Goal: Task Accomplishment & Management: Complete application form

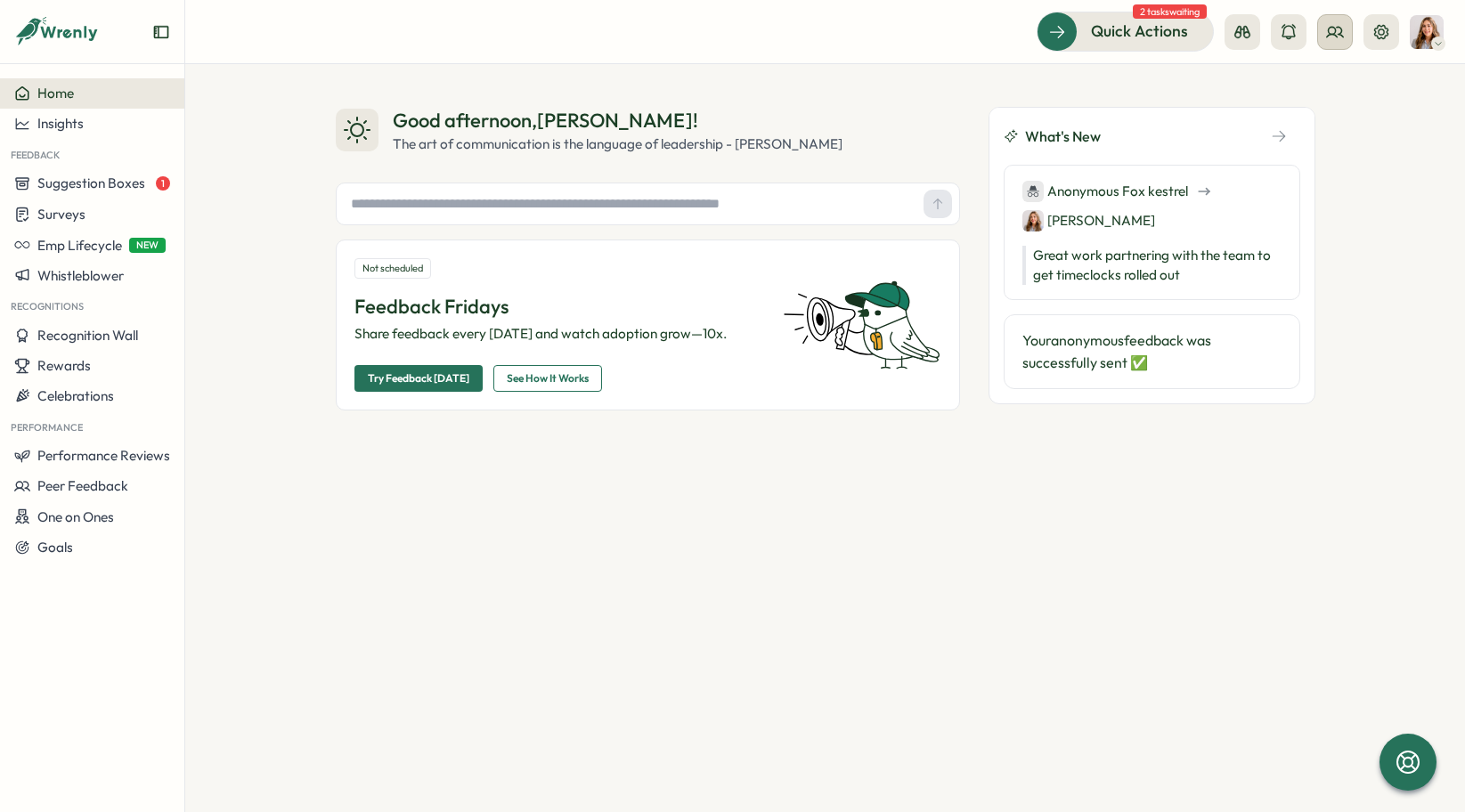
click at [1333, 32] on icon at bounding box center [1335, 32] width 18 height 18
click at [1340, 125] on div "User Groups" at bounding box center [1335, 122] width 112 height 20
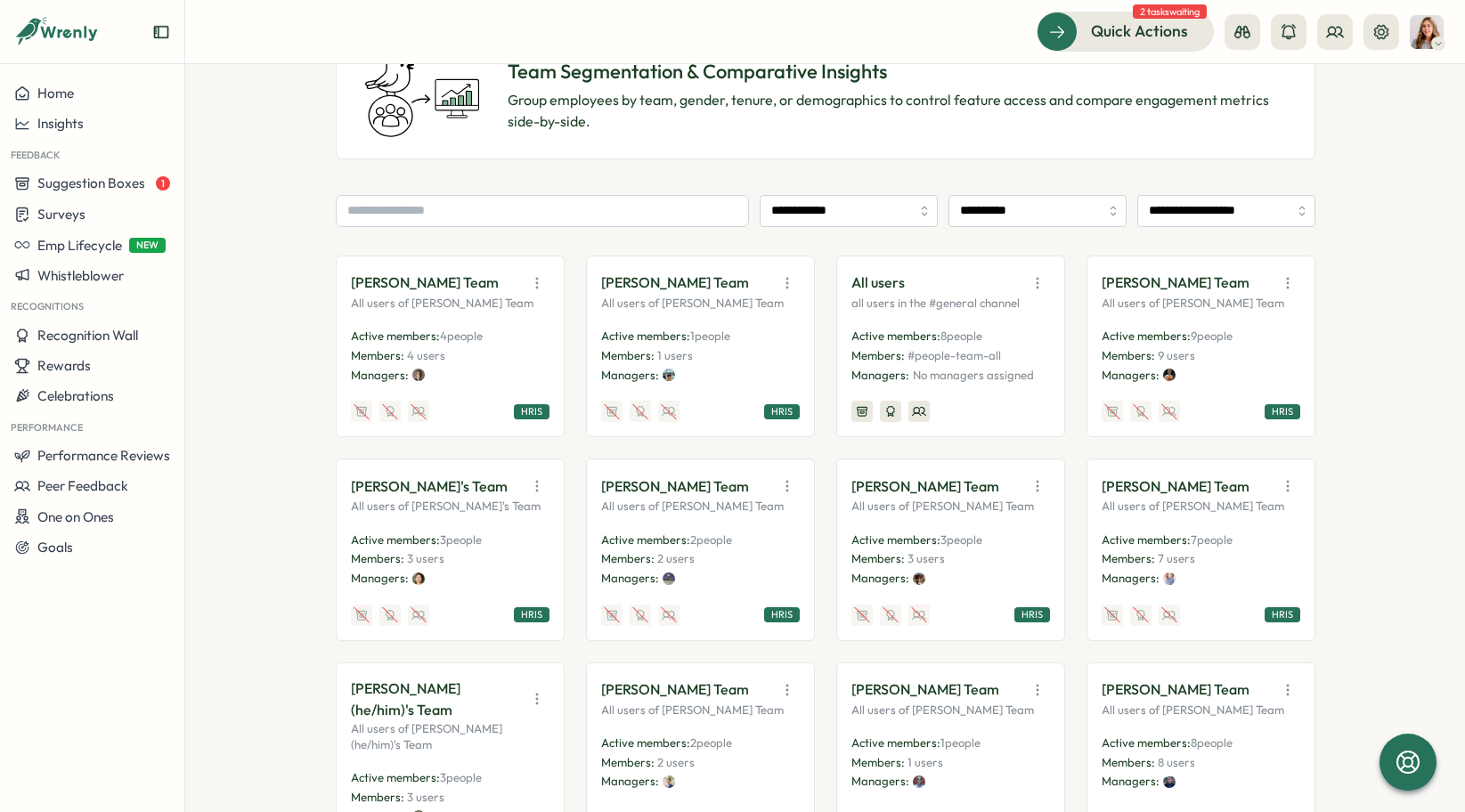
scroll to position [150, 0]
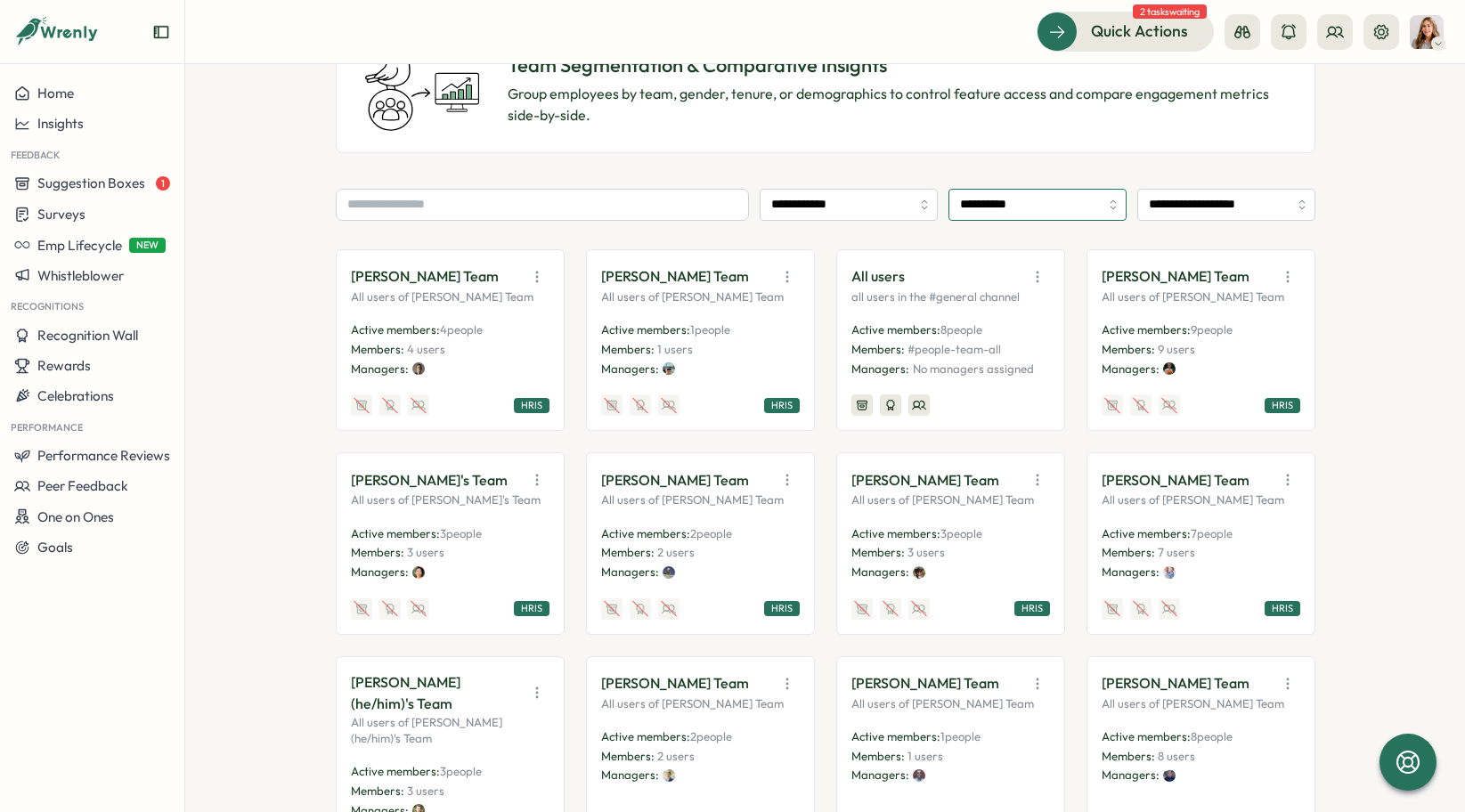
click at [1055, 210] on input "**********" at bounding box center [1038, 204] width 179 height 32
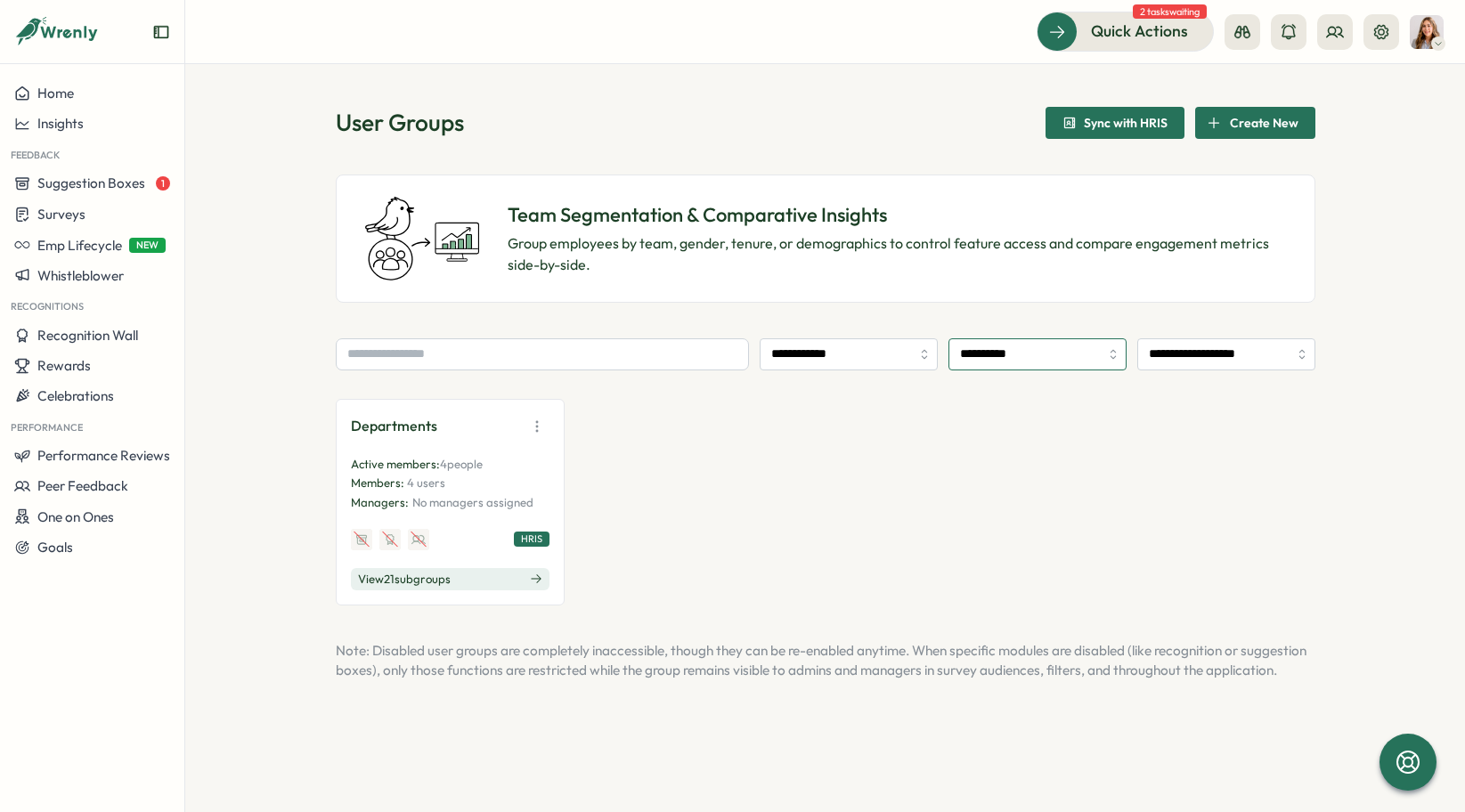
scroll to position [0, 0]
click at [465, 584] on button "View 21 sub groups" at bounding box center [450, 580] width 198 height 24
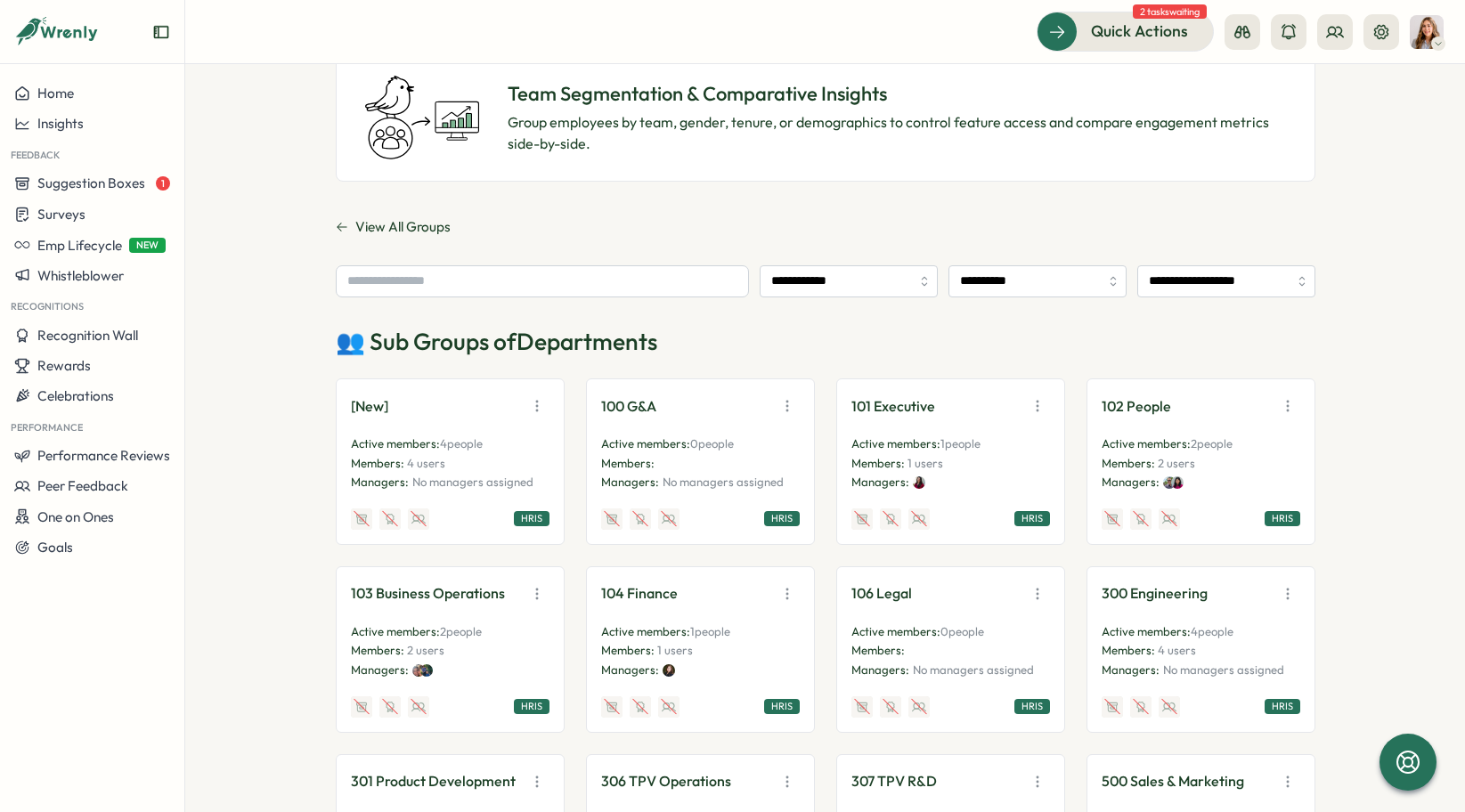
scroll to position [118, 0]
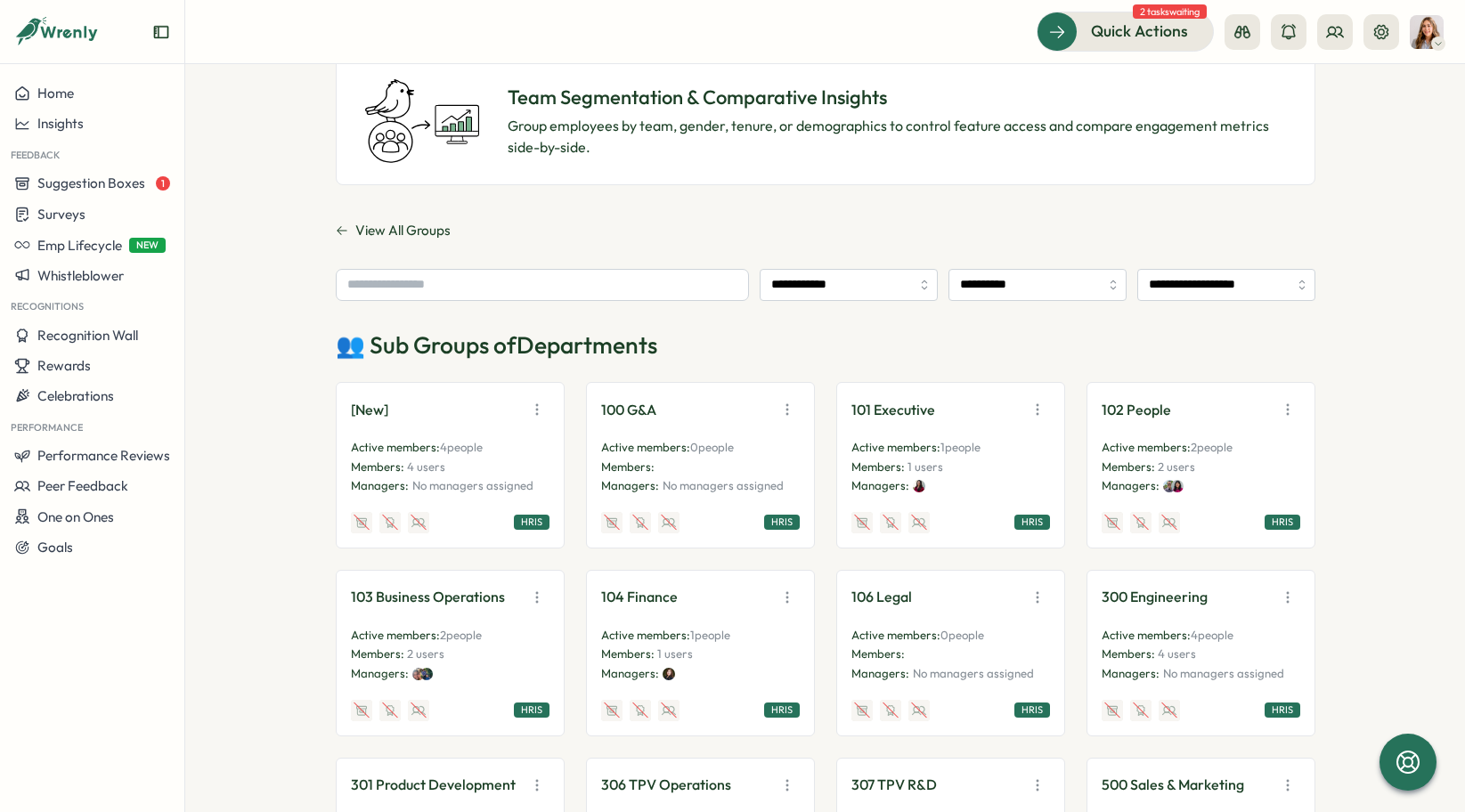
click at [336, 232] on icon at bounding box center [341, 230] width 13 height 13
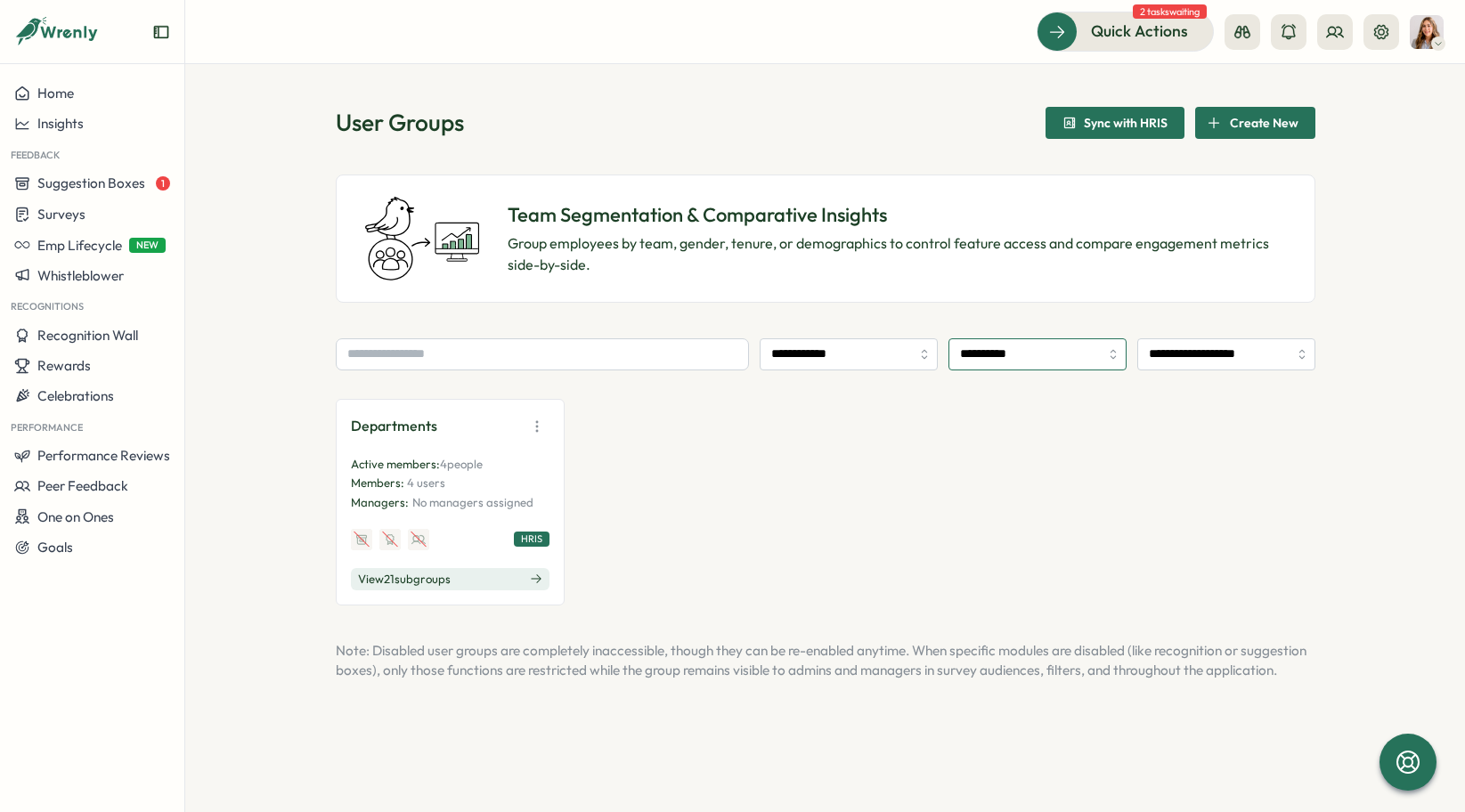
click at [1023, 360] on input "**********" at bounding box center [1038, 354] width 179 height 32
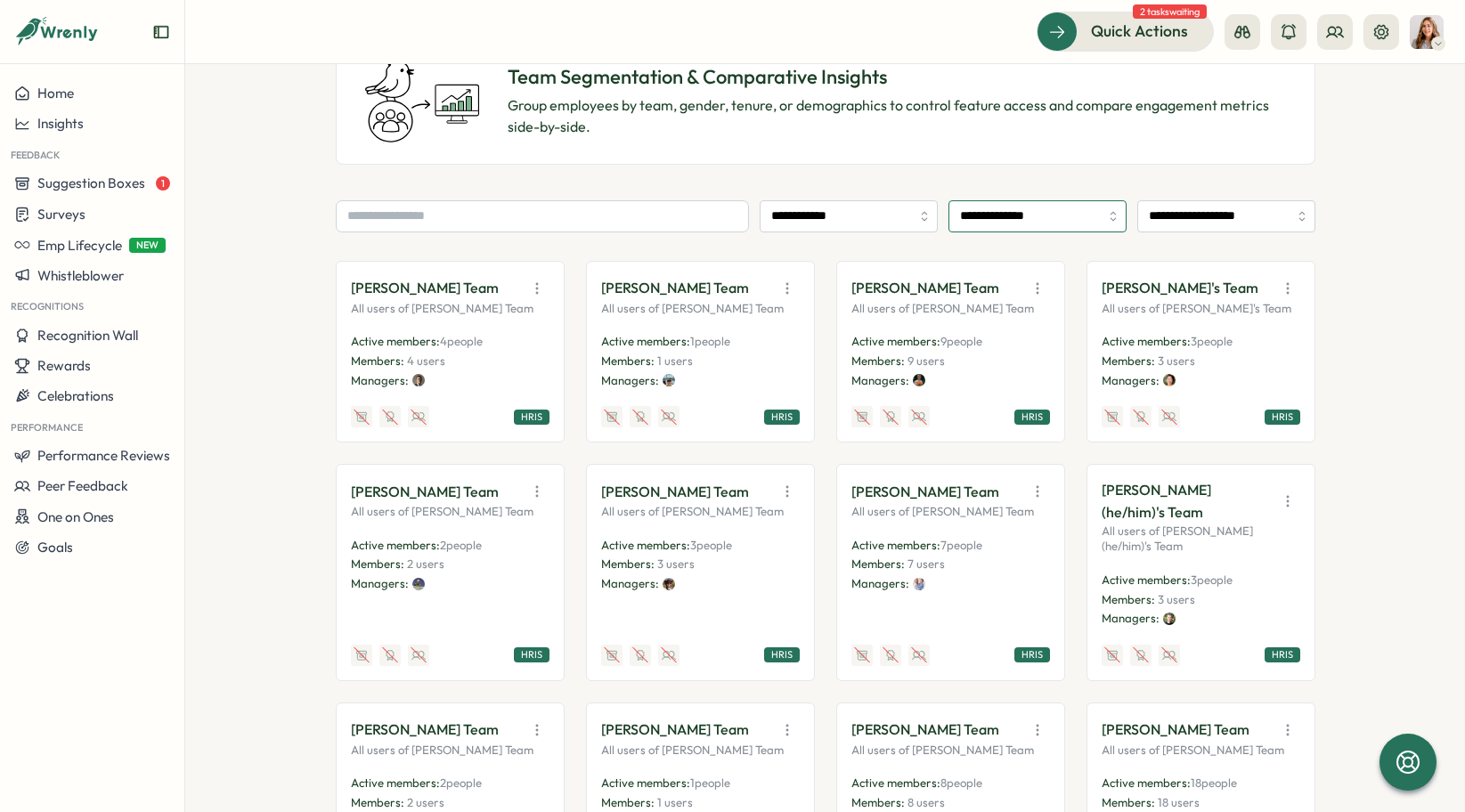
scroll to position [142, 0]
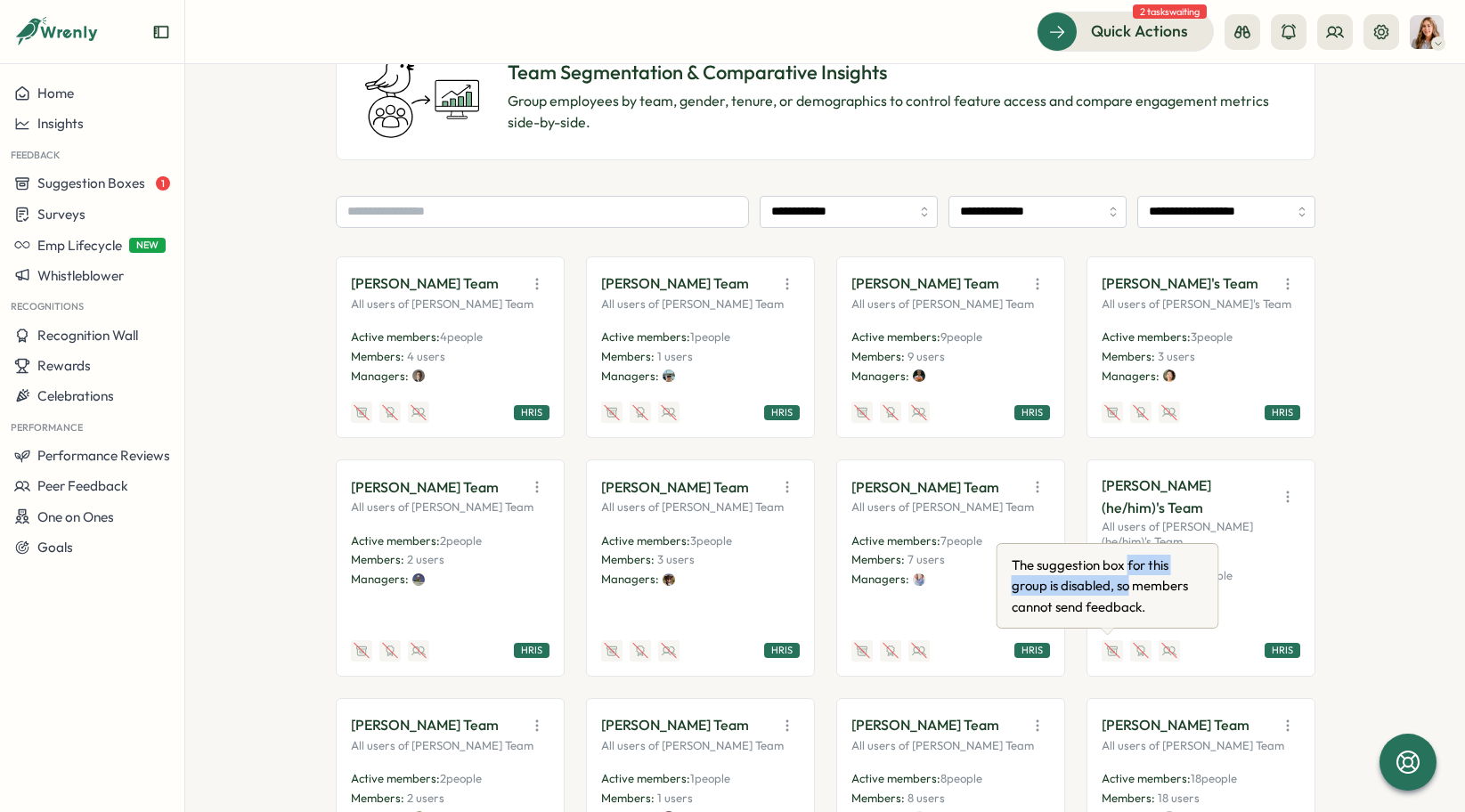
click at [1127, 575] on div "The suggestion box for this group is disabled, so members cannot send feedback." at bounding box center [1108, 585] width 199 height 70
click at [1146, 506] on p "[PERSON_NAME] (he/him)'s Team" at bounding box center [1185, 496] width 167 height 44
click at [1144, 484] on p "[PERSON_NAME] (he/him)'s Team" at bounding box center [1185, 496] width 167 height 44
click at [1280, 492] on icon "button" at bounding box center [1288, 496] width 18 height 18
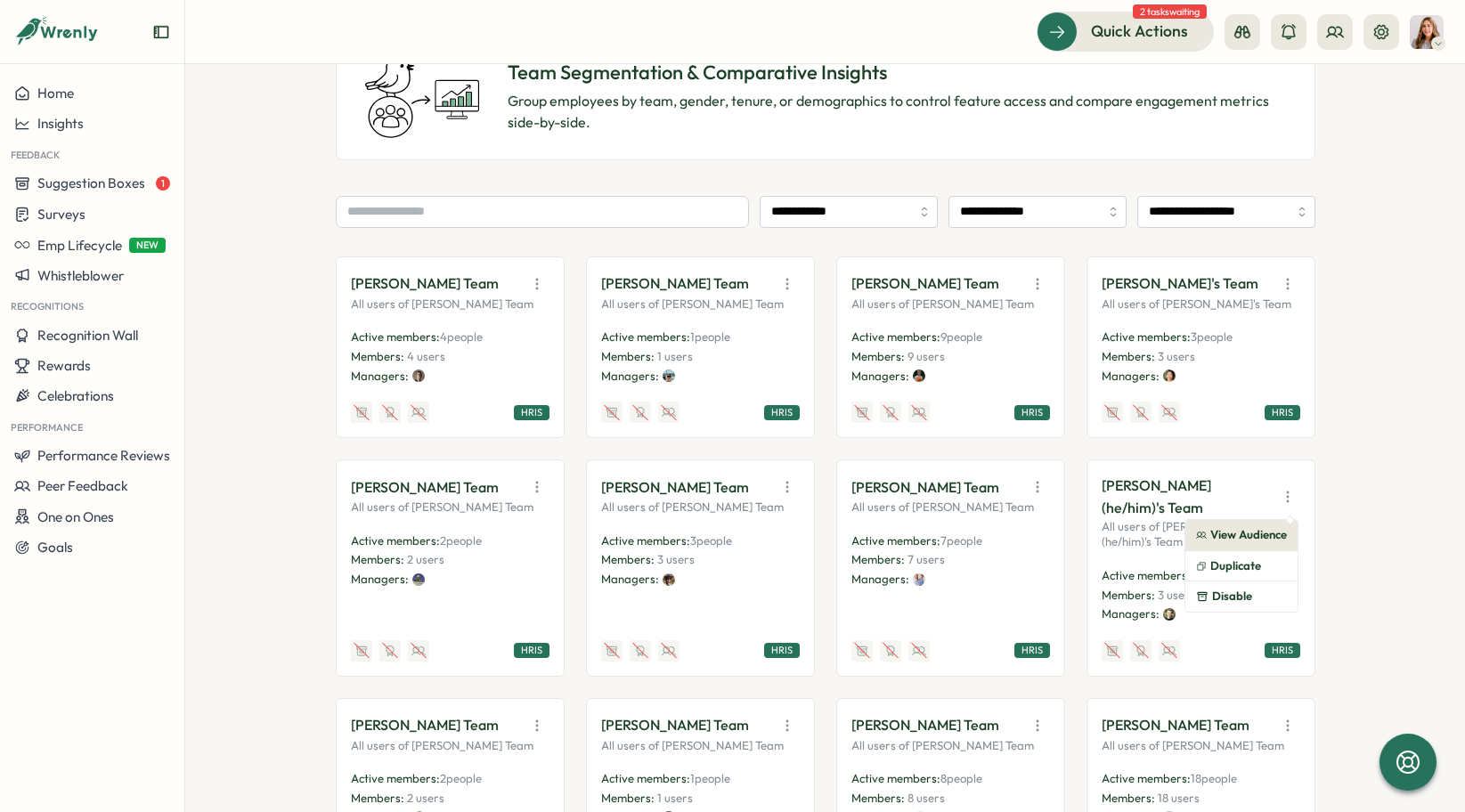
click at [1228, 540] on button "View Audience" at bounding box center [1241, 534] width 112 height 30
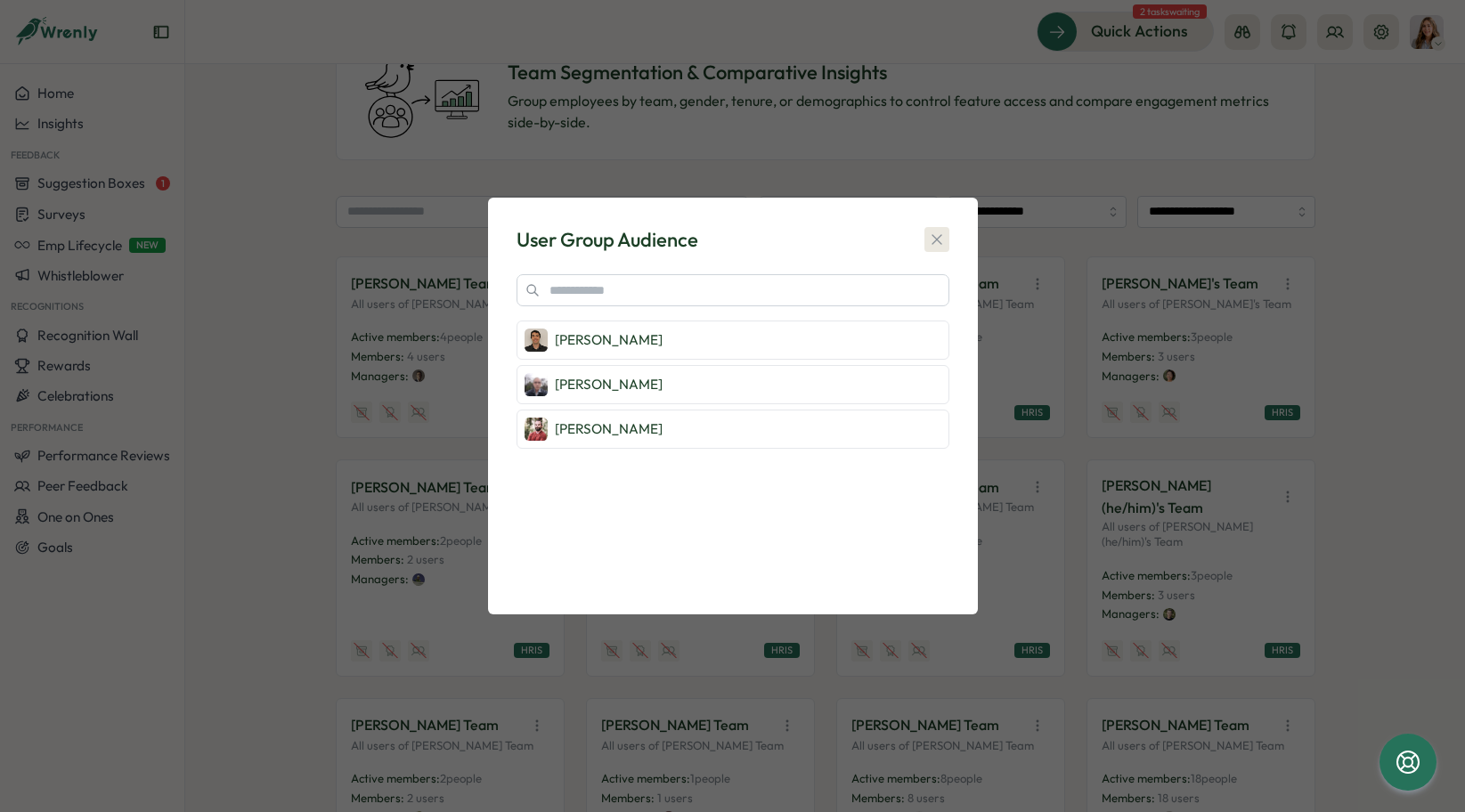
click at [934, 236] on icon "button" at bounding box center [937, 239] width 18 height 18
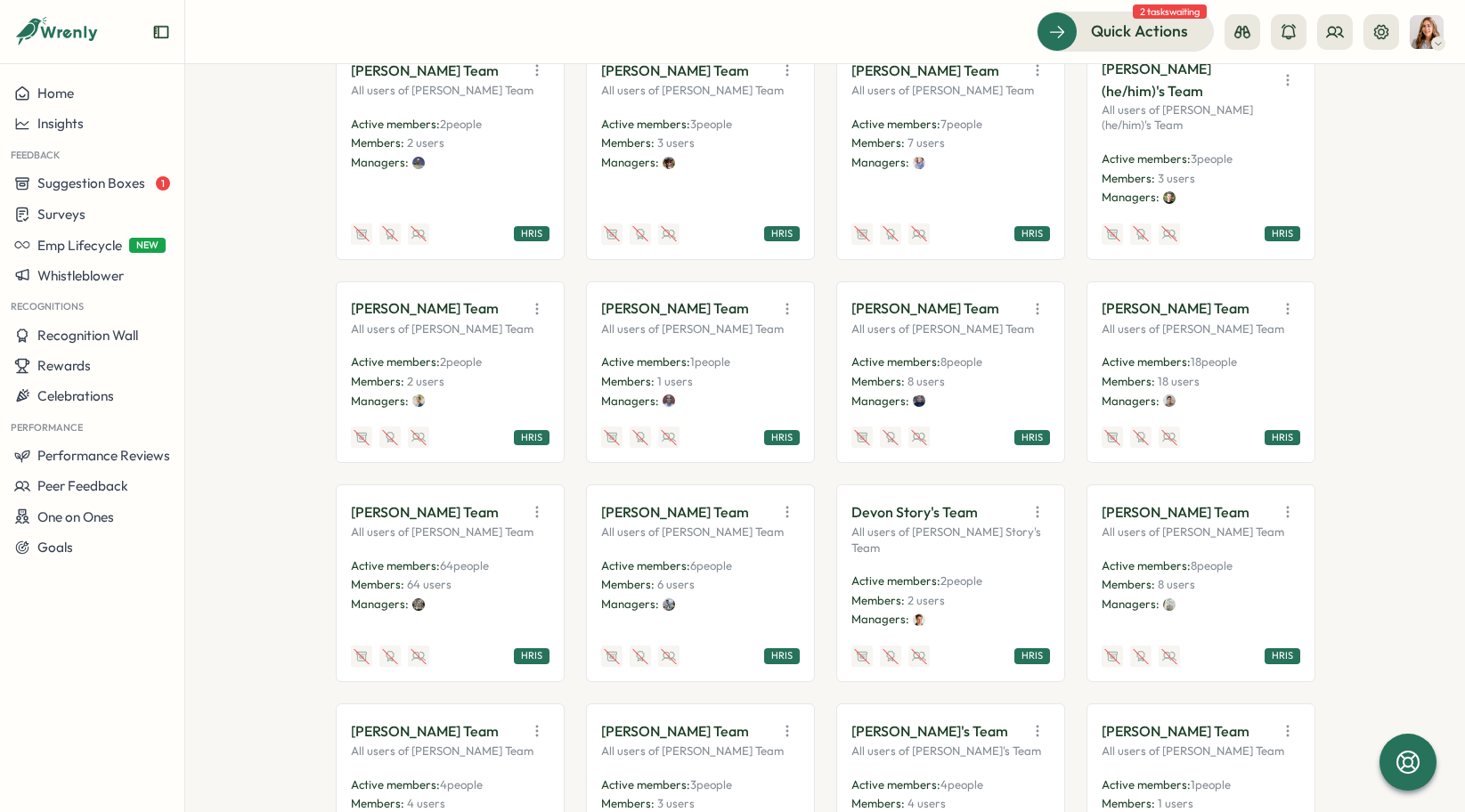
scroll to position [561, 0]
drag, startPoint x: 511, startPoint y: 570, endPoint x: 438, endPoint y: 567, distance: 73.1
click at [438, 567] on p "Active members: 64 people" at bounding box center [450, 564] width 198 height 16
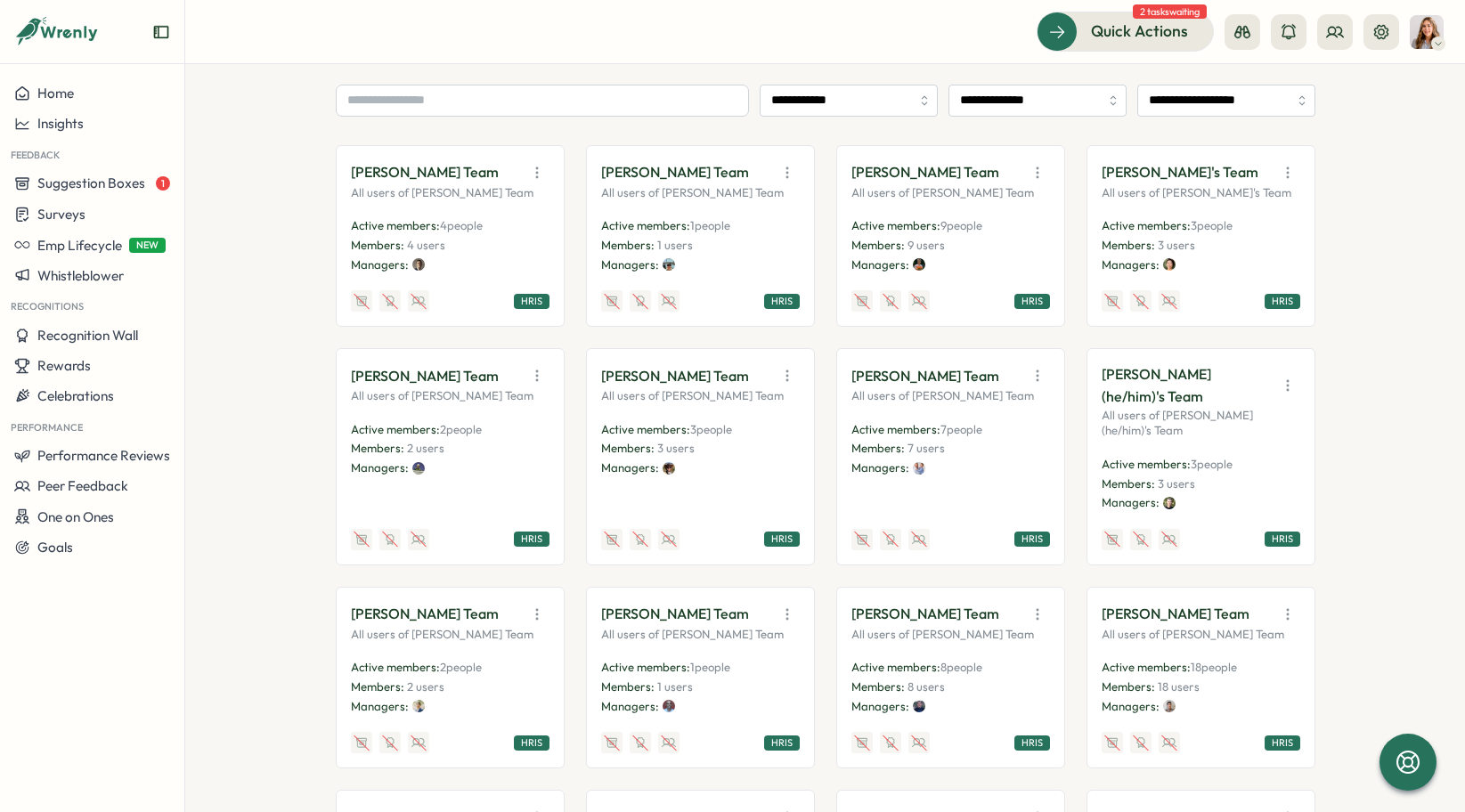
scroll to position [0, 0]
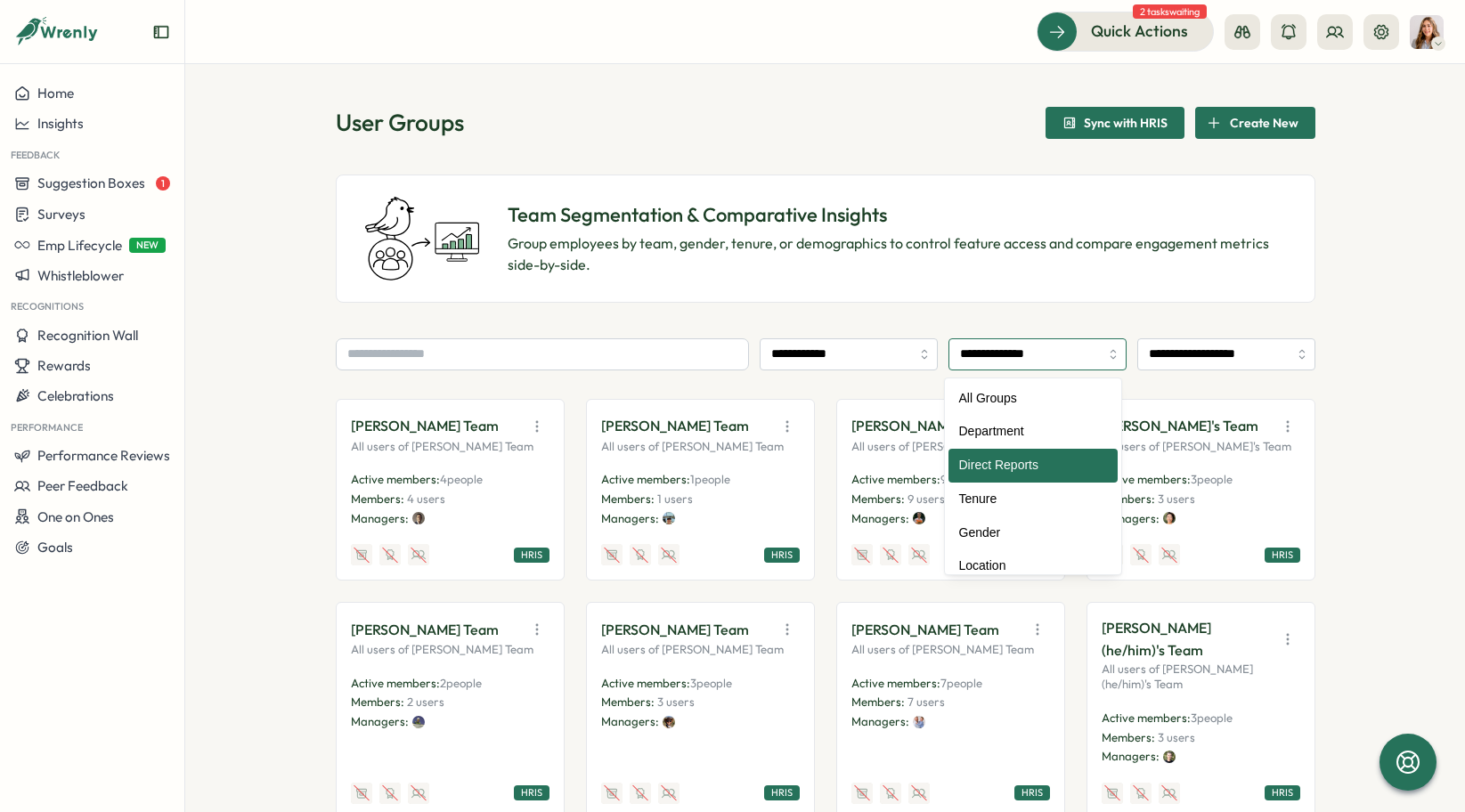
click at [1049, 352] on input "**********" at bounding box center [1038, 354] width 179 height 32
type input "**********"
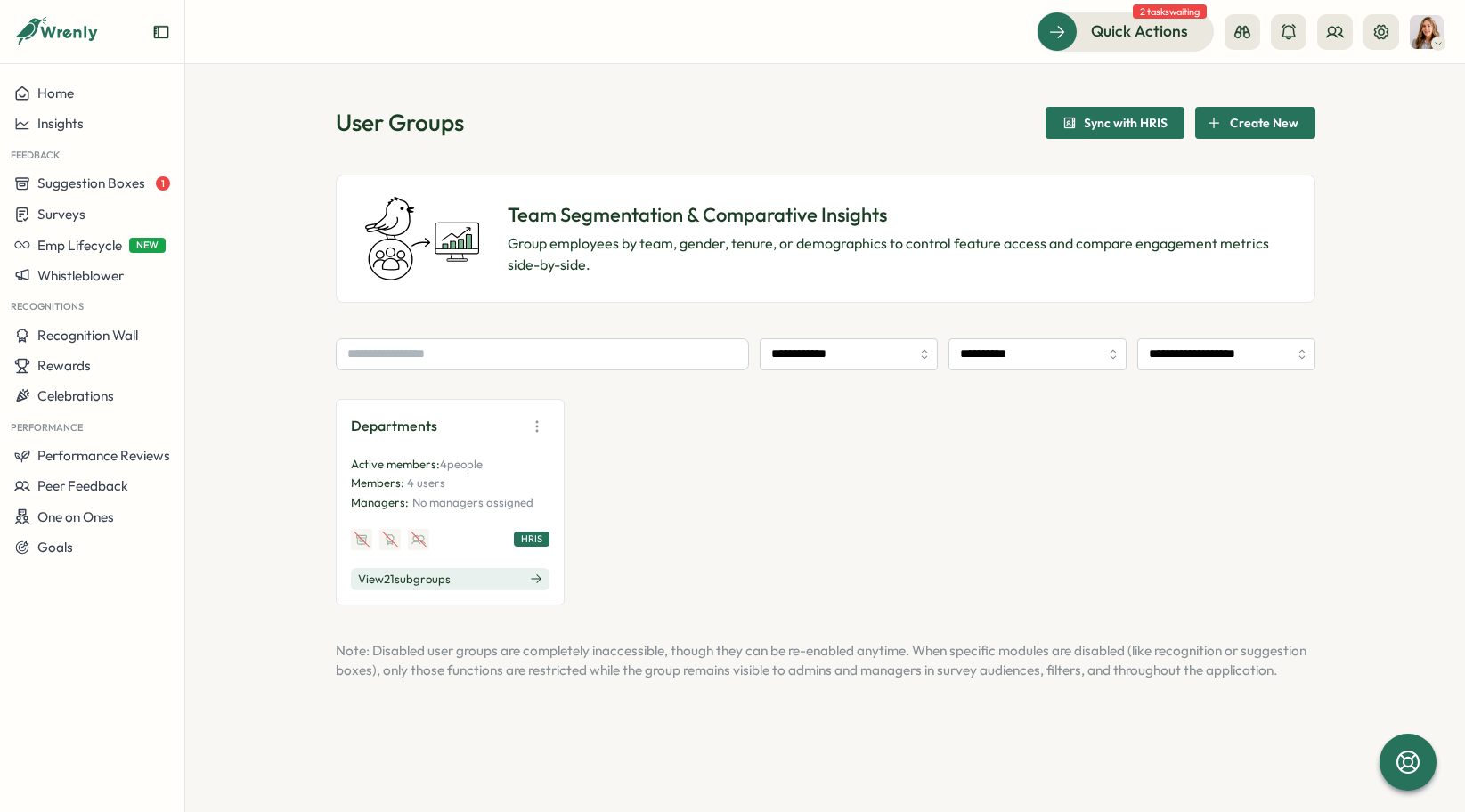
click at [398, 581] on span "View 21 sub groups" at bounding box center [404, 580] width 92 height 16
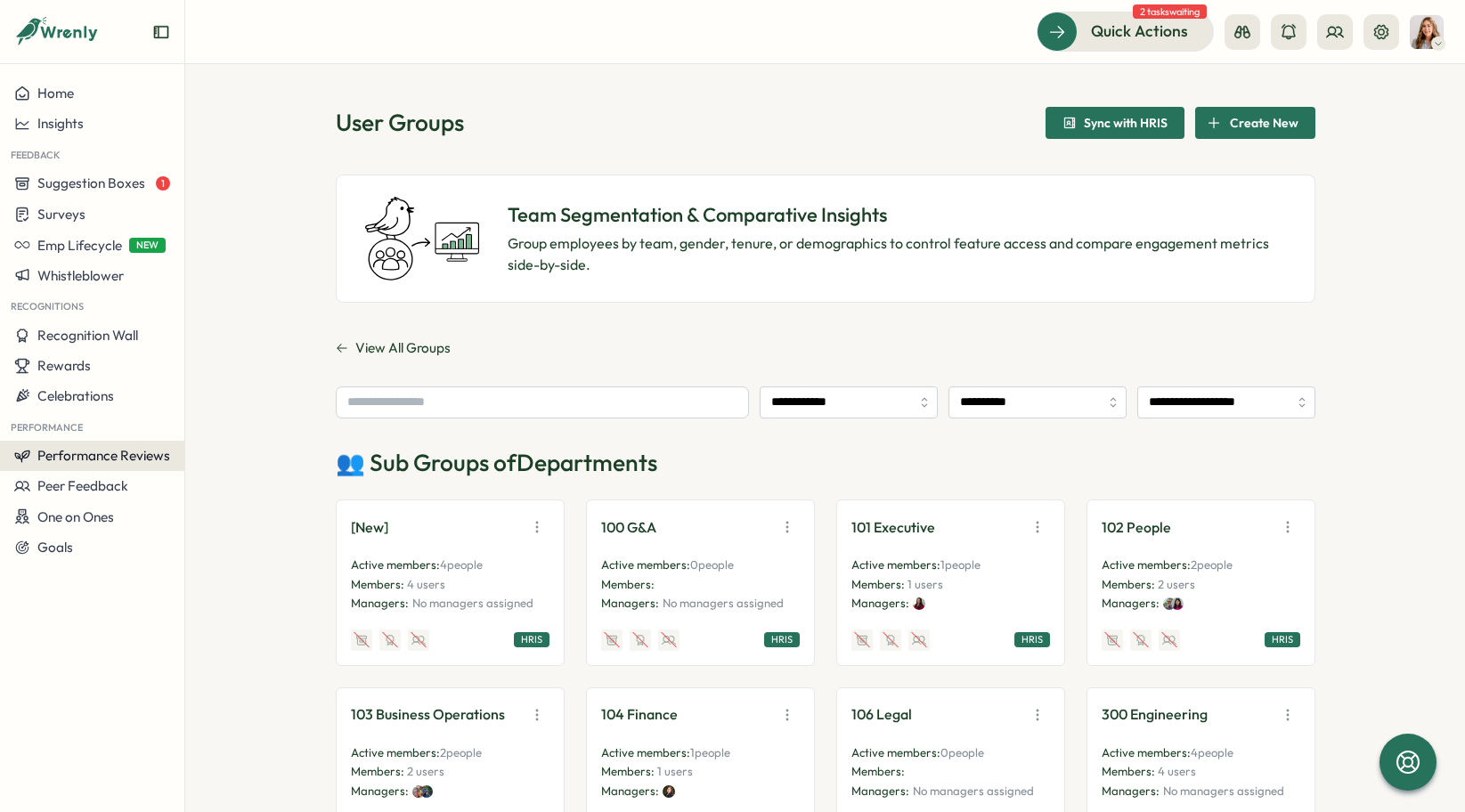
click at [153, 454] on span "Performance Reviews" at bounding box center [103, 455] width 132 height 17
click at [228, 428] on div "Reviews" at bounding box center [257, 422] width 138 height 20
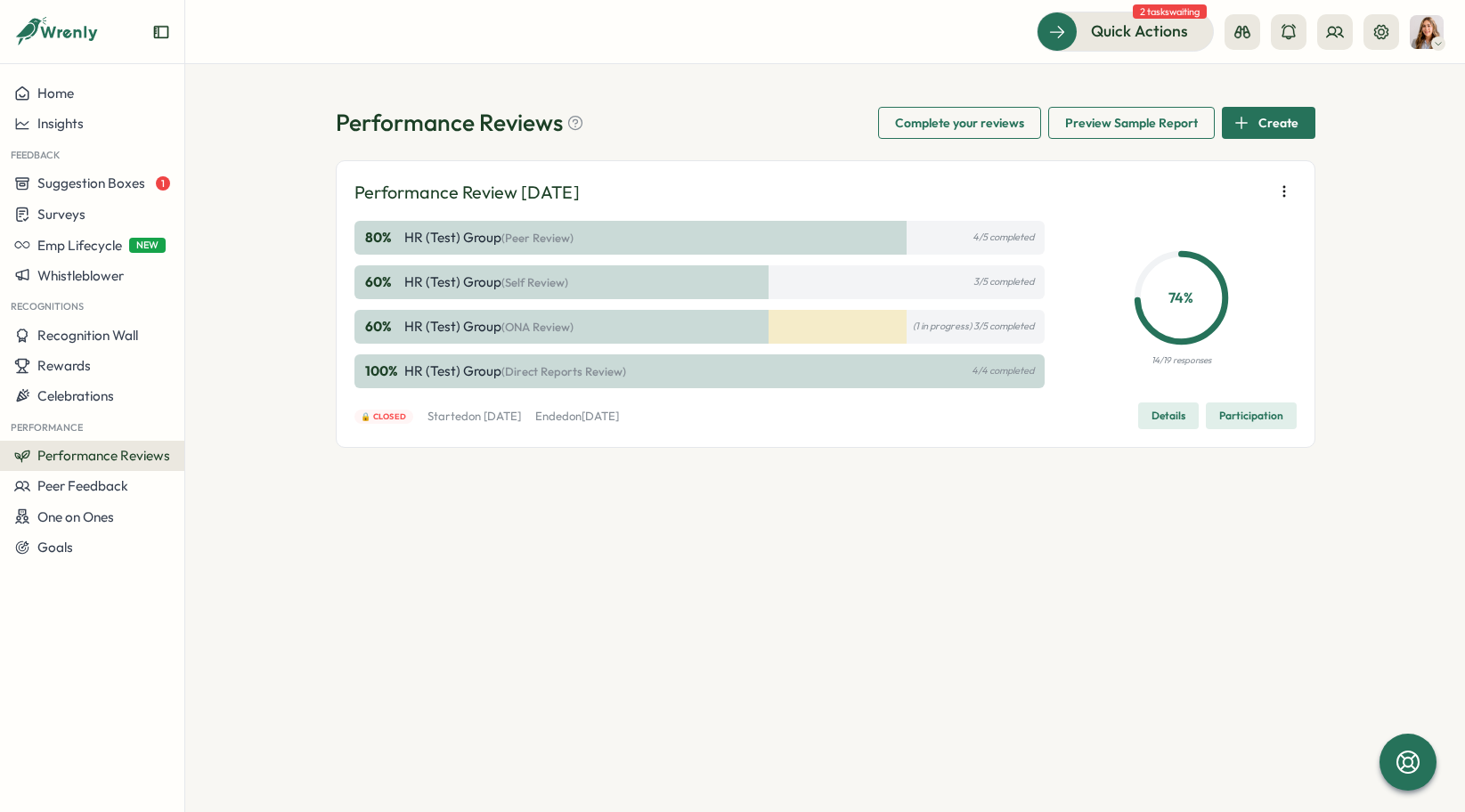
click at [138, 454] on span "Performance Reviews" at bounding box center [103, 455] width 132 height 17
click at [231, 490] on div "Create New Review" at bounding box center [267, 489] width 119 height 20
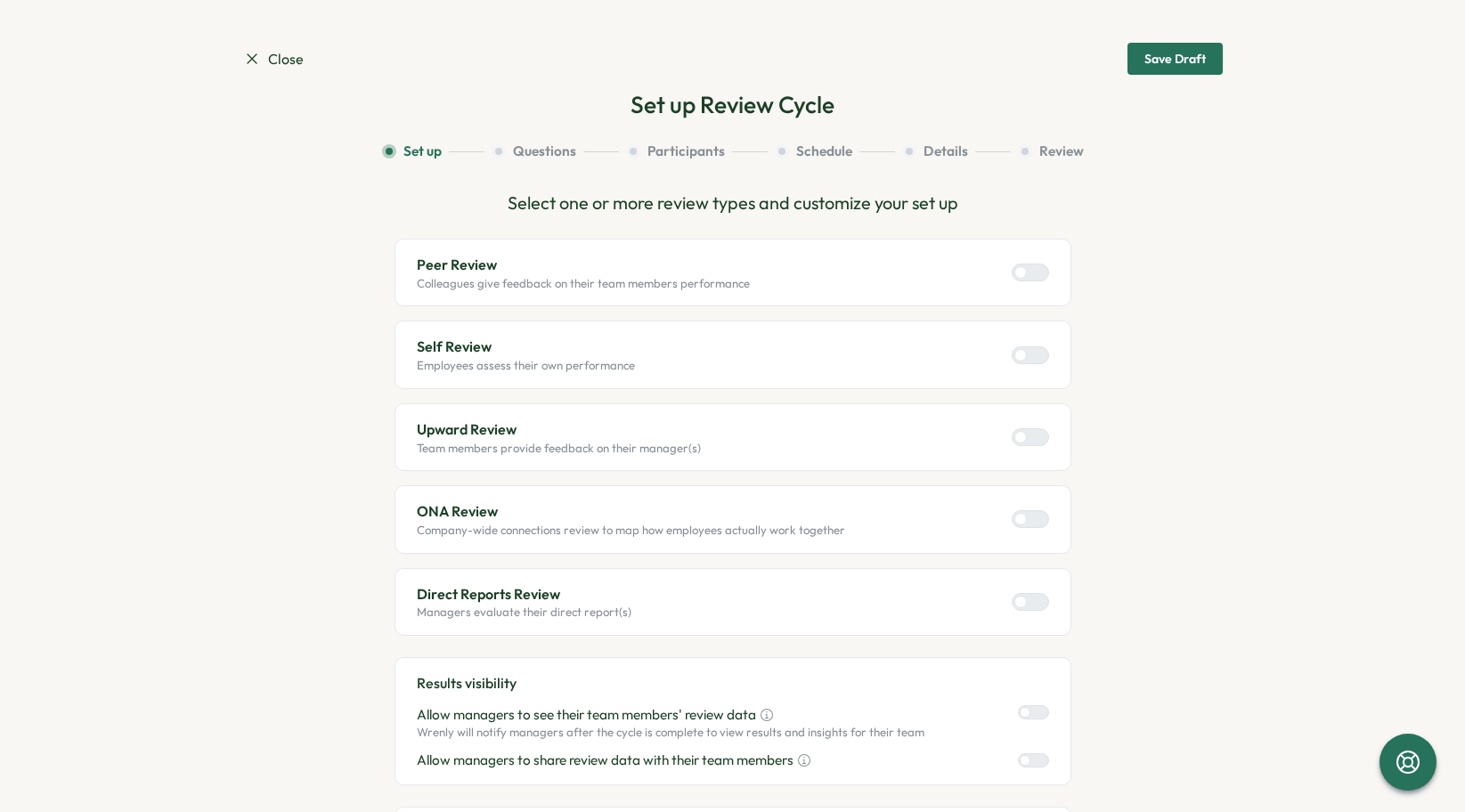
click at [267, 67] on span "Close" at bounding box center [274, 59] width 61 height 23
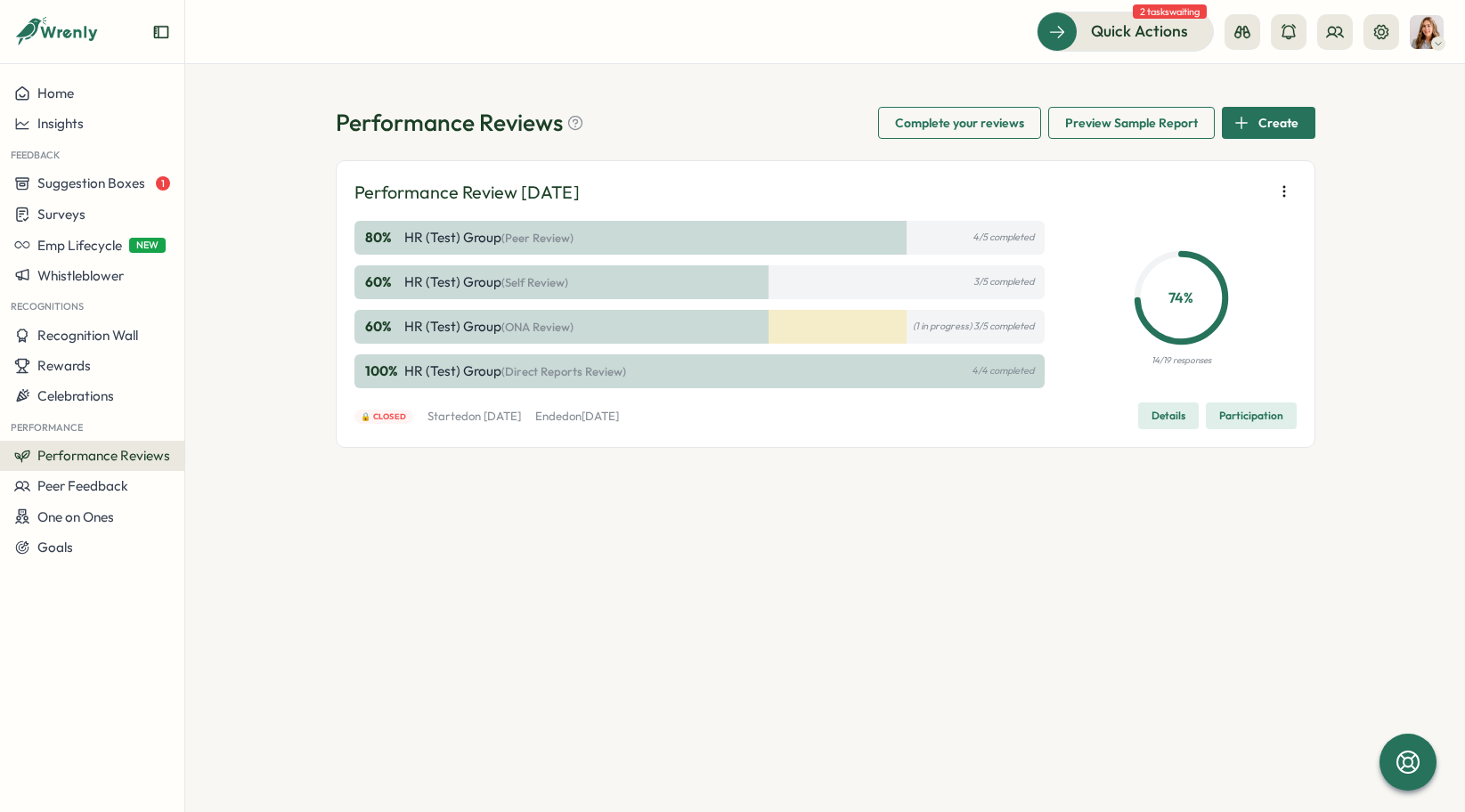
click at [474, 330] on p "HR (Test) Group (ONA Review)" at bounding box center [489, 327] width 169 height 20
click at [1173, 422] on span "Details" at bounding box center [1169, 415] width 33 height 25
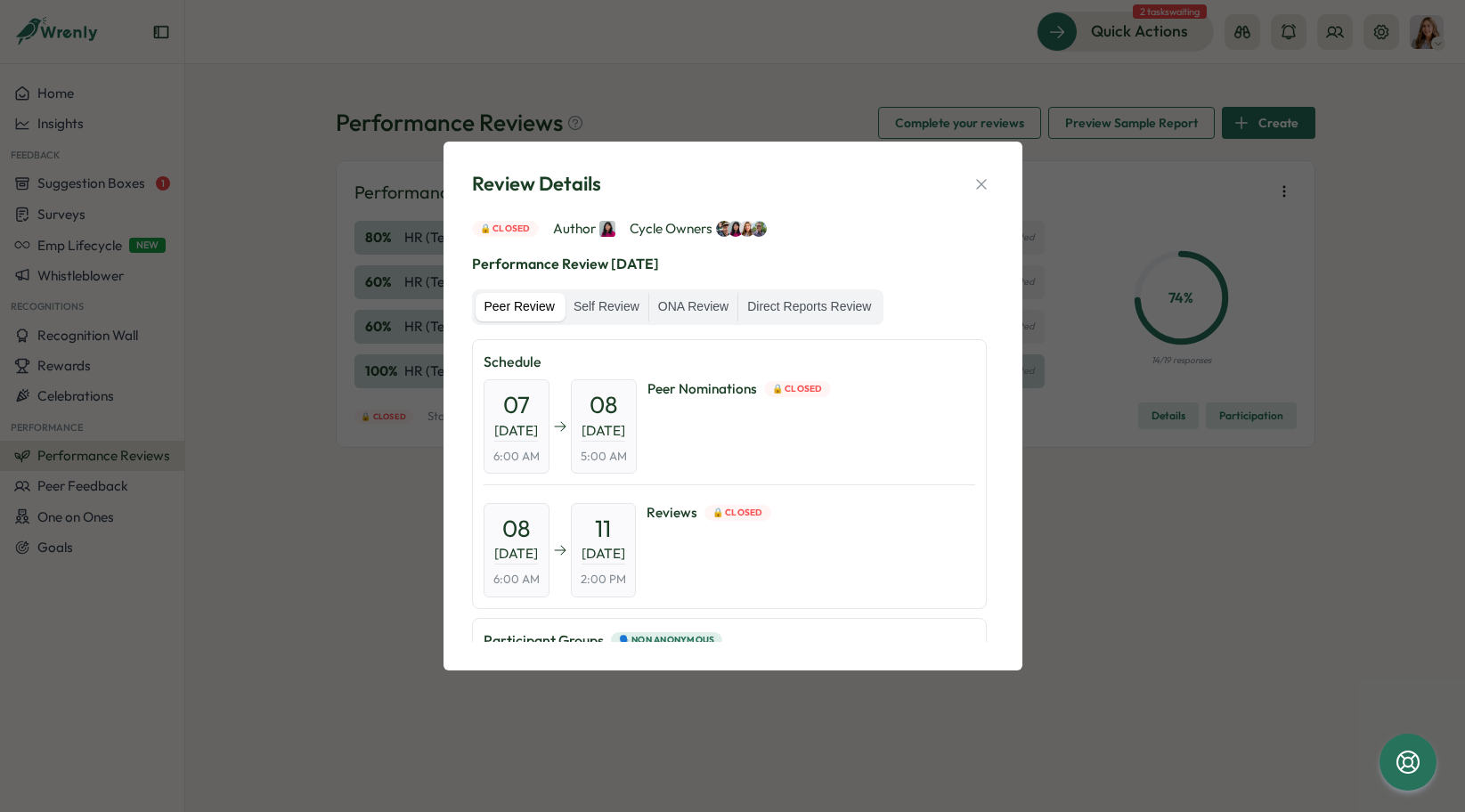
scroll to position [247, 0]
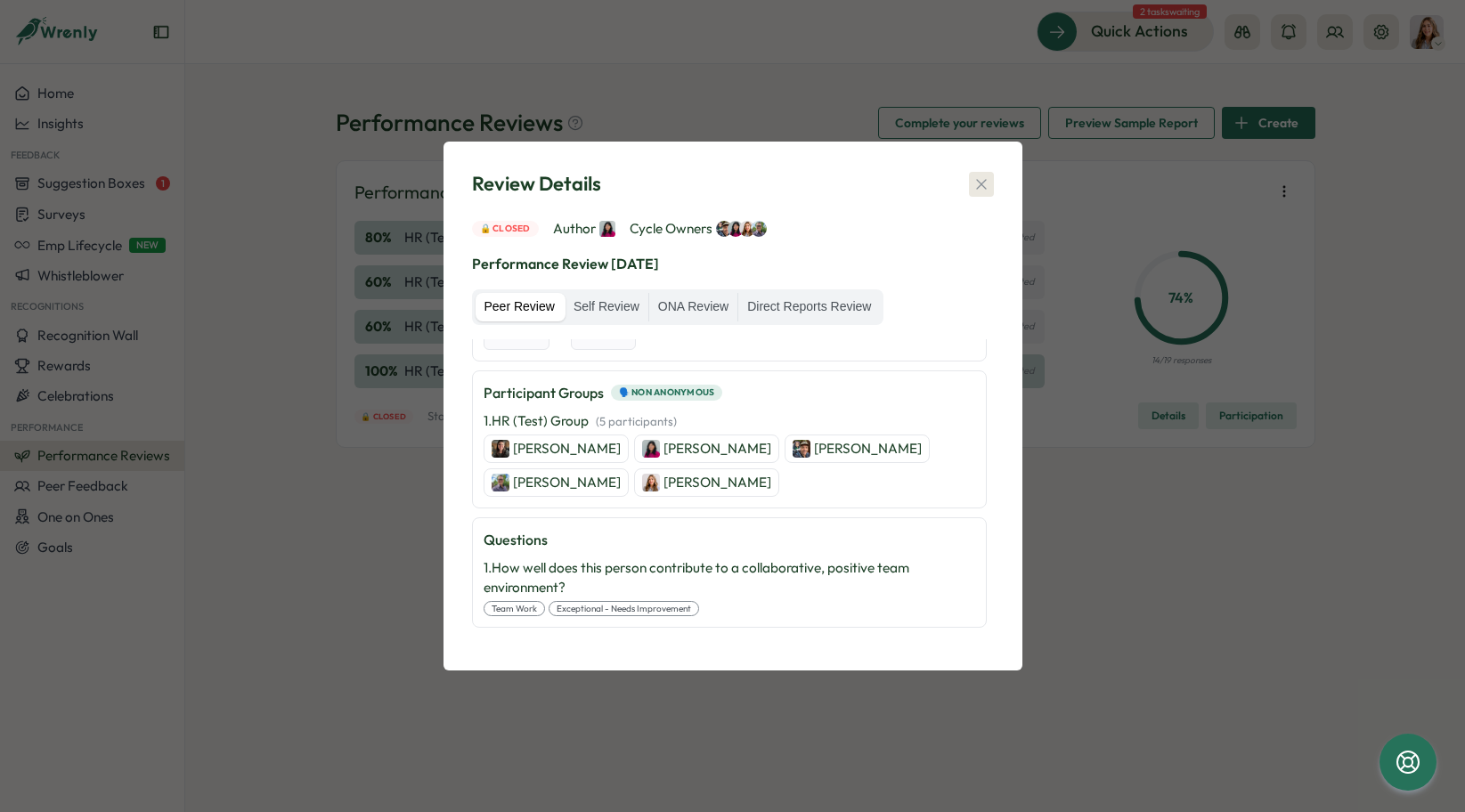
click at [990, 180] on button "button" at bounding box center [981, 183] width 25 height 25
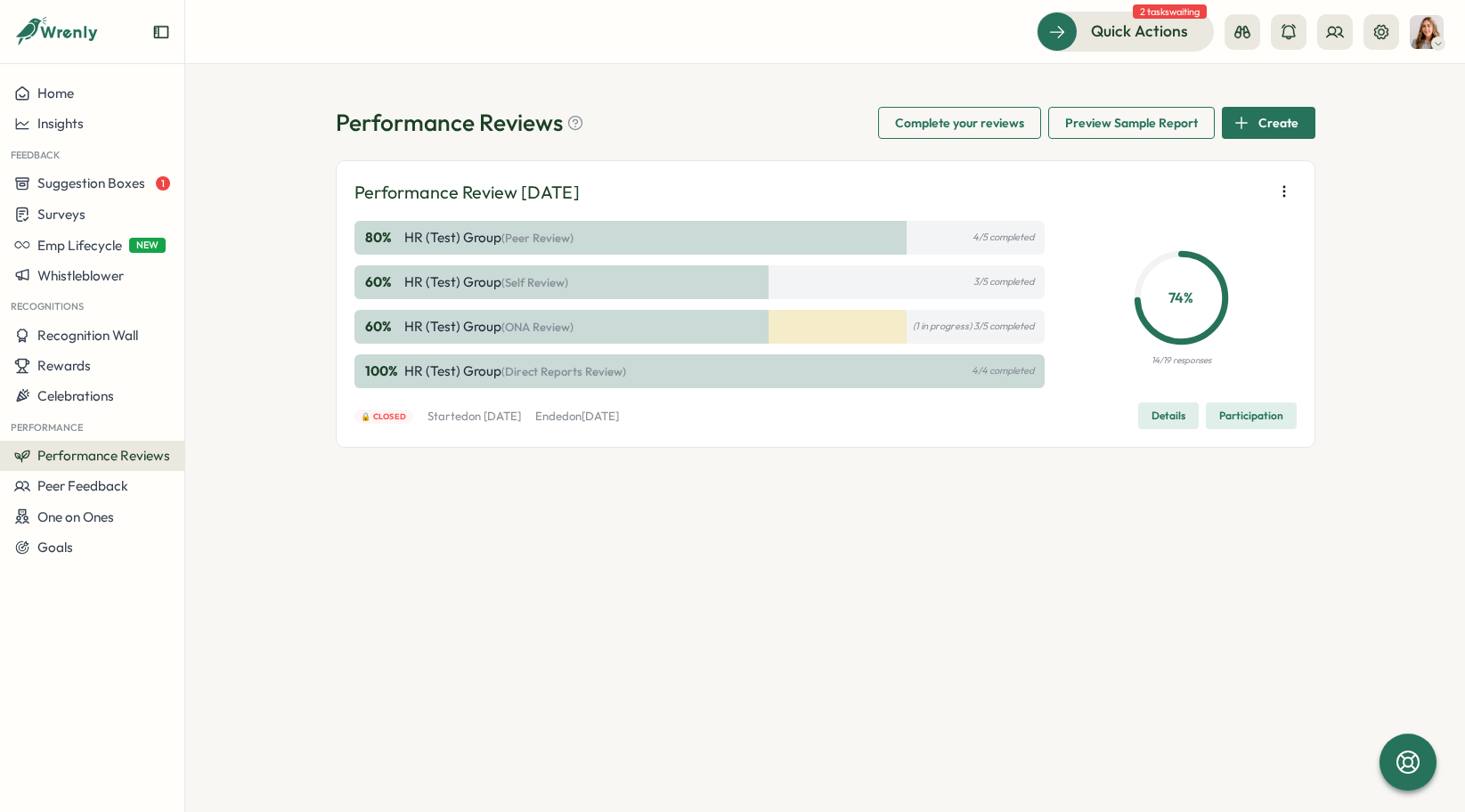
click at [1285, 195] on icon "button" at bounding box center [1284, 191] width 18 height 18
click at [1168, 279] on span "Reuse template" at bounding box center [1163, 284] width 94 height 16
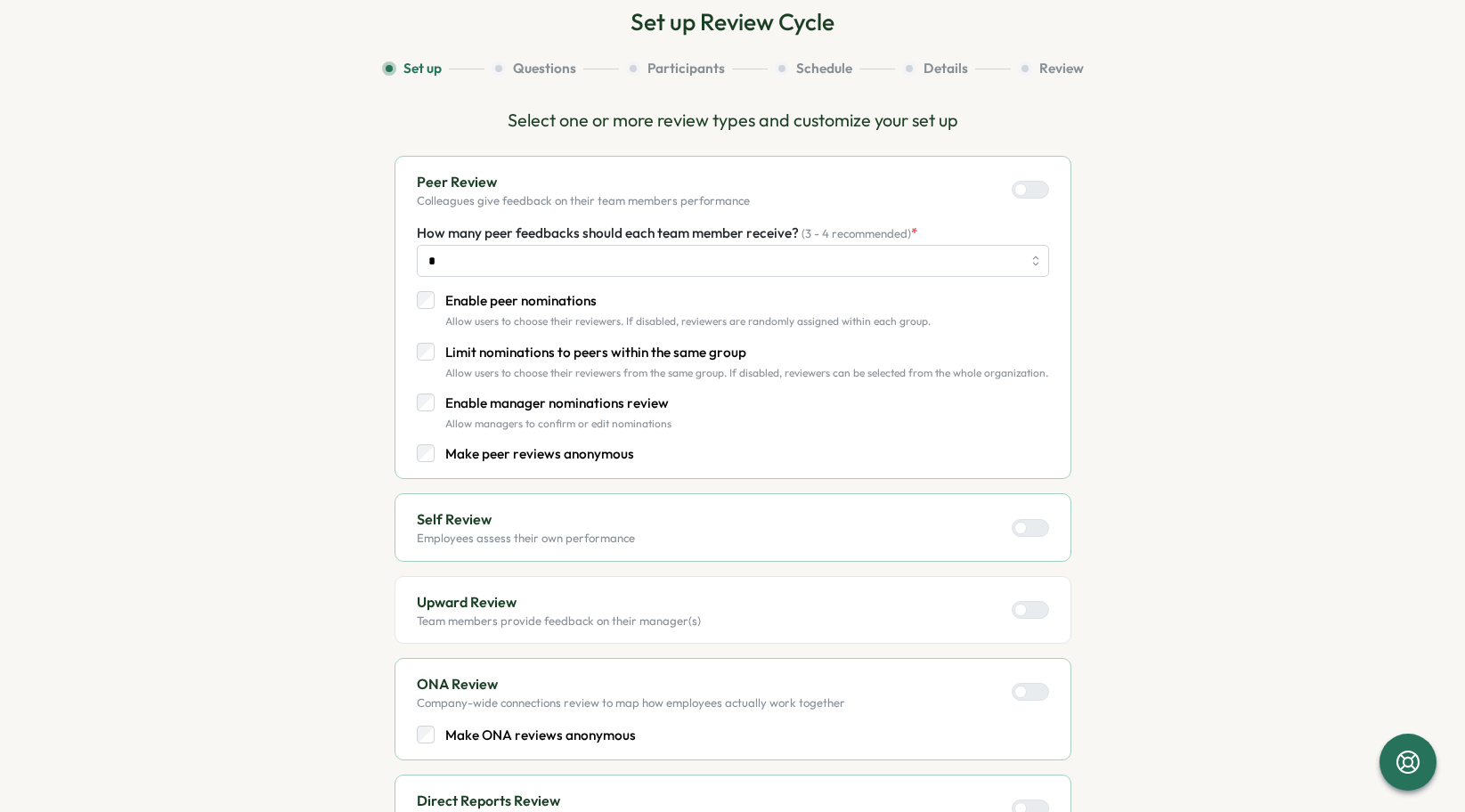
scroll to position [5, 0]
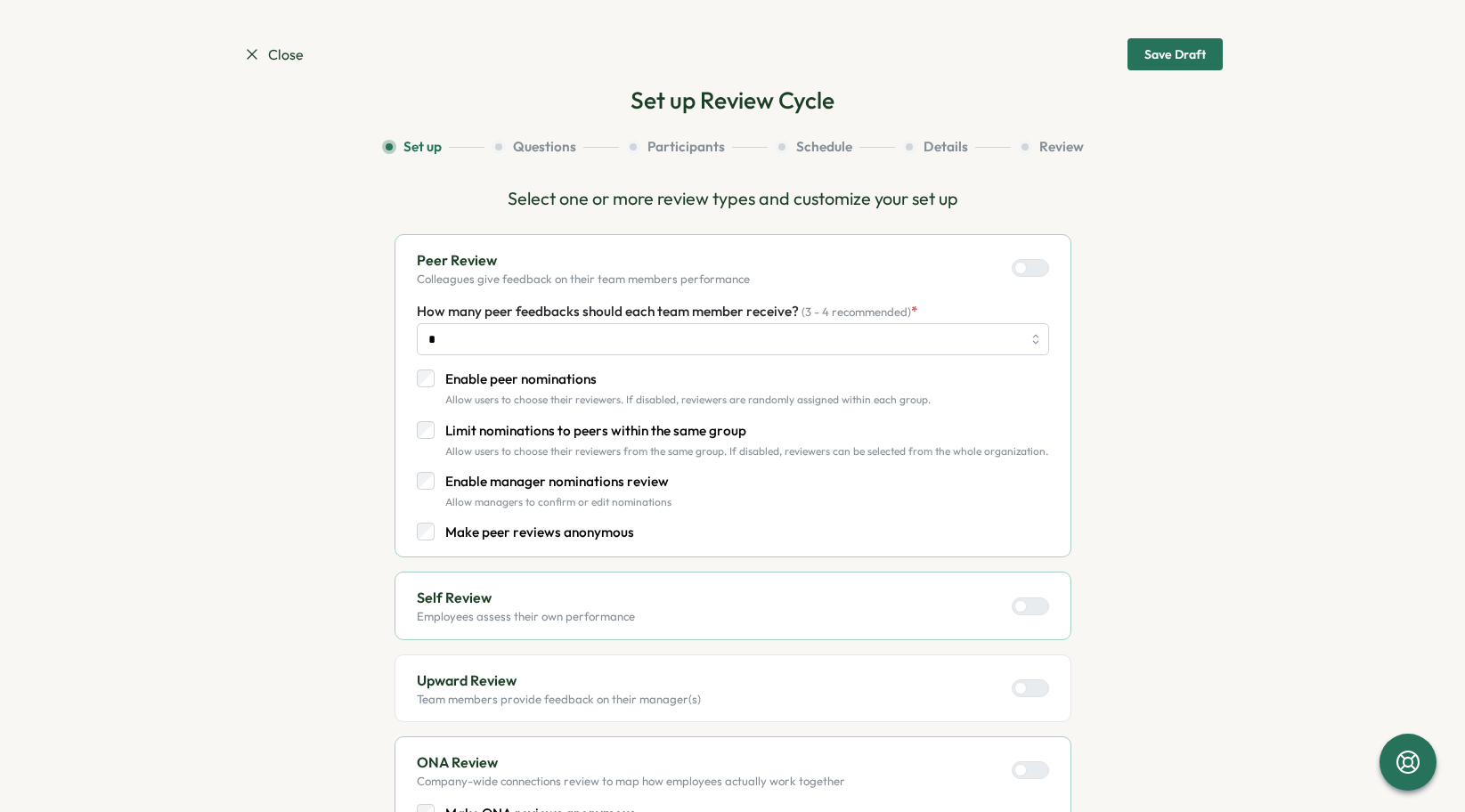
click at [1018, 681] on label at bounding box center [1030, 688] width 37 height 18
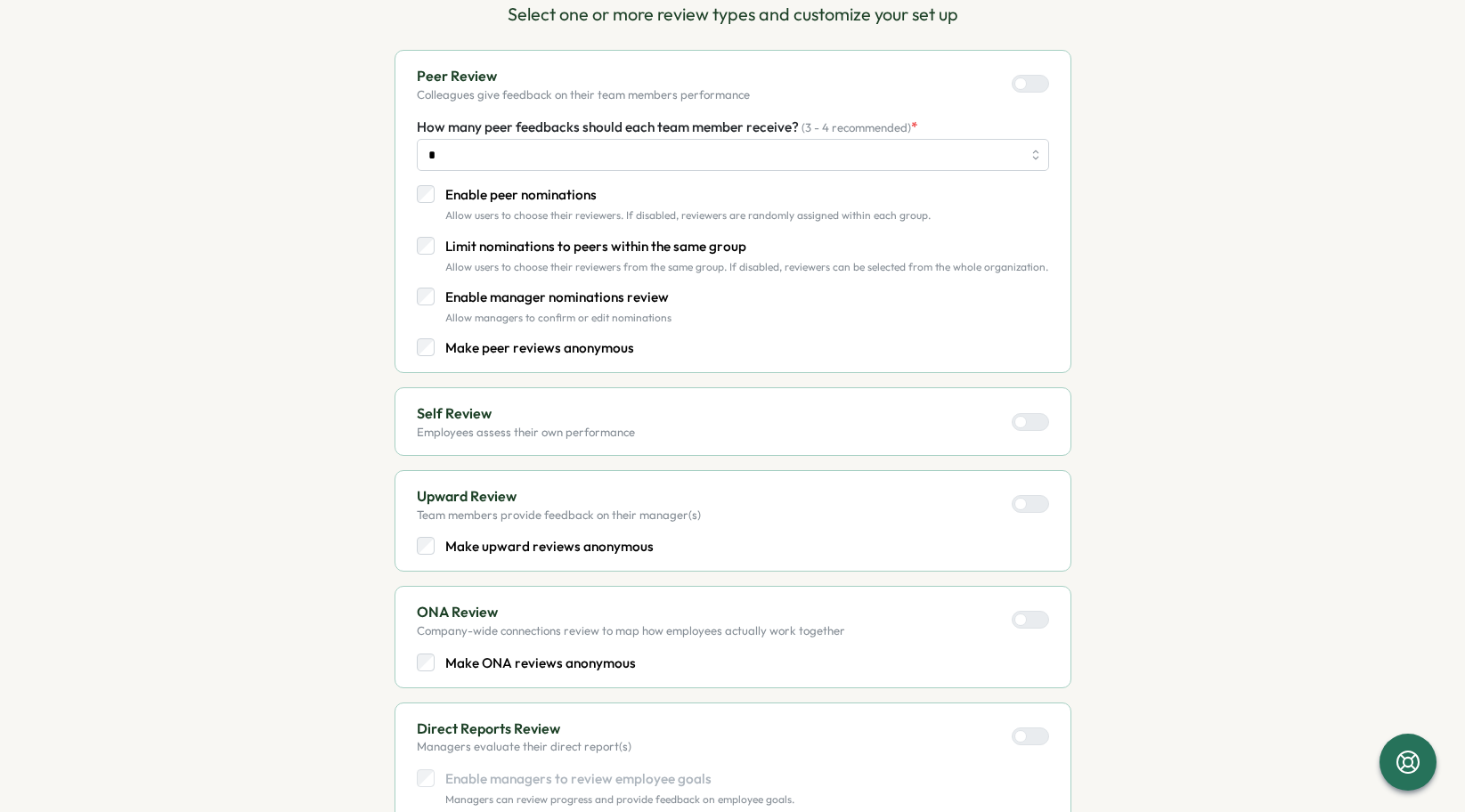
scroll to position [189, 0]
drag, startPoint x: 689, startPoint y: 550, endPoint x: 437, endPoint y: 584, distance: 254.3
click at [434, 584] on div "Peer Review Colleagues give feedback on their team members performance How many…" at bounding box center [733, 434] width 677 height 771
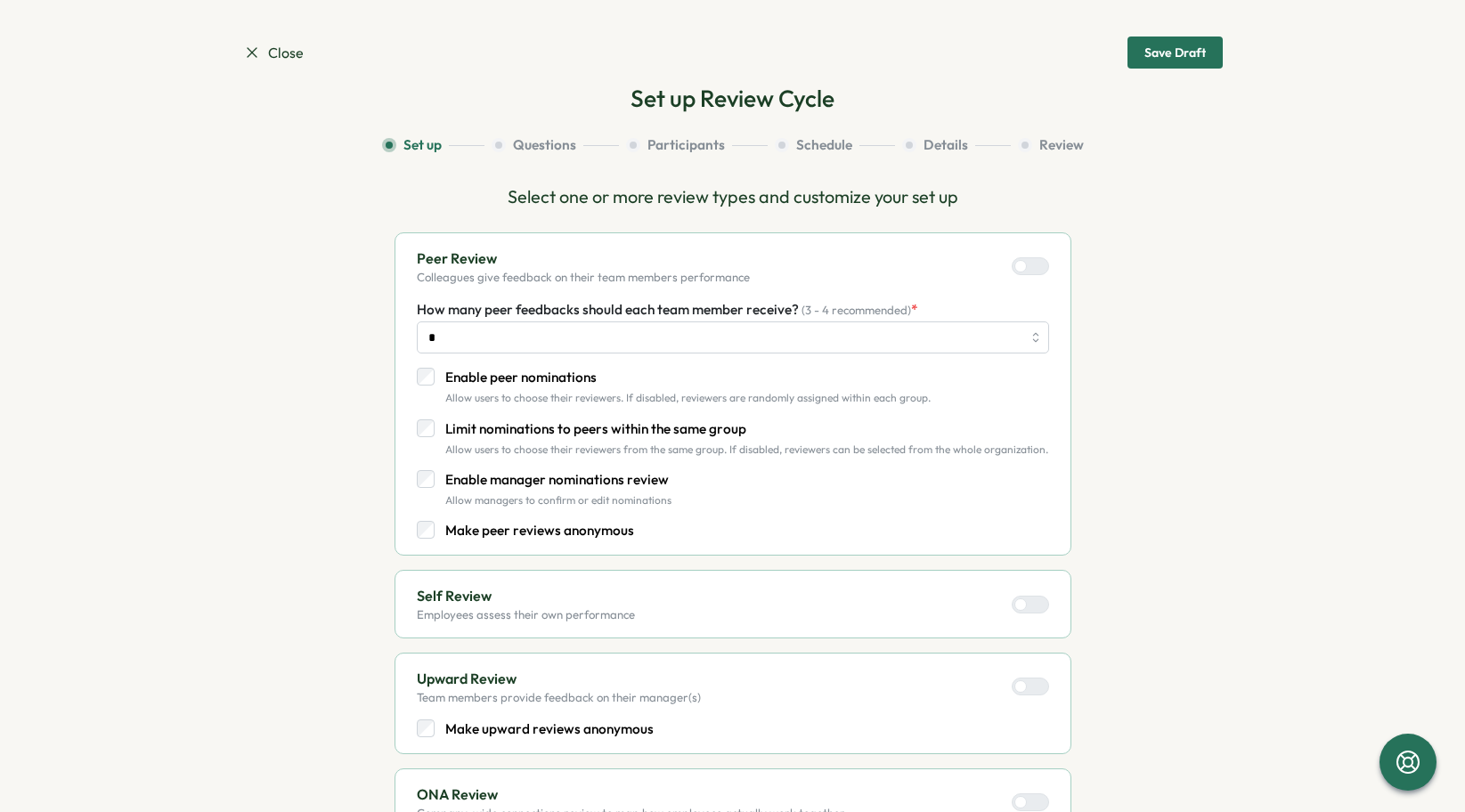
scroll to position [12, 0]
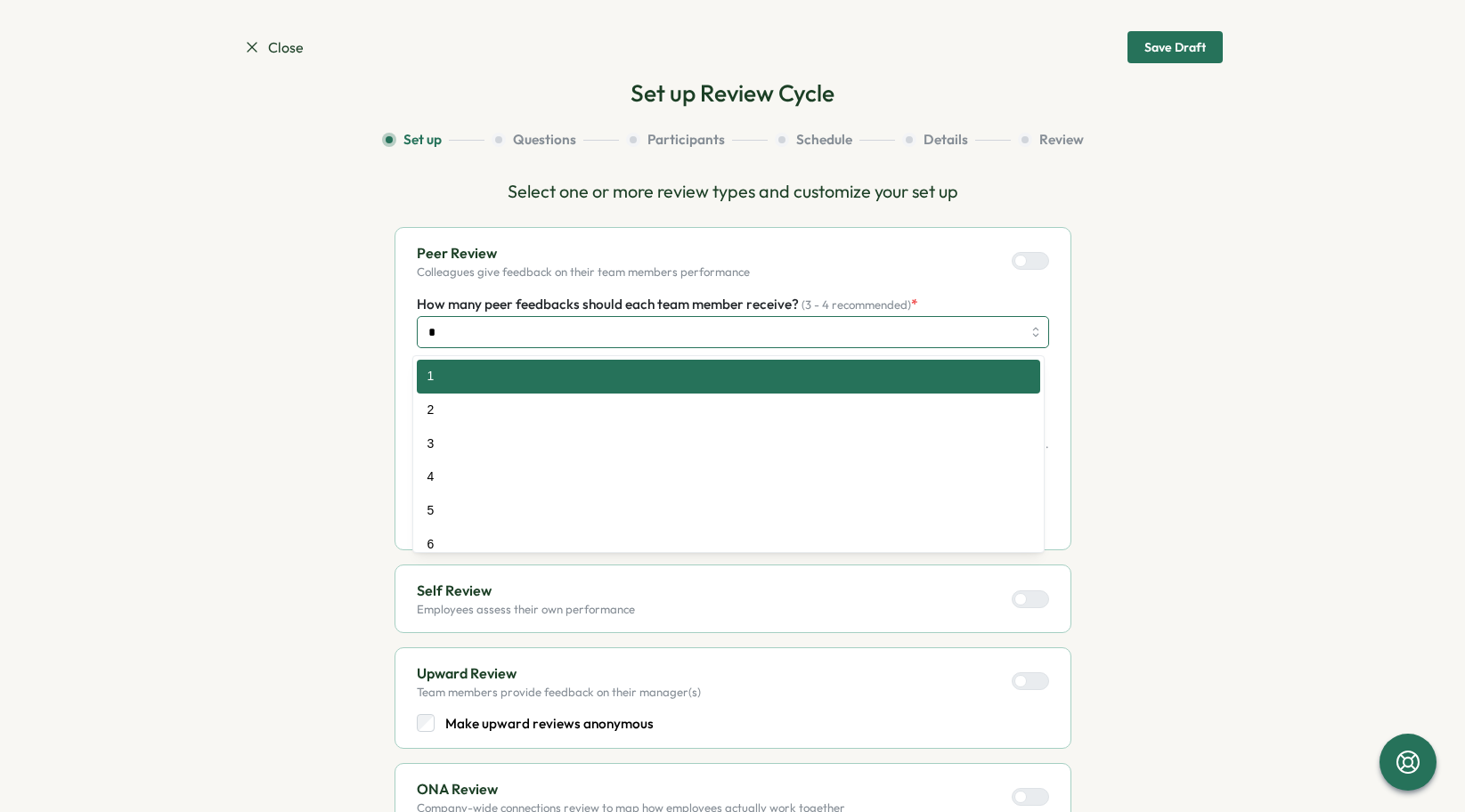
click at [470, 325] on input "*" at bounding box center [733, 331] width 633 height 32
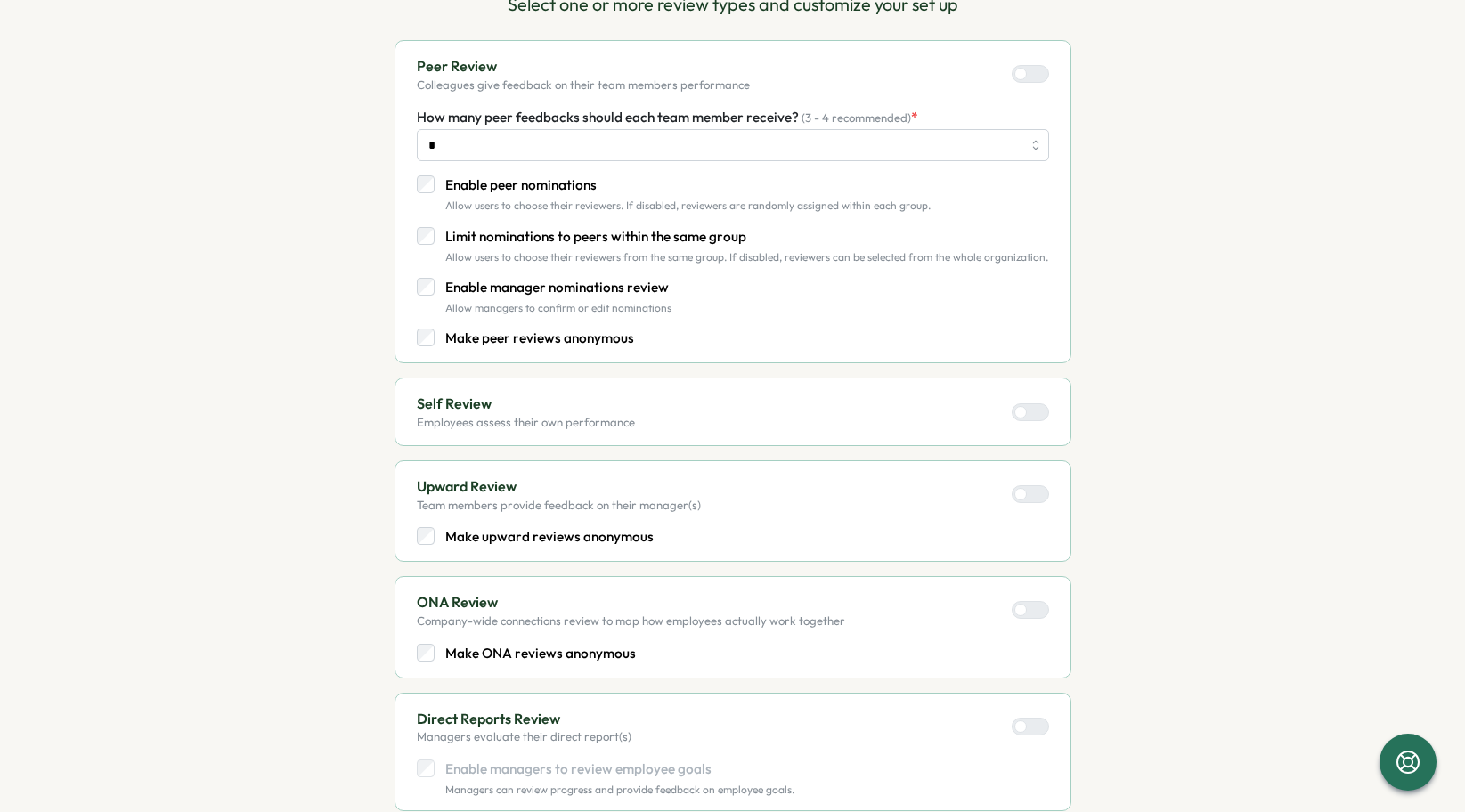
scroll to position [205, 0]
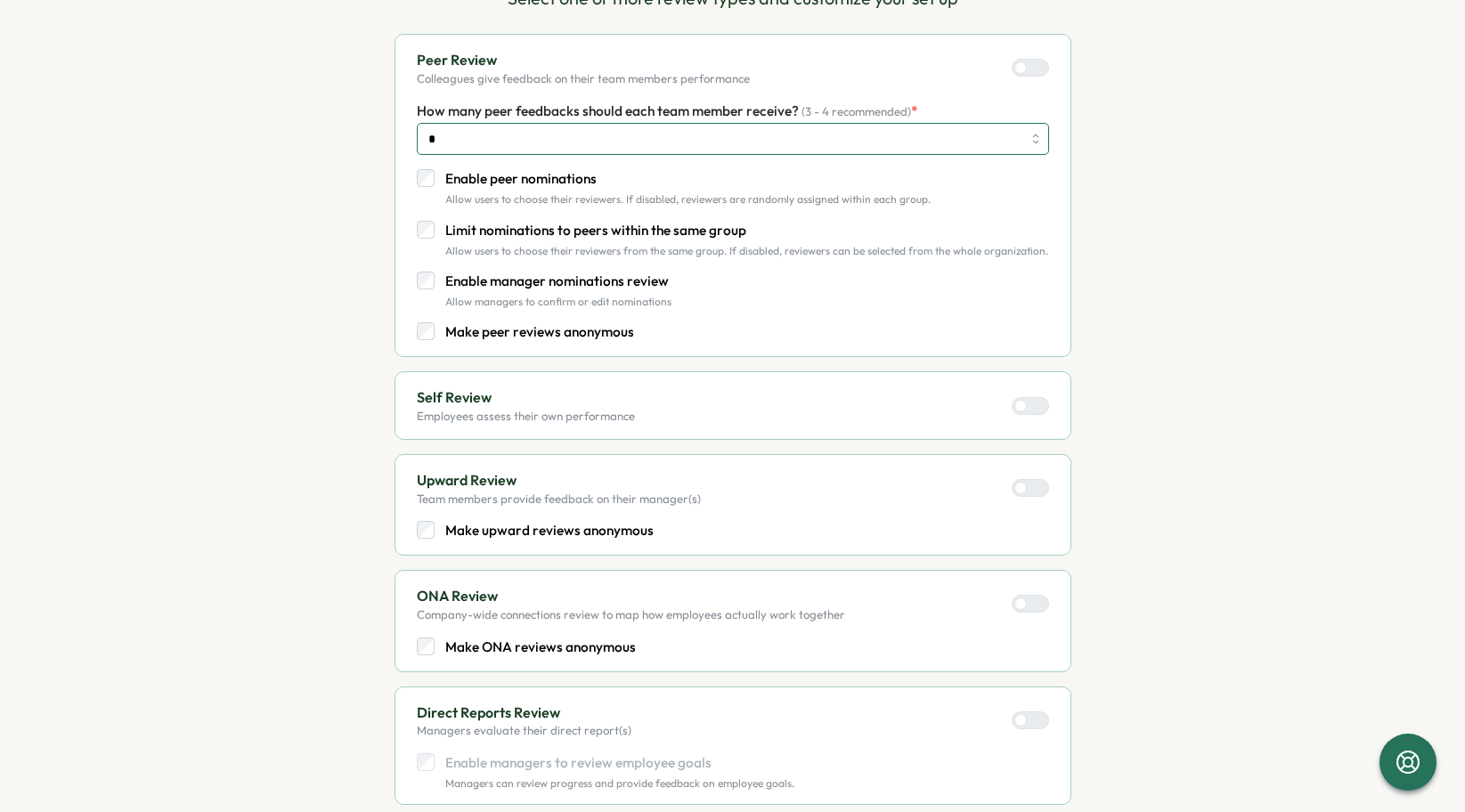
click at [445, 130] on input "*" at bounding box center [733, 138] width 633 height 32
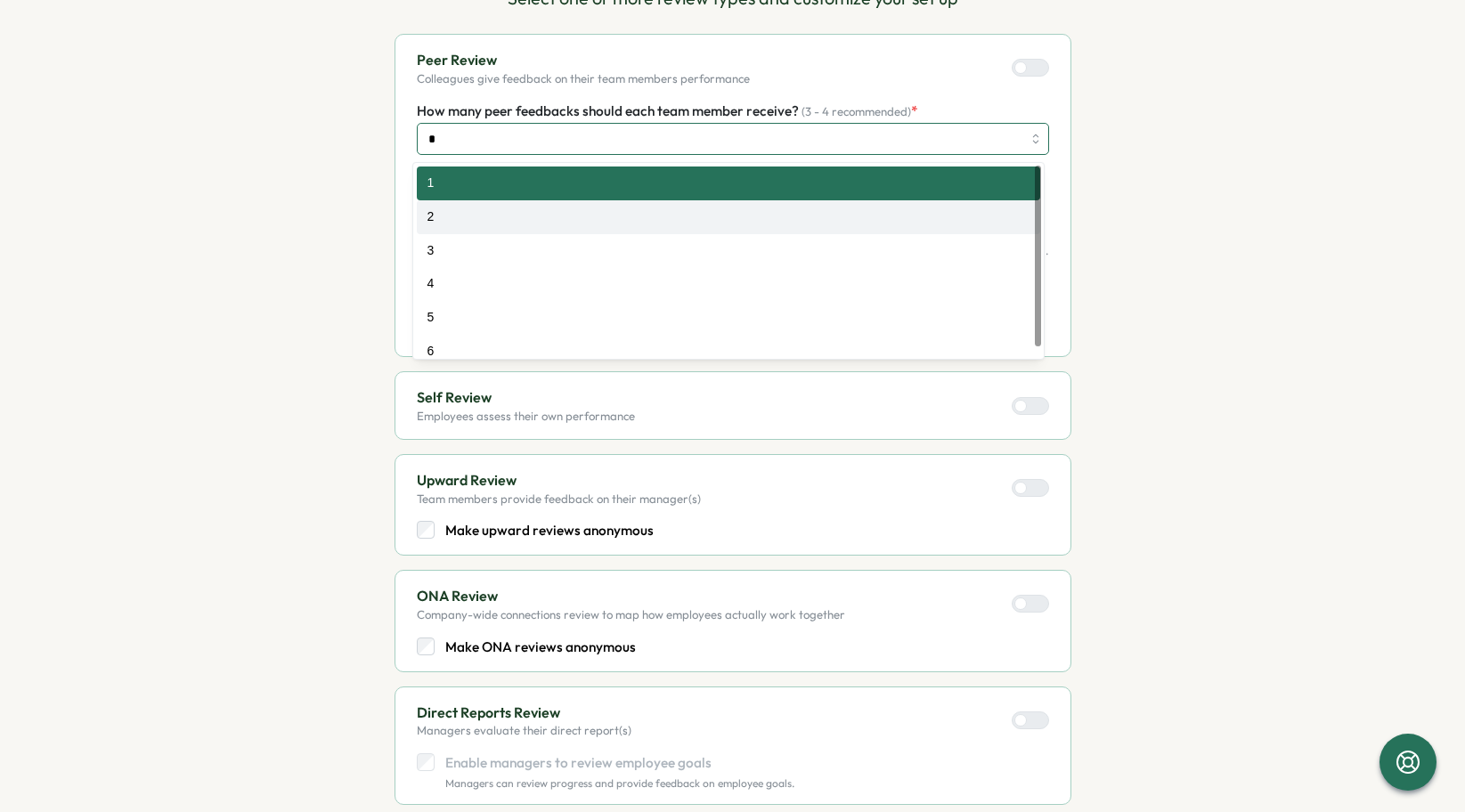
type input "*"
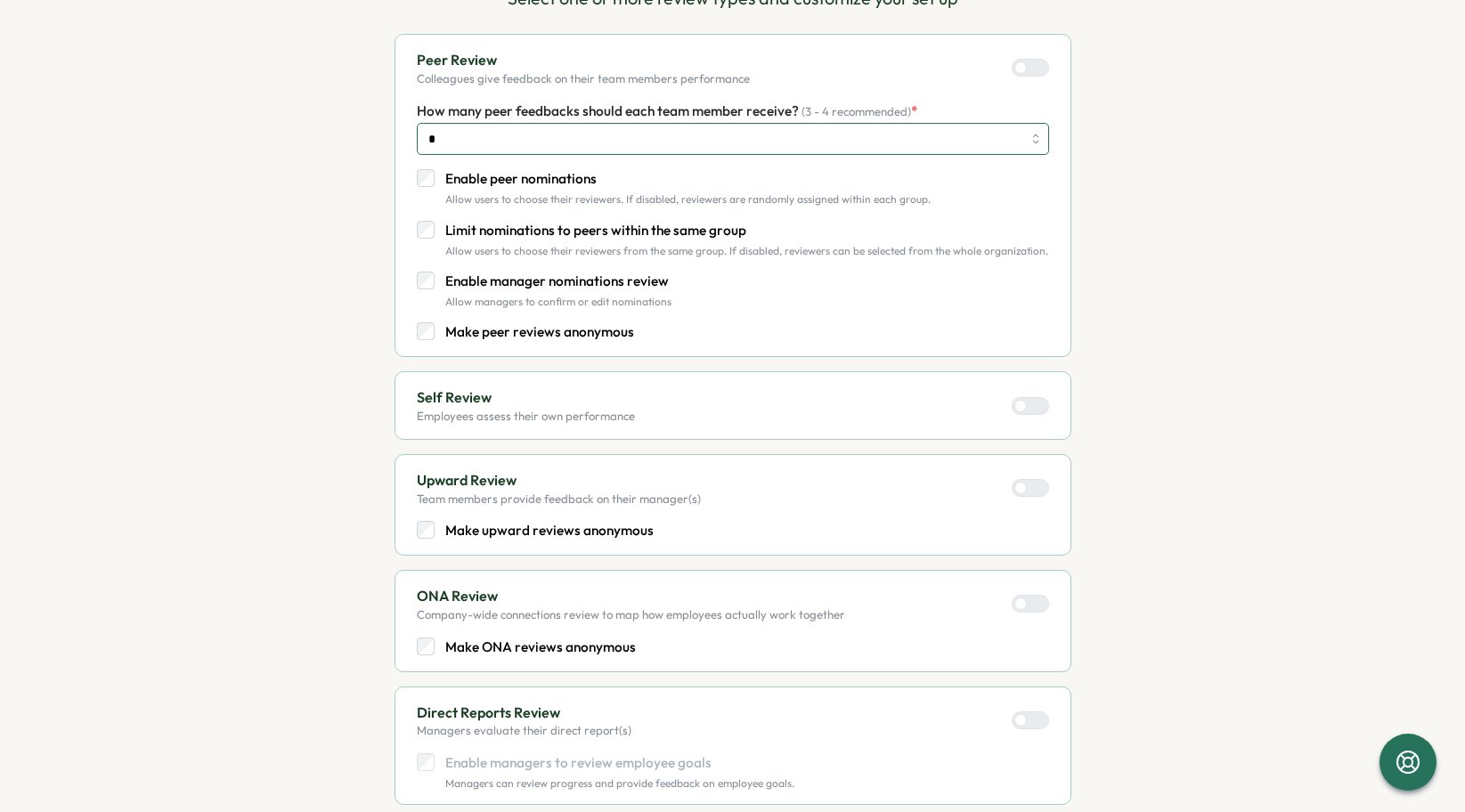
click at [455, 142] on input "*" at bounding box center [733, 138] width 633 height 32
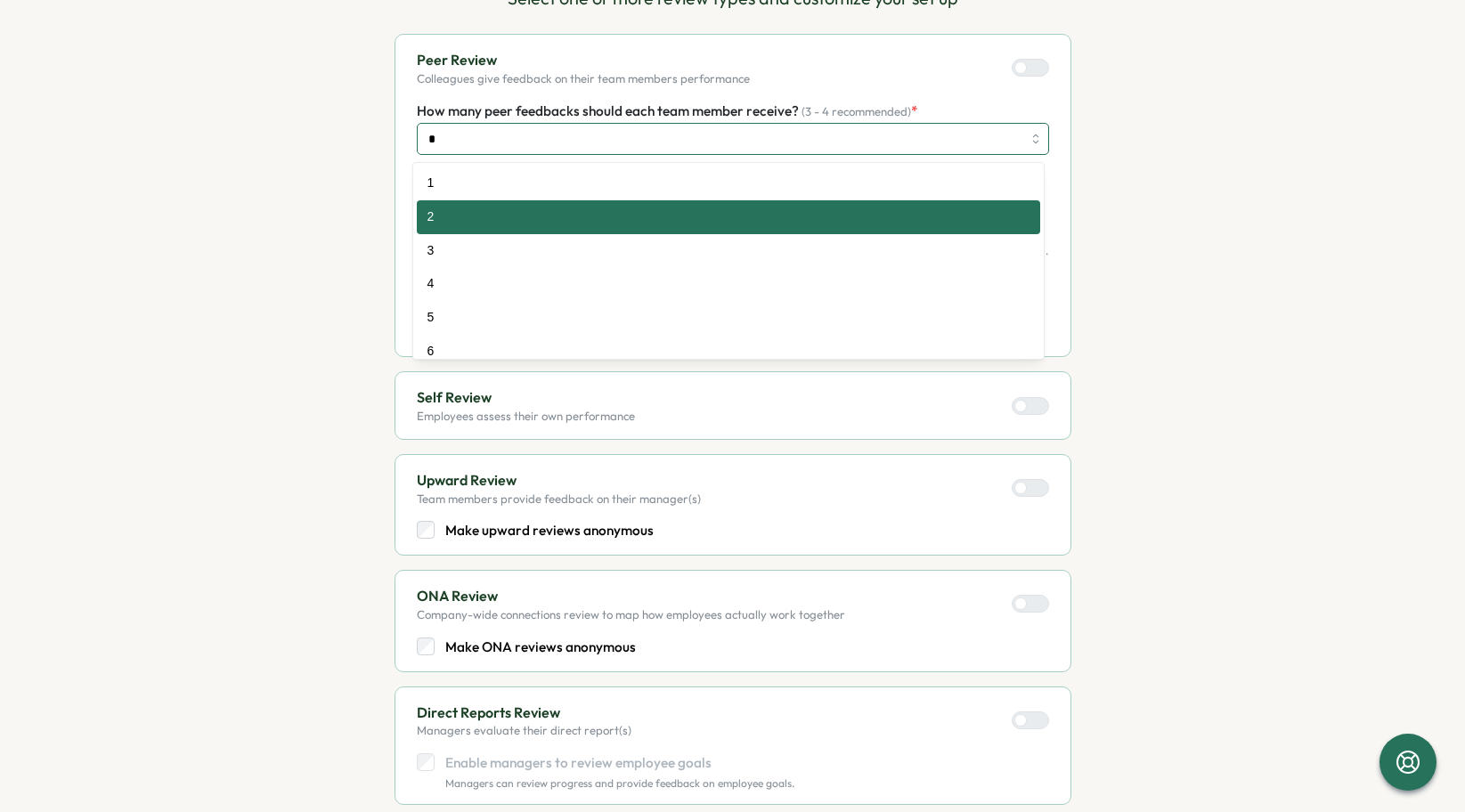
click at [455, 142] on input "*" at bounding box center [733, 138] width 633 height 32
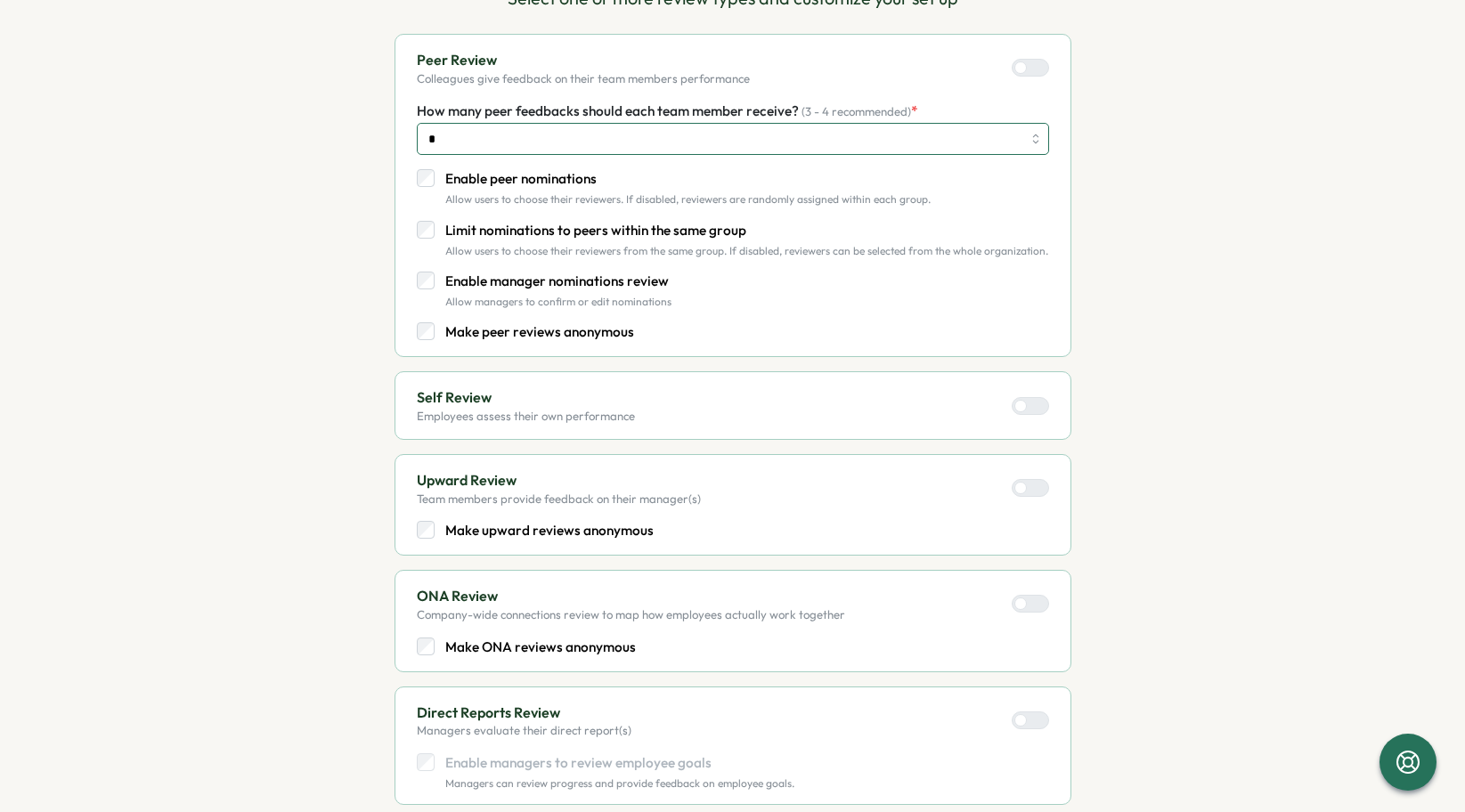
click at [455, 142] on input "*" at bounding box center [733, 138] width 633 height 32
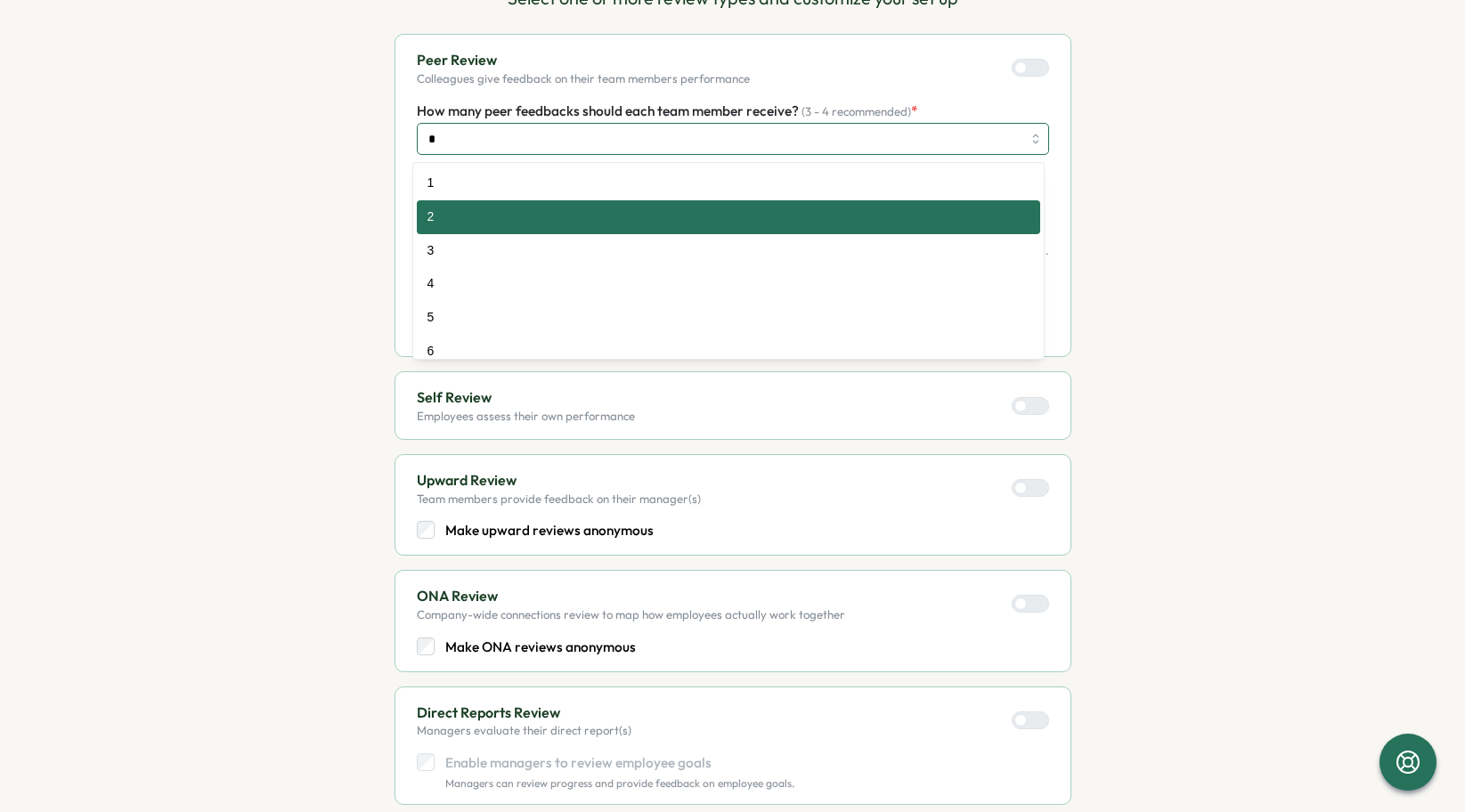
click at [519, 147] on input "*" at bounding box center [733, 138] width 633 height 32
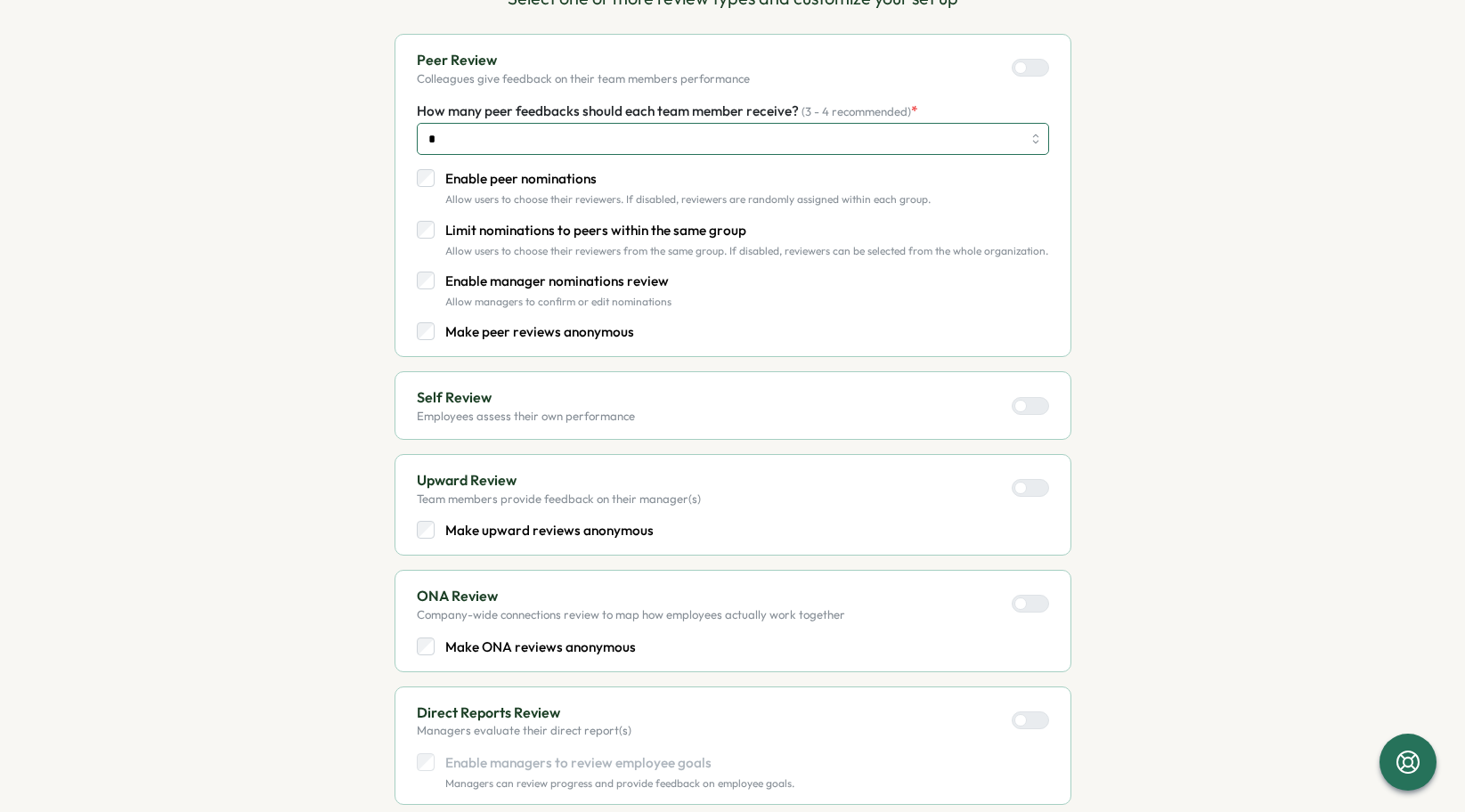
click at [519, 147] on input "*" at bounding box center [733, 138] width 633 height 32
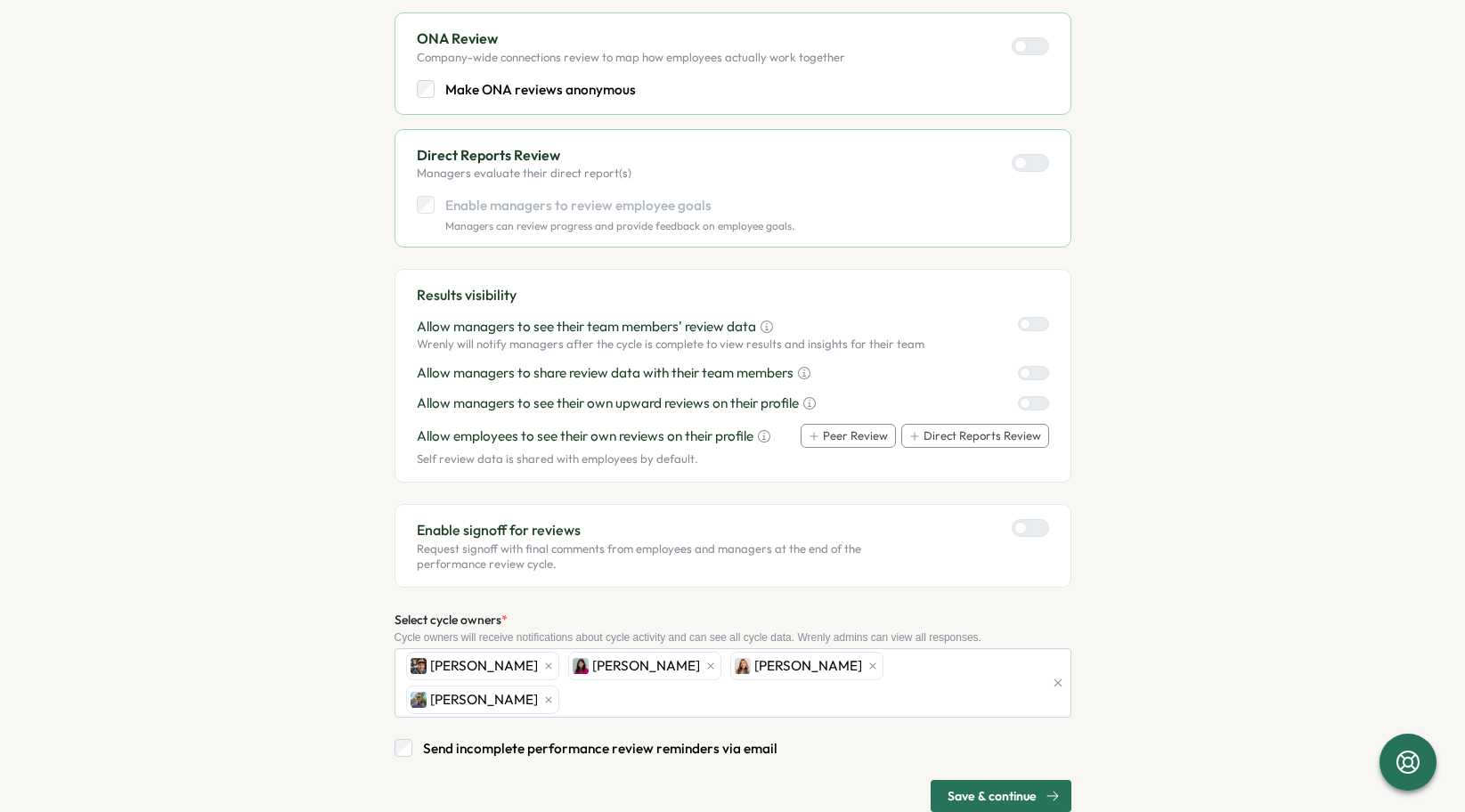
scroll to position [771, 0]
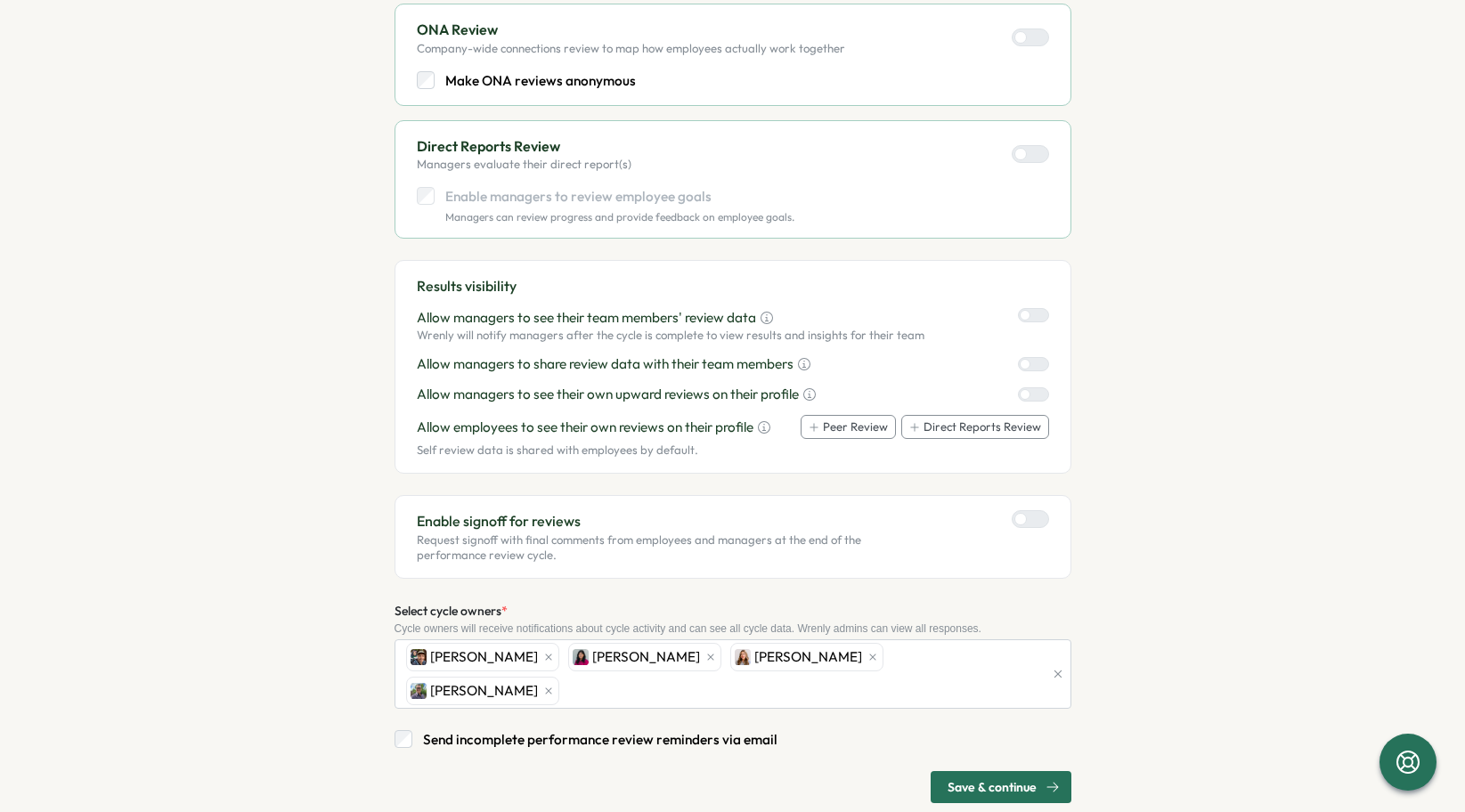
click at [979, 772] on span "Save & continue" at bounding box center [992, 787] width 89 height 30
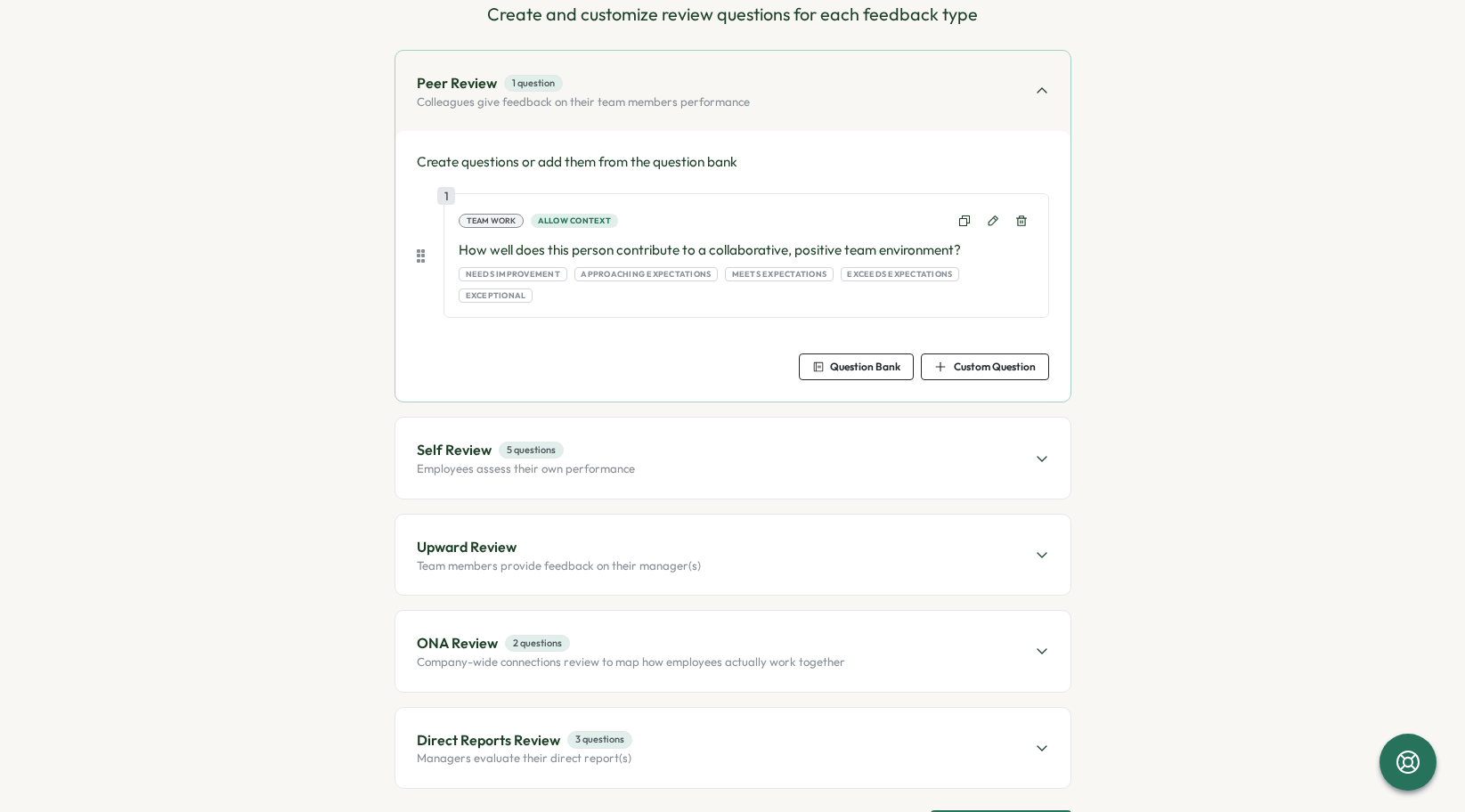
scroll to position [240, 0]
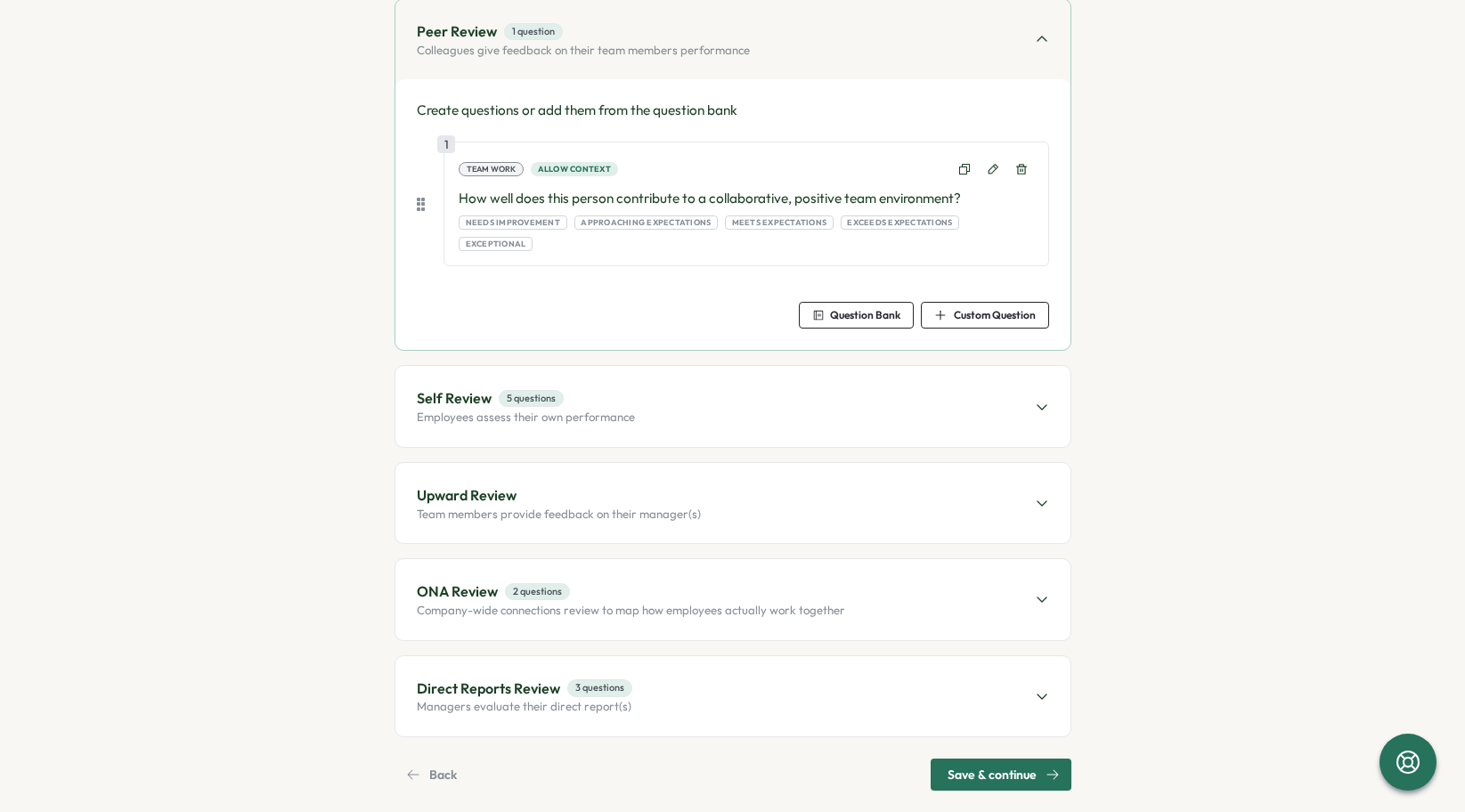
click at [950, 388] on div "Self Review 5 questions Employees assess their own performance" at bounding box center [733, 406] width 675 height 80
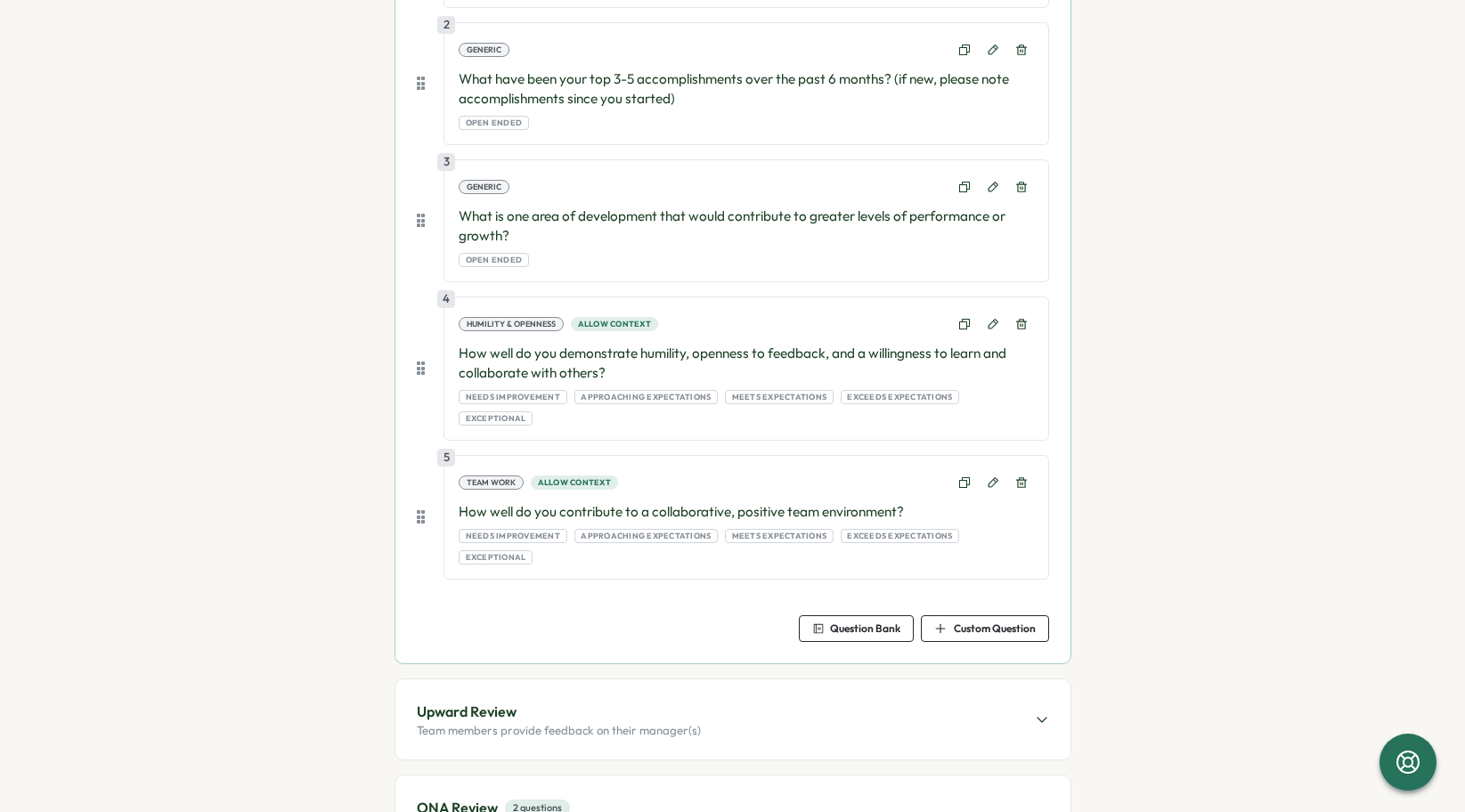
scroll to position [600, 0]
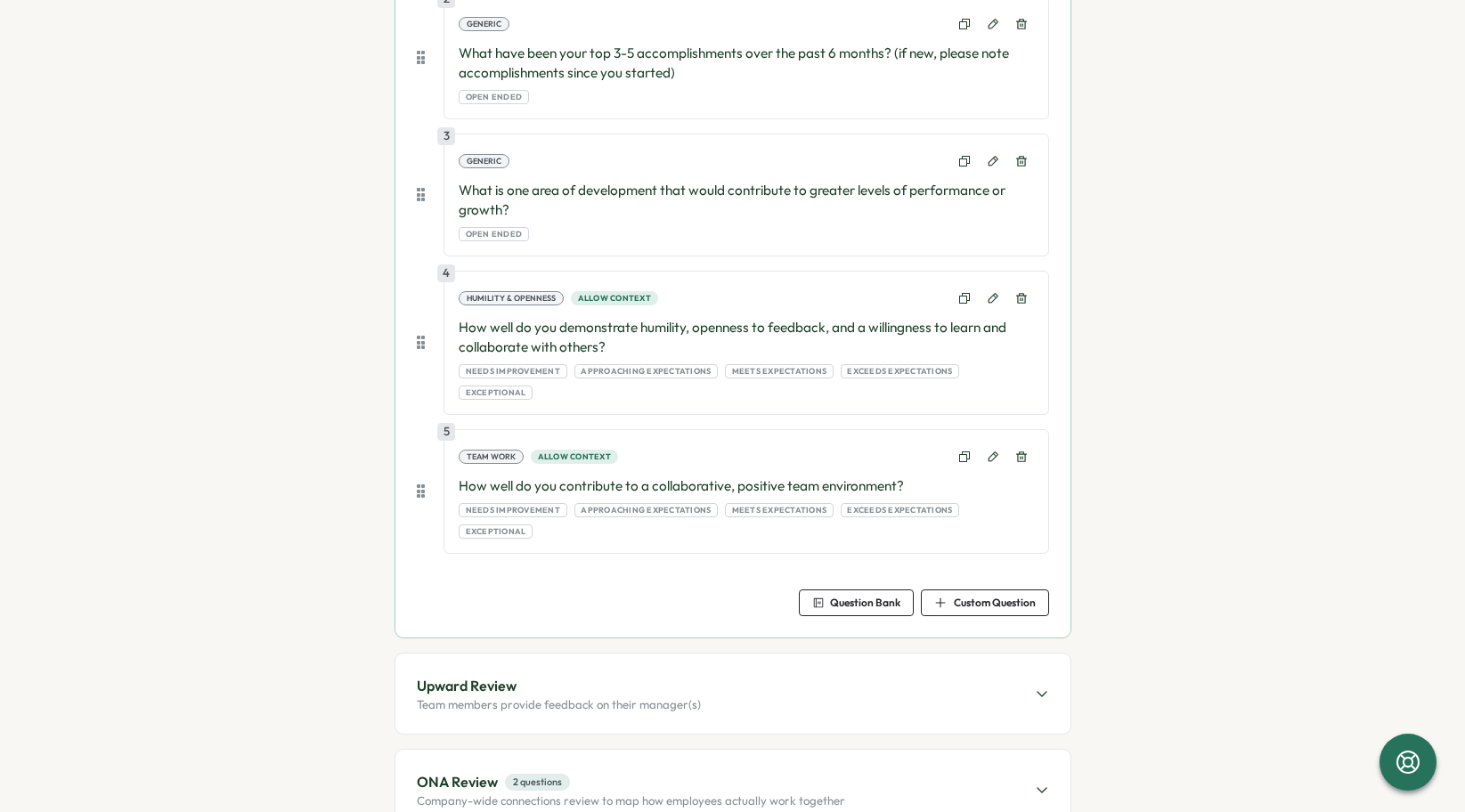
click at [835, 693] on div "Peer Review 1 question Colleagues give feedback on their team members performan…" at bounding box center [733, 282] width 677 height 1289
click at [833, 661] on div "Upward Review Team members provide feedback on their manager(s)" at bounding box center [733, 693] width 675 height 80
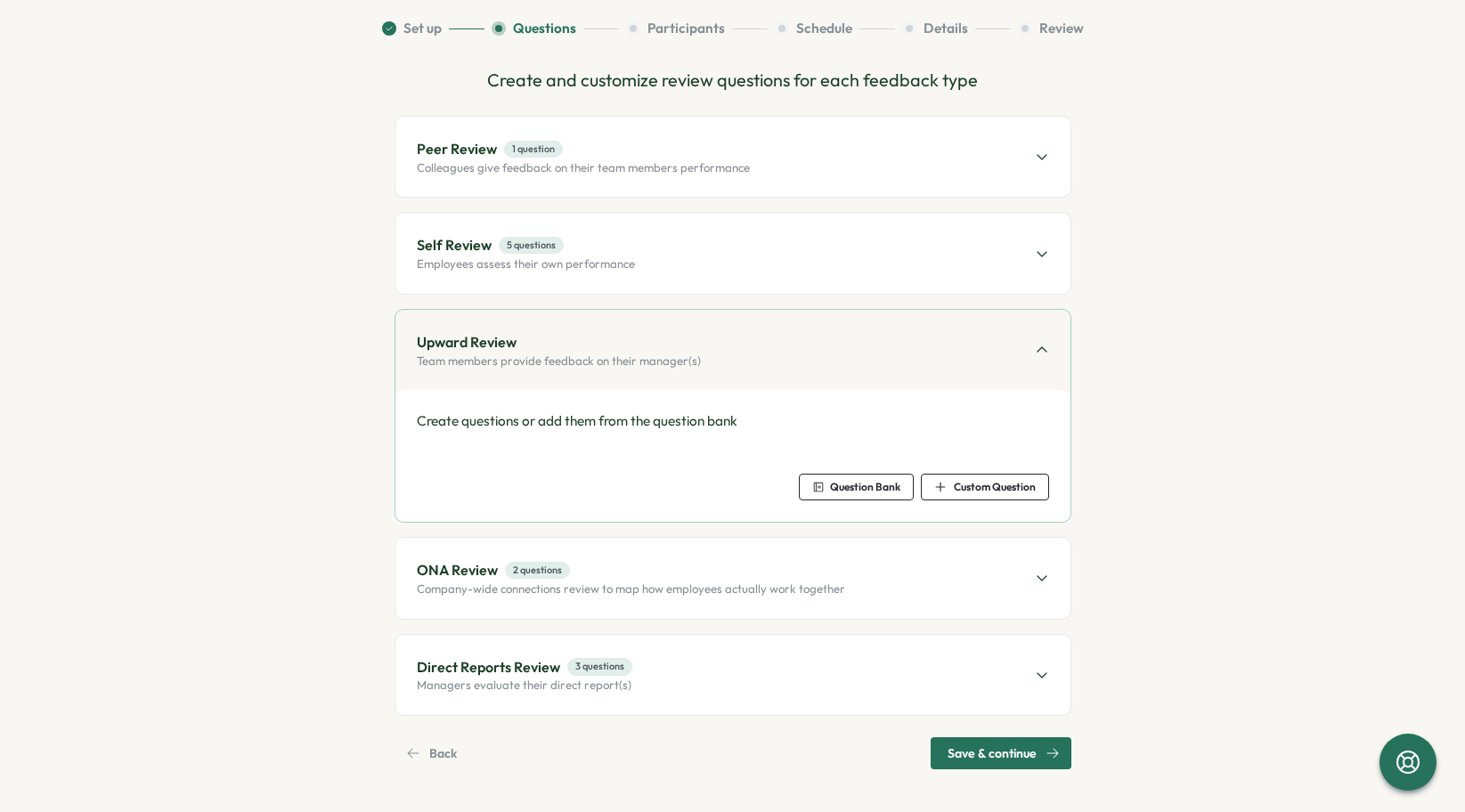
scroll to position [123, 0]
click at [798, 606] on div "ONA Review 2 questions Company-wide connections review to map how employees act…" at bounding box center [733, 578] width 675 height 80
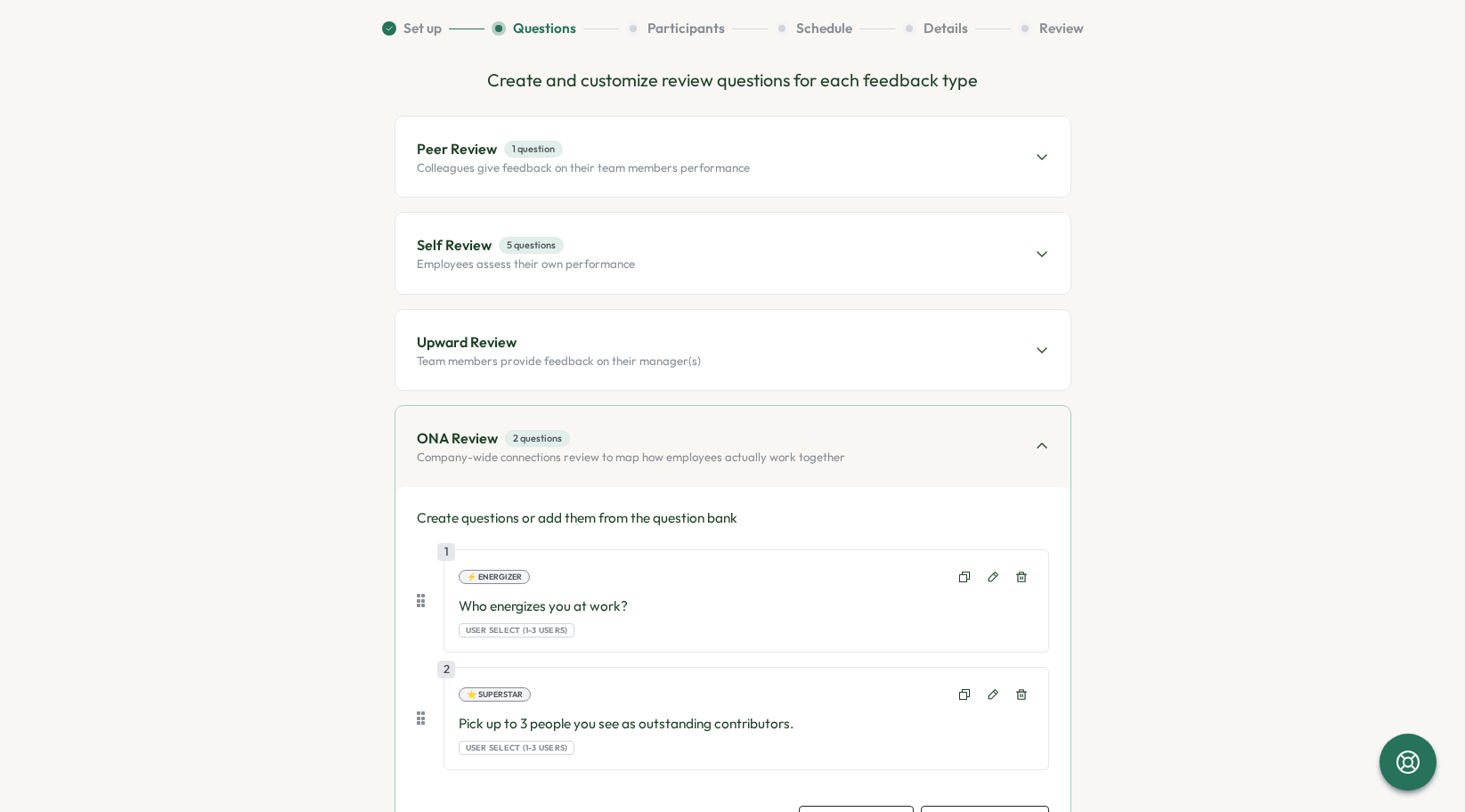
scroll to position [358, 0]
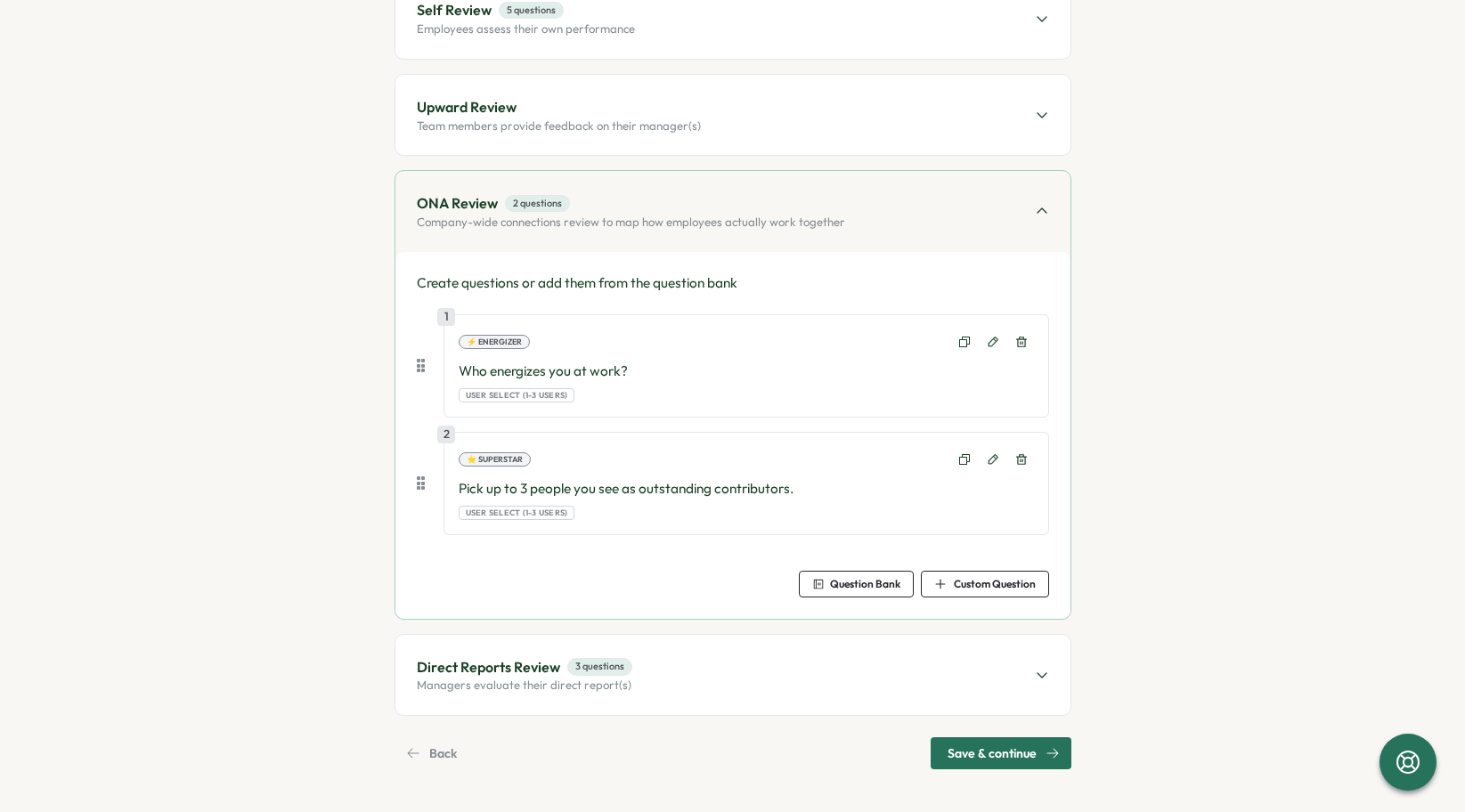
click at [697, 700] on div "Direct Reports Review 3 questions Managers evaluate their direct report(s)" at bounding box center [733, 675] width 675 height 80
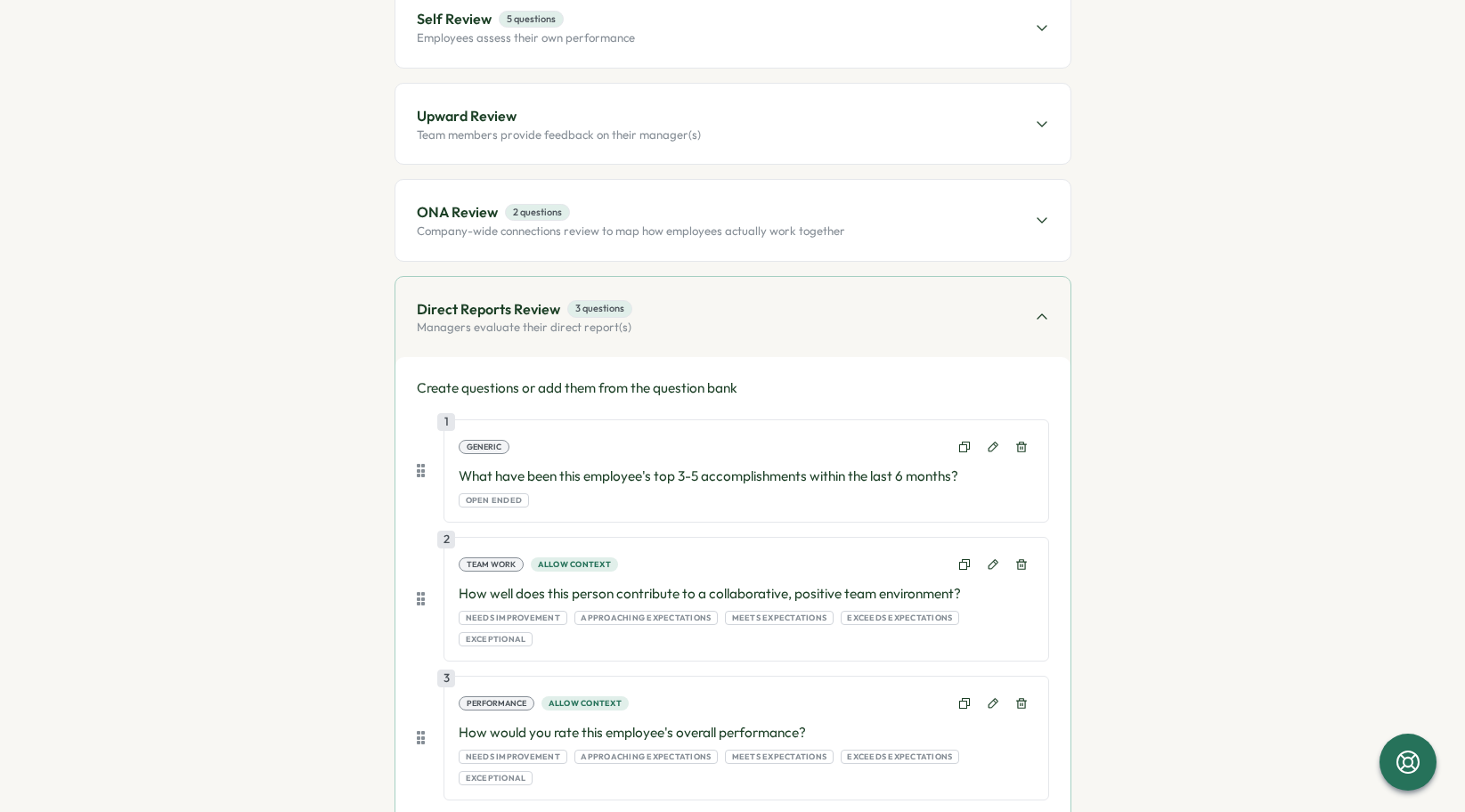
scroll to position [476, 0]
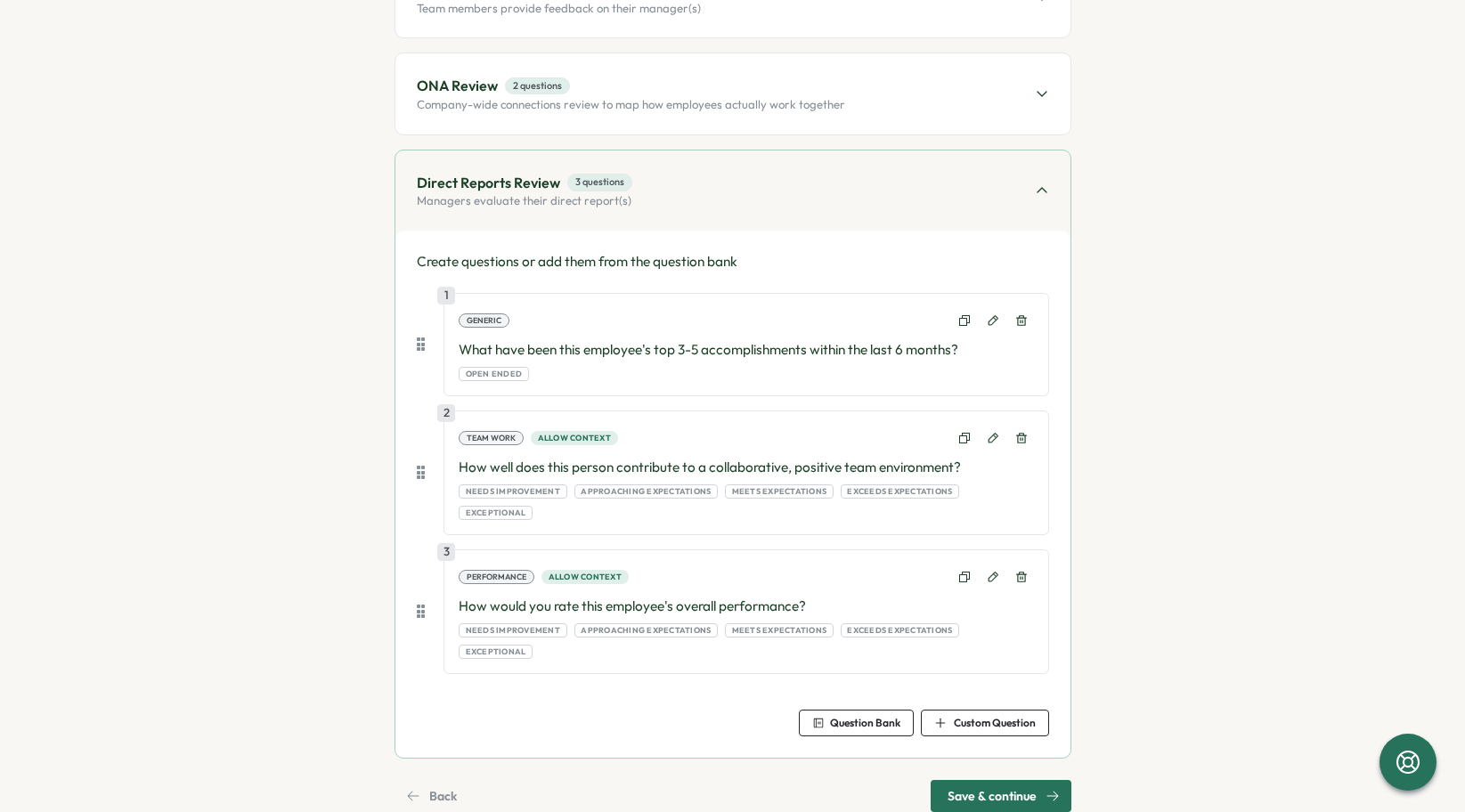
click at [952, 781] on span "Save & continue" at bounding box center [992, 795] width 89 height 30
click at [766, 217] on div "Direct Reports Review 3 questions Managers evaluate their direct report(s)" at bounding box center [733, 190] width 675 height 80
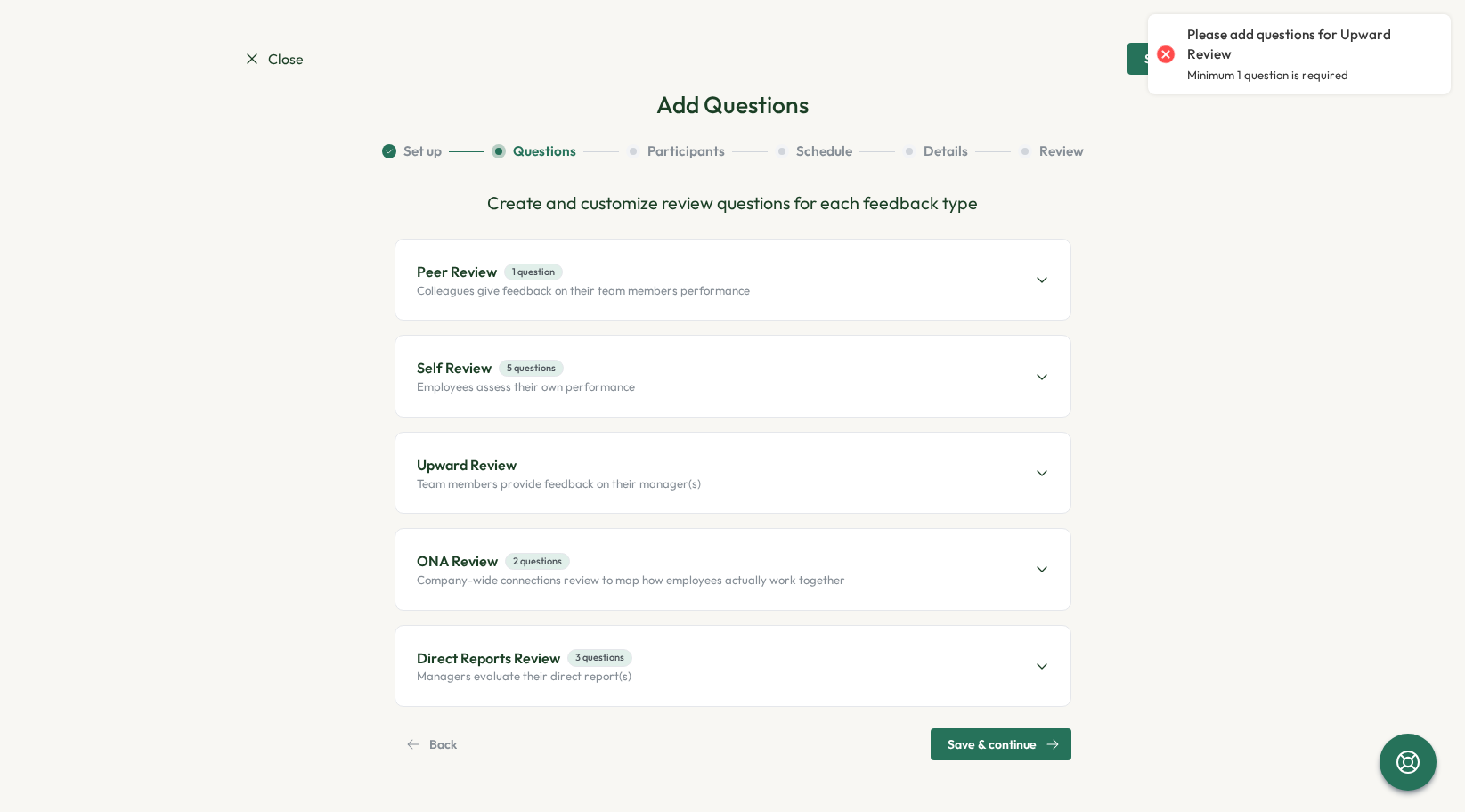
click at [721, 370] on div "Self Review 5 questions Employees assess their own performance" at bounding box center [733, 376] width 675 height 80
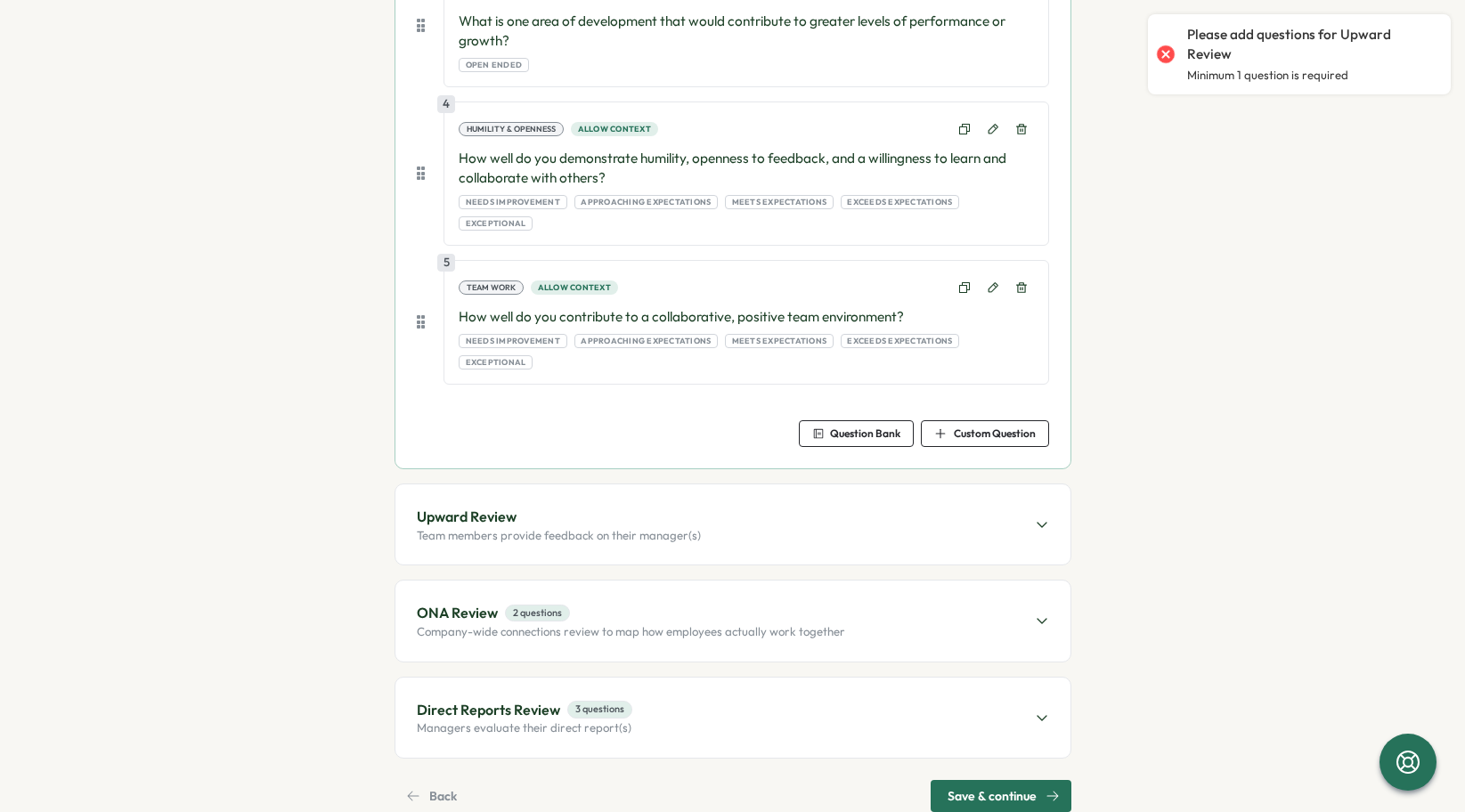
click at [671, 506] on span "Upward Review" at bounding box center [559, 517] width 285 height 23
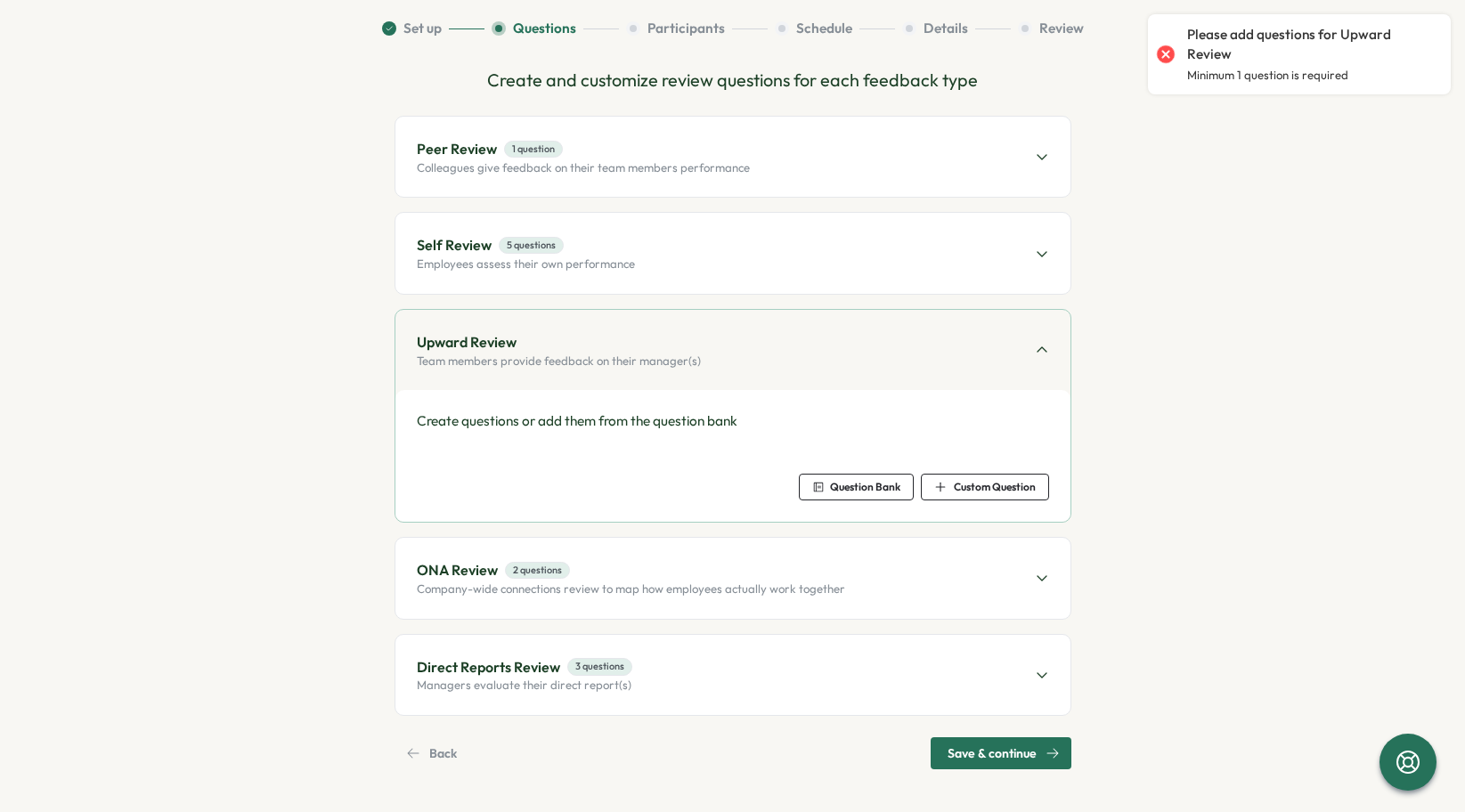
click at [935, 483] on icon "button" at bounding box center [940, 486] width 13 height 13
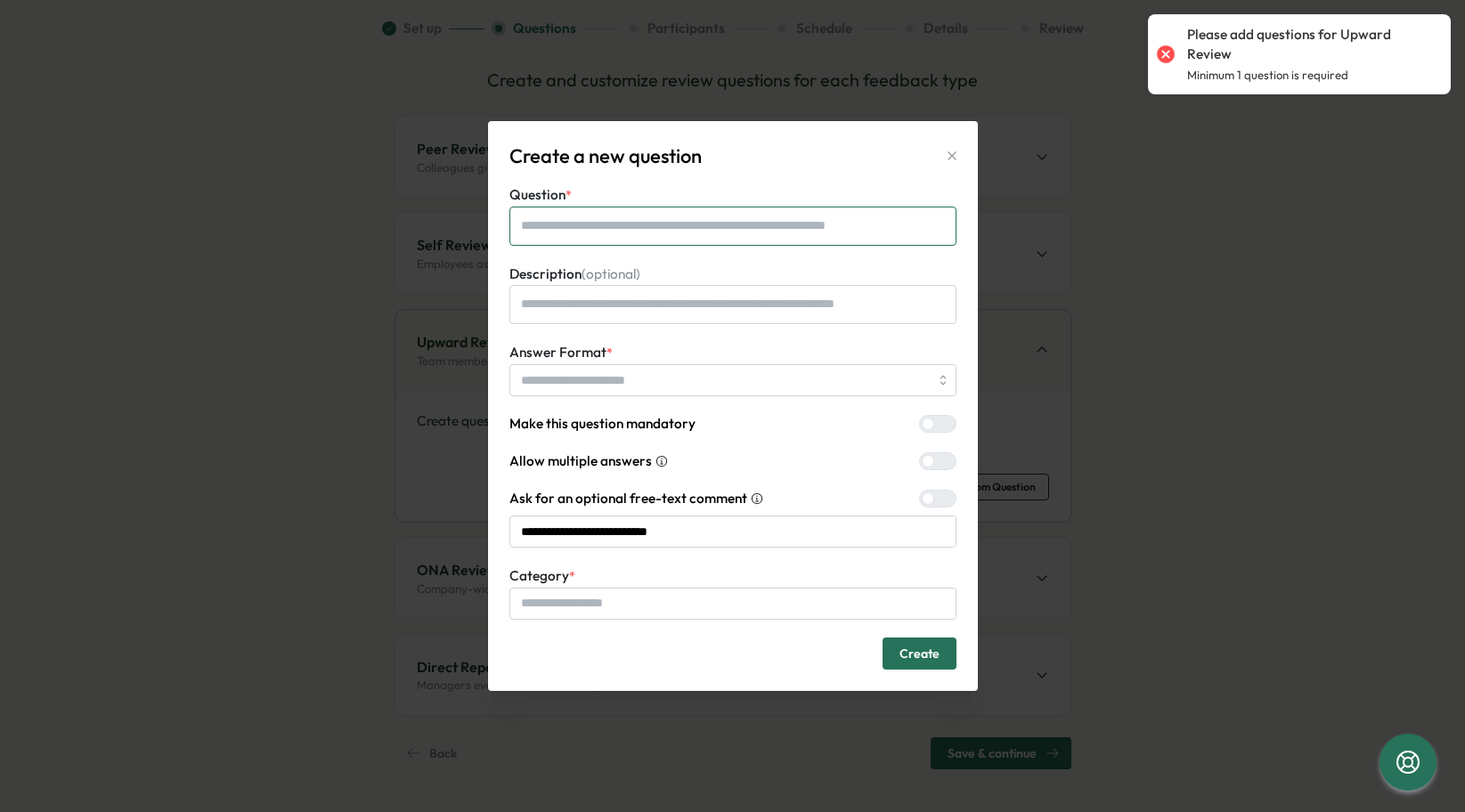
type textarea "*"
type textarea "**"
type textarea "*"
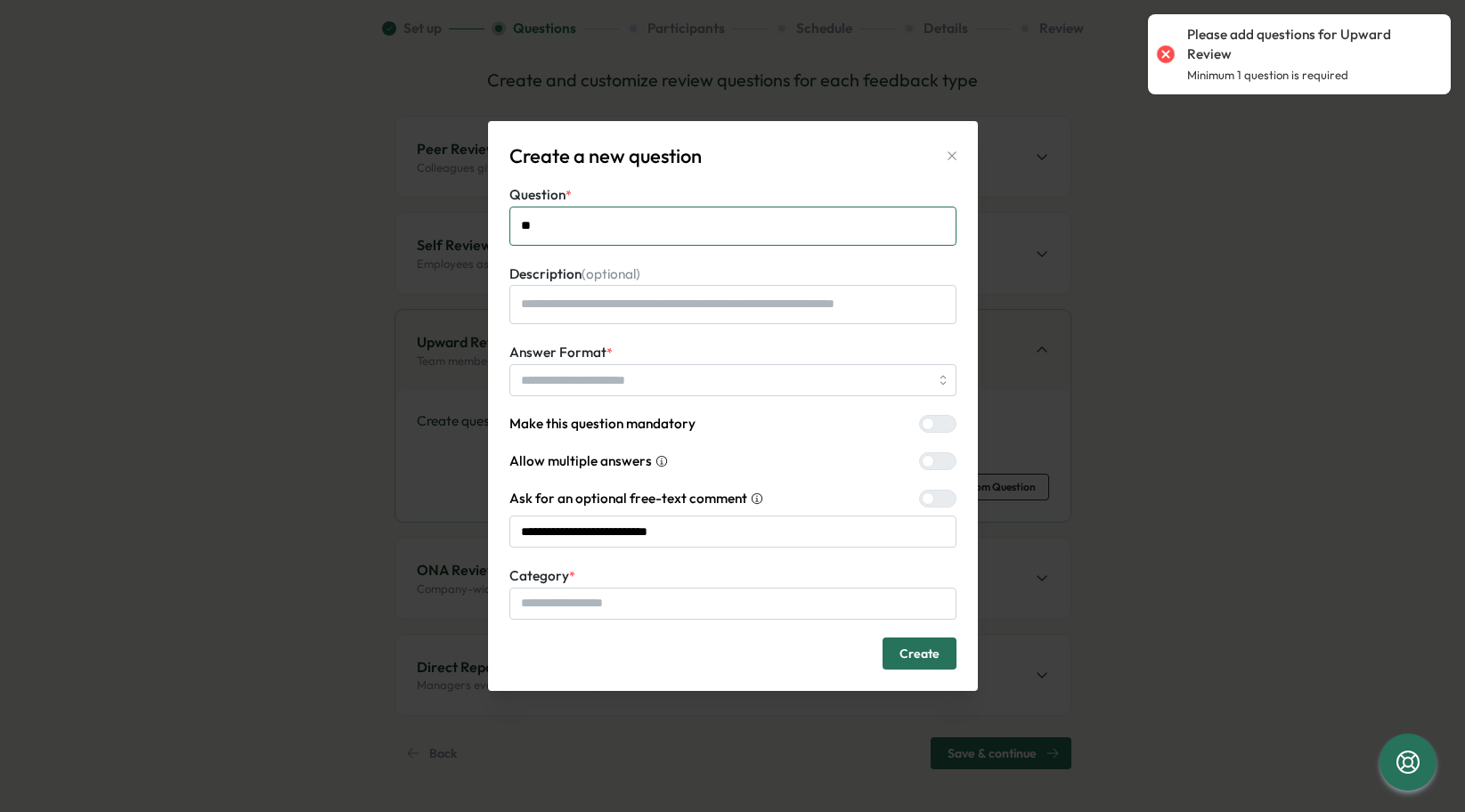
type textarea "***"
type textarea "*"
type textarea "****"
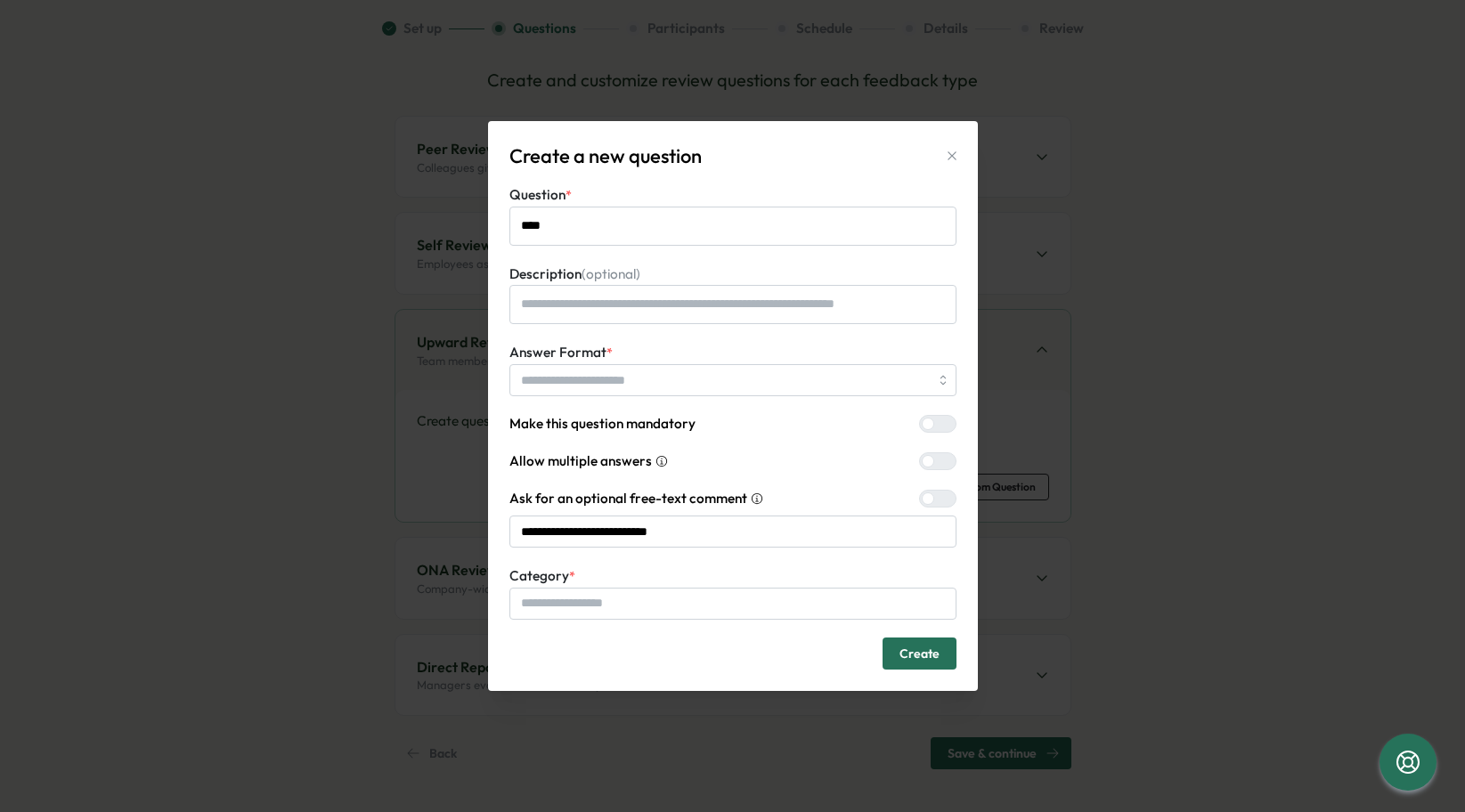
click at [928, 661] on span "Create" at bounding box center [919, 653] width 40 height 30
click at [735, 597] on input "Category *" at bounding box center [733, 603] width 447 height 32
type textarea "*"
type input "*"
type textarea "*"
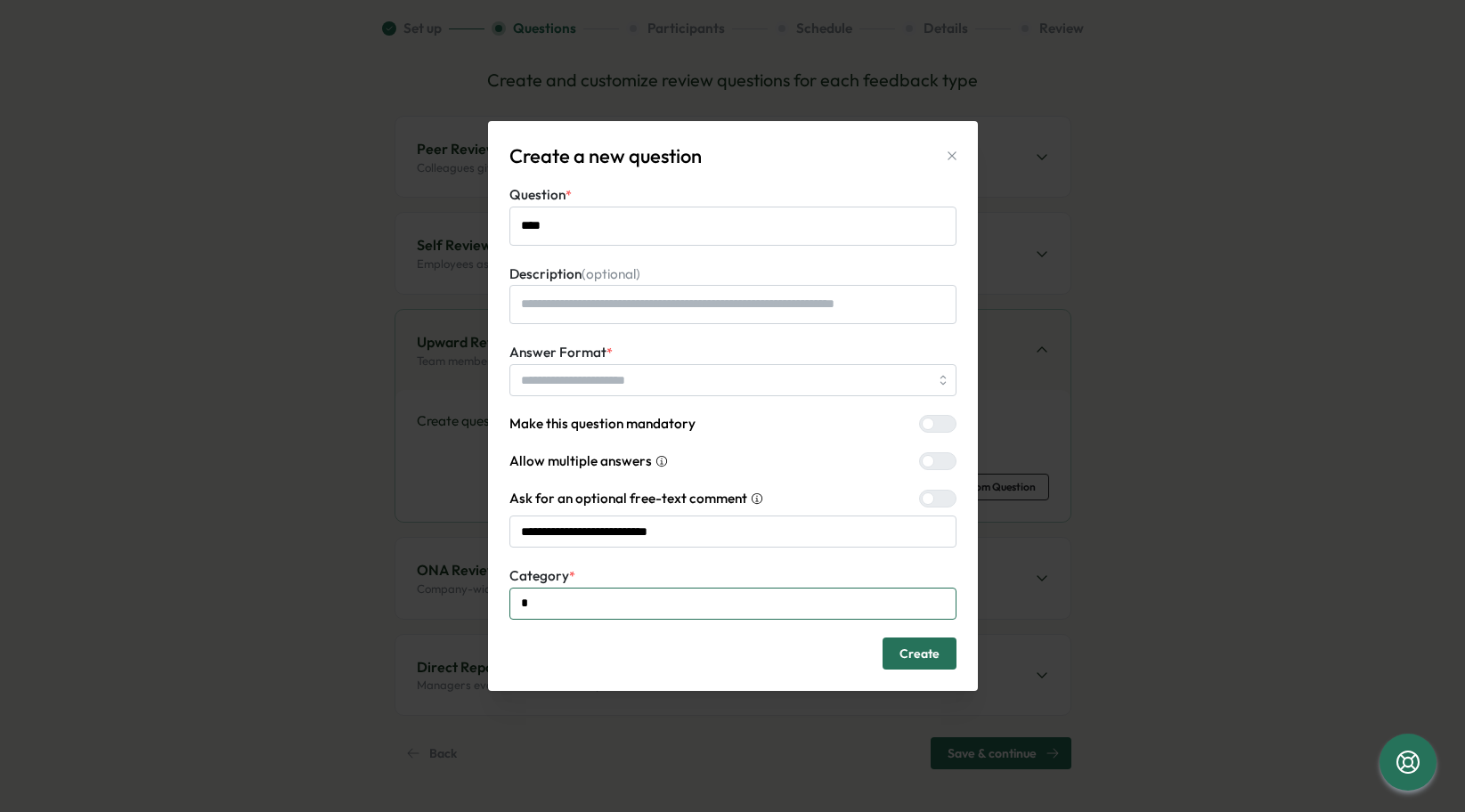
type input "**"
type textarea "*"
type input "***"
type textarea "*"
type input "****"
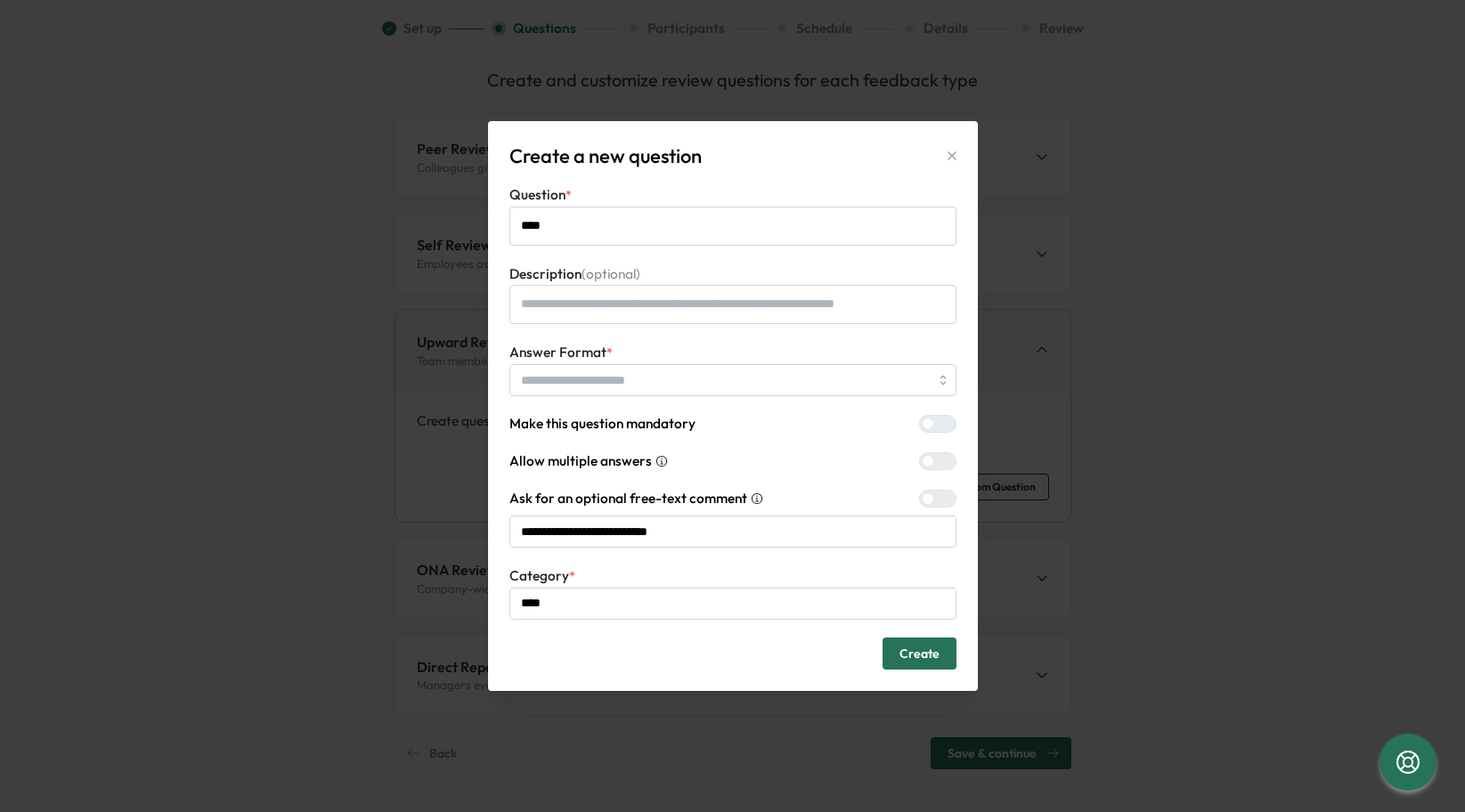
click at [944, 666] on button "Create" at bounding box center [919, 653] width 74 height 32
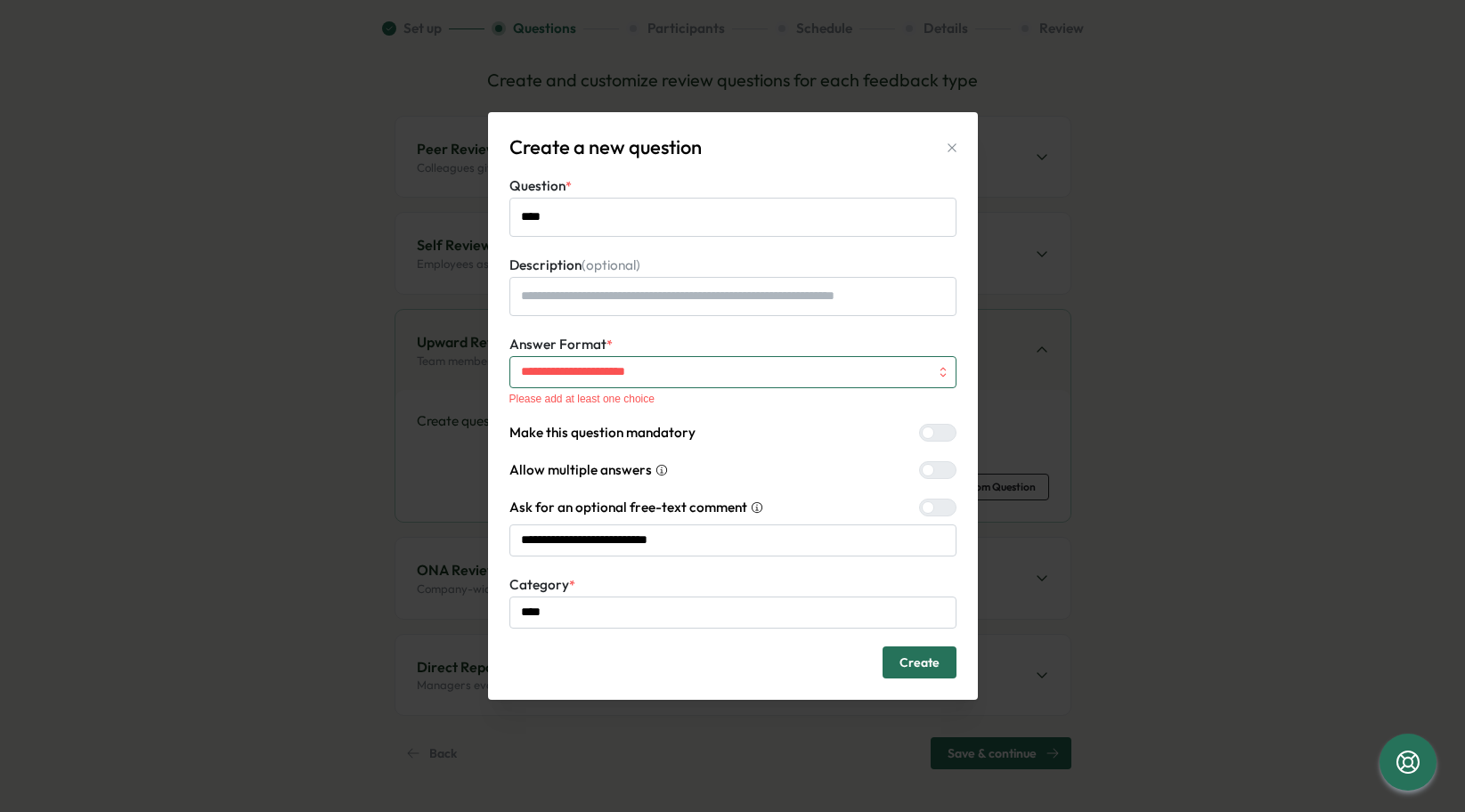
click at [833, 370] on input "Answer Format *" at bounding box center [733, 372] width 447 height 32
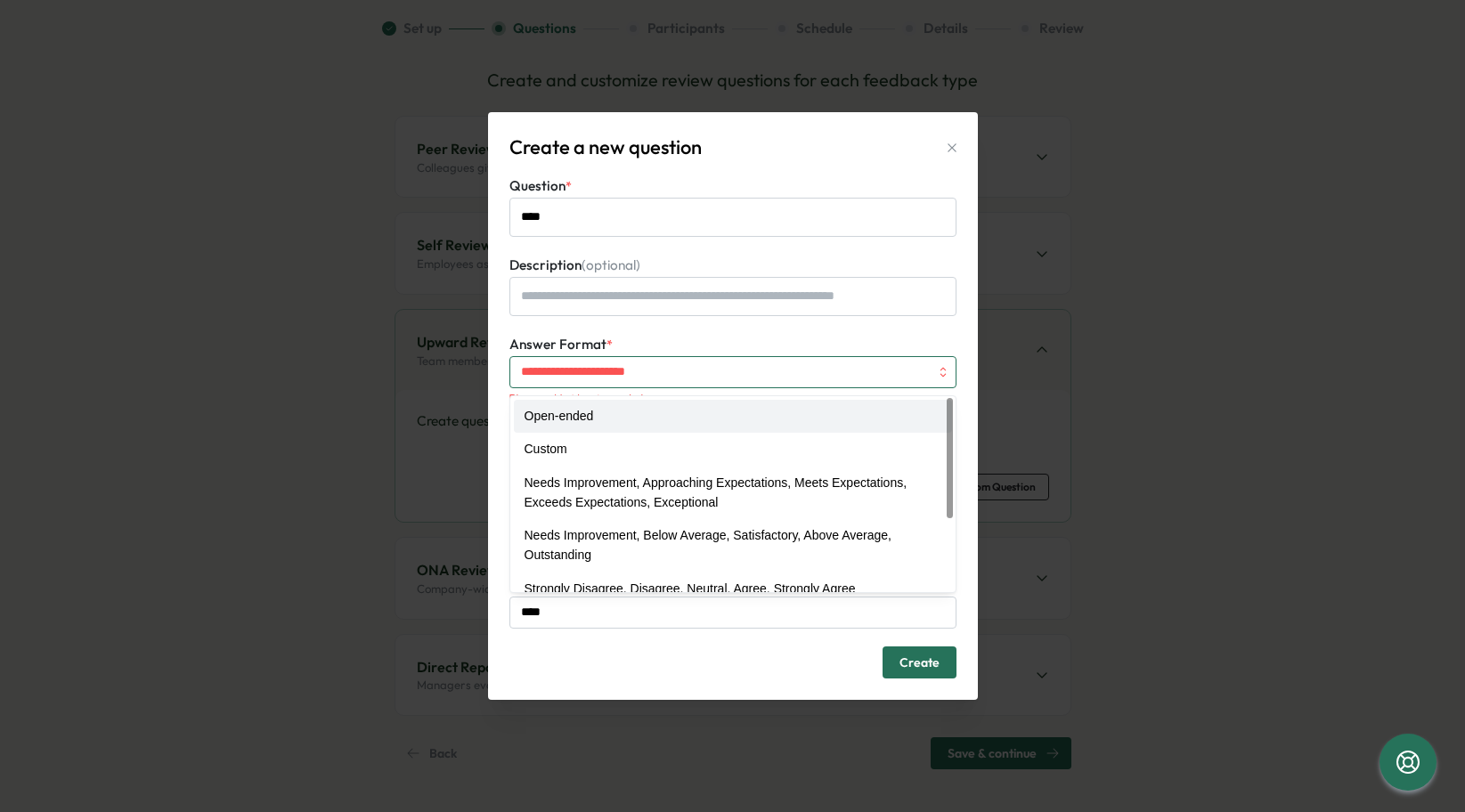
type textarea "*"
type input "**********"
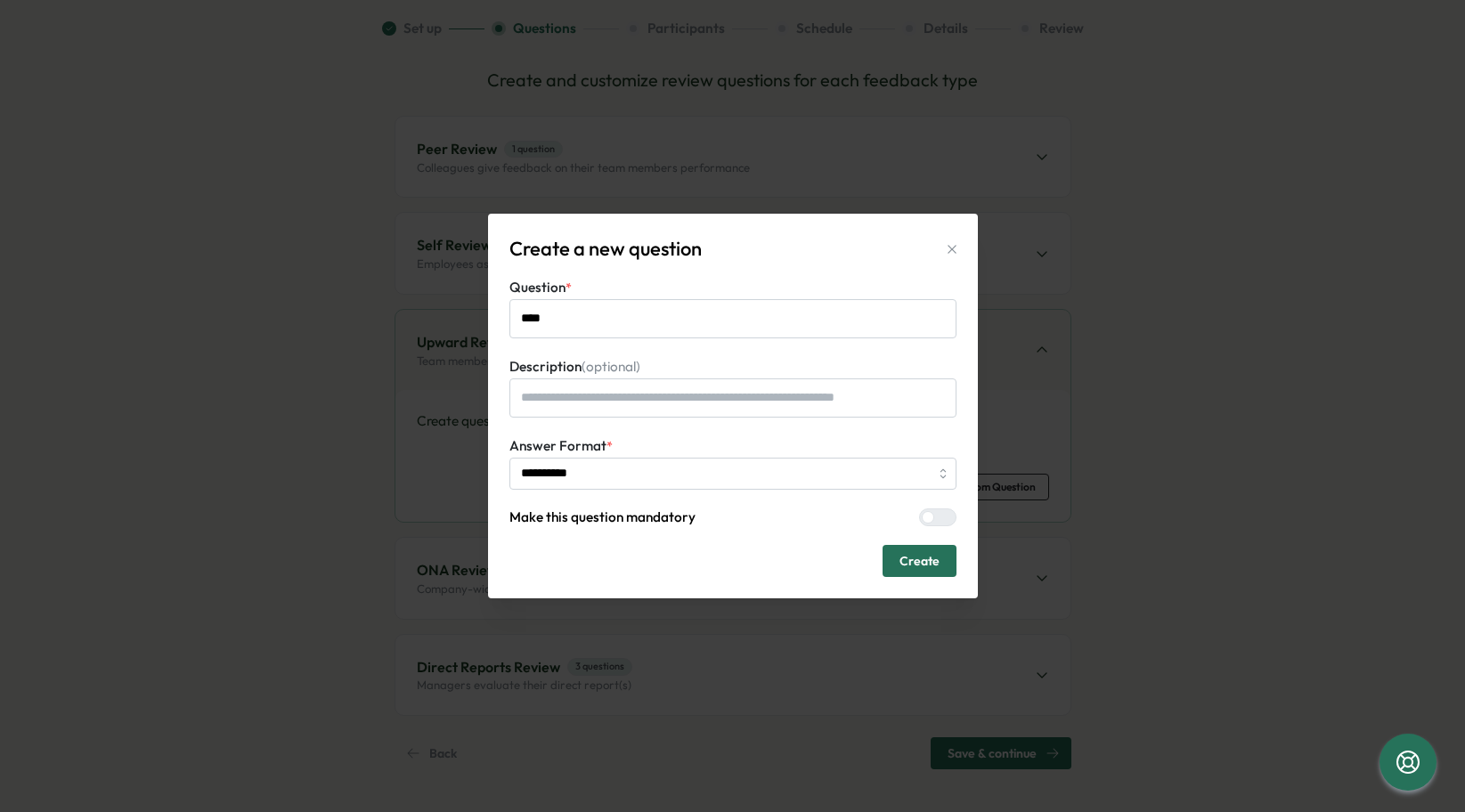
click at [927, 567] on span "Create" at bounding box center [919, 560] width 40 height 30
type textarea "*"
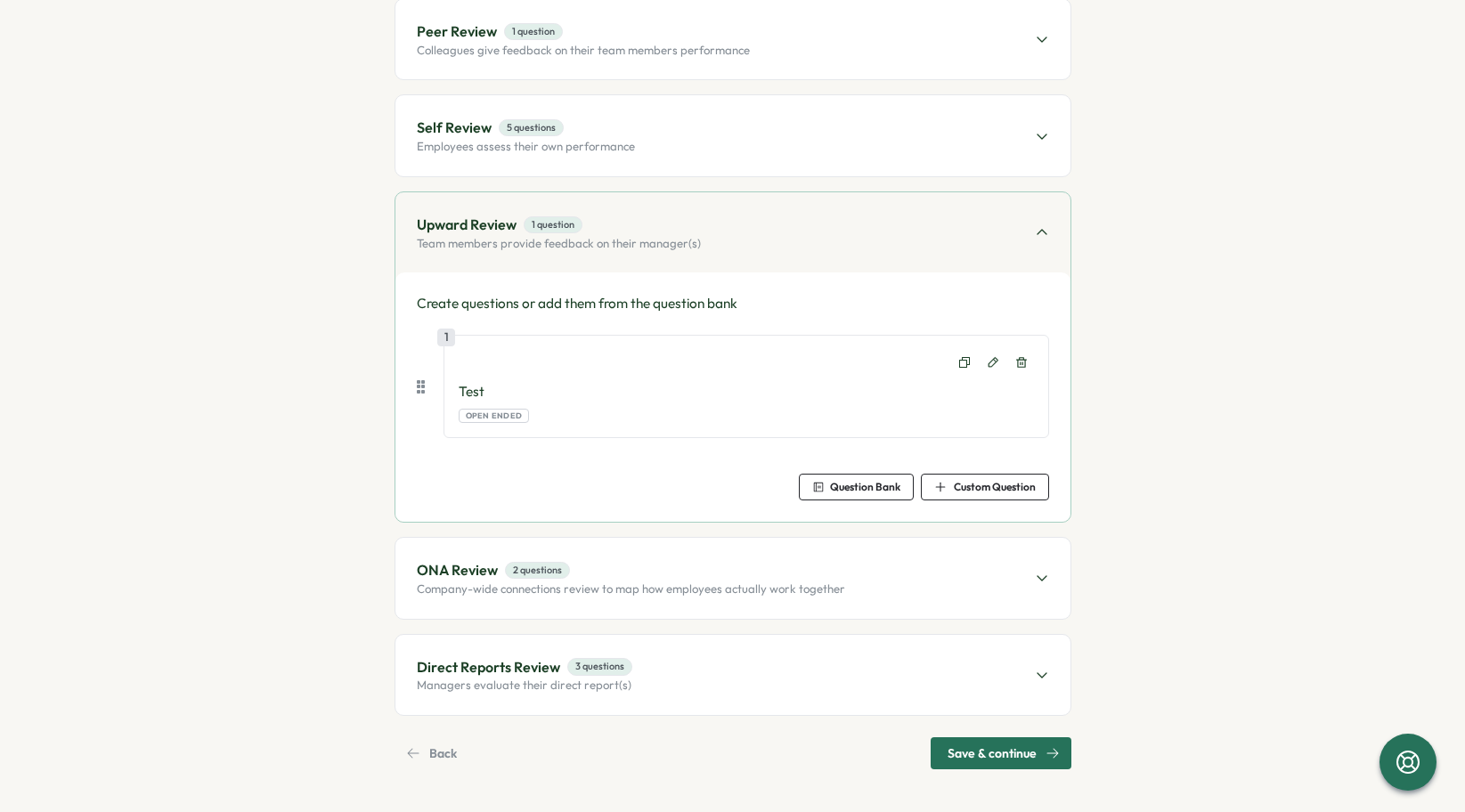
click at [972, 739] on span "Save & continue" at bounding box center [992, 753] width 89 height 30
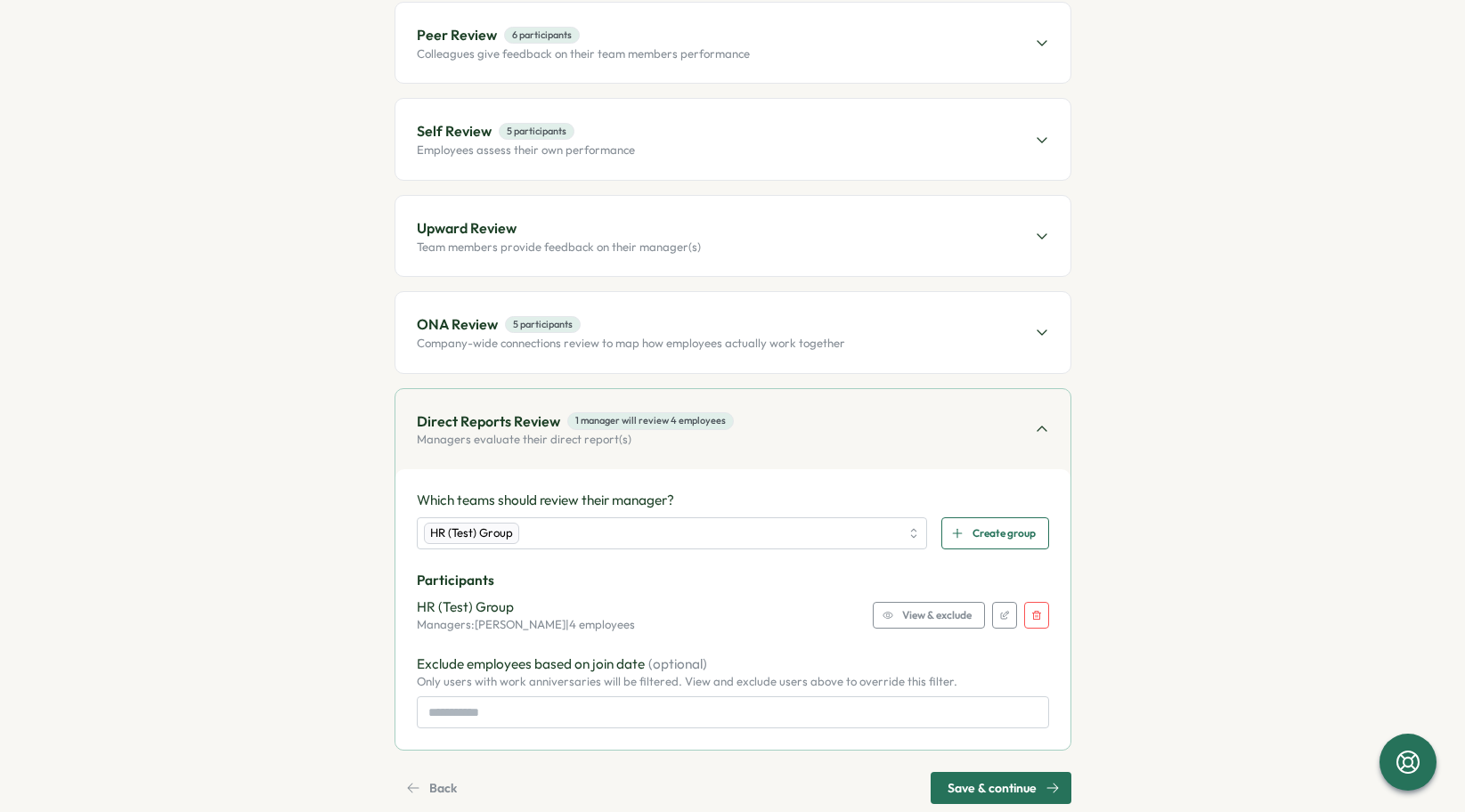
scroll to position [237, 0]
click at [956, 784] on span "Save & continue" at bounding box center [992, 787] width 89 height 30
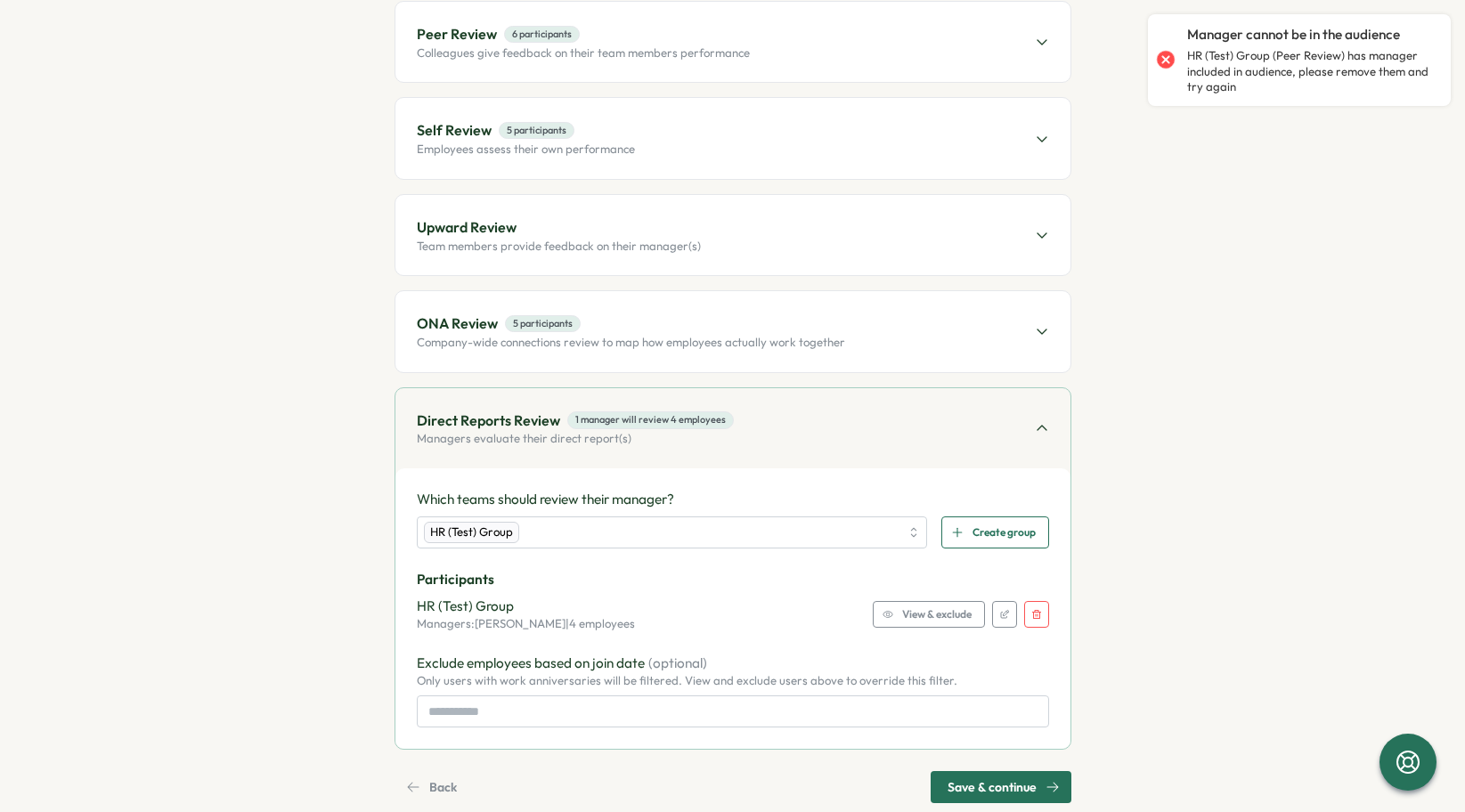
click at [603, 614] on div "HR (Test) Group Managers: [PERSON_NAME] | 4 employees View & exclude" at bounding box center [733, 614] width 633 height 35
click at [482, 616] on p "Managers: [PERSON_NAME] | 4 employees" at bounding box center [526, 624] width 218 height 16
click at [676, 534] on div "HR (Test) Group" at bounding box center [662, 532] width 477 height 30
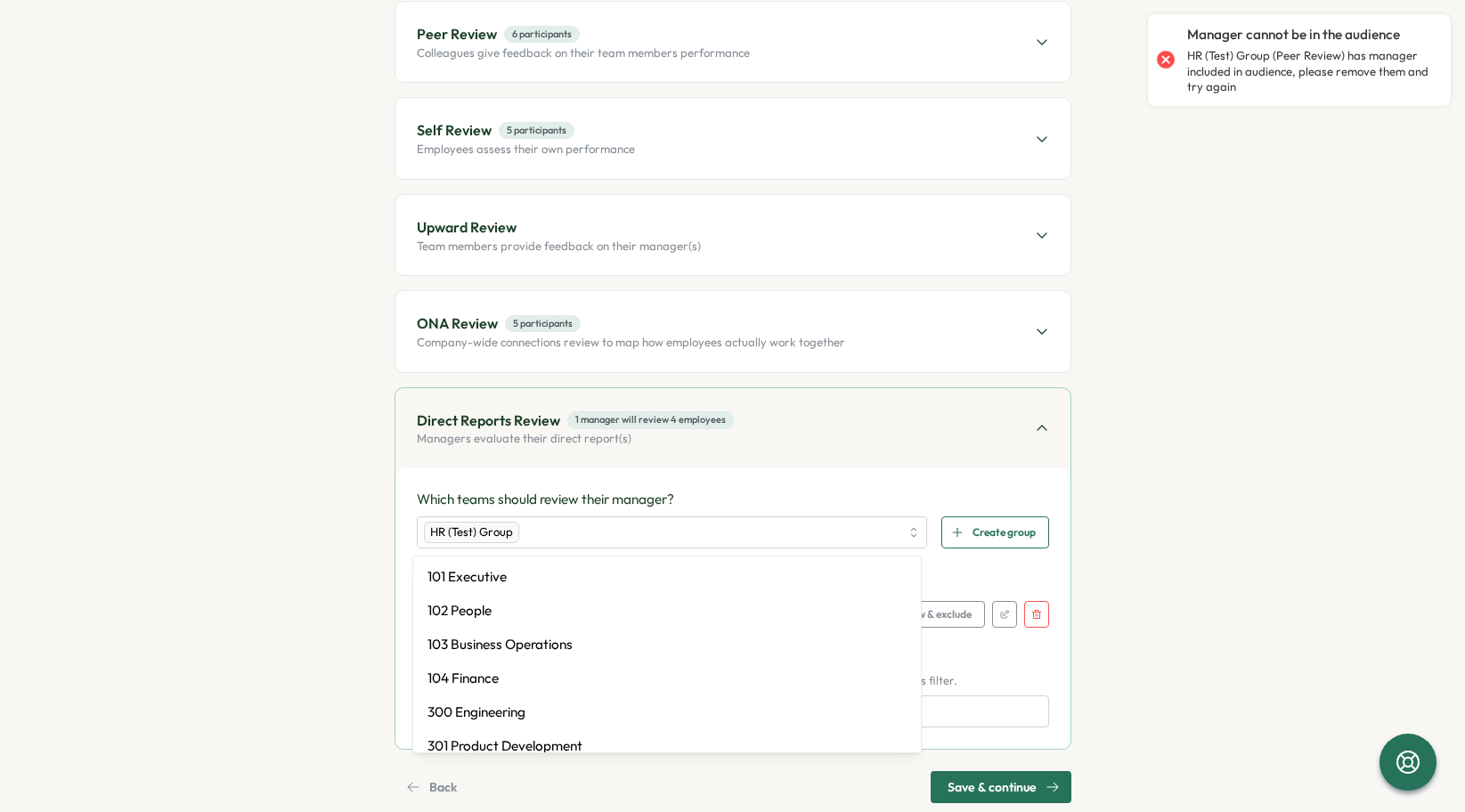
click at [728, 478] on div "Which teams should review their manager? HR (Test) Group 101 Executive 102 Peop…" at bounding box center [733, 608] width 675 height 280
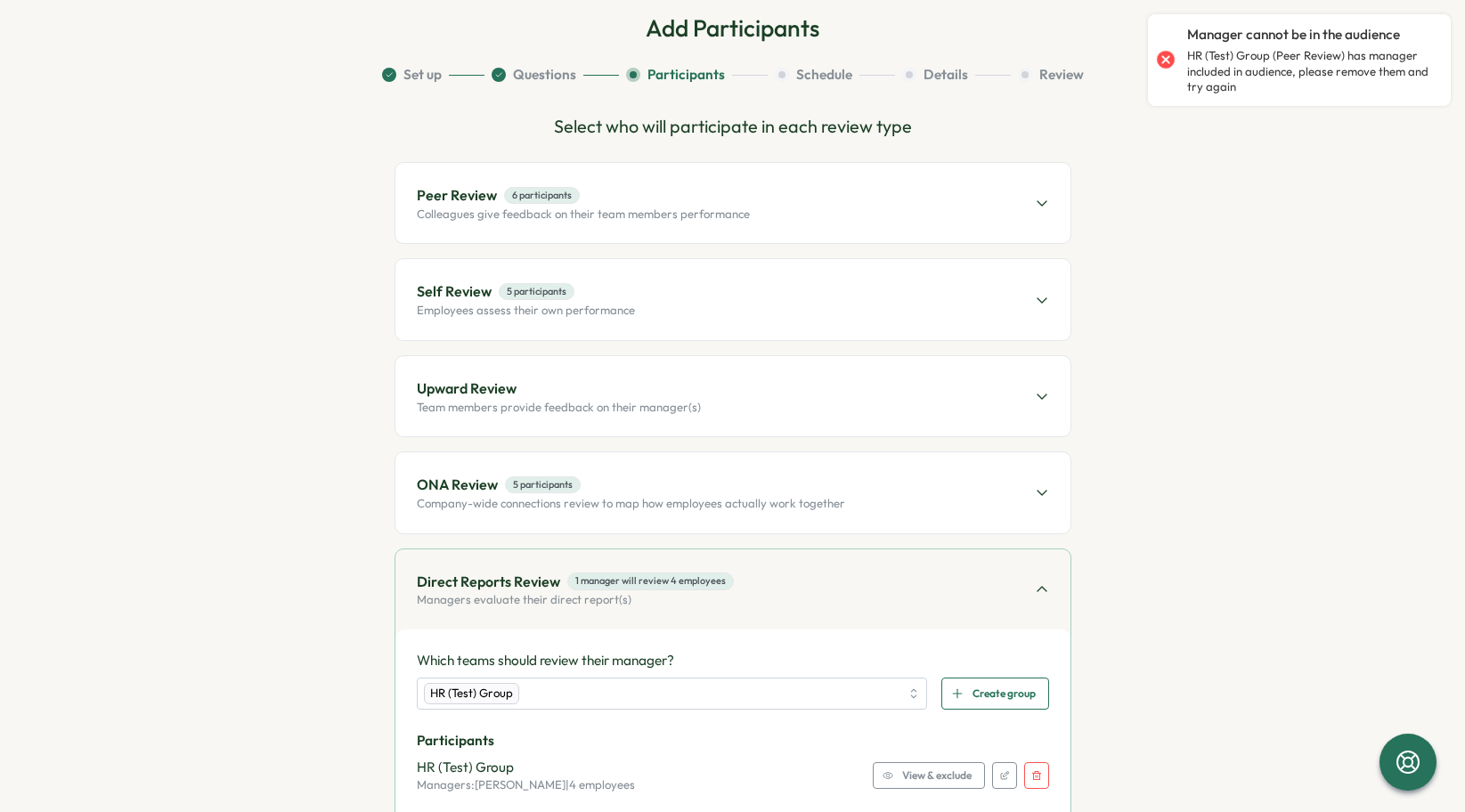
scroll to position [0, 0]
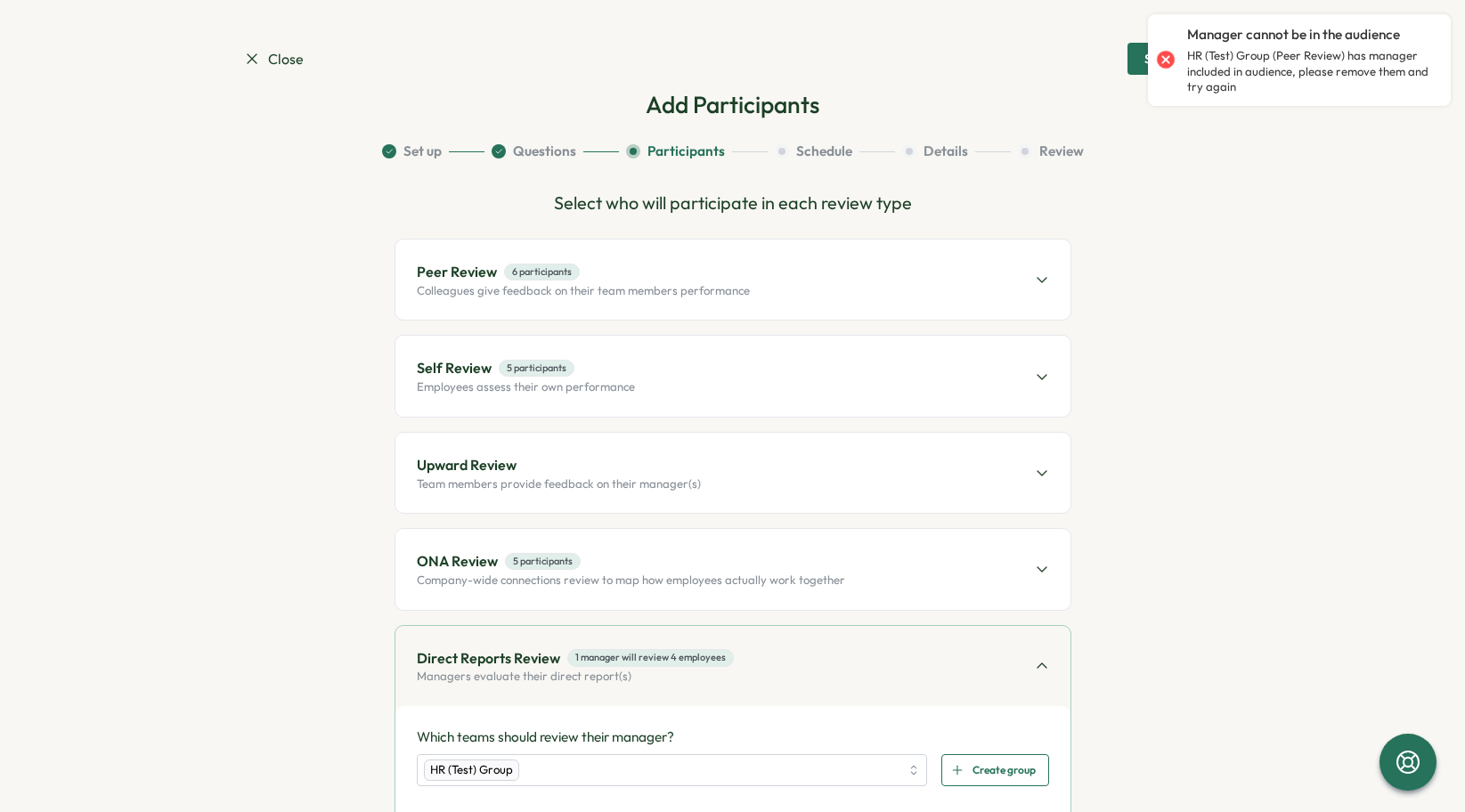
click at [761, 294] on div "Peer Review 6 participants Colleagues give feedback on their team members perfo…" at bounding box center [733, 279] width 675 height 80
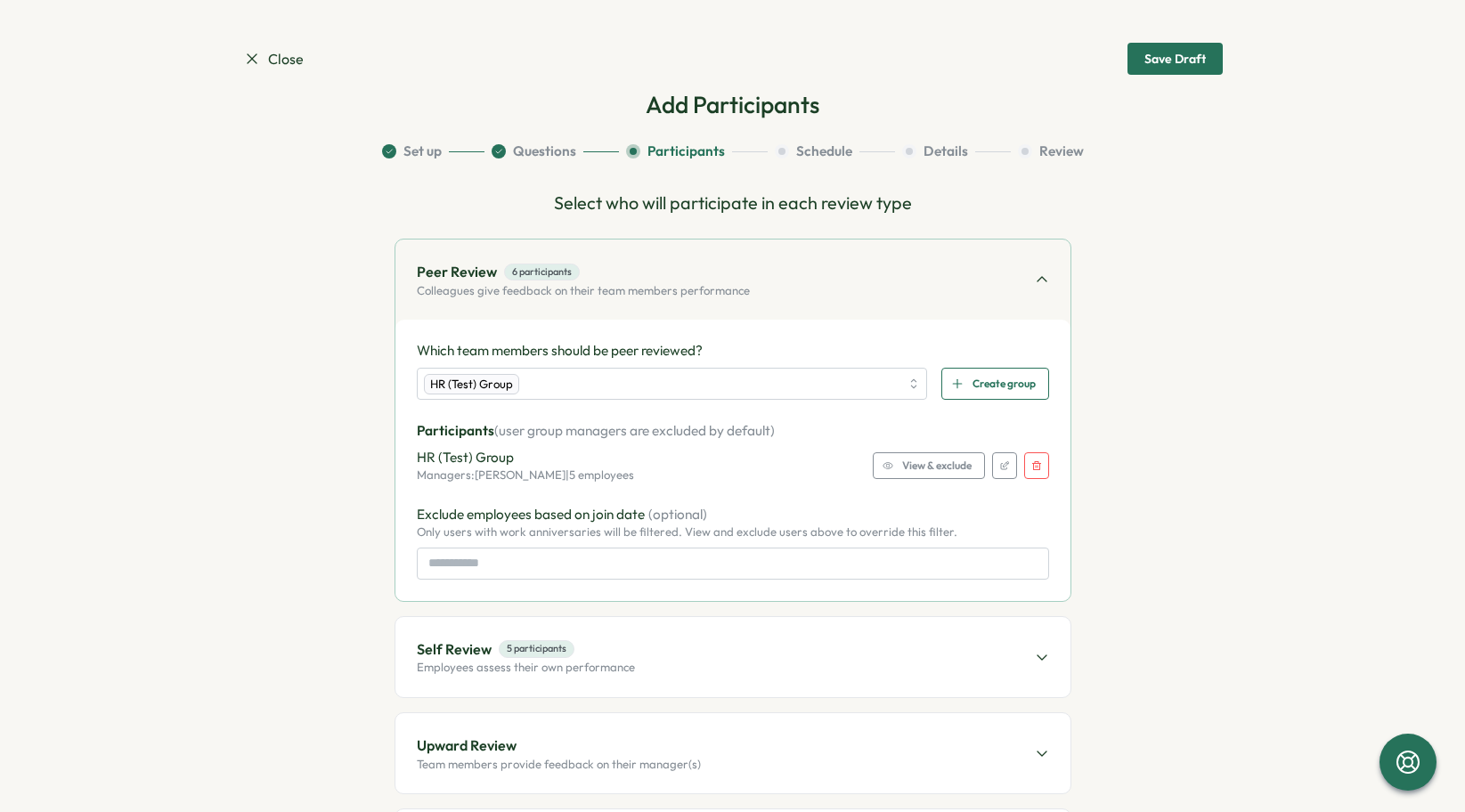
click at [948, 468] on span "View & exclude" at bounding box center [937, 465] width 70 height 25
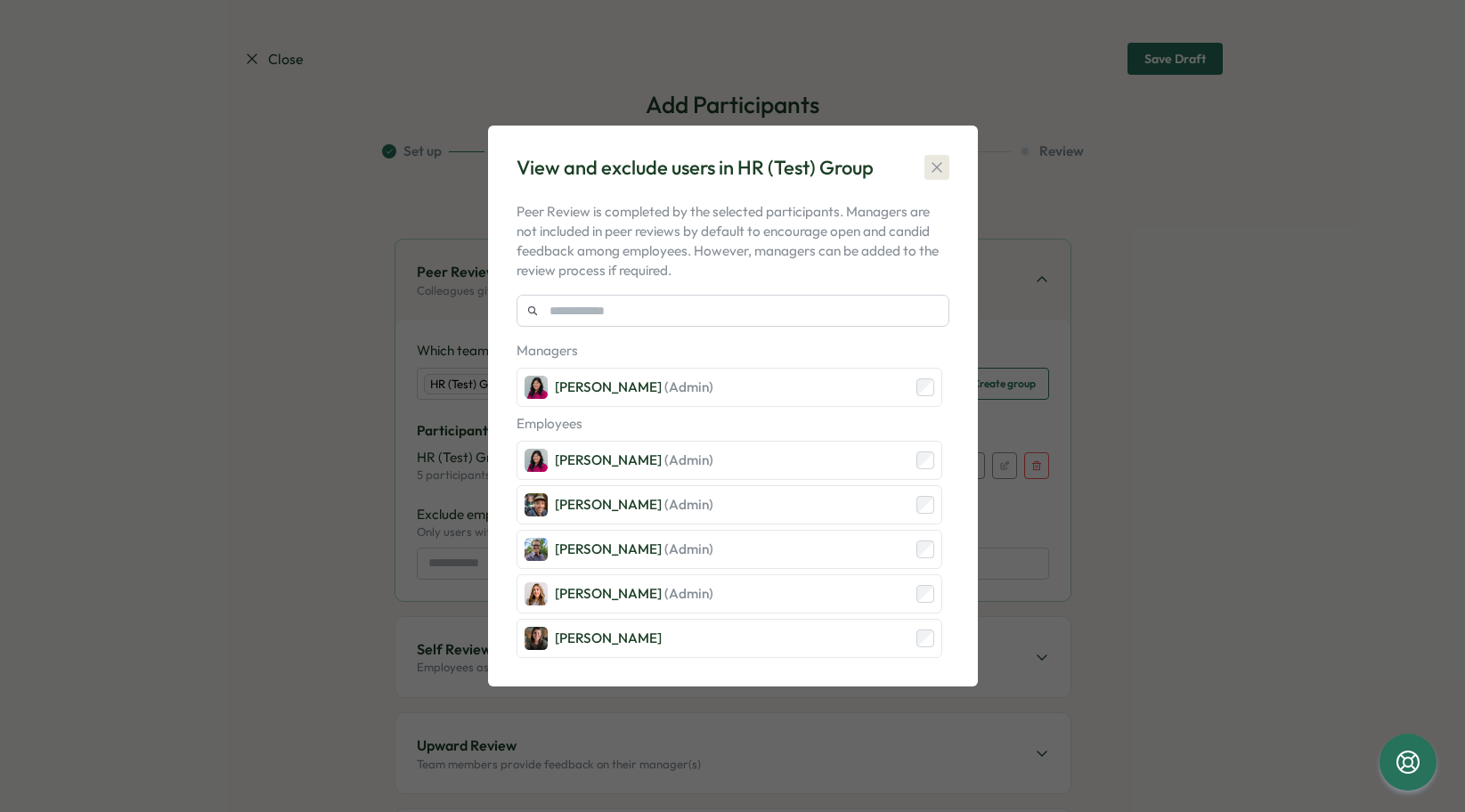
click at [945, 178] on button "button" at bounding box center [936, 167] width 25 height 25
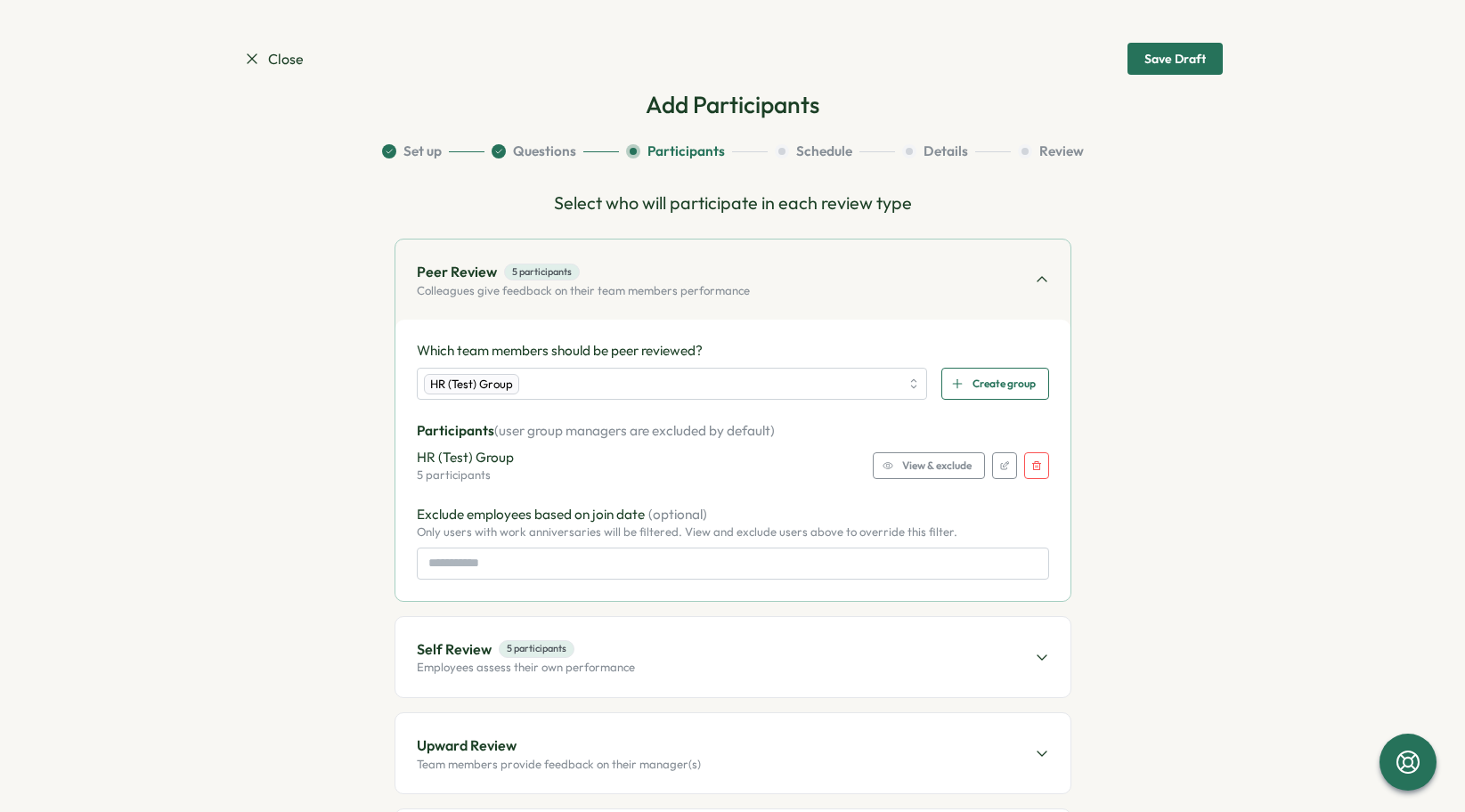
click at [953, 469] on span "View & exclude" at bounding box center [937, 465] width 70 height 25
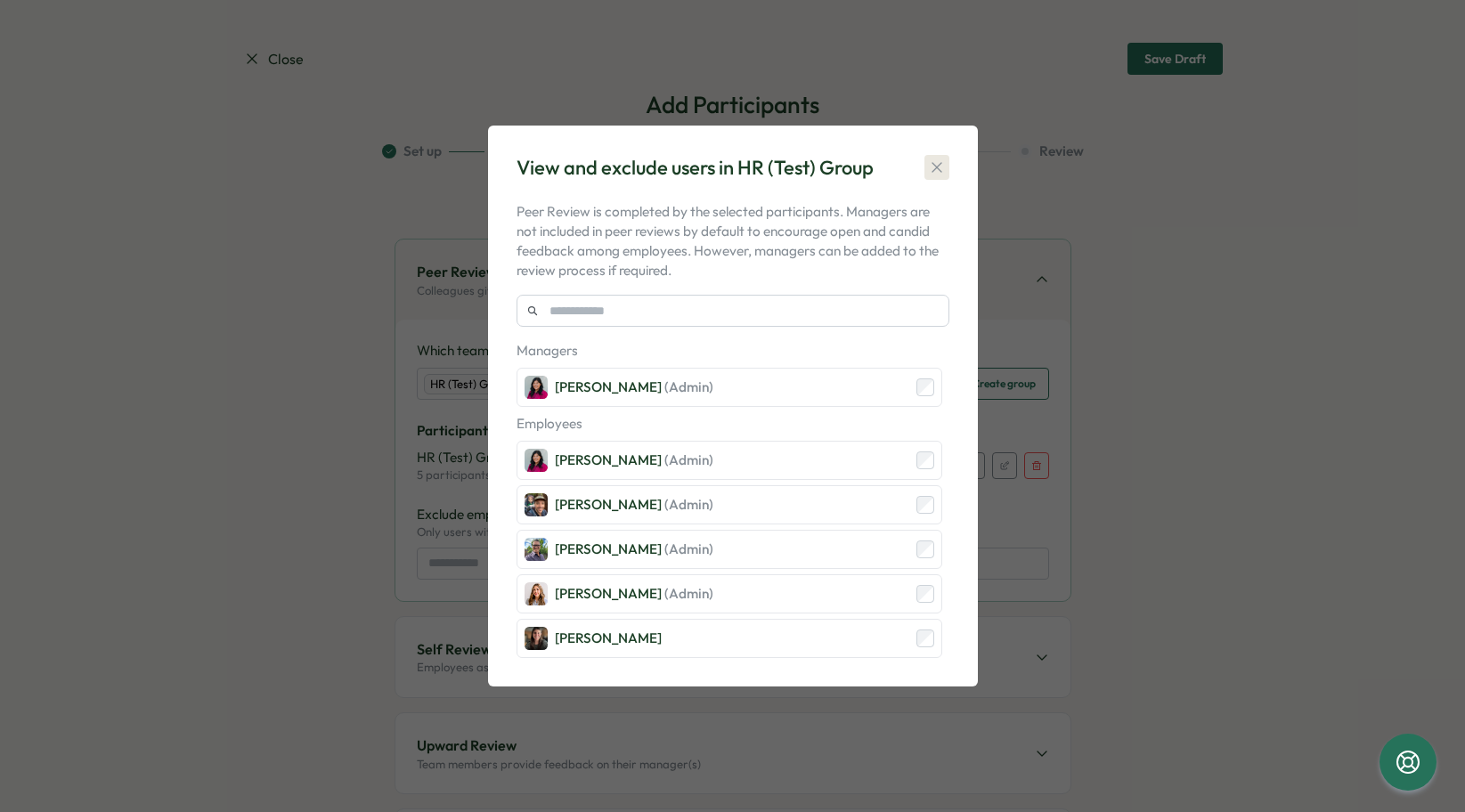
click at [931, 178] on button "button" at bounding box center [936, 167] width 25 height 25
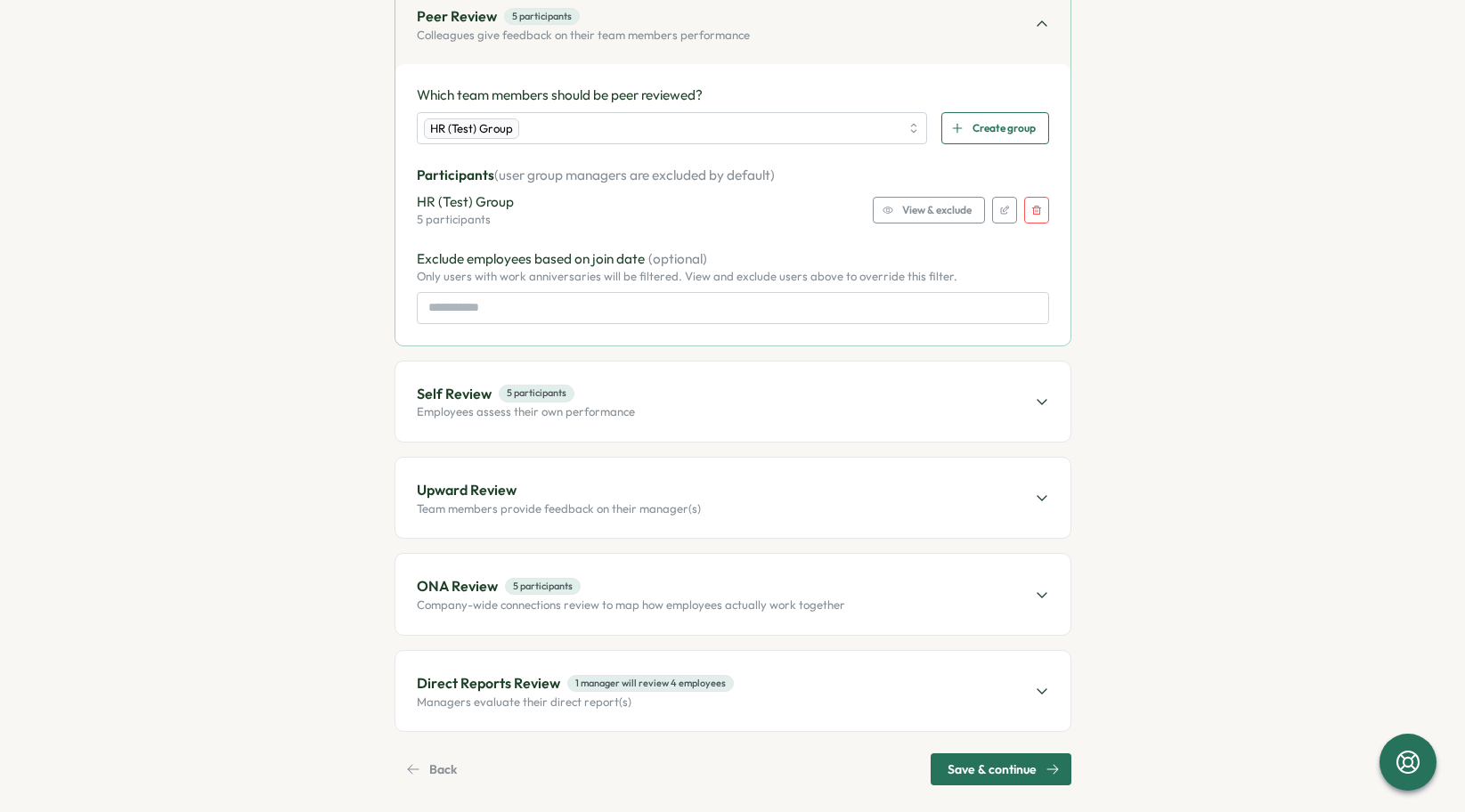
scroll to position [254, 0]
click at [794, 517] on div "Upward Review Team members provide feedback on their manager(s)" at bounding box center [733, 499] width 675 height 80
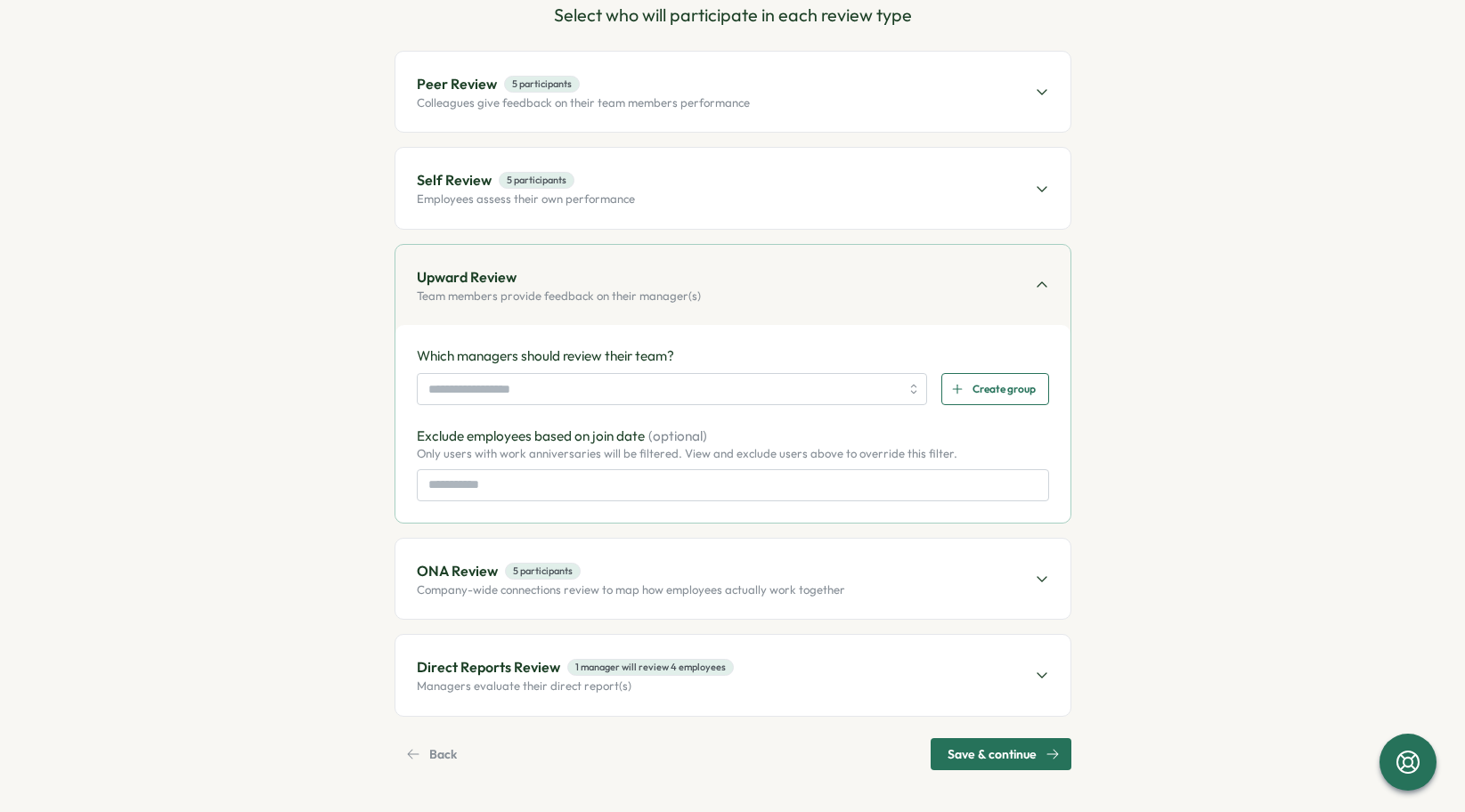
click at [990, 391] on span "Create group" at bounding box center [1004, 388] width 63 height 30
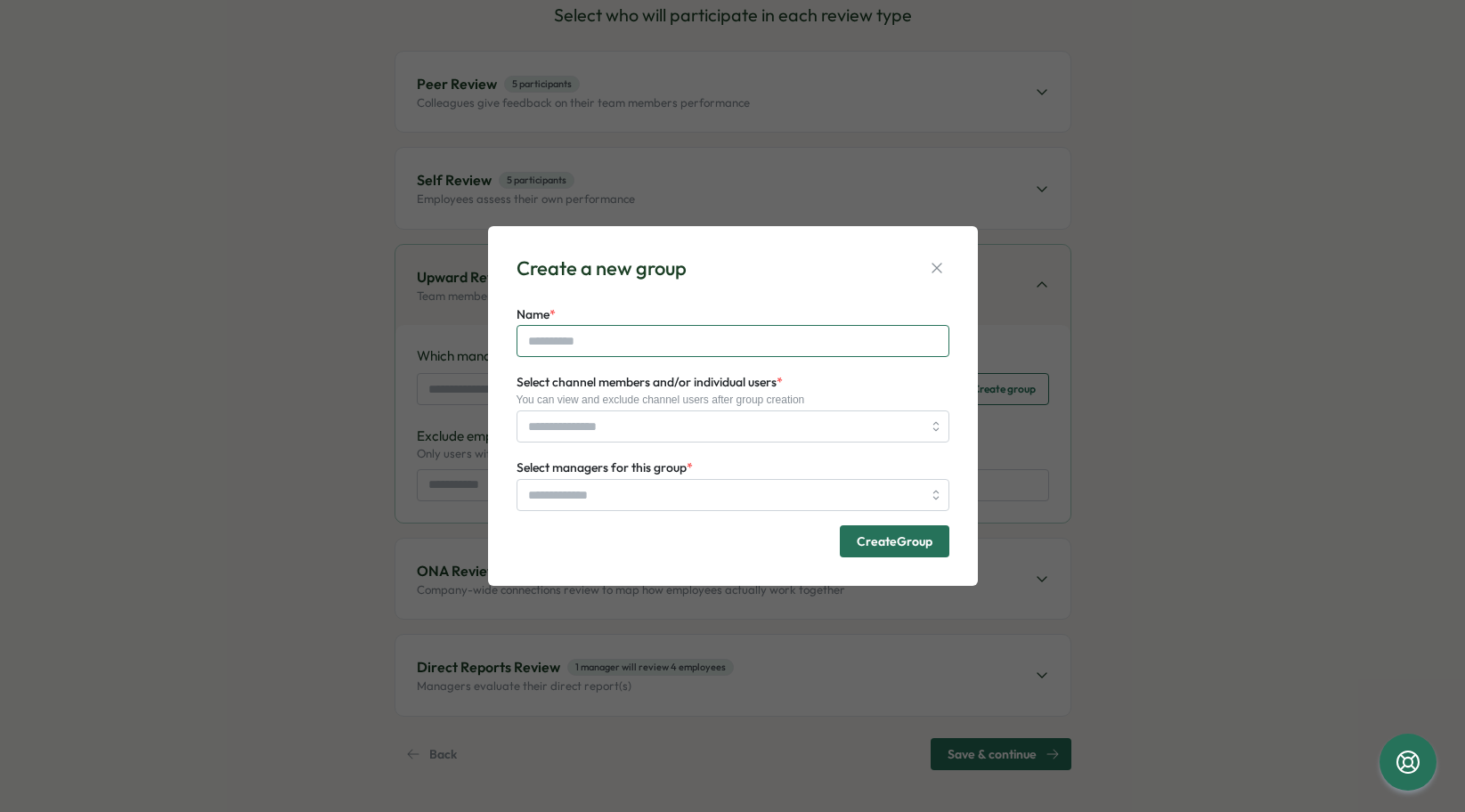
click at [733, 349] on input "Name *" at bounding box center [733, 340] width 433 height 32
click at [691, 424] on input "Select channel members and/or individual users *" at bounding box center [724, 426] width 393 height 30
click at [697, 348] on input "Name *" at bounding box center [733, 340] width 433 height 32
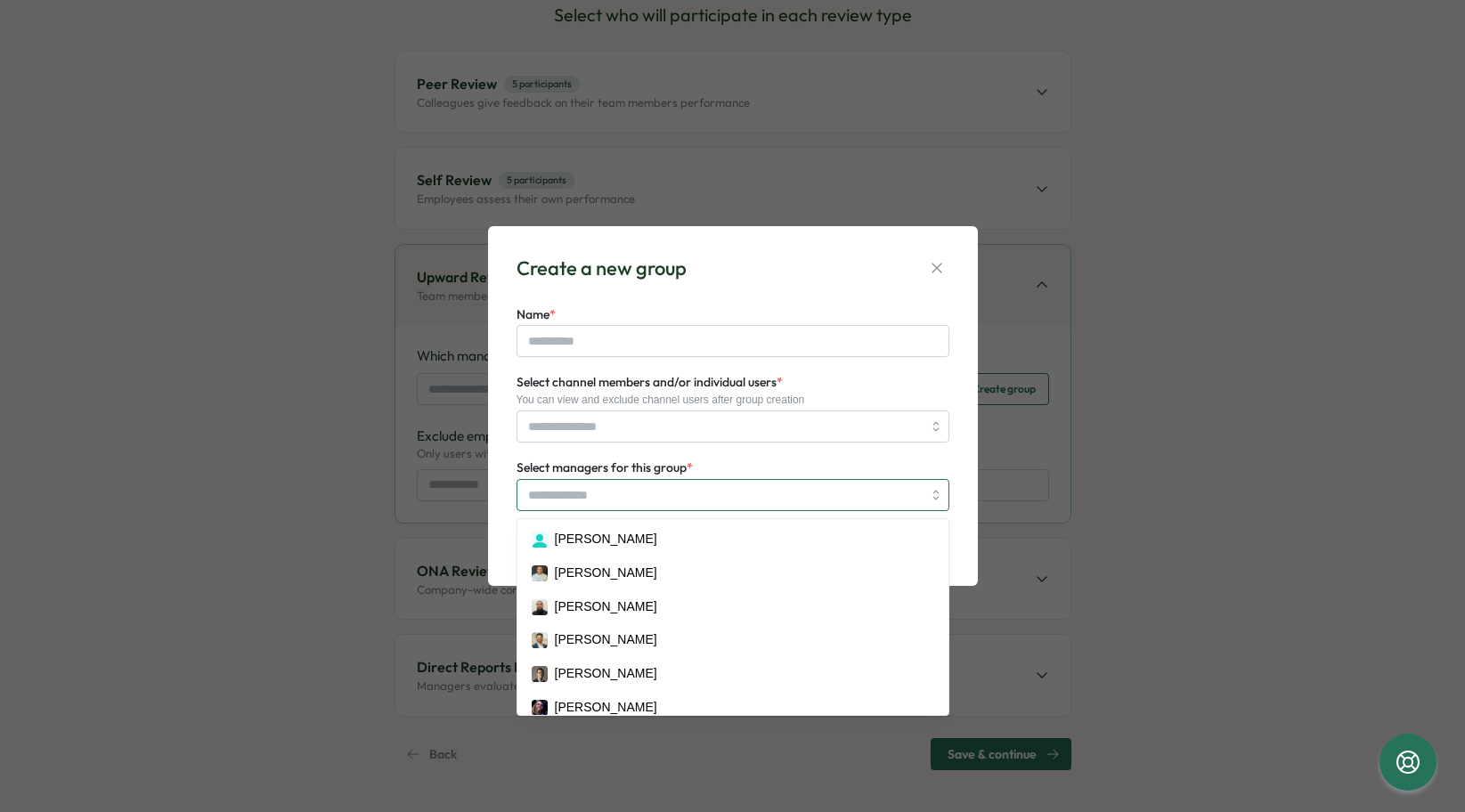
click at [657, 504] on input "Select managers for this group *" at bounding box center [724, 494] width 393 height 30
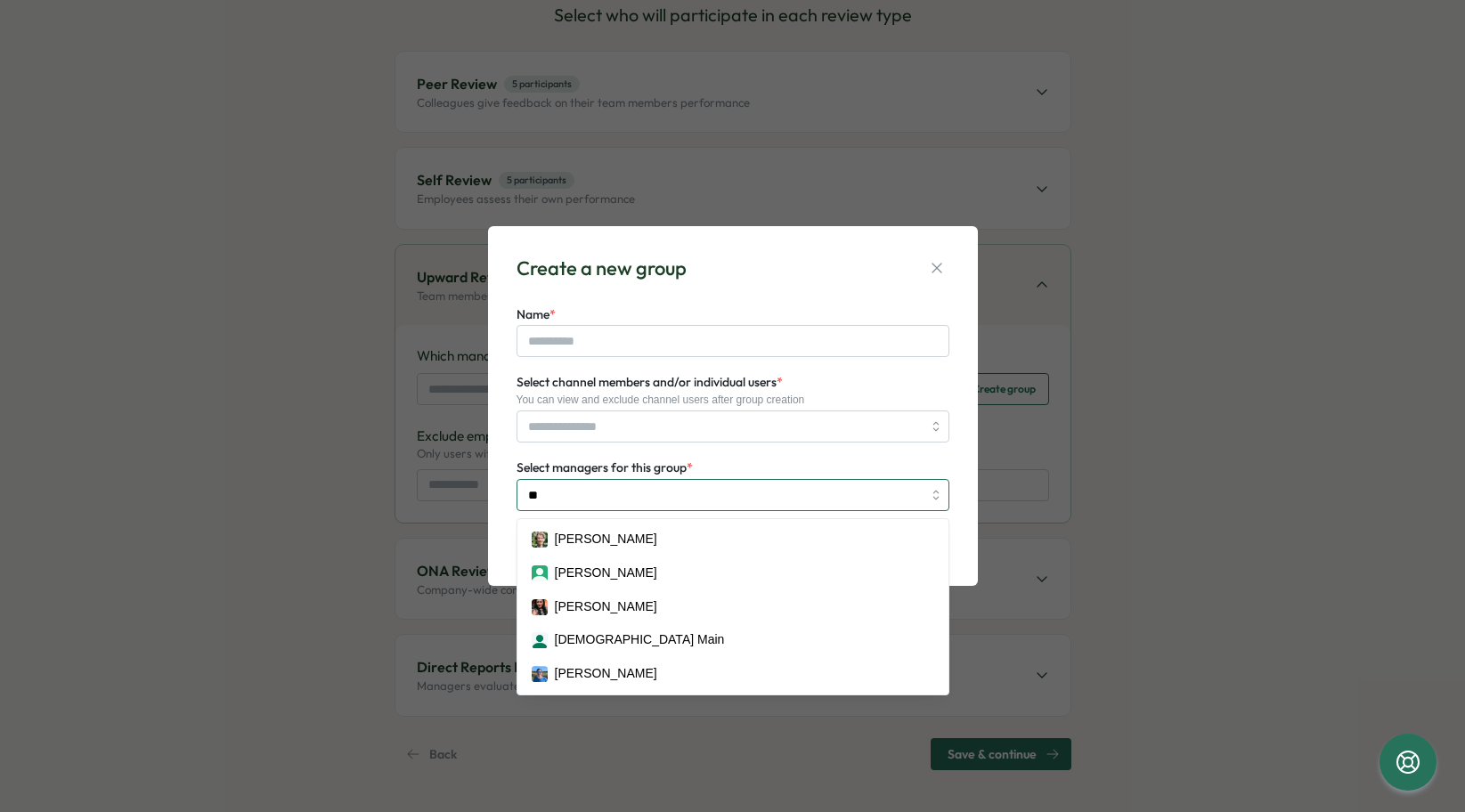
type input "*"
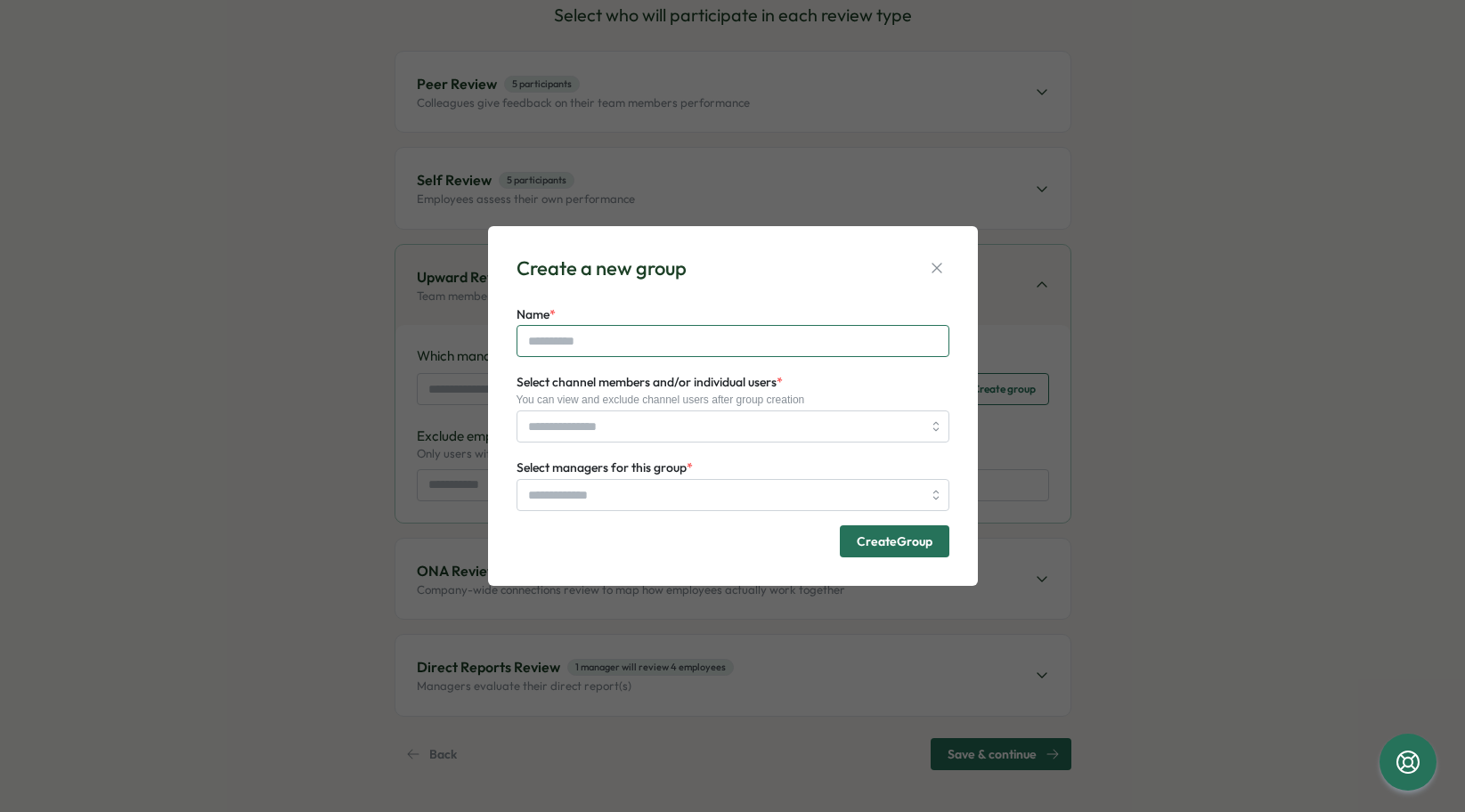
click at [662, 351] on input "Name *" at bounding box center [733, 340] width 433 height 32
click at [692, 438] on input "Select channel members and/or individual users *" at bounding box center [724, 426] width 393 height 30
click at [931, 270] on icon "button" at bounding box center [937, 268] width 18 height 18
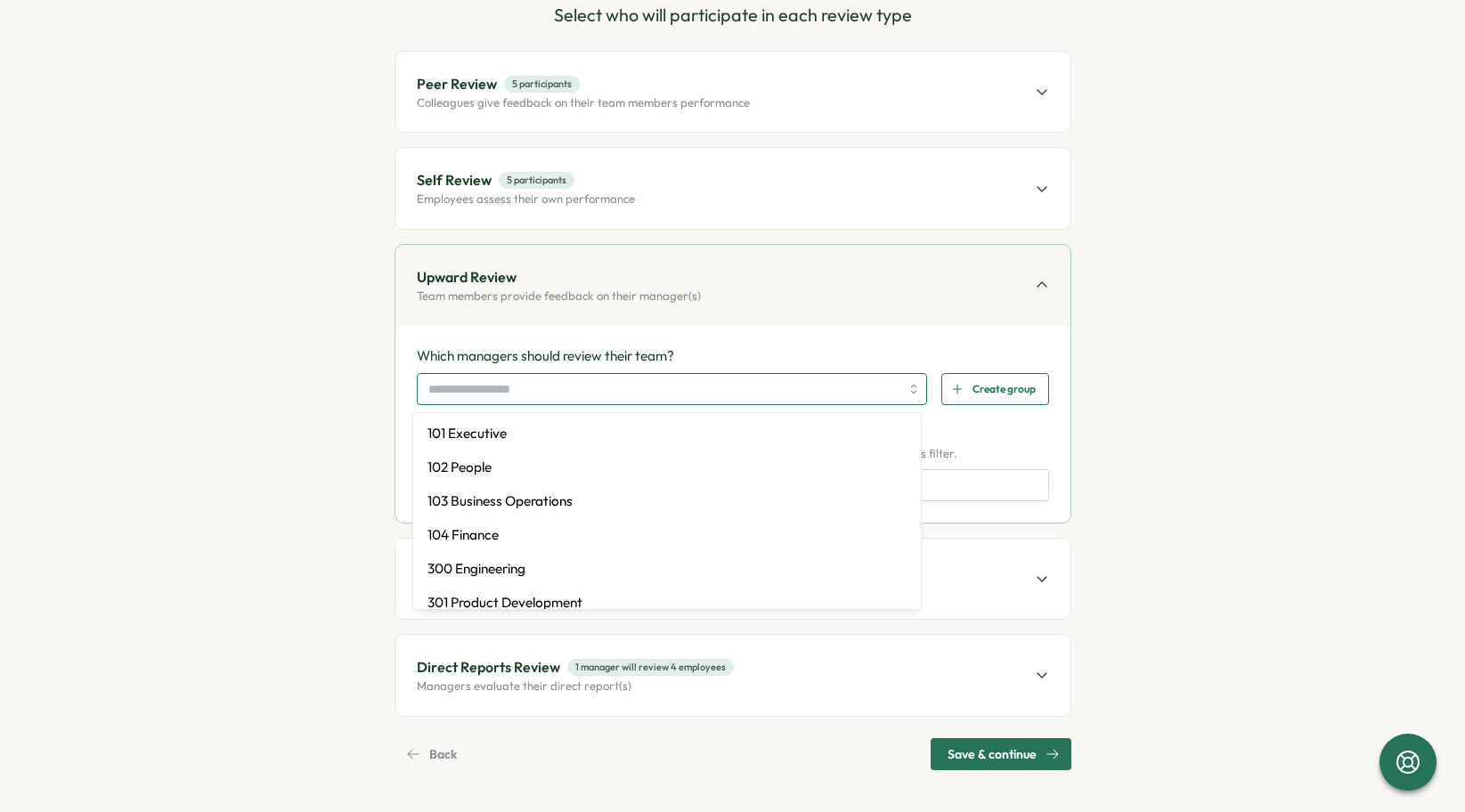
click at [866, 398] on input "search" at bounding box center [664, 388] width 472 height 30
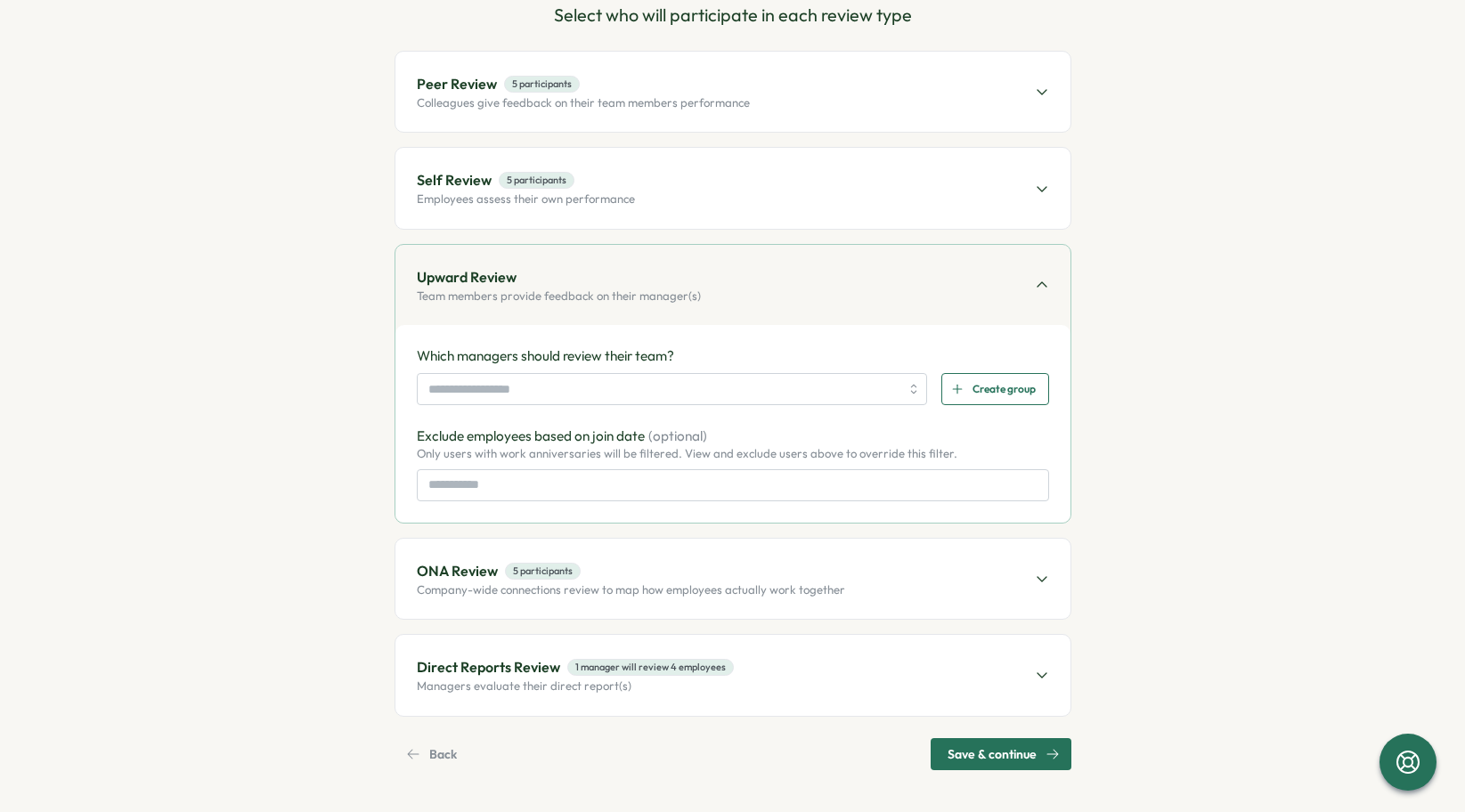
click at [1099, 590] on section "Set up Questions Participants Schedule Details Review Select who will participa…" at bounding box center [733, 362] width 980 height 816
click at [1002, 757] on span "Save & continue" at bounding box center [992, 753] width 89 height 30
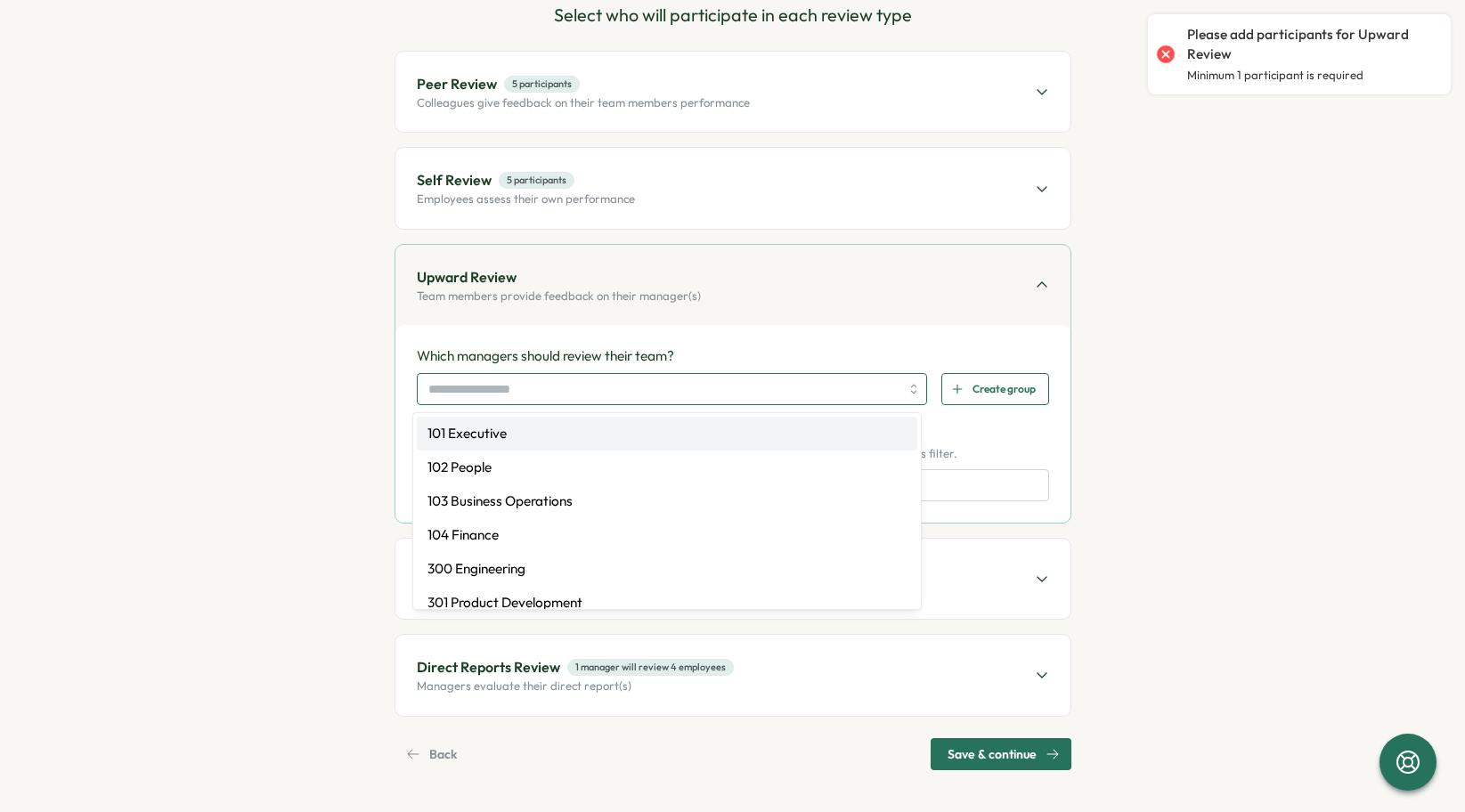
click at [443, 386] on input "search" at bounding box center [664, 388] width 472 height 30
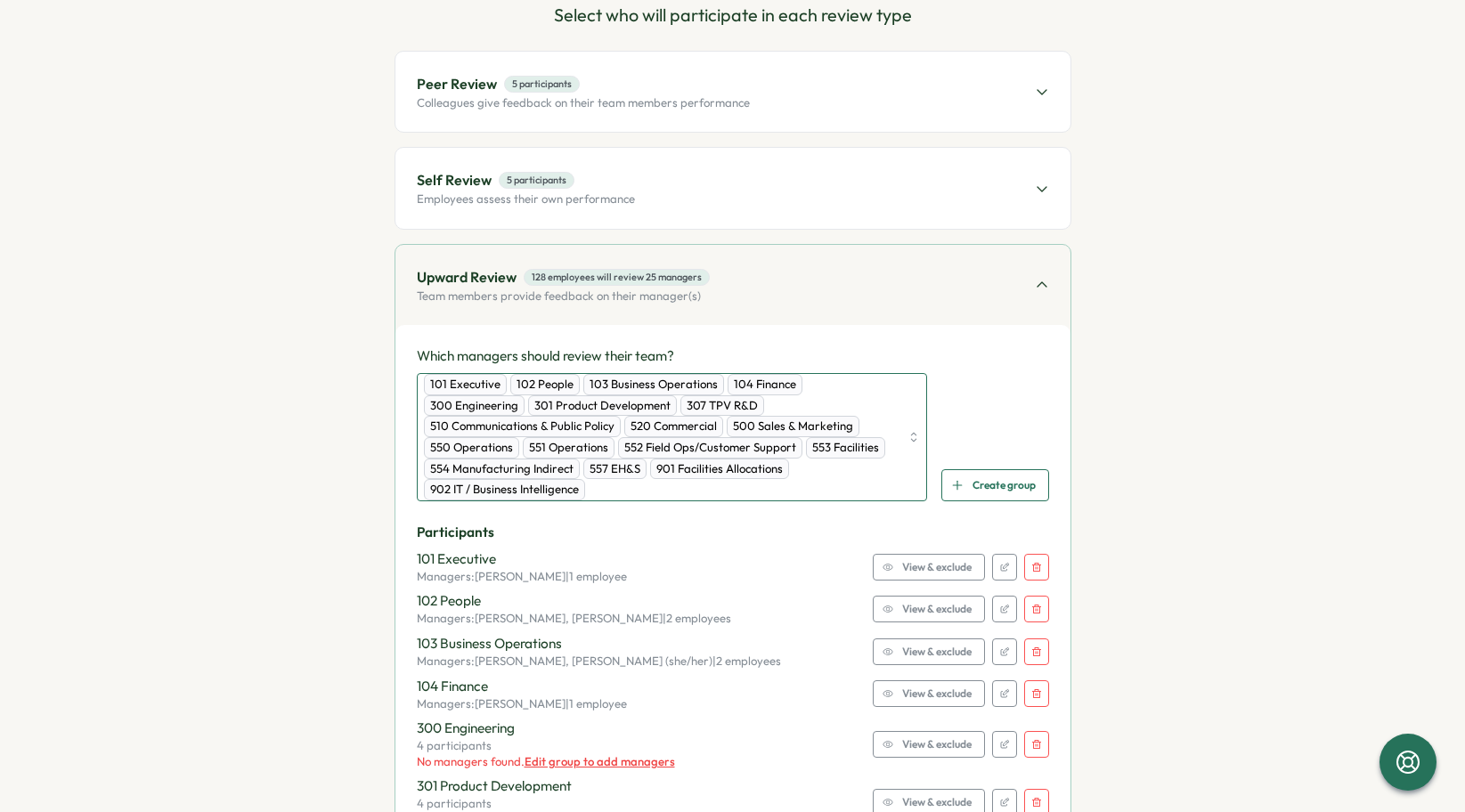
drag, startPoint x: 593, startPoint y: 496, endPoint x: 435, endPoint y: 370, distance: 202.1
click at [435, 370] on div "Which managers should review their team? 101 Executive 102 People 103 Business …" at bounding box center [733, 424] width 633 height 155
click at [728, 495] on div "101 Executive 102 People 103 Business Operations 104 Finance 300 Engineering 30…" at bounding box center [662, 436] width 477 height 127
type input "*"
drag, startPoint x: 700, startPoint y: 491, endPoint x: 332, endPoint y: 364, distance: 389.3
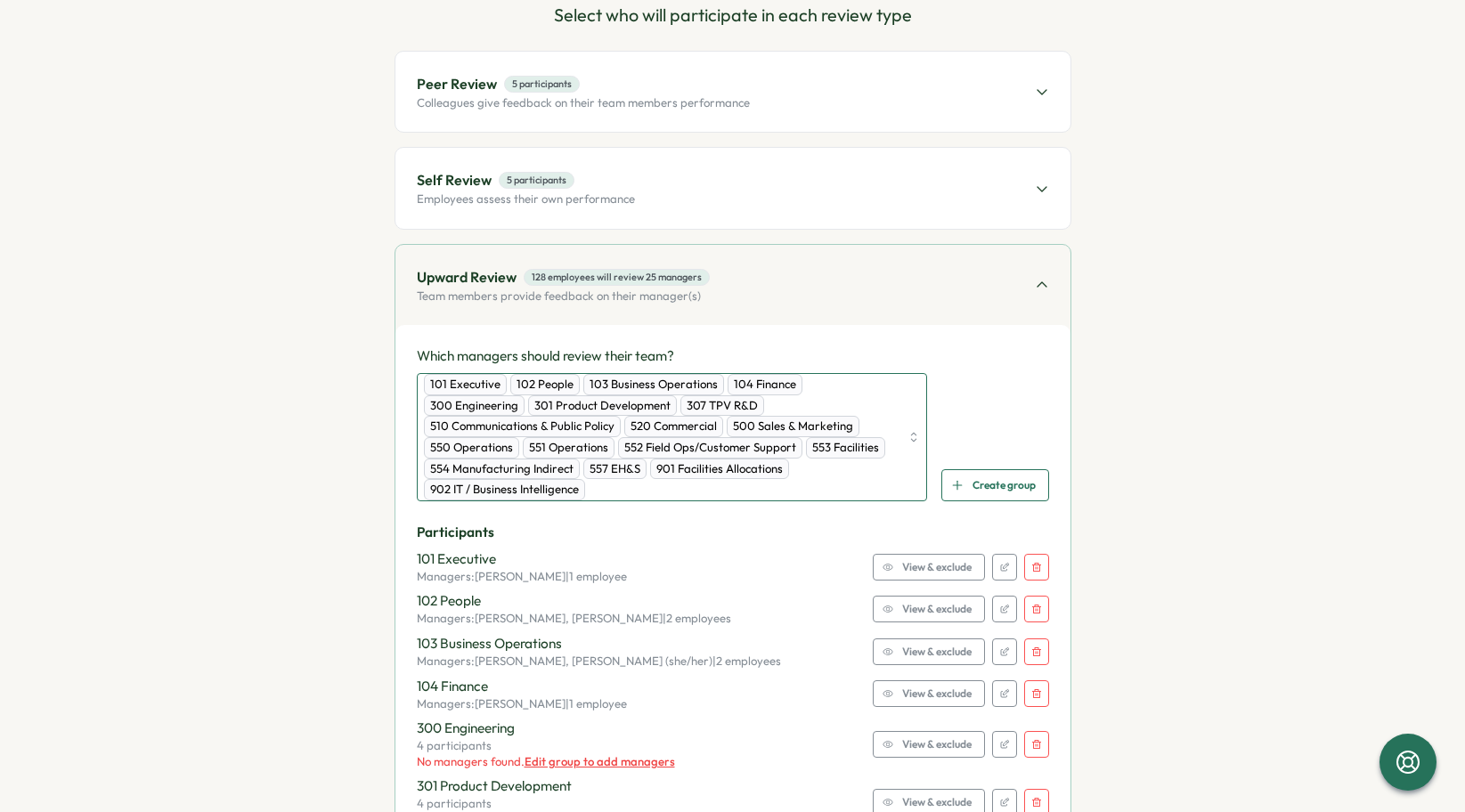
click at [450, 390] on div "101 Executive" at bounding box center [465, 384] width 82 height 22
click at [951, 437] on div "101 Executive 102 People 103 Business Operations 104 Finance 300 Engineering 30…" at bounding box center [733, 436] width 633 height 128
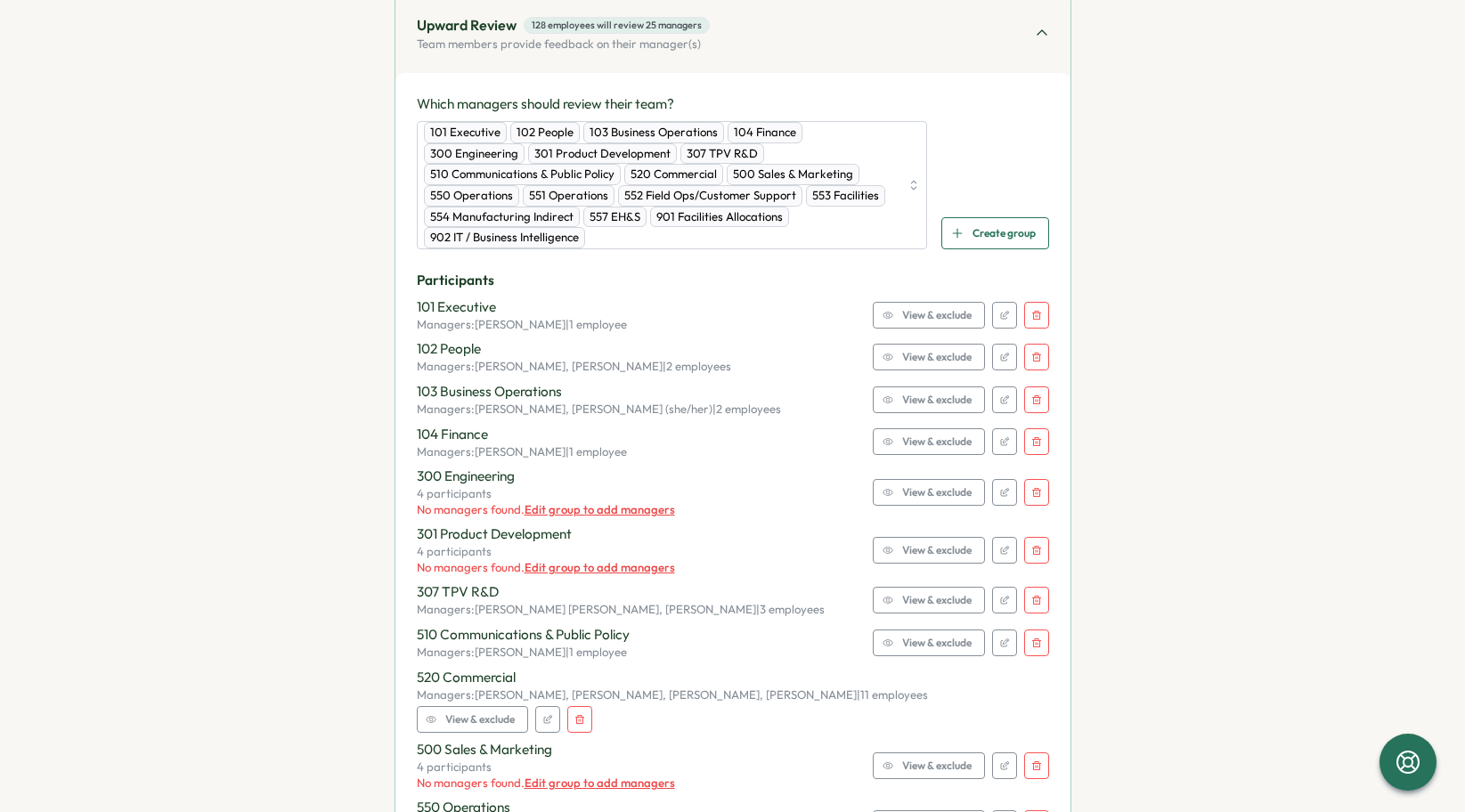
scroll to position [441, 0]
click at [1032, 317] on icon "button" at bounding box center [1036, 313] width 11 height 11
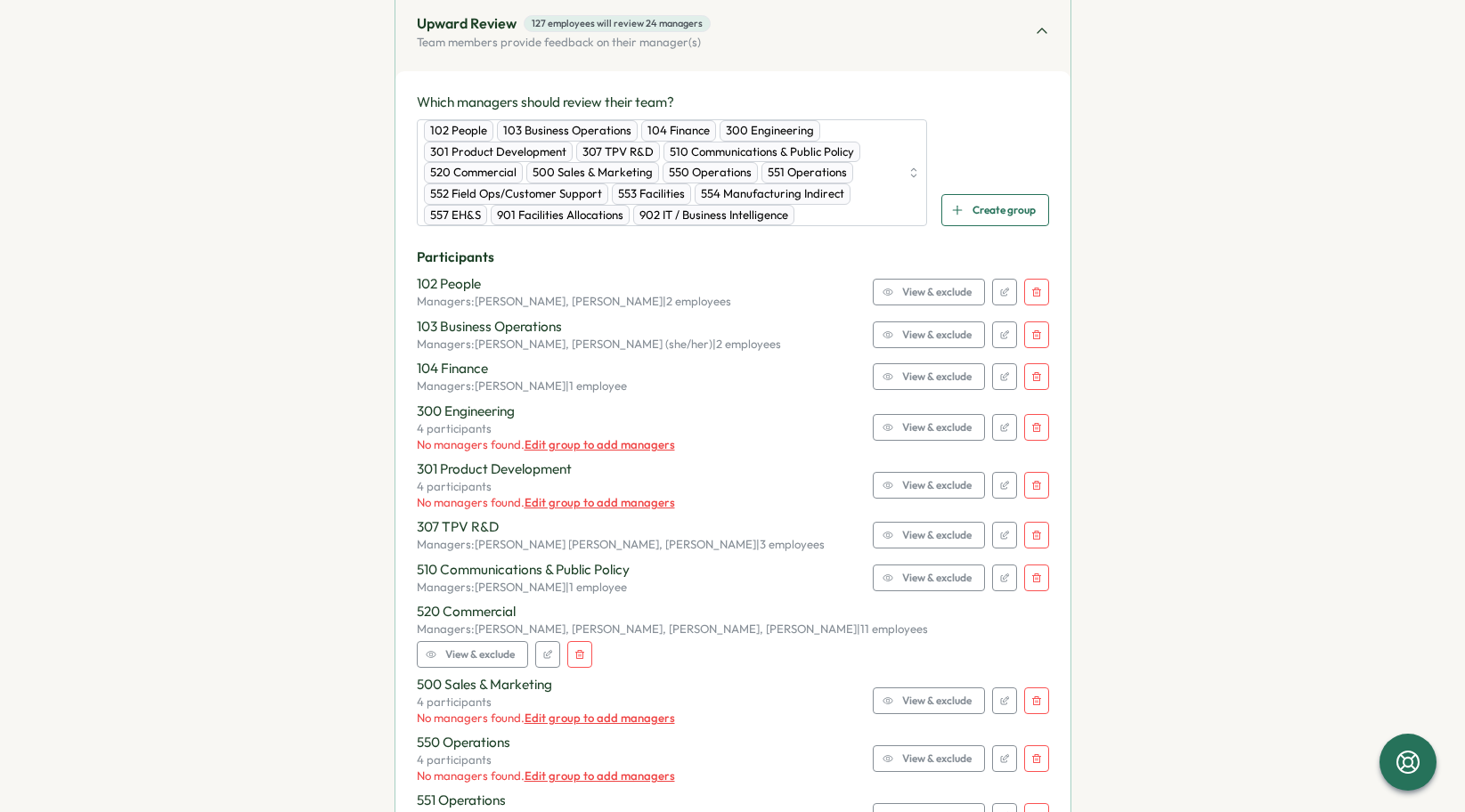
click at [1032, 290] on icon "button" at bounding box center [1036, 291] width 11 height 11
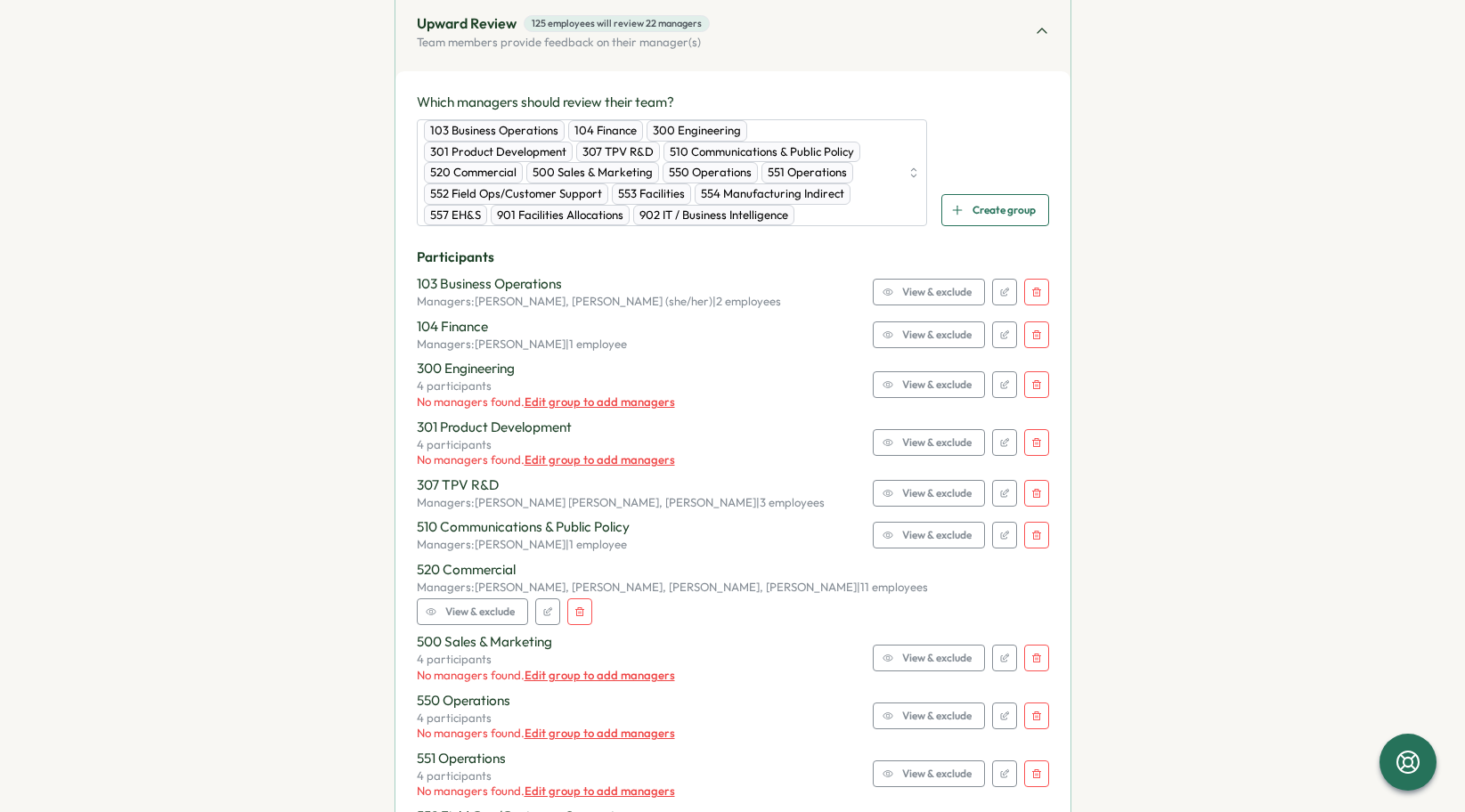
click at [1032, 290] on icon "button" at bounding box center [1036, 291] width 11 height 11
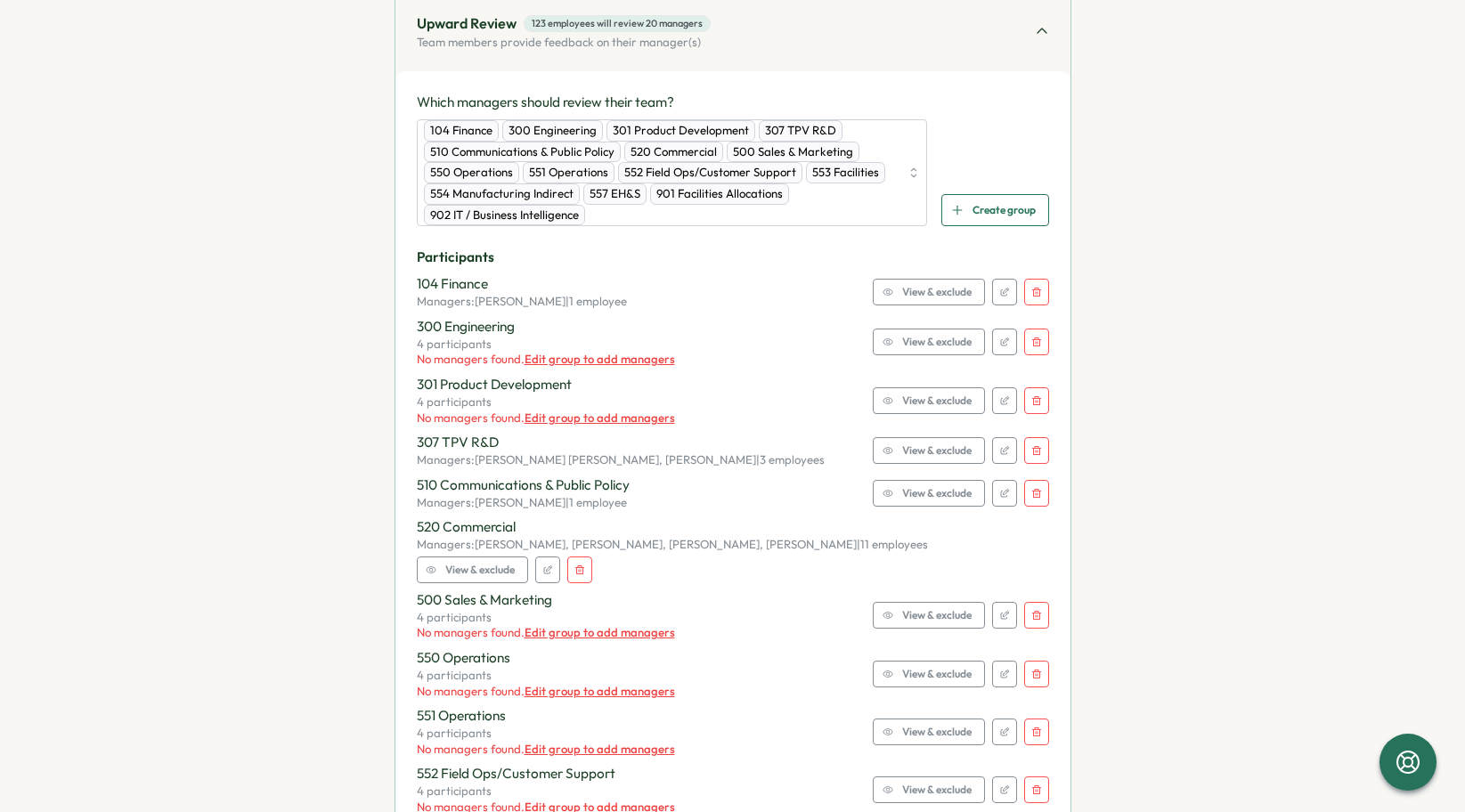
click at [1032, 290] on icon "button" at bounding box center [1036, 291] width 11 height 11
click at [1032, 329] on button "button" at bounding box center [1036, 341] width 25 height 26
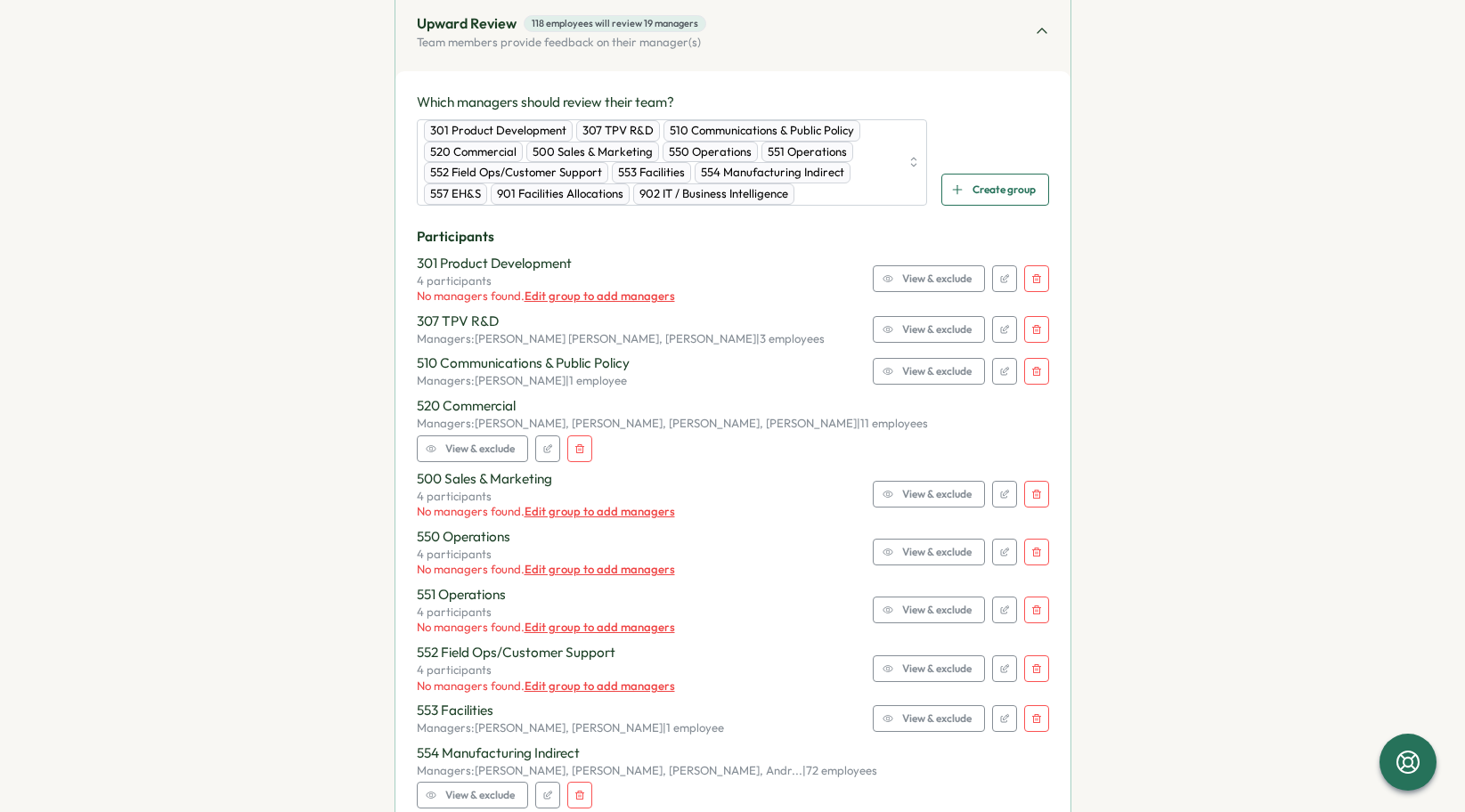
click at [1032, 290] on button "button" at bounding box center [1036, 279] width 25 height 26
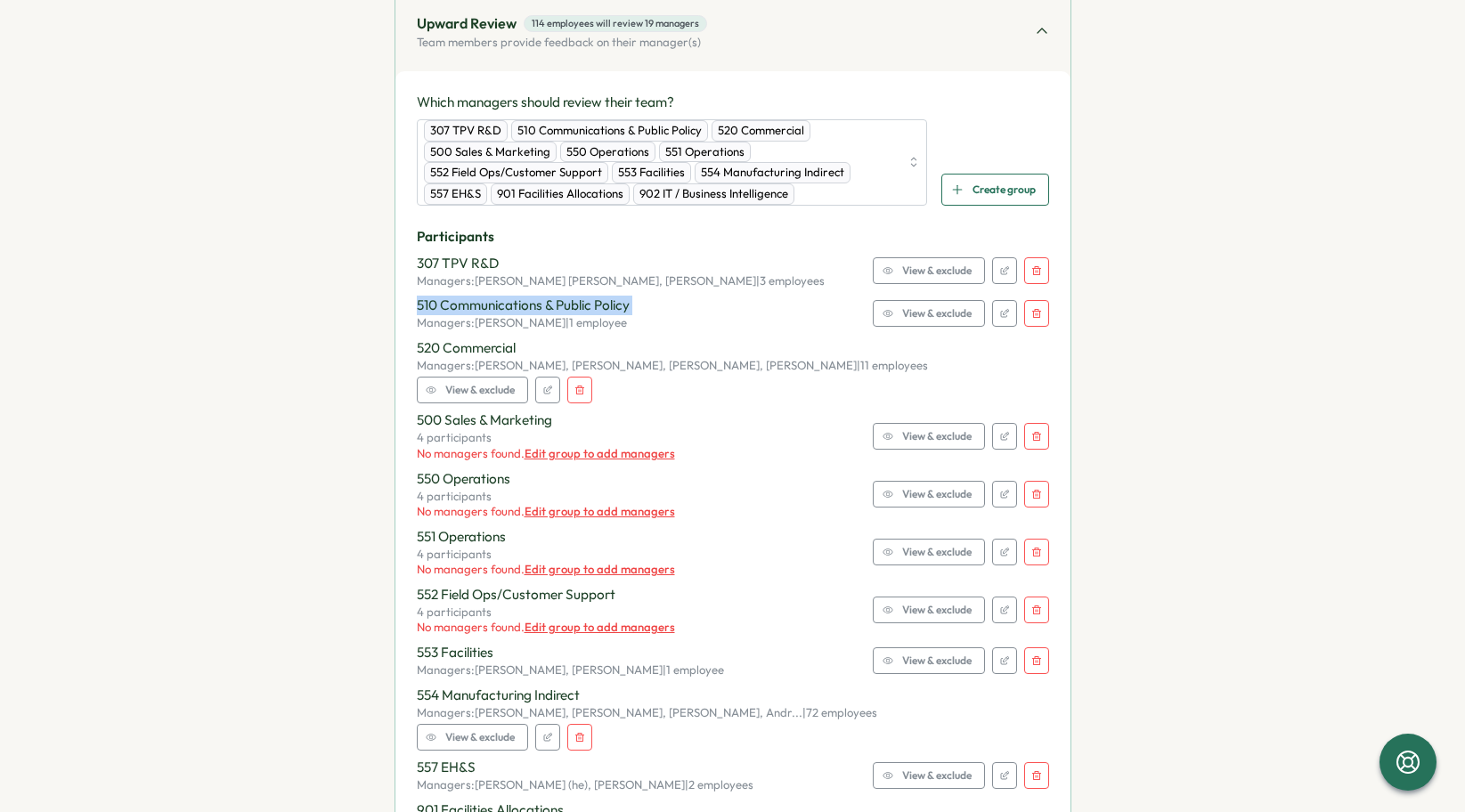
click at [1032, 290] on div "Participants 307 TPV R&D Managers: [PERSON_NAME] [PERSON_NAME], [PERSON_NAME] |…" at bounding box center [733, 568] width 633 height 683
click at [1032, 278] on button "button" at bounding box center [1036, 270] width 25 height 26
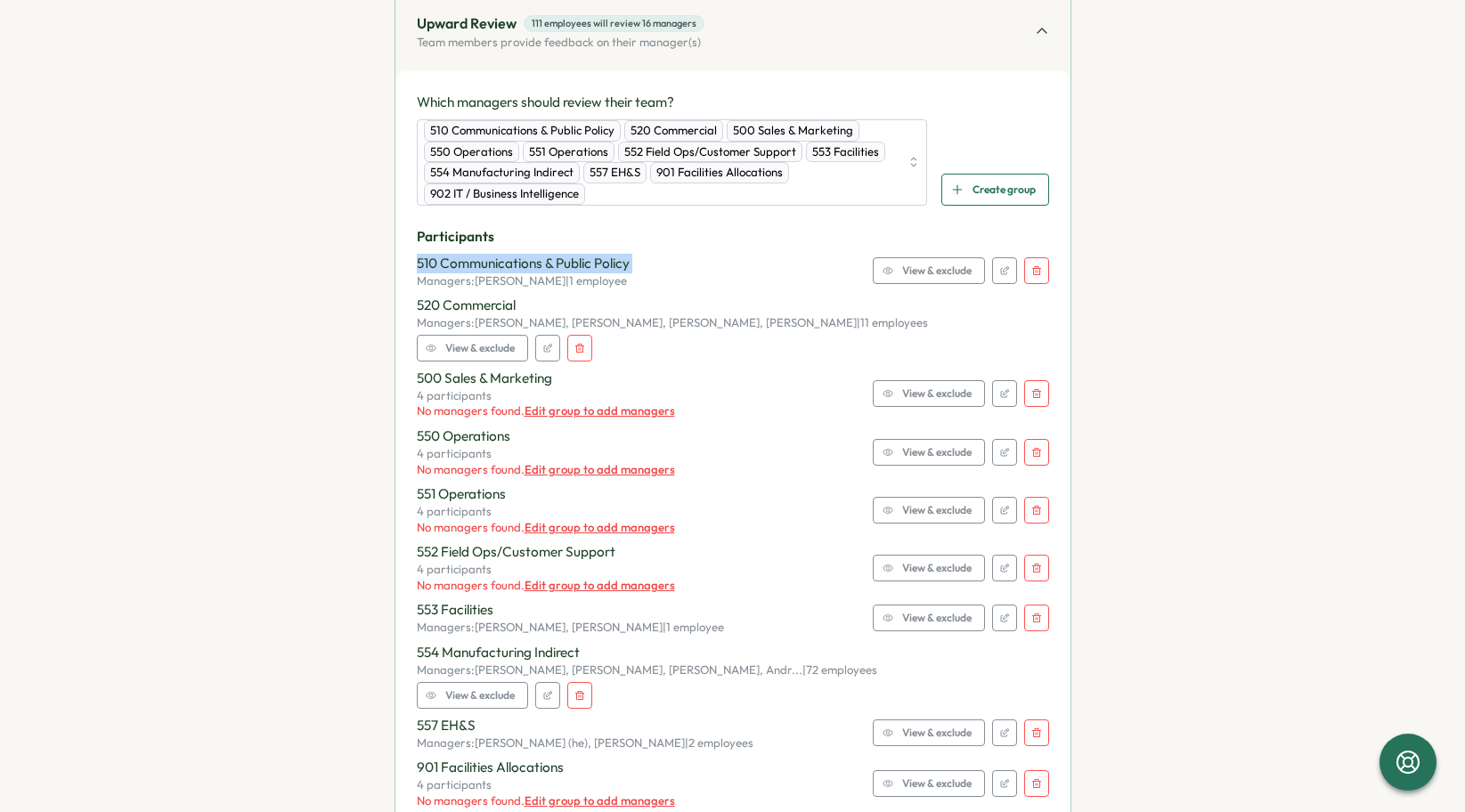
click at [1032, 278] on button "button" at bounding box center [1036, 270] width 25 height 26
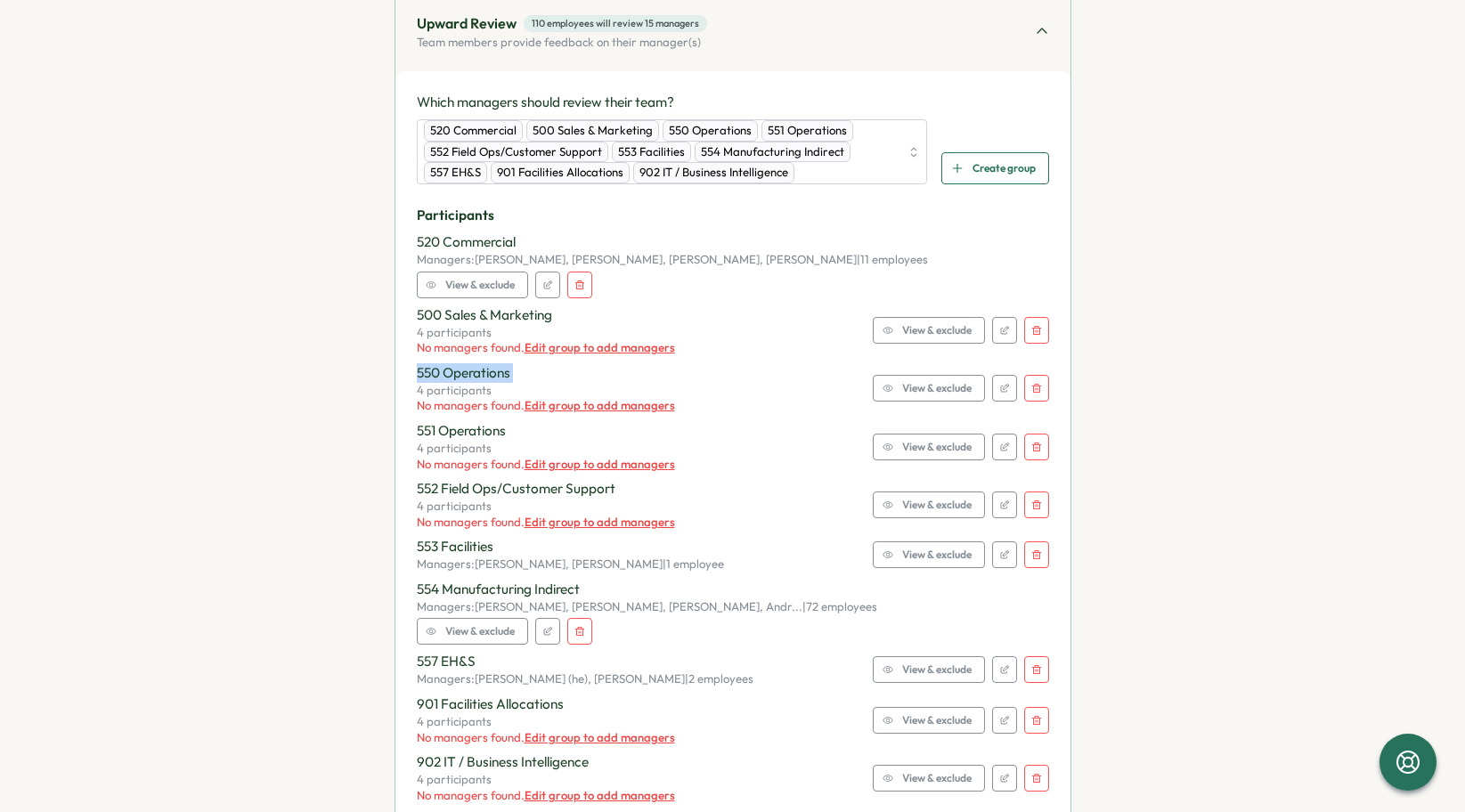
click at [1032, 305] on div "500 Sales & Marketing 4 participants No managers found. Edit group to add manag…" at bounding box center [733, 330] width 633 height 51
click at [593, 272] on button "button" at bounding box center [579, 284] width 25 height 26
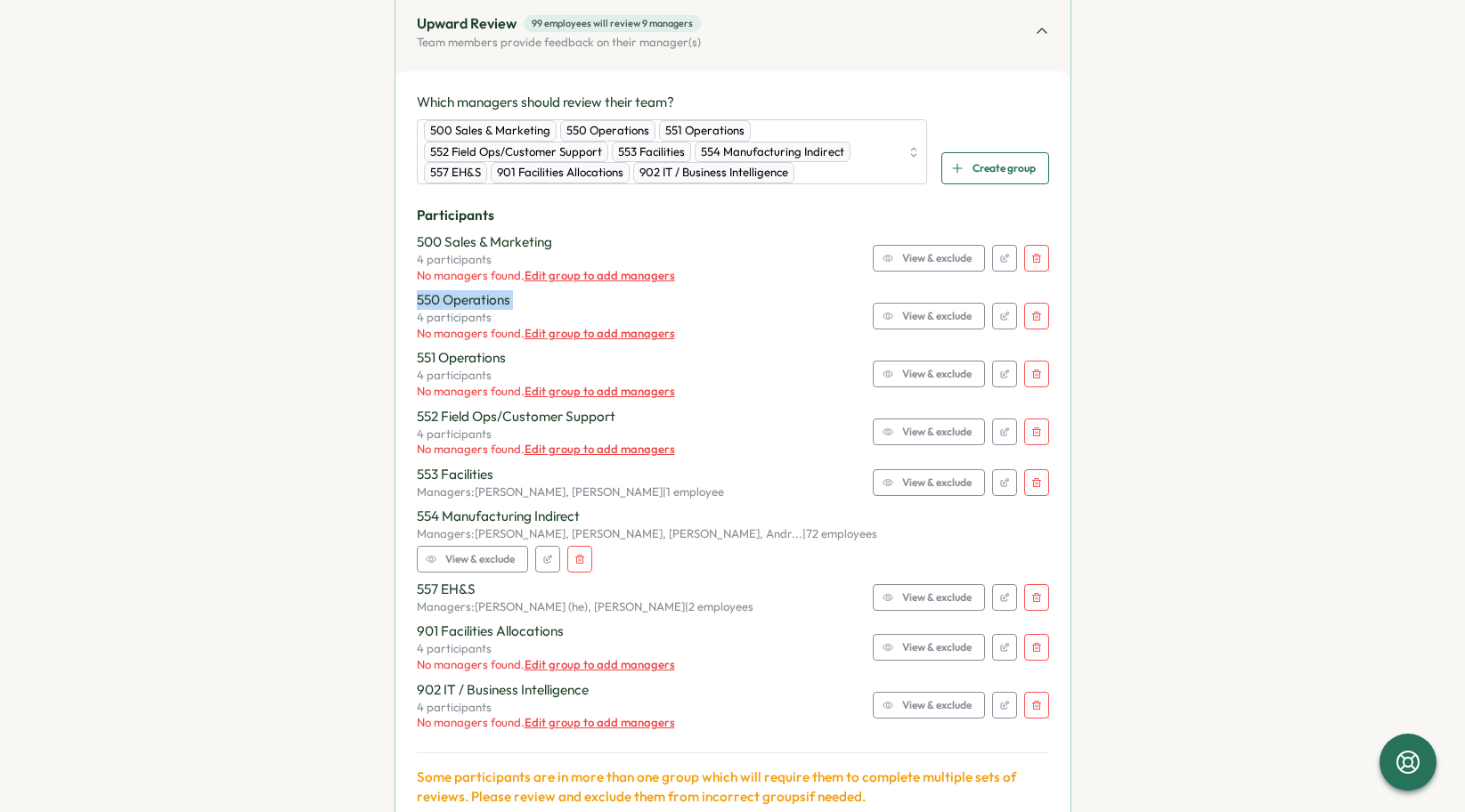
click at [1032, 256] on icon "button" at bounding box center [1036, 258] width 11 height 11
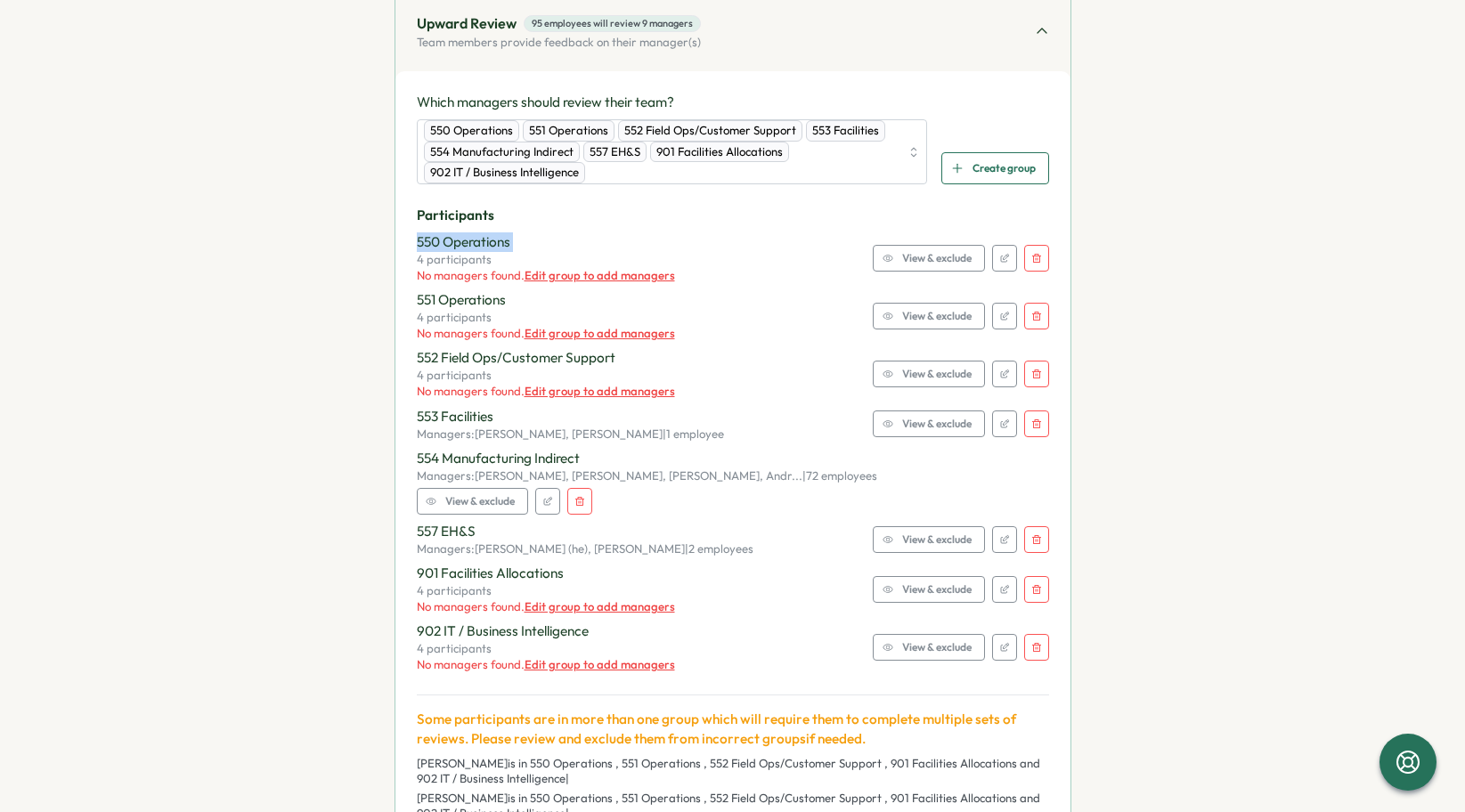
click at [1032, 256] on icon "button" at bounding box center [1036, 258] width 11 height 11
click at [1032, 311] on icon "button" at bounding box center [1036, 316] width 11 height 11
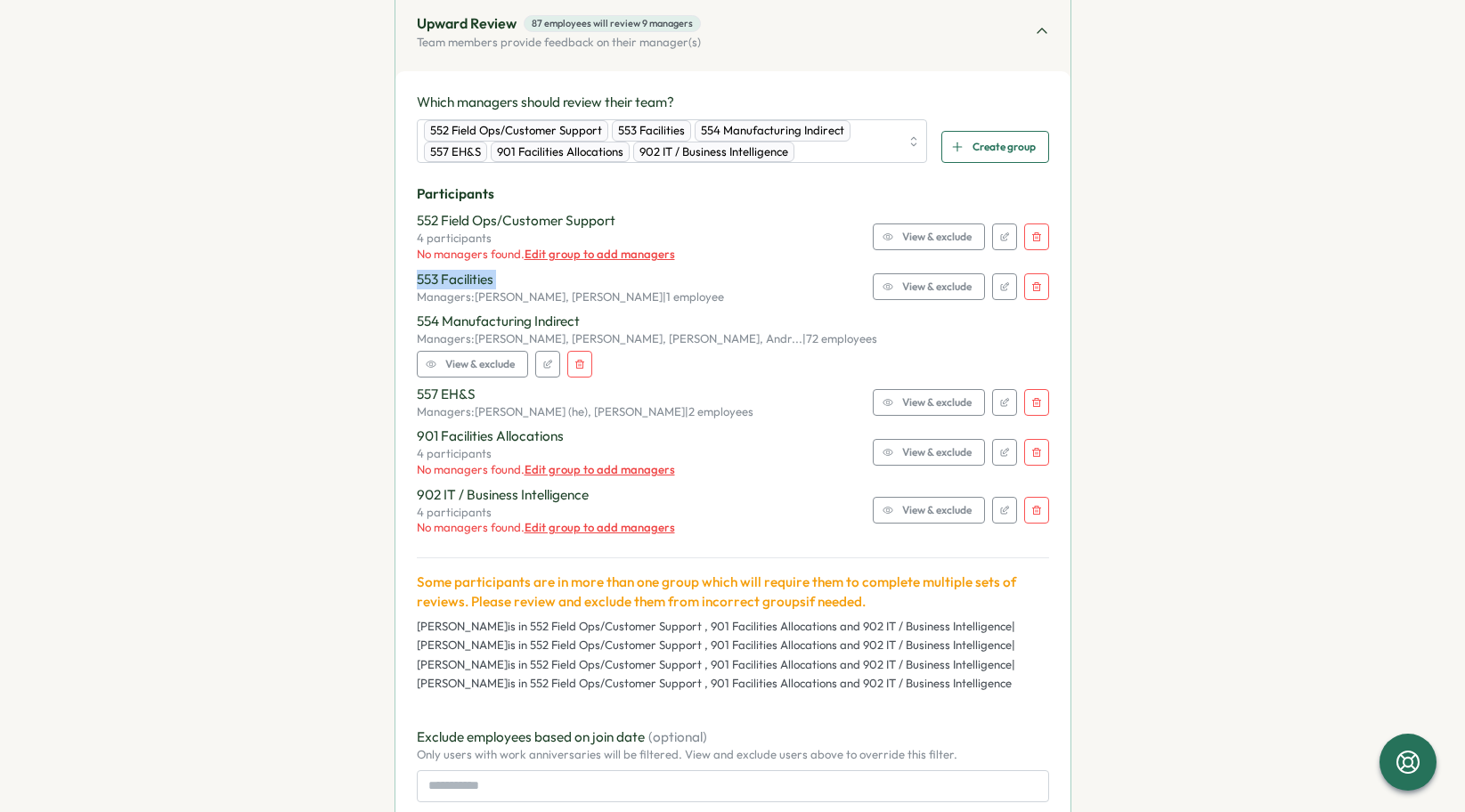
click at [1032, 256] on div "552 Field Ops/Customer Support 4 participants No managers found. Edit group to …" at bounding box center [733, 236] width 633 height 51
click at [1033, 243] on button "button" at bounding box center [1036, 236] width 25 height 26
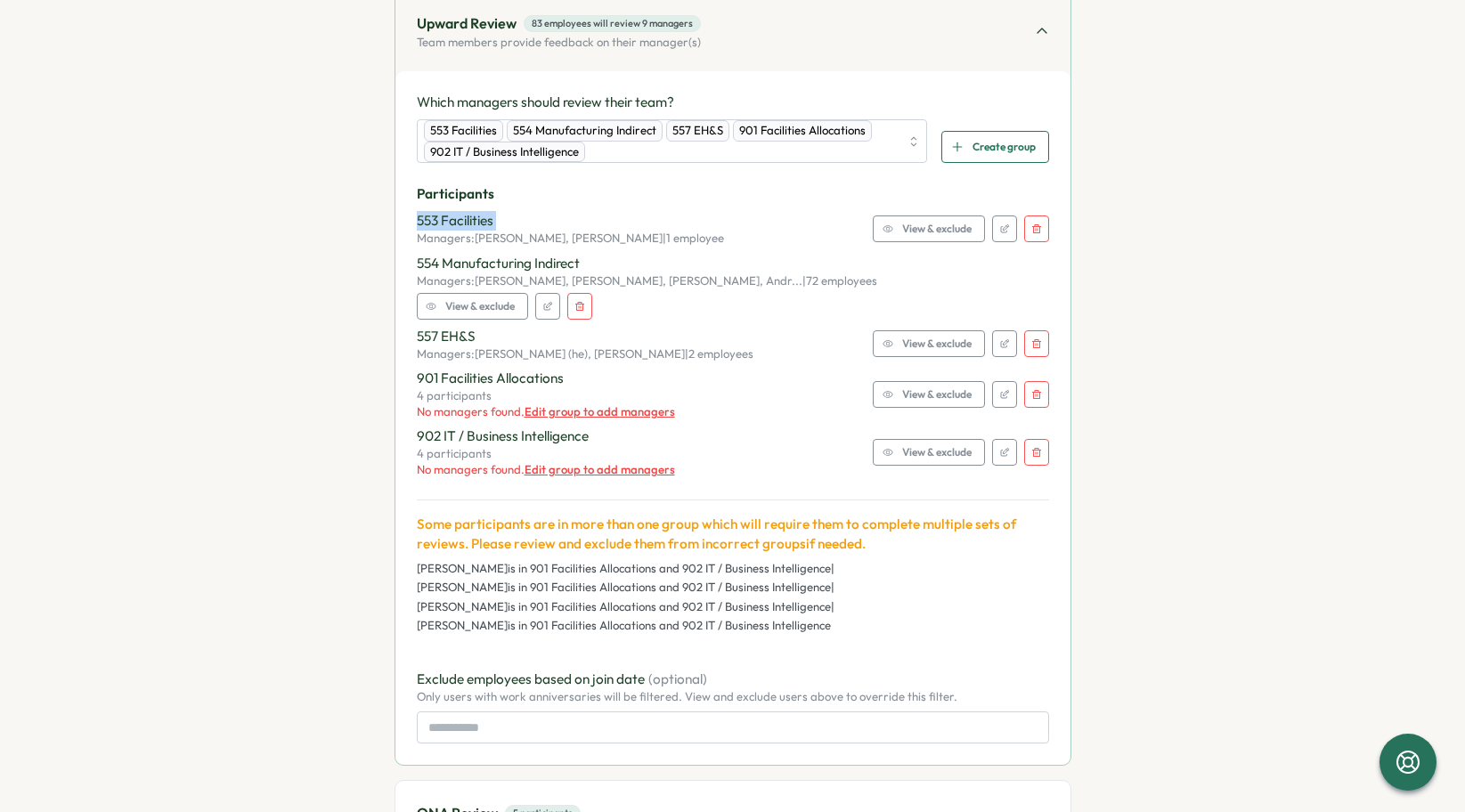
click at [1032, 221] on button "button" at bounding box center [1036, 228] width 25 height 26
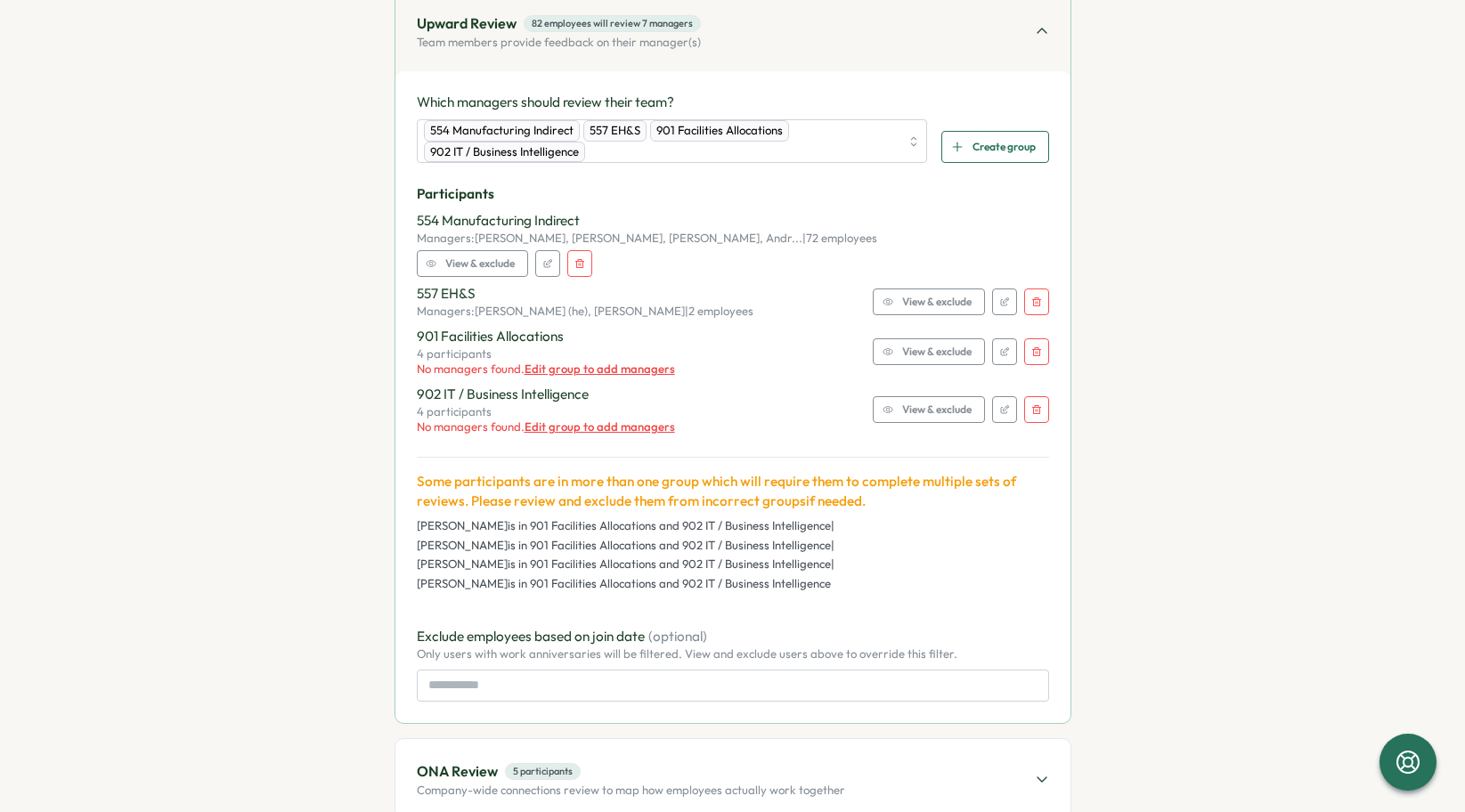
click at [593, 250] on button "button" at bounding box center [579, 263] width 25 height 26
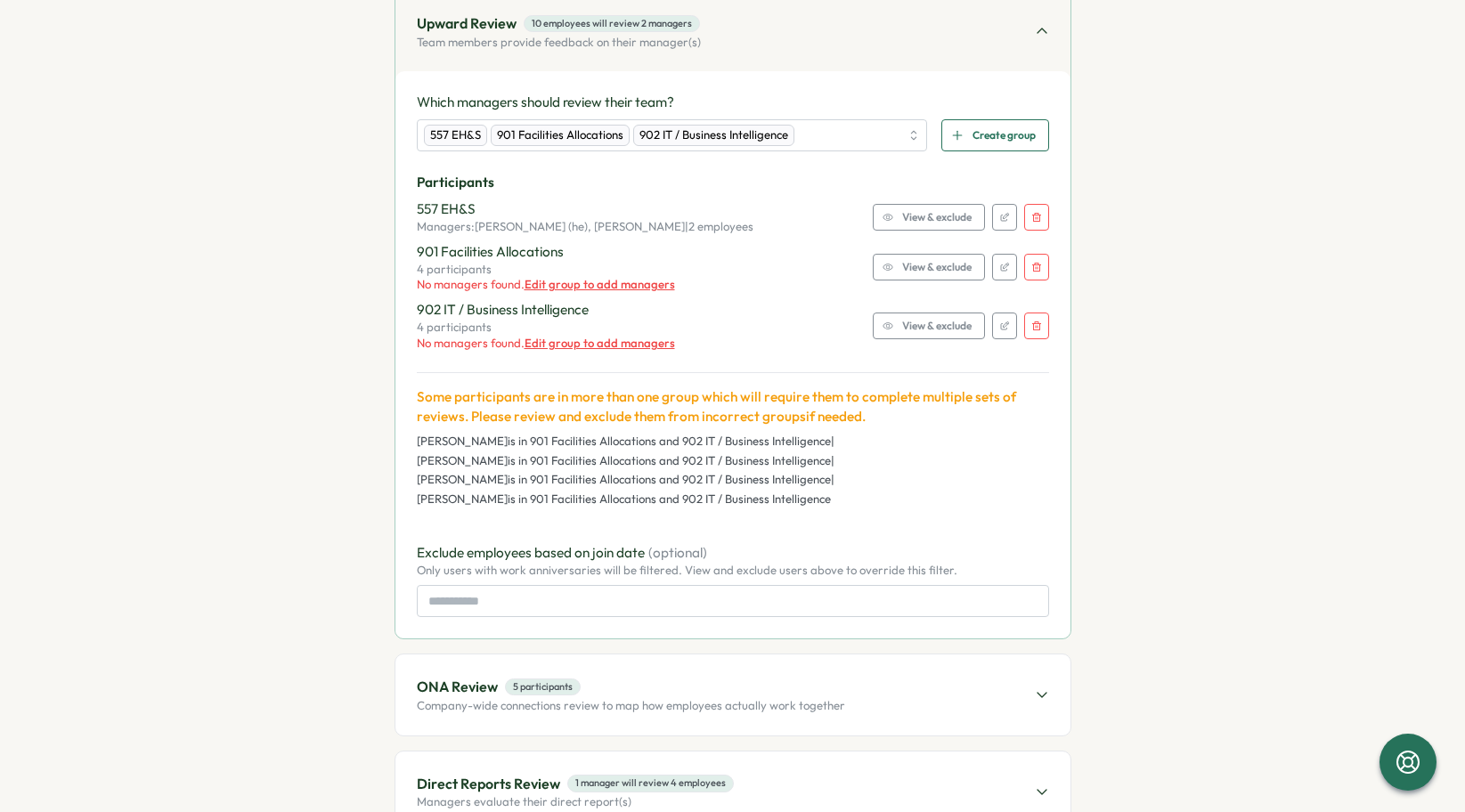
click at [1032, 221] on icon "button" at bounding box center [1036, 217] width 11 height 11
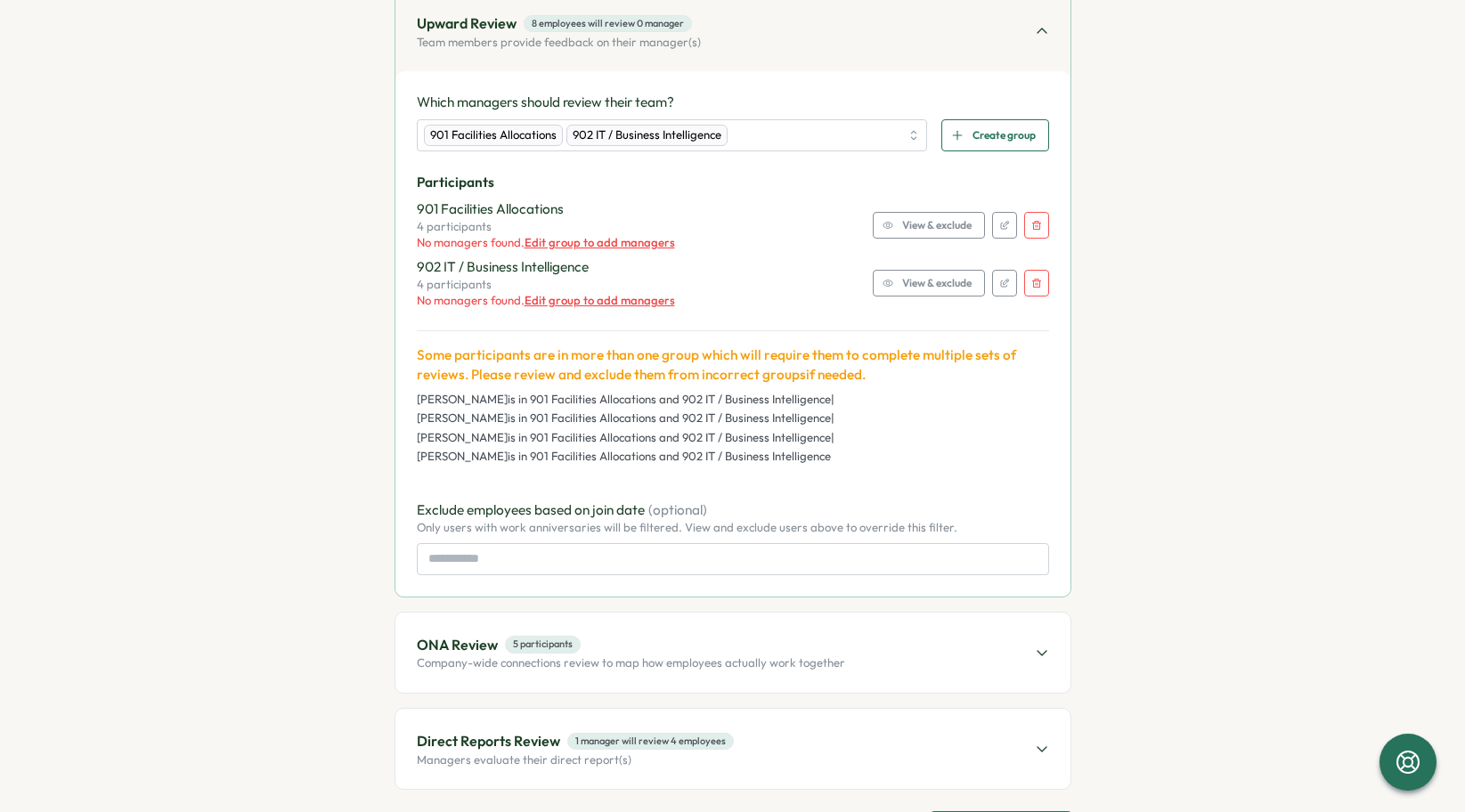
click at [1032, 221] on icon "button" at bounding box center [1036, 225] width 11 height 11
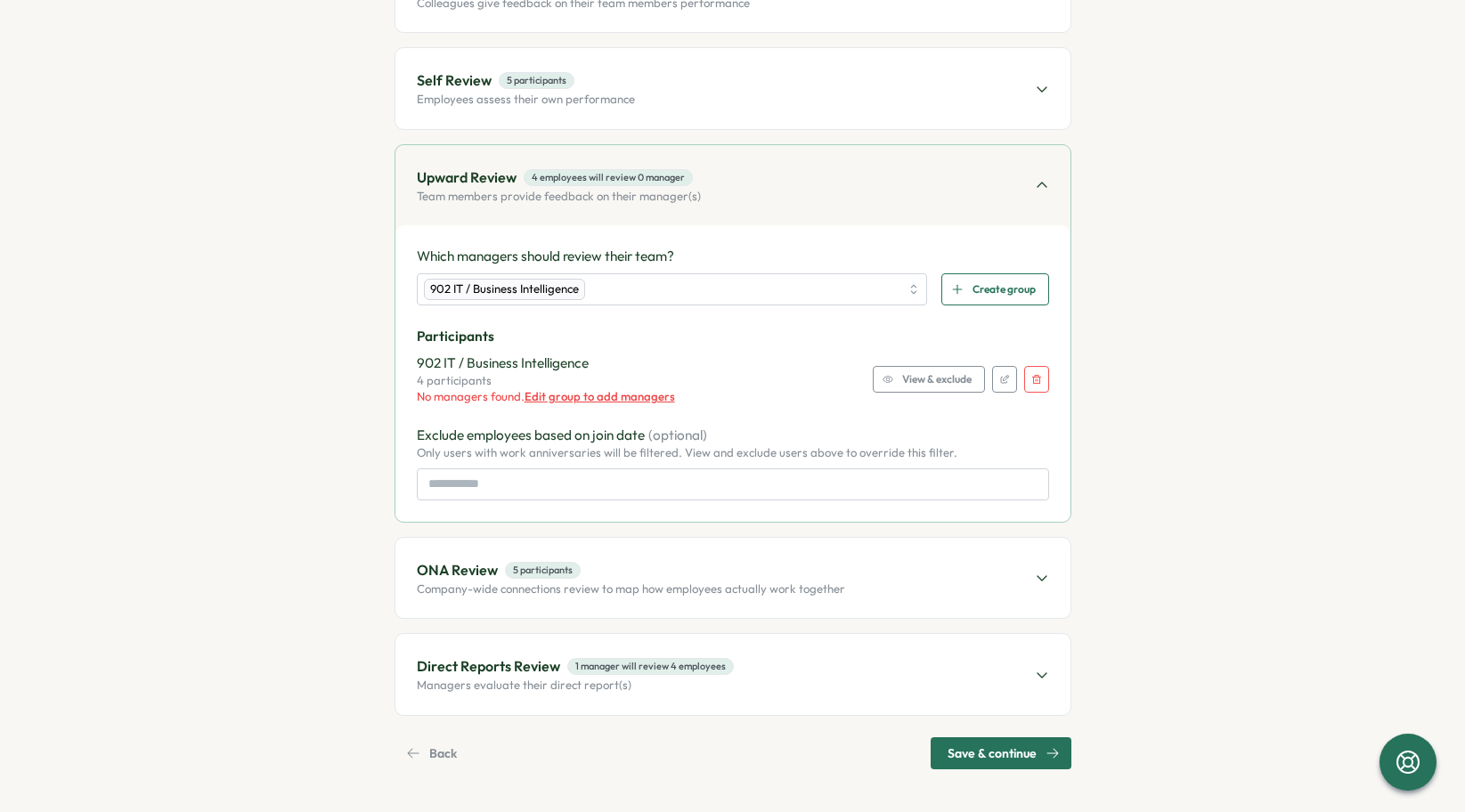
scroll to position [287, 0]
click at [1040, 378] on button "button" at bounding box center [1036, 379] width 25 height 26
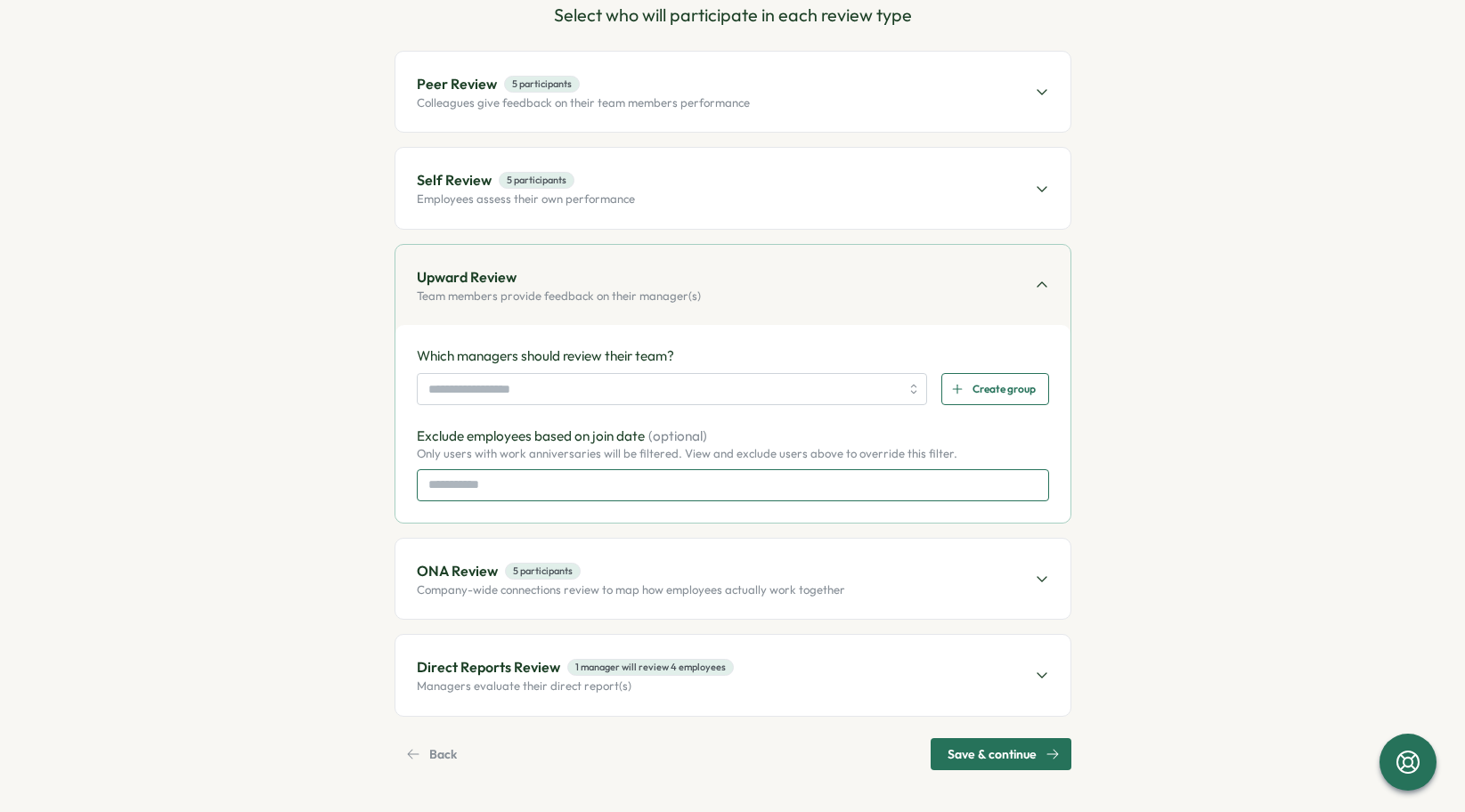
click at [807, 478] on input at bounding box center [733, 484] width 633 height 32
click at [817, 428] on p "Exclude employees based on join date (optional)" at bounding box center [733, 436] width 633 height 20
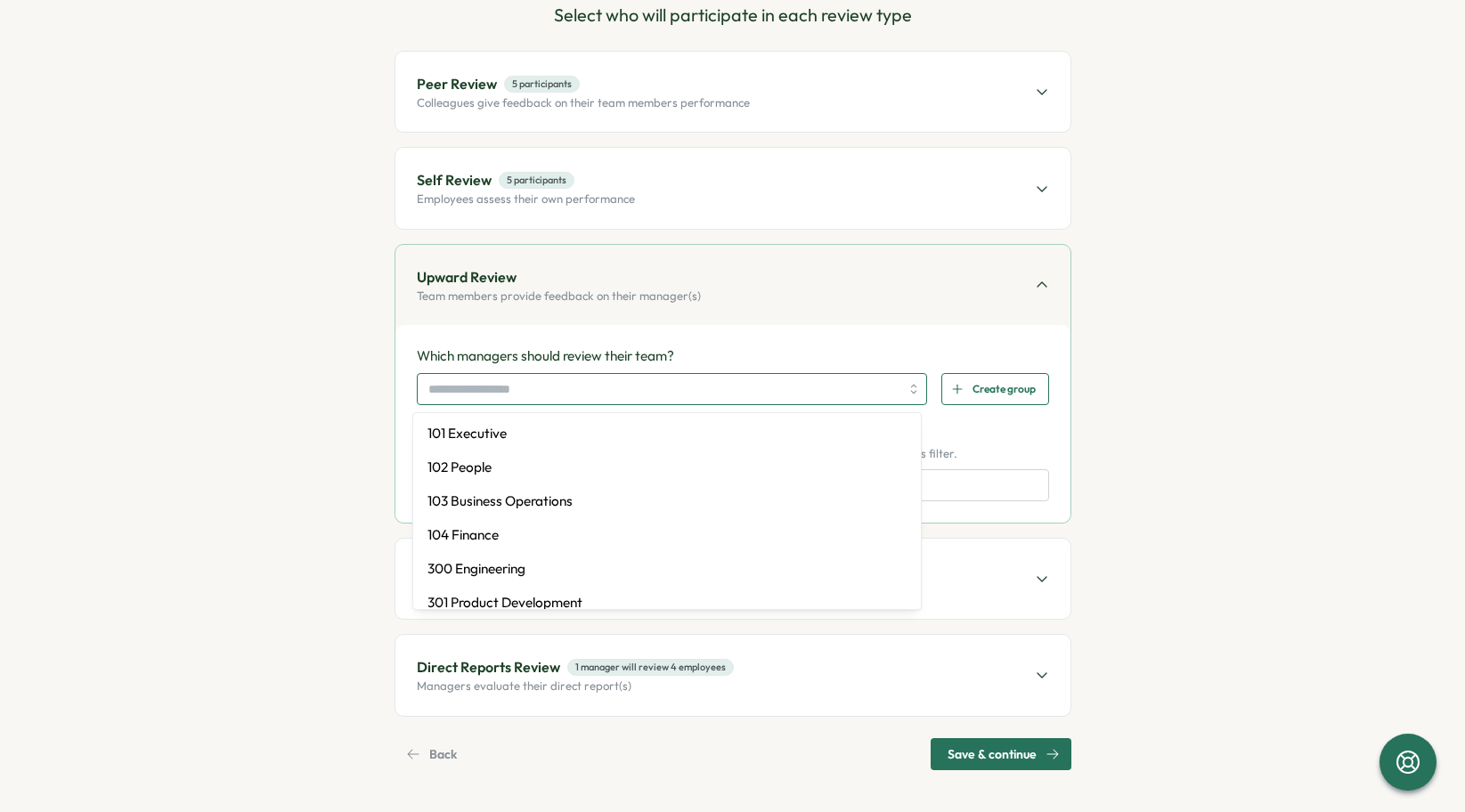
click at [832, 397] on input "search" at bounding box center [664, 388] width 472 height 30
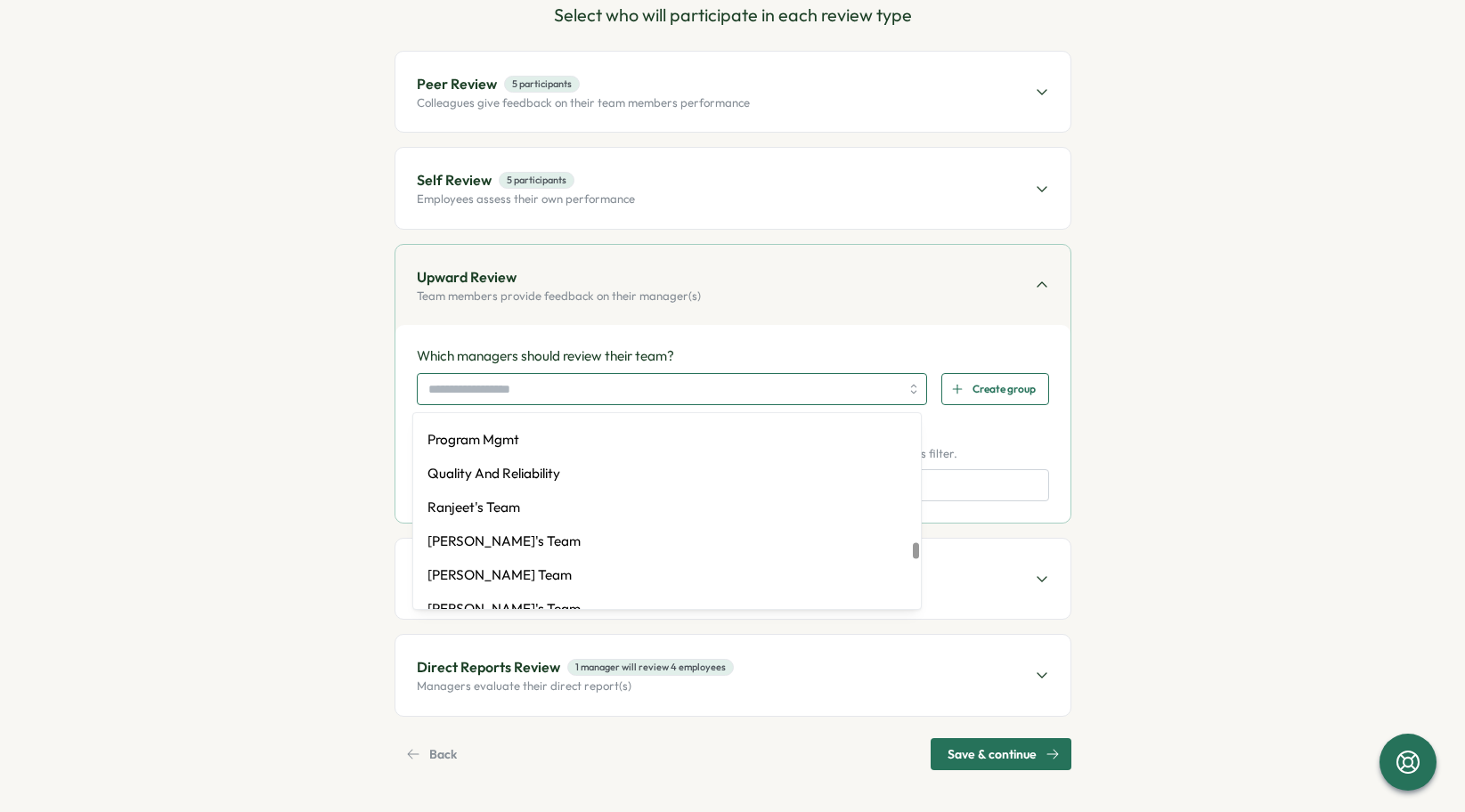
scroll to position [2167, 0]
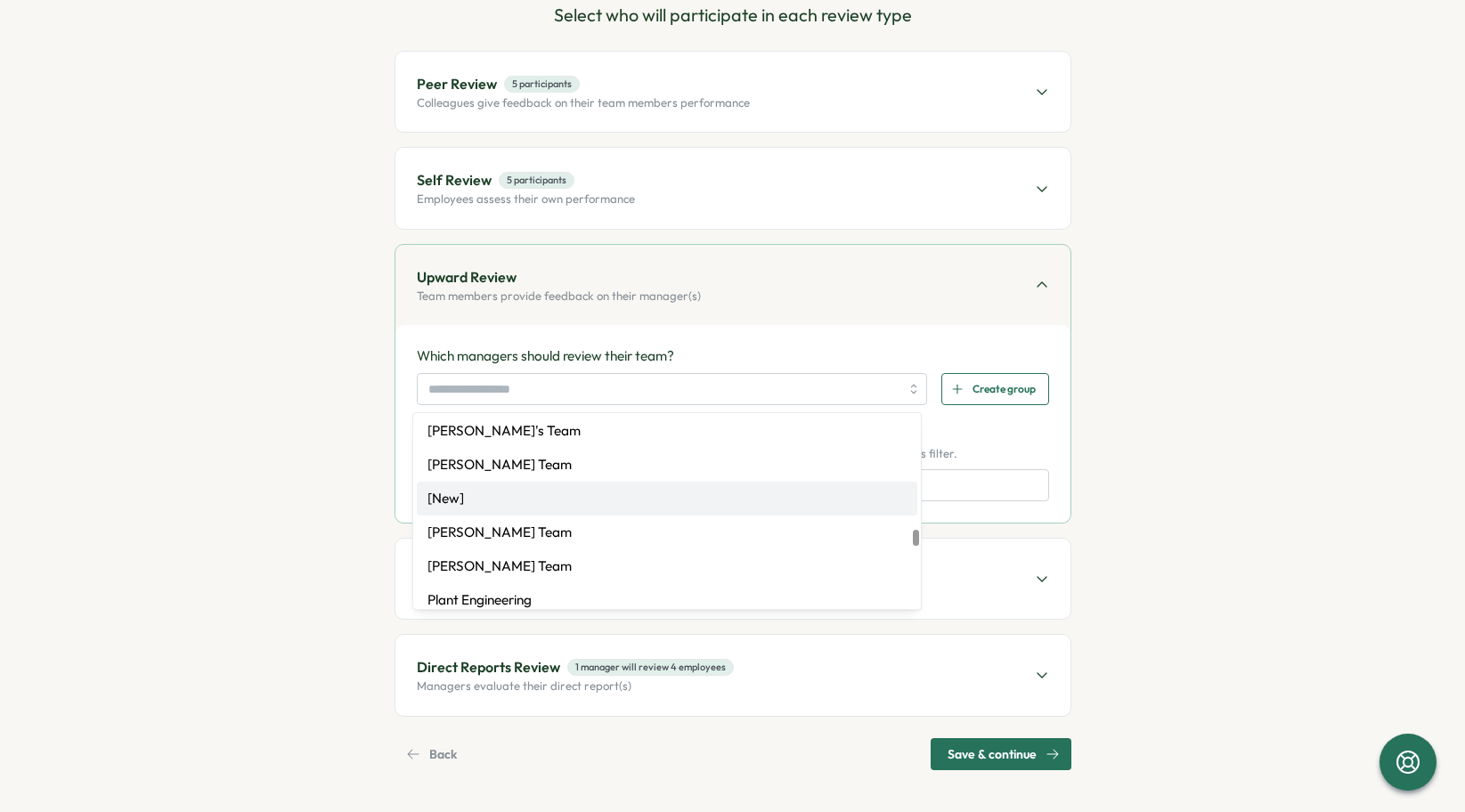
click at [312, 497] on section "Set up Questions Participants Schedule Details Review Select who will participa…" at bounding box center [733, 362] width 980 height 816
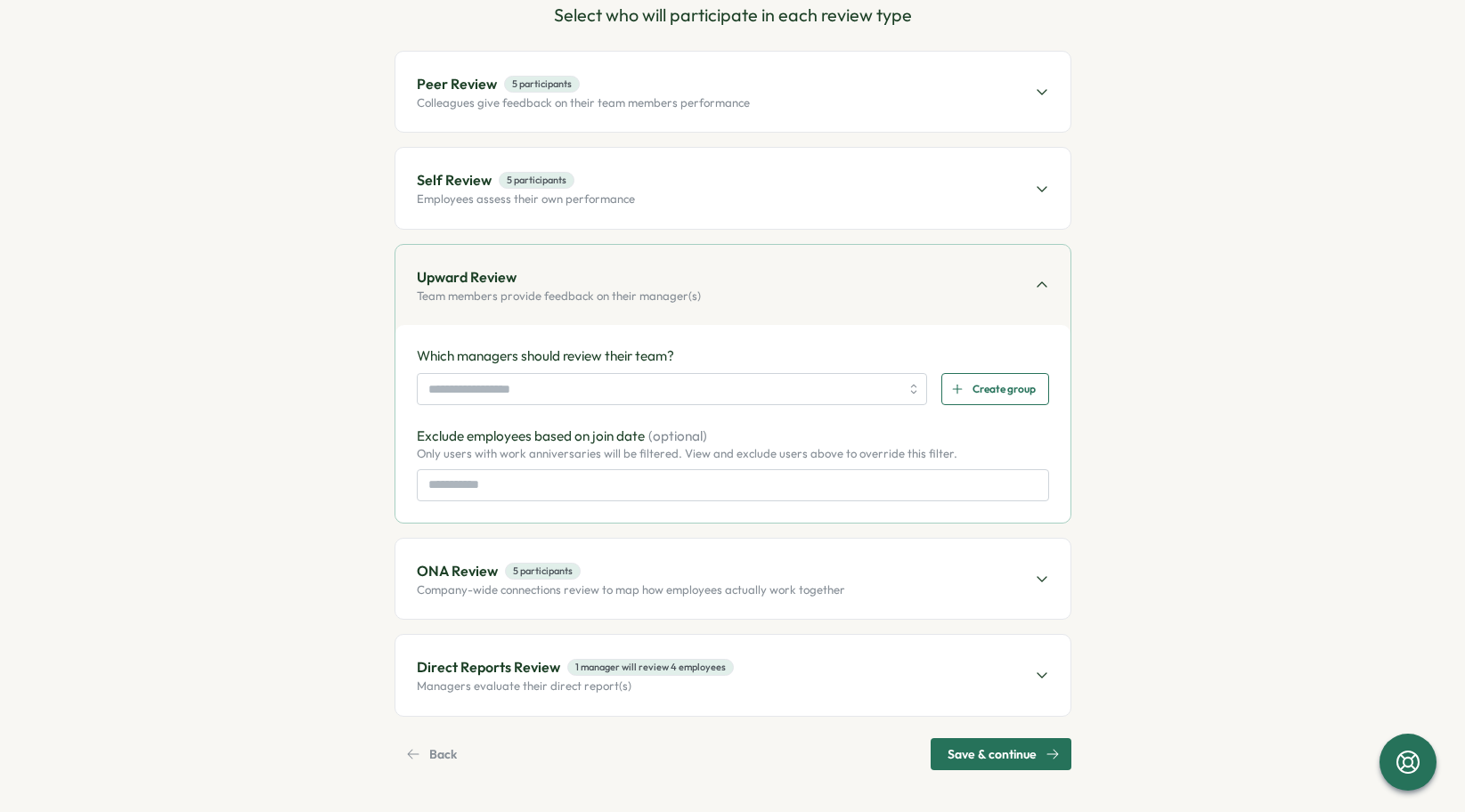
click at [528, 362] on p "Which managers should review their team?" at bounding box center [733, 356] width 633 height 20
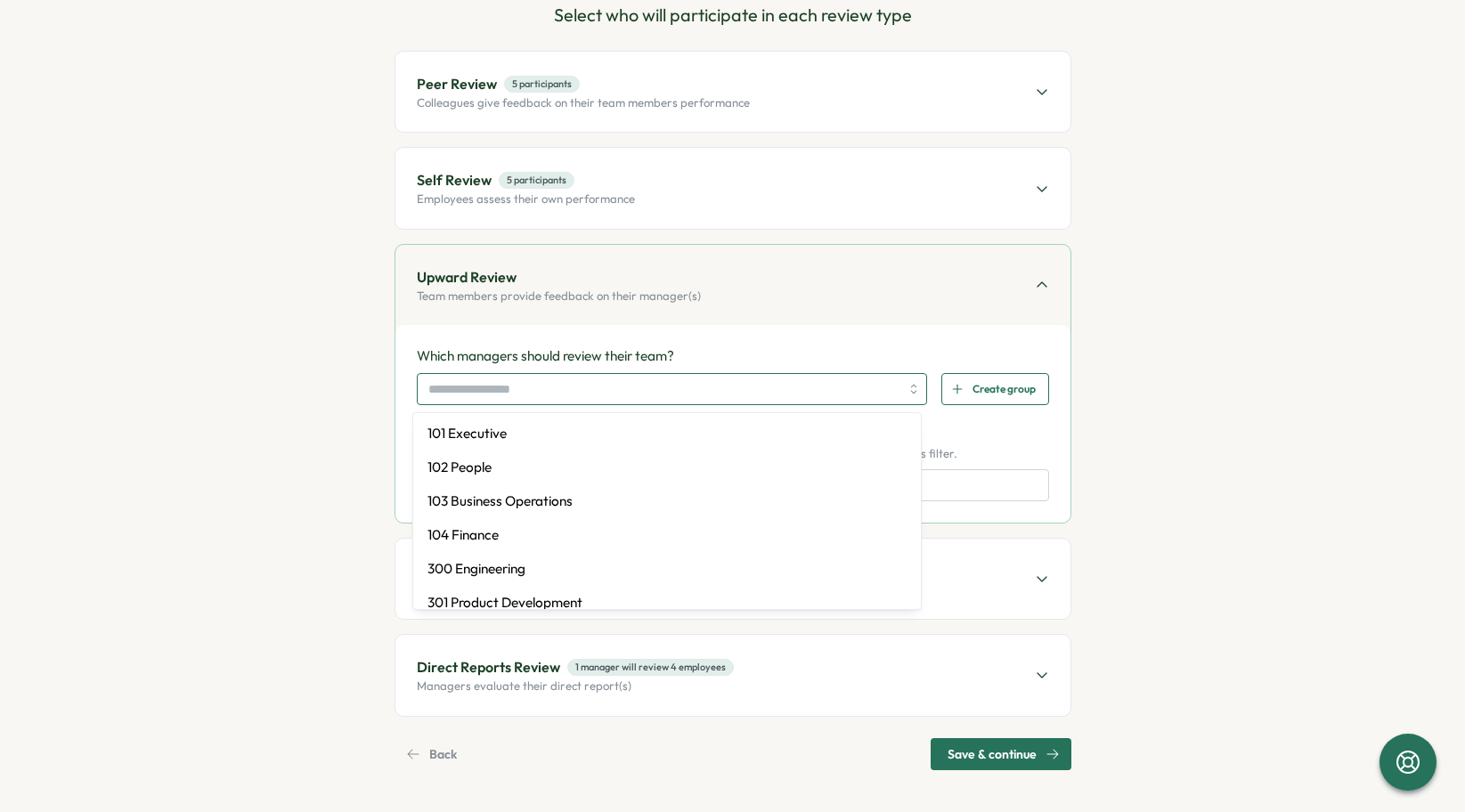
click at [527, 387] on input "search" at bounding box center [664, 388] width 472 height 30
type input "***"
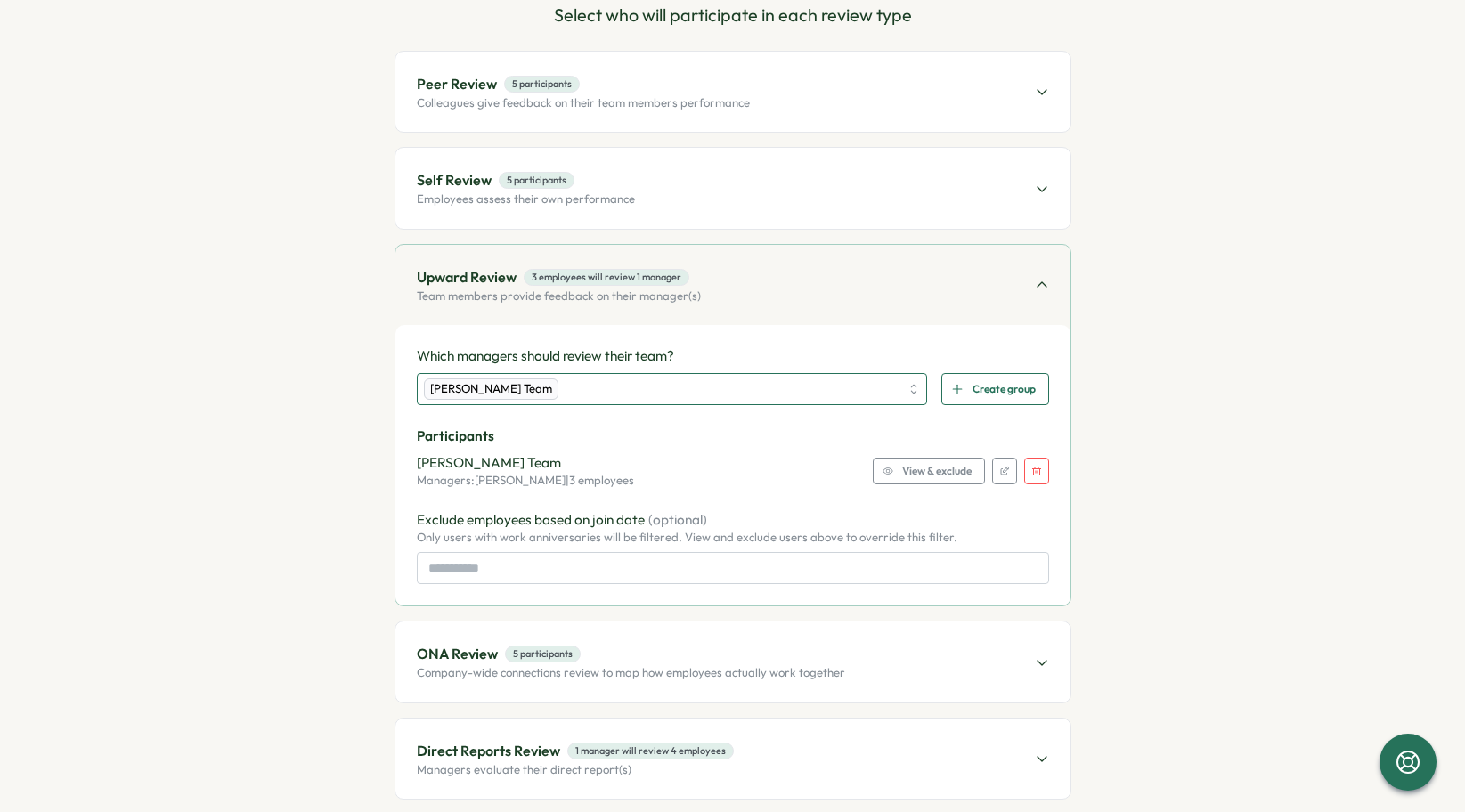
scroll to position [272, 0]
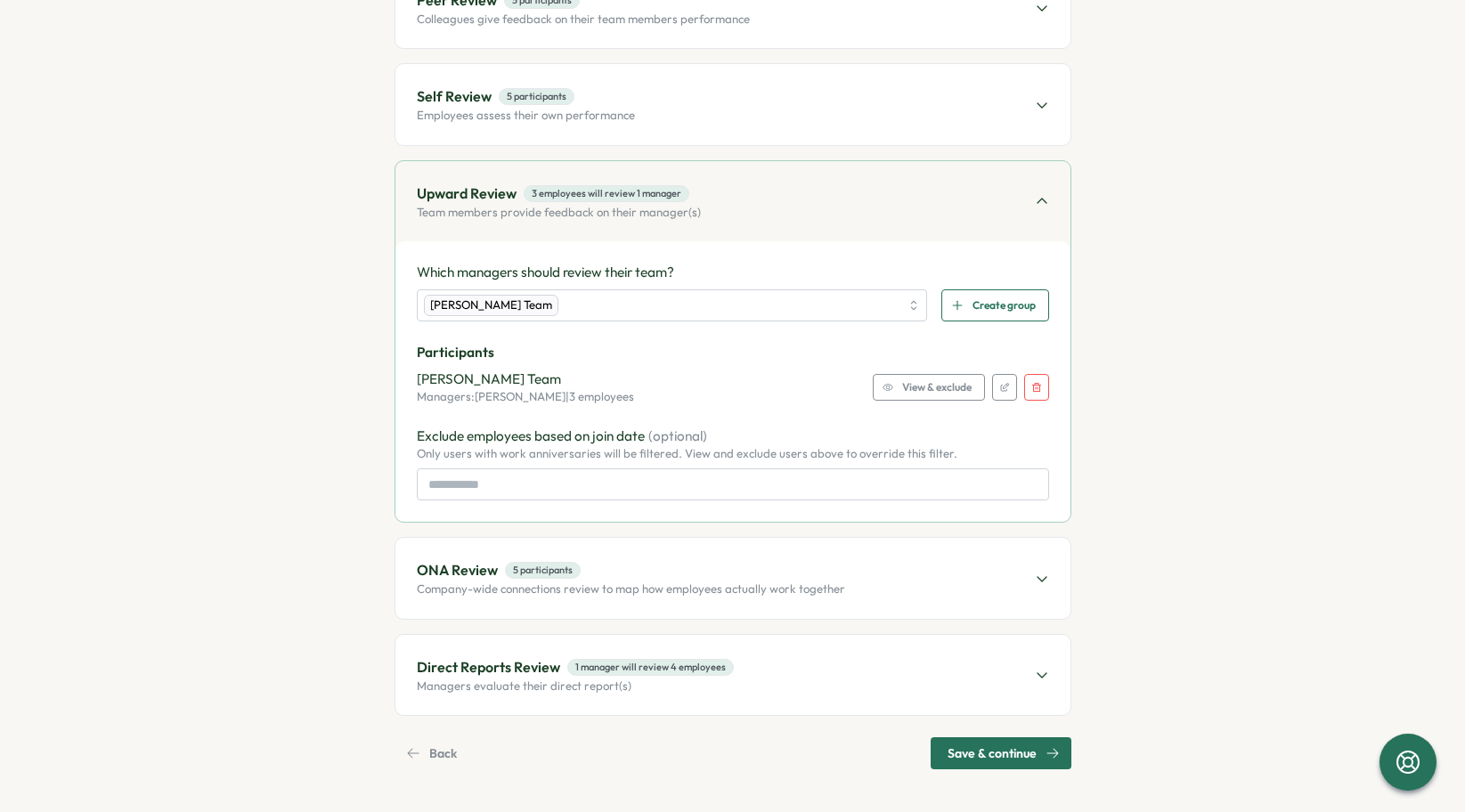
click at [1000, 767] on span "Save & continue" at bounding box center [992, 753] width 89 height 30
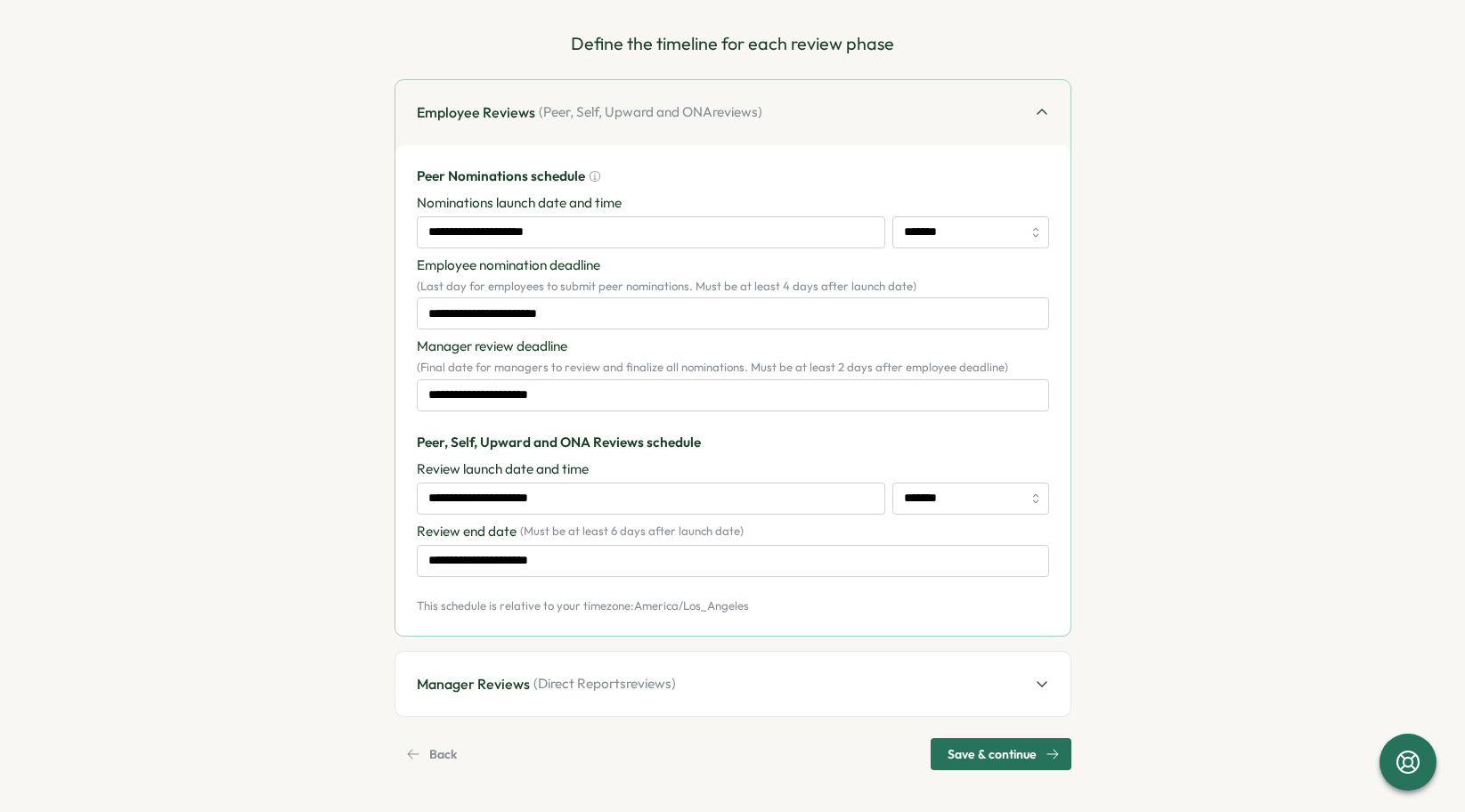
scroll to position [160, 0]
click at [989, 752] on span "Save & continue" at bounding box center [992, 753] width 89 height 30
click at [589, 234] on input "**********" at bounding box center [651, 231] width 468 height 32
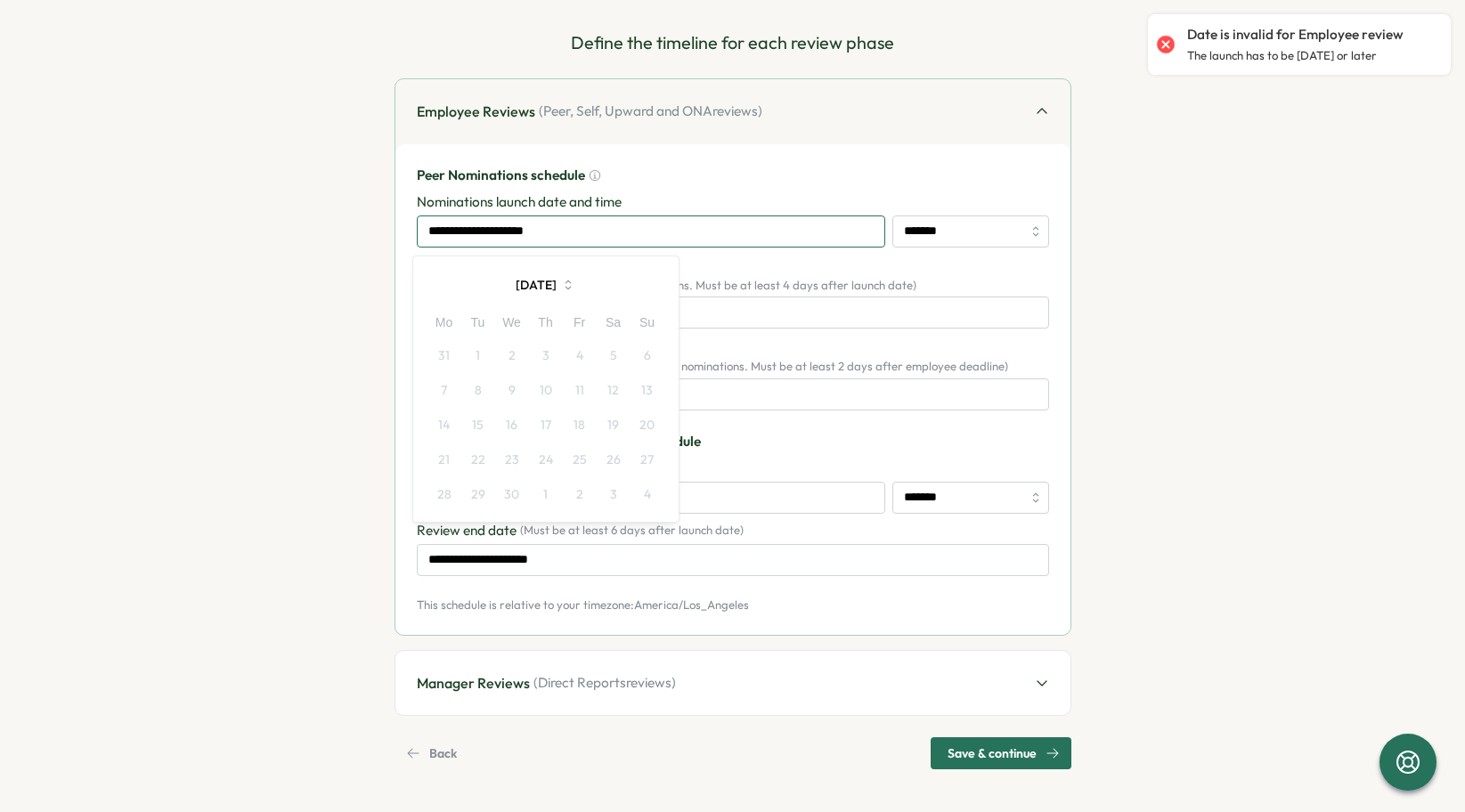
click at [546, 234] on input "**********" at bounding box center [651, 231] width 468 height 32
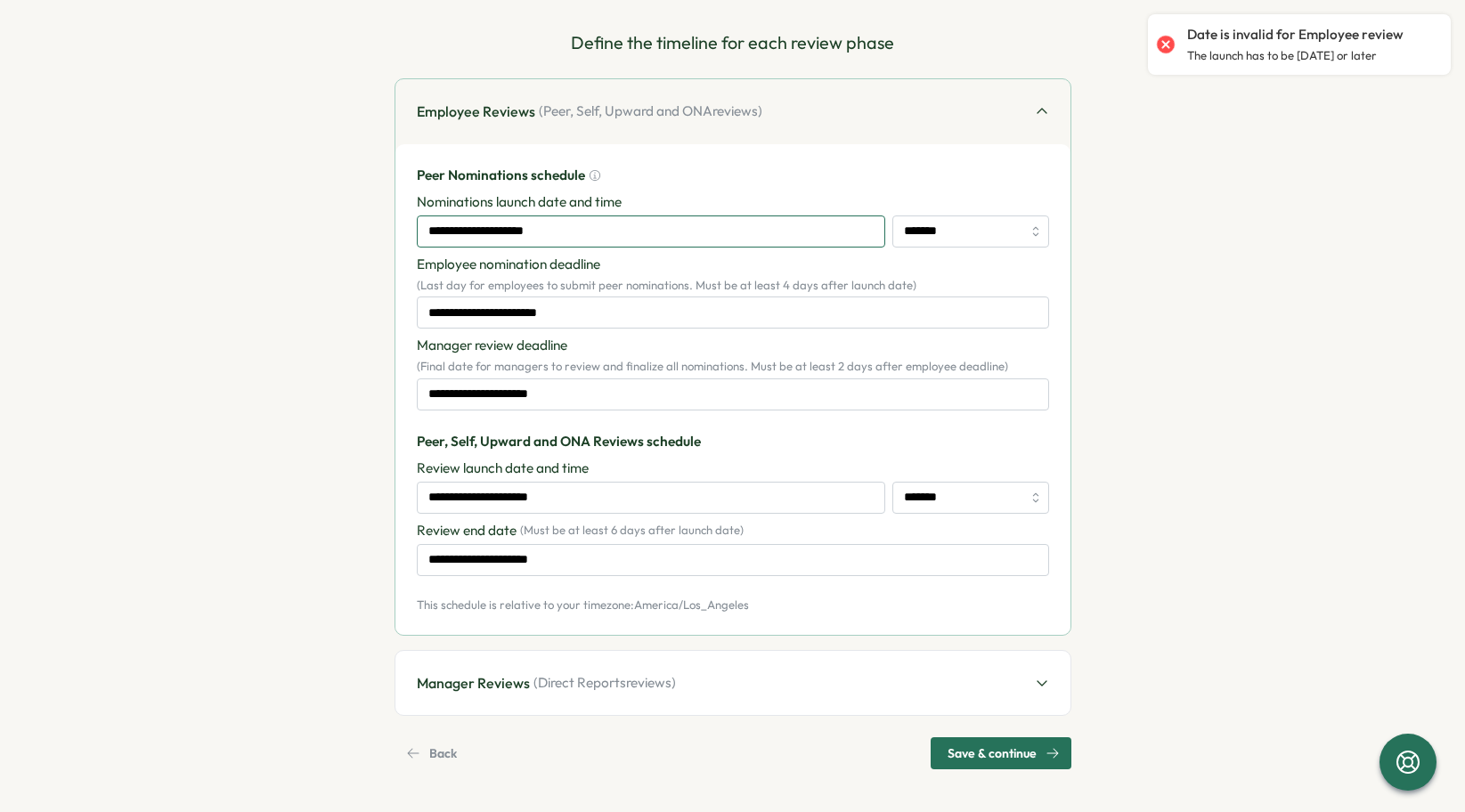
click at [523, 234] on input "**********" at bounding box center [651, 231] width 468 height 32
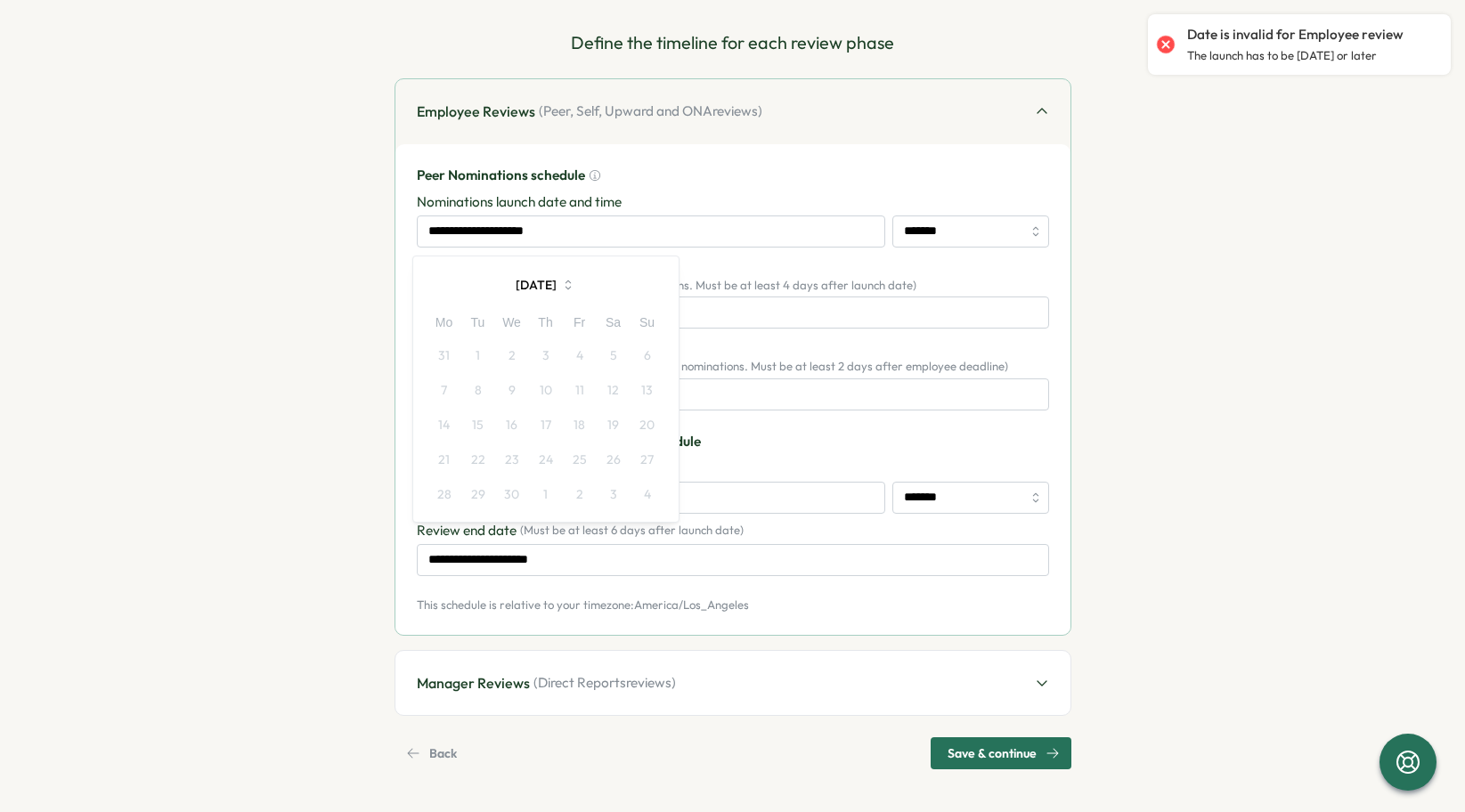
click at [575, 278] on icon "button" at bounding box center [568, 284] width 16 height 16
click at [613, 434] on button "Dec" at bounding box center [624, 437] width 79 height 35
click at [480, 345] on button "2" at bounding box center [478, 355] width 33 height 33
type input "**********"
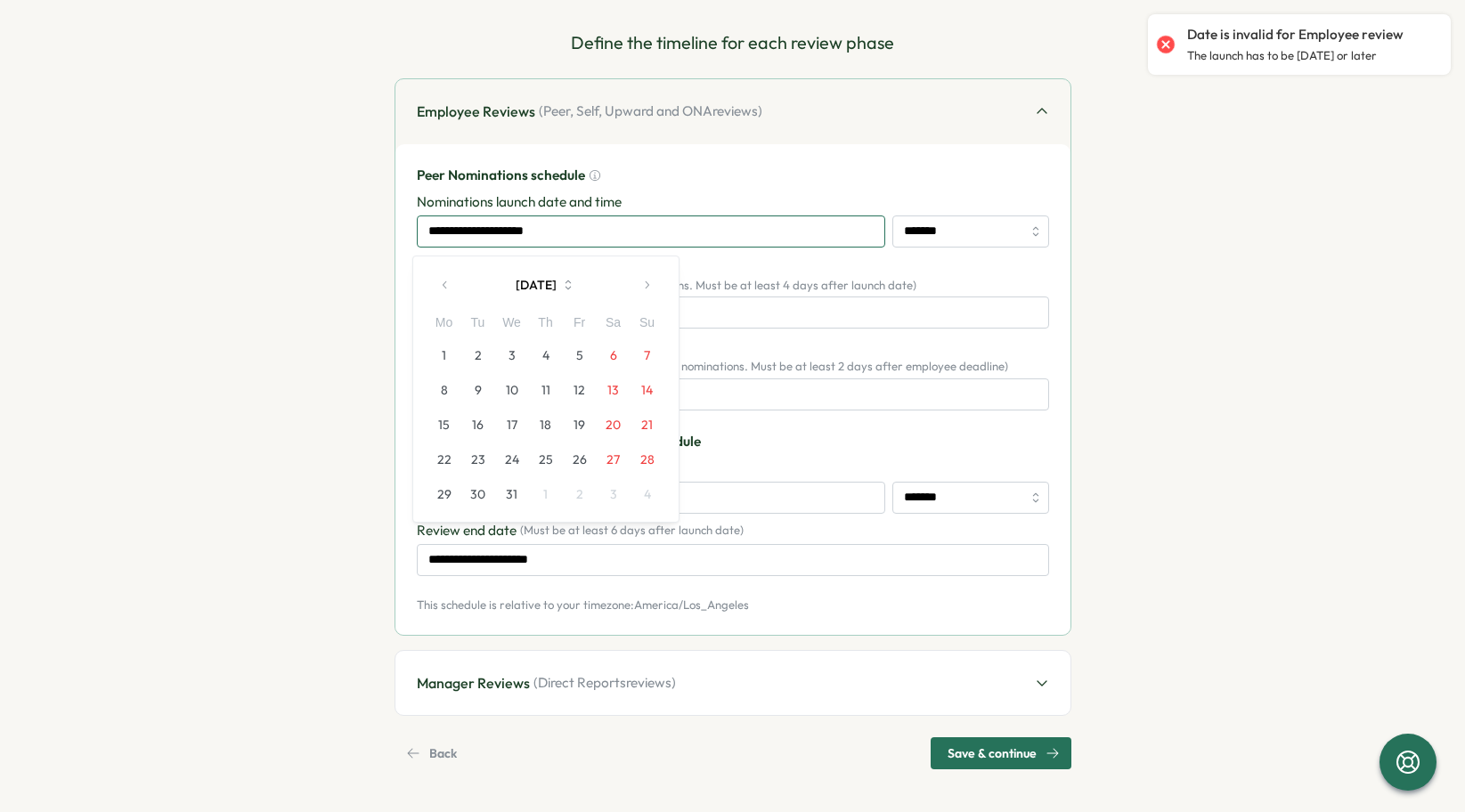
type input "**********"
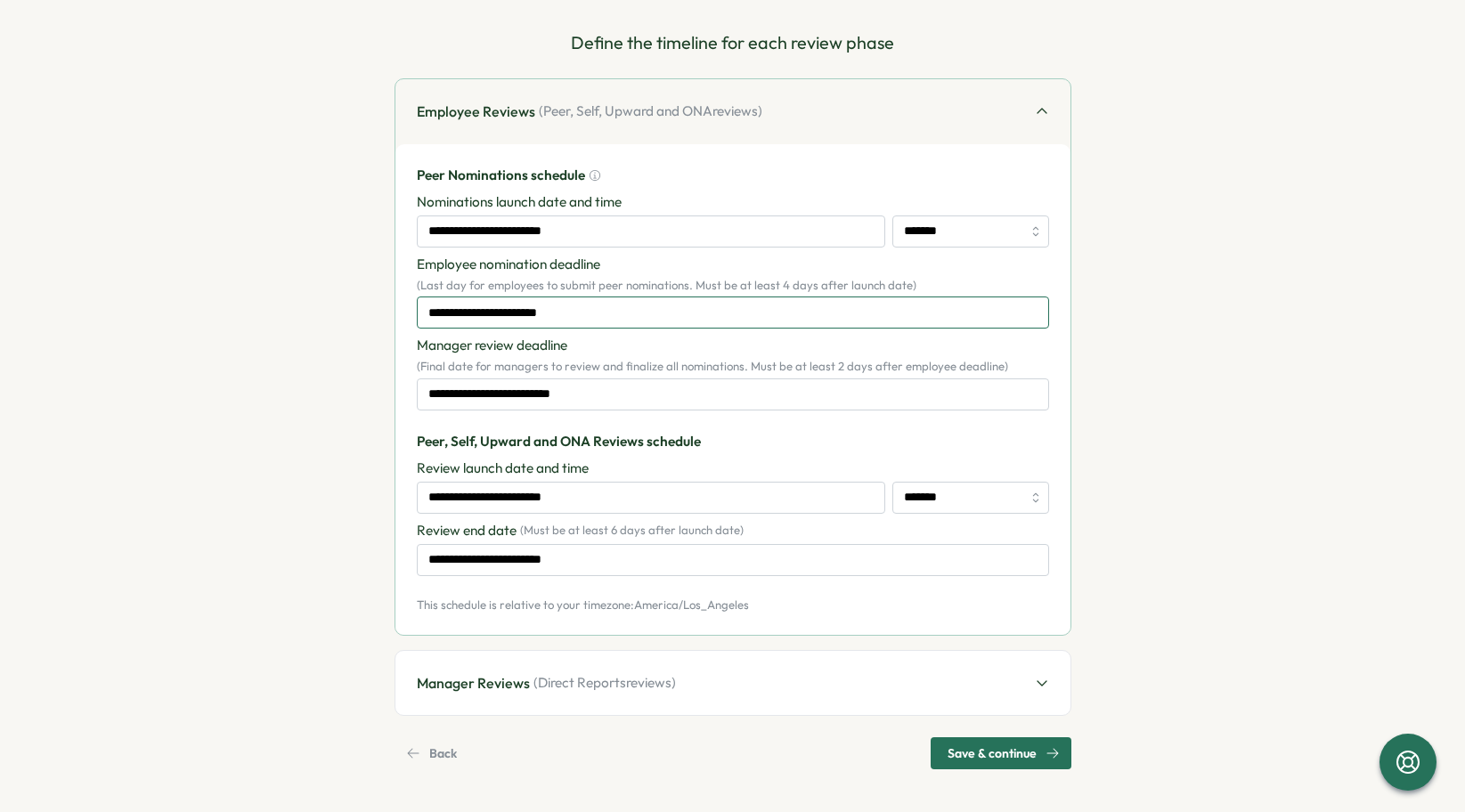
click at [603, 313] on input "**********" at bounding box center [733, 312] width 633 height 32
click at [784, 386] on input "**********" at bounding box center [733, 394] width 633 height 32
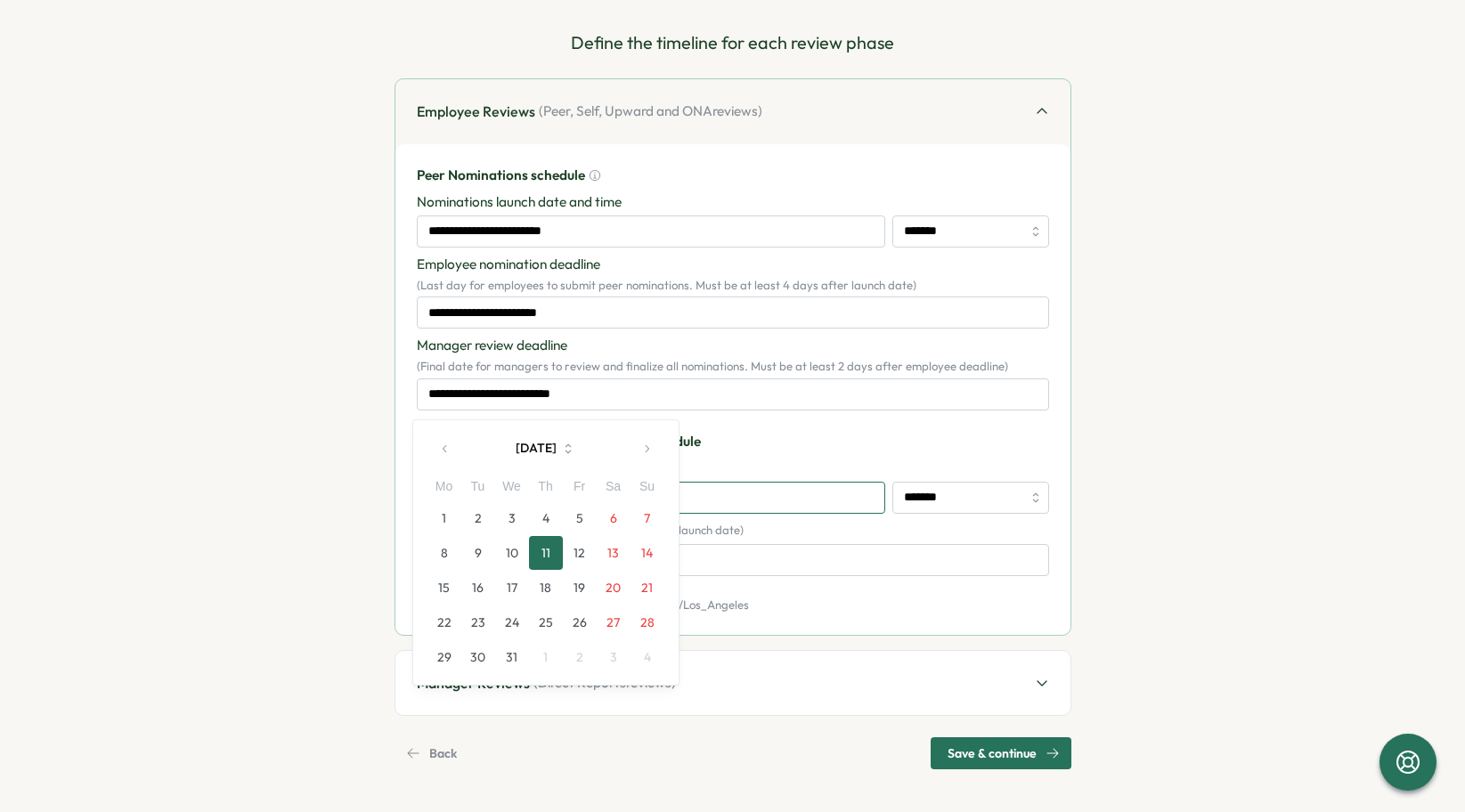
click at [844, 494] on input "**********" at bounding box center [651, 497] width 468 height 32
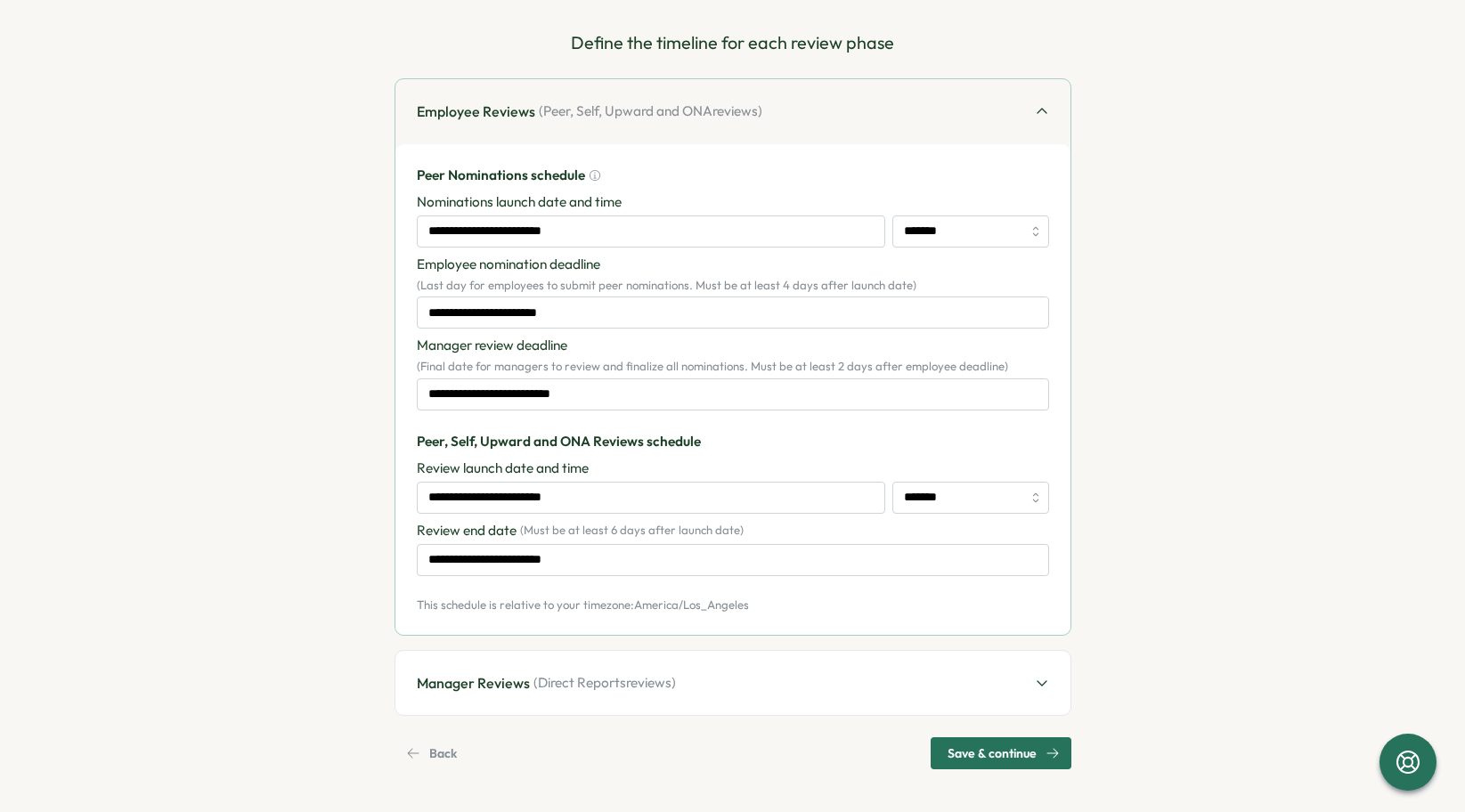
click at [987, 751] on span "Save & continue" at bounding box center [992, 753] width 89 height 30
click at [677, 693] on div "Manager Reviews ( Direct Reports reviews)" at bounding box center [733, 684] width 675 height 65
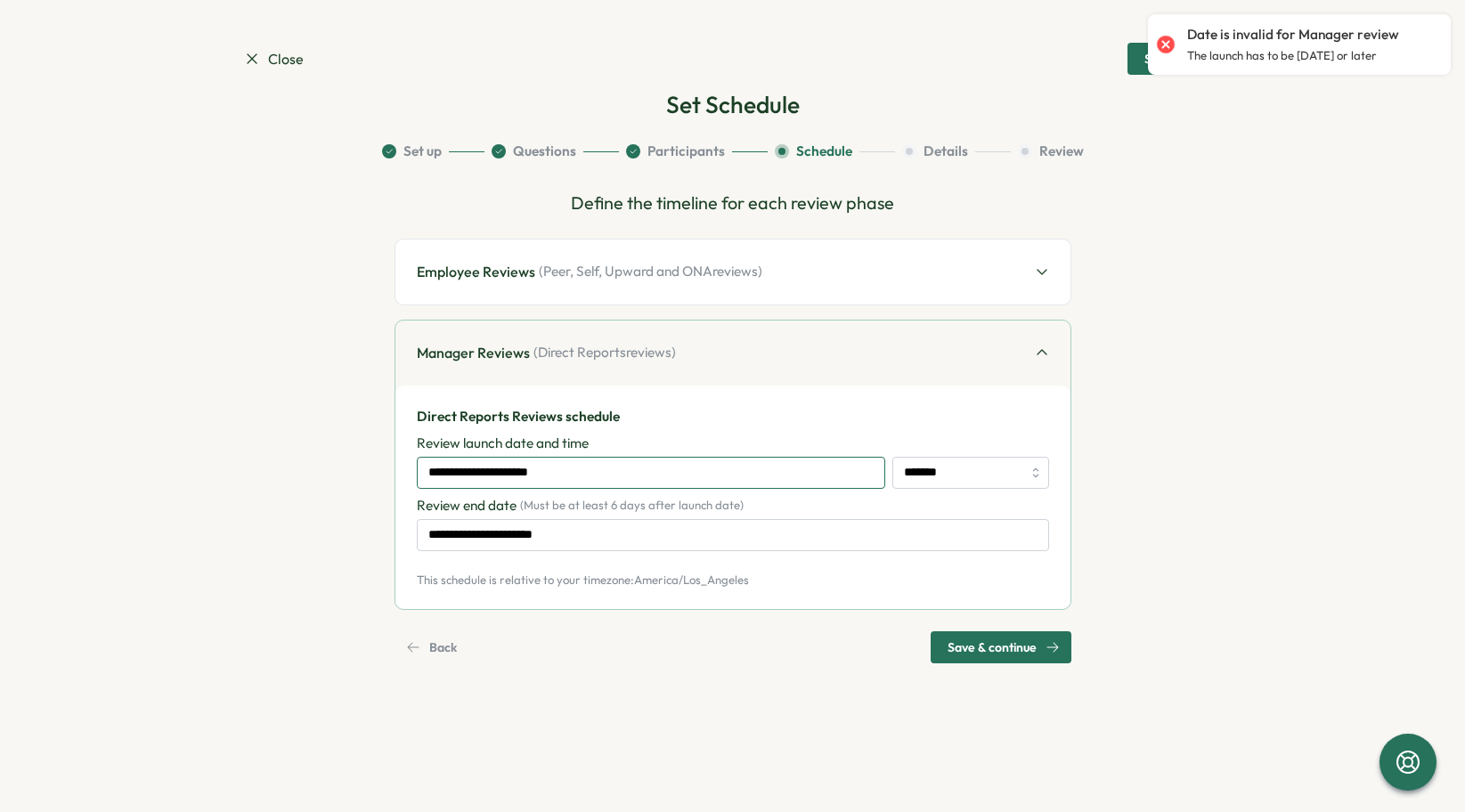
click at [647, 468] on input "**********" at bounding box center [651, 473] width 468 height 32
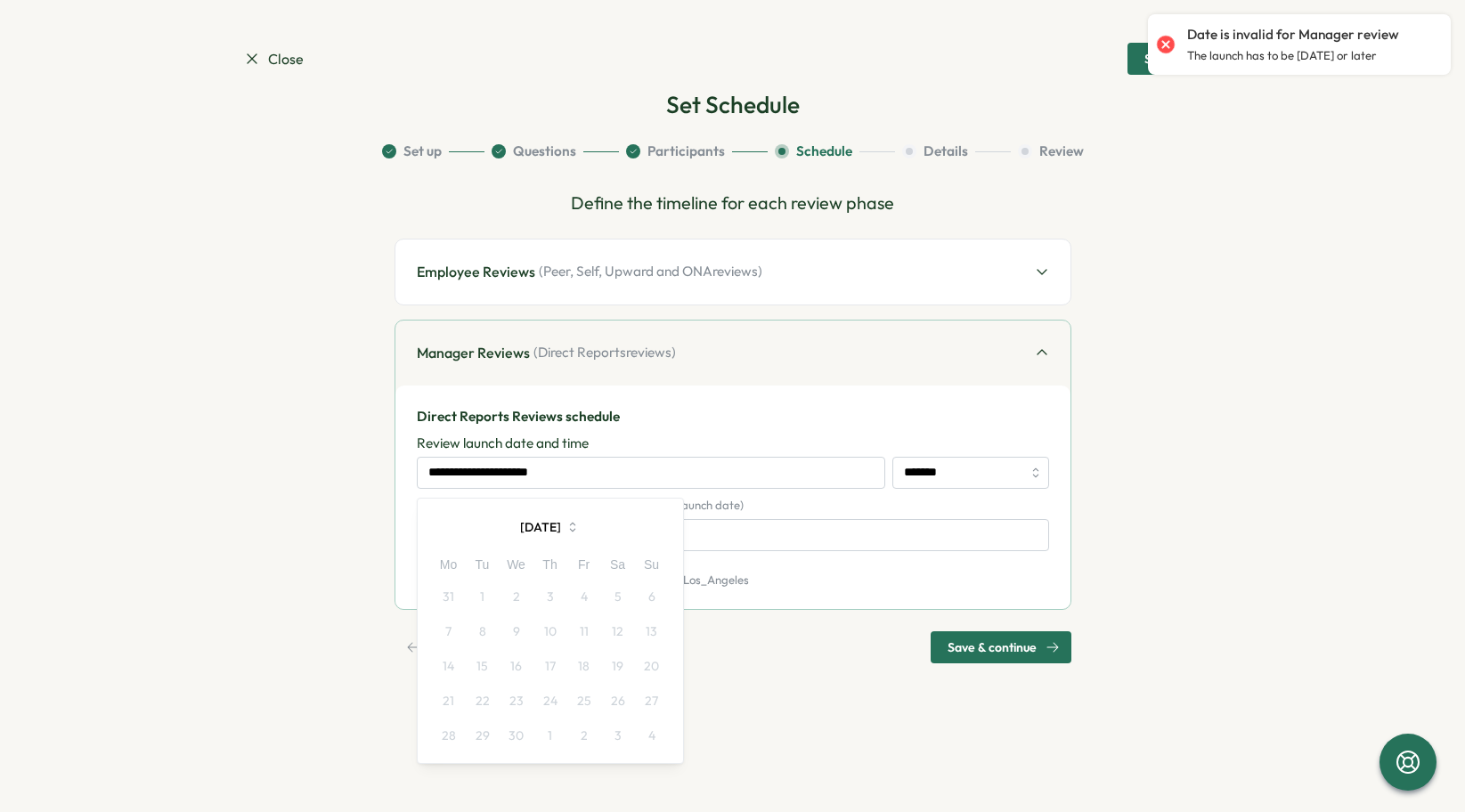
click at [575, 529] on icon "button" at bounding box center [571, 527] width 5 height 10
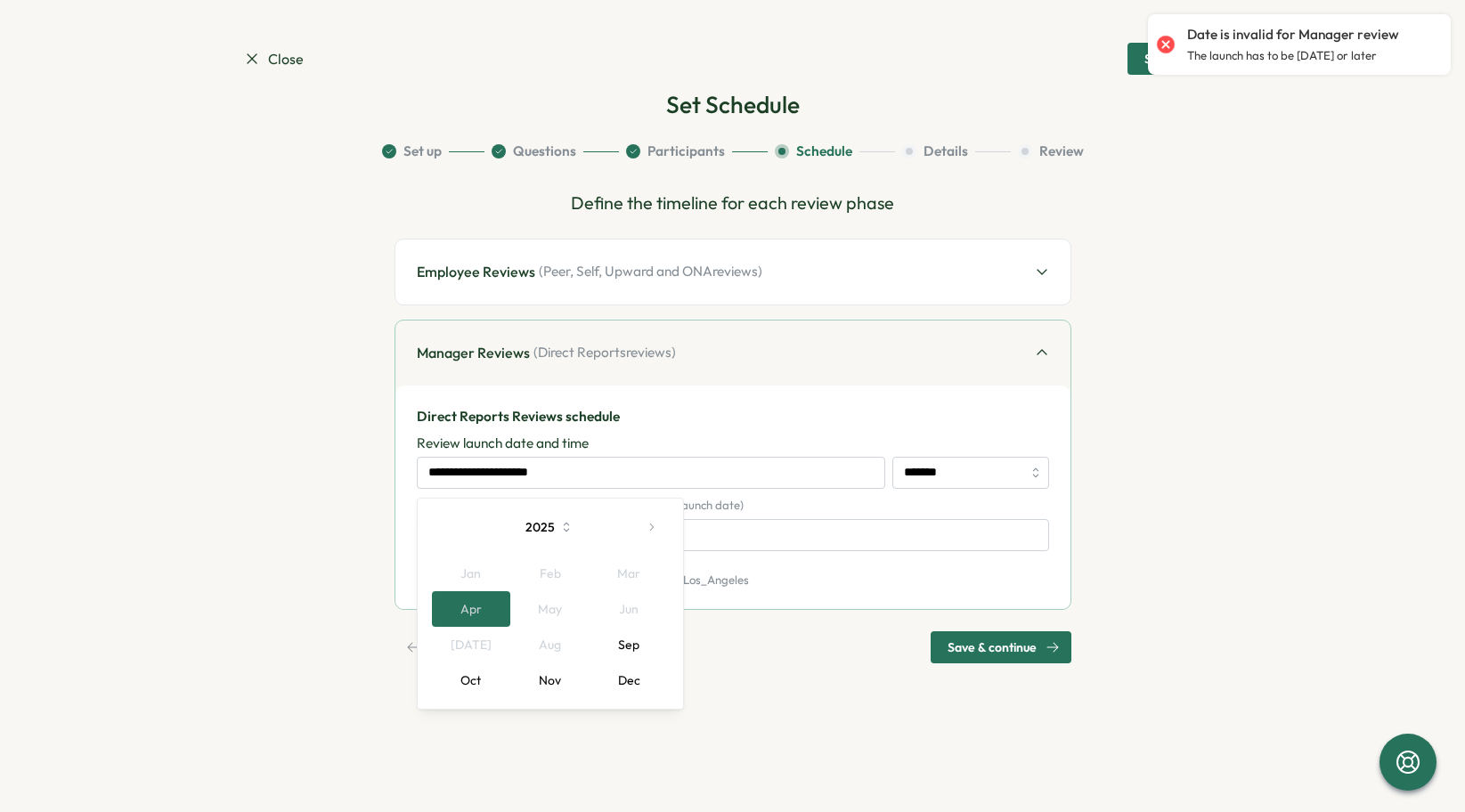
click at [635, 689] on button "Dec" at bounding box center [629, 680] width 79 height 35
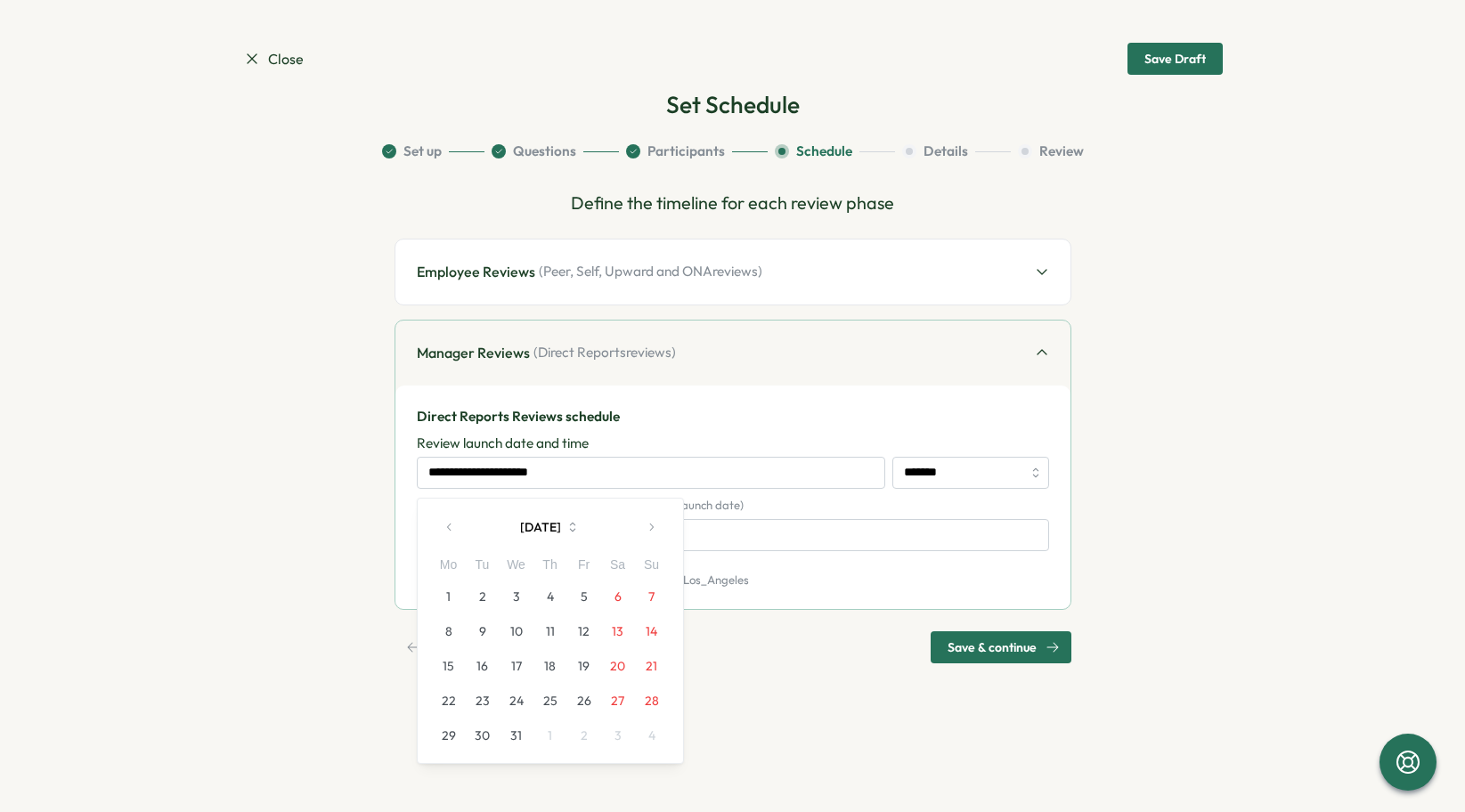
click at [486, 662] on button "16" at bounding box center [483, 666] width 33 height 33
type input "**********"
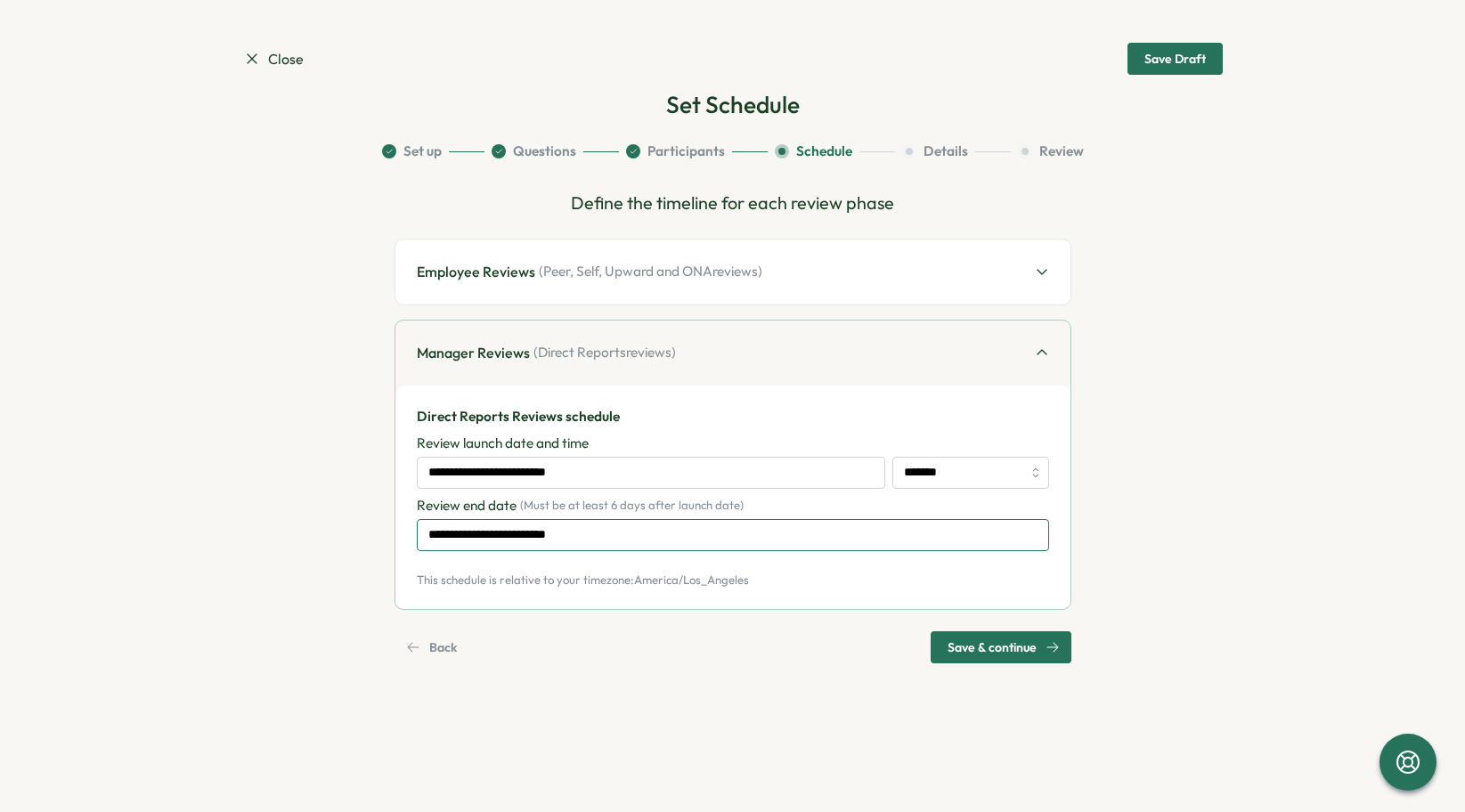
click at [836, 533] on input "**********" at bounding box center [733, 534] width 633 height 32
click at [852, 608] on div "**********" at bounding box center [733, 497] width 675 height 225
click at [1005, 656] on span "Save & continue" at bounding box center [992, 647] width 89 height 30
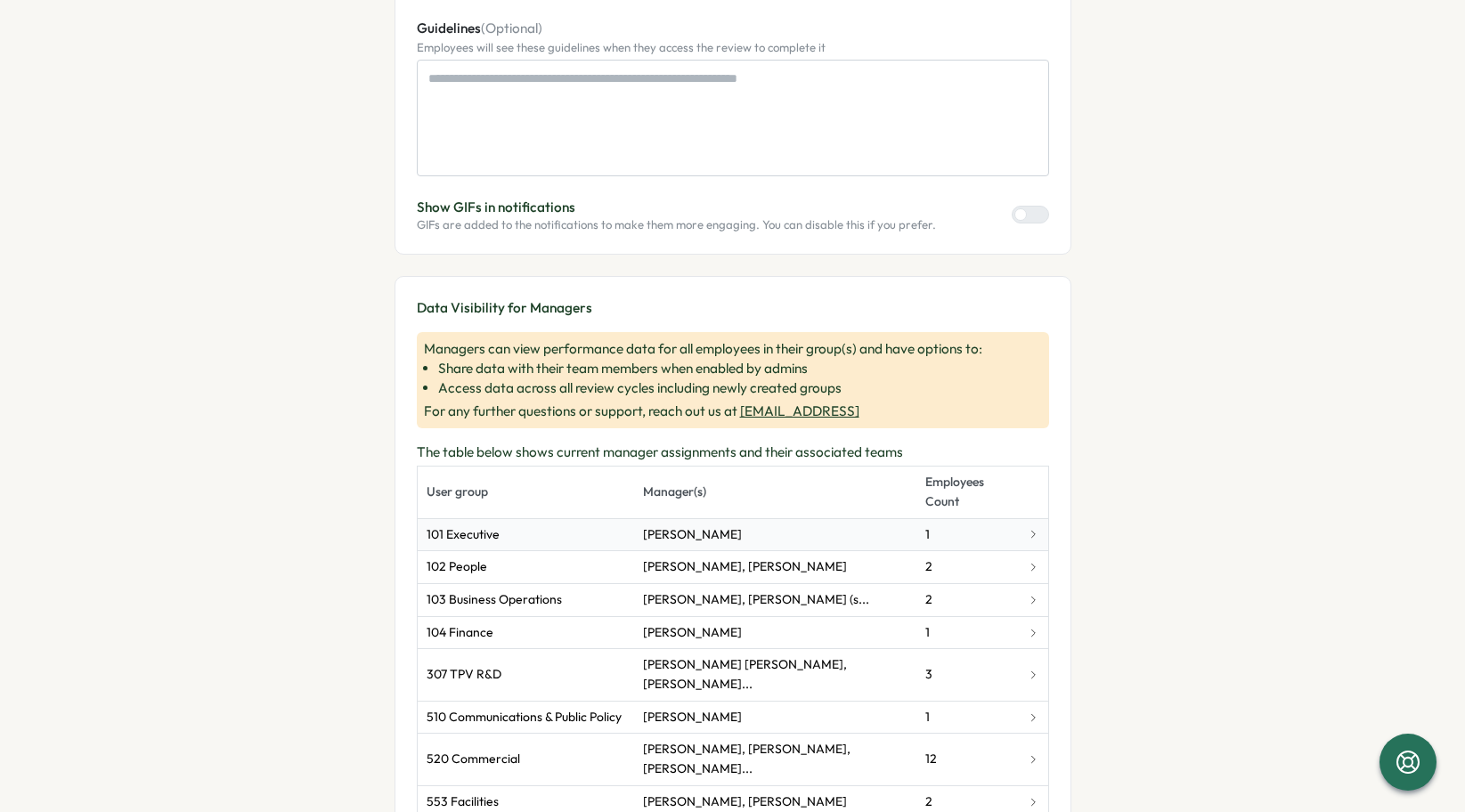
scroll to position [326, 0]
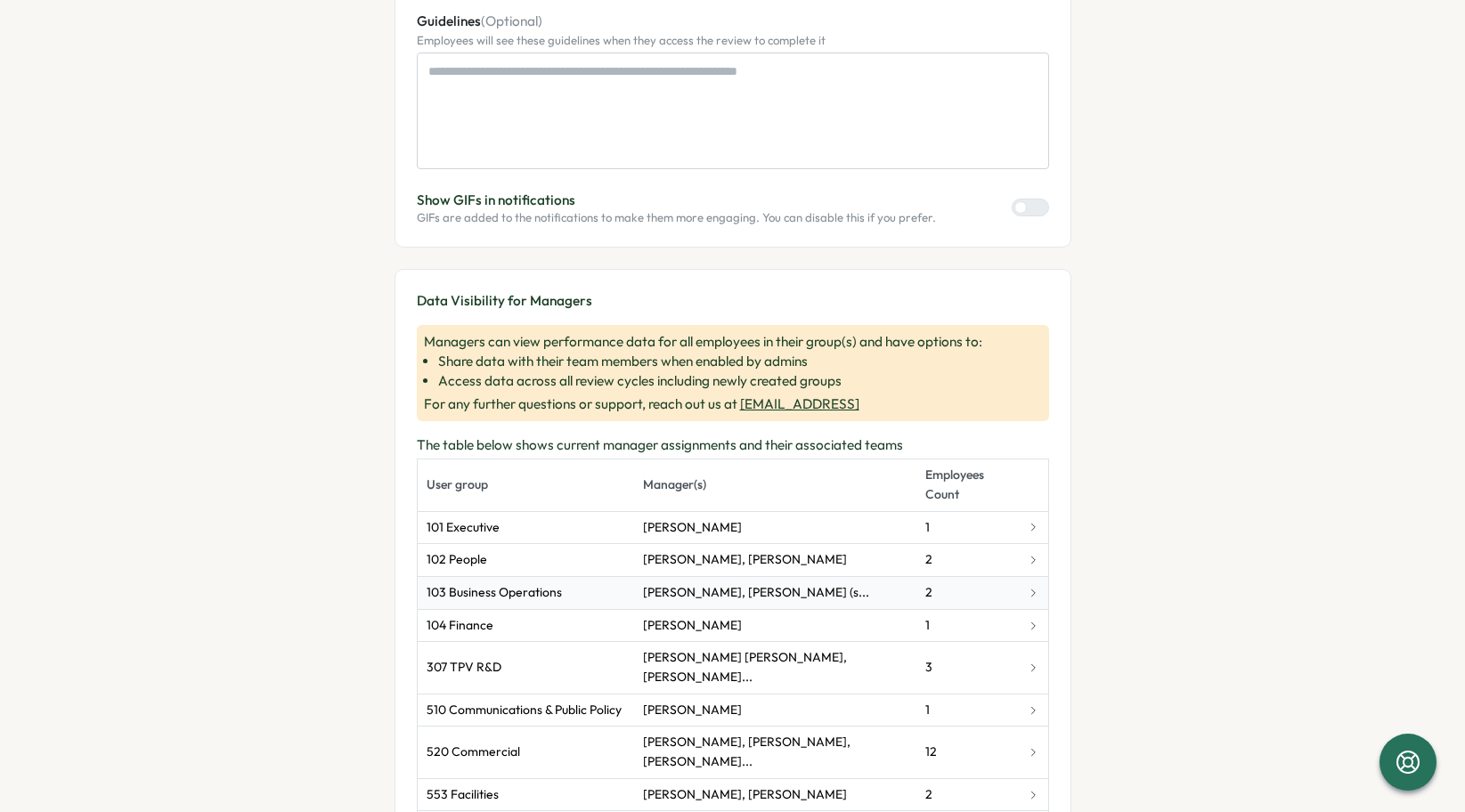
click at [844, 576] on td "[PERSON_NAME], [PERSON_NAME] (s..." at bounding box center [774, 592] width 282 height 33
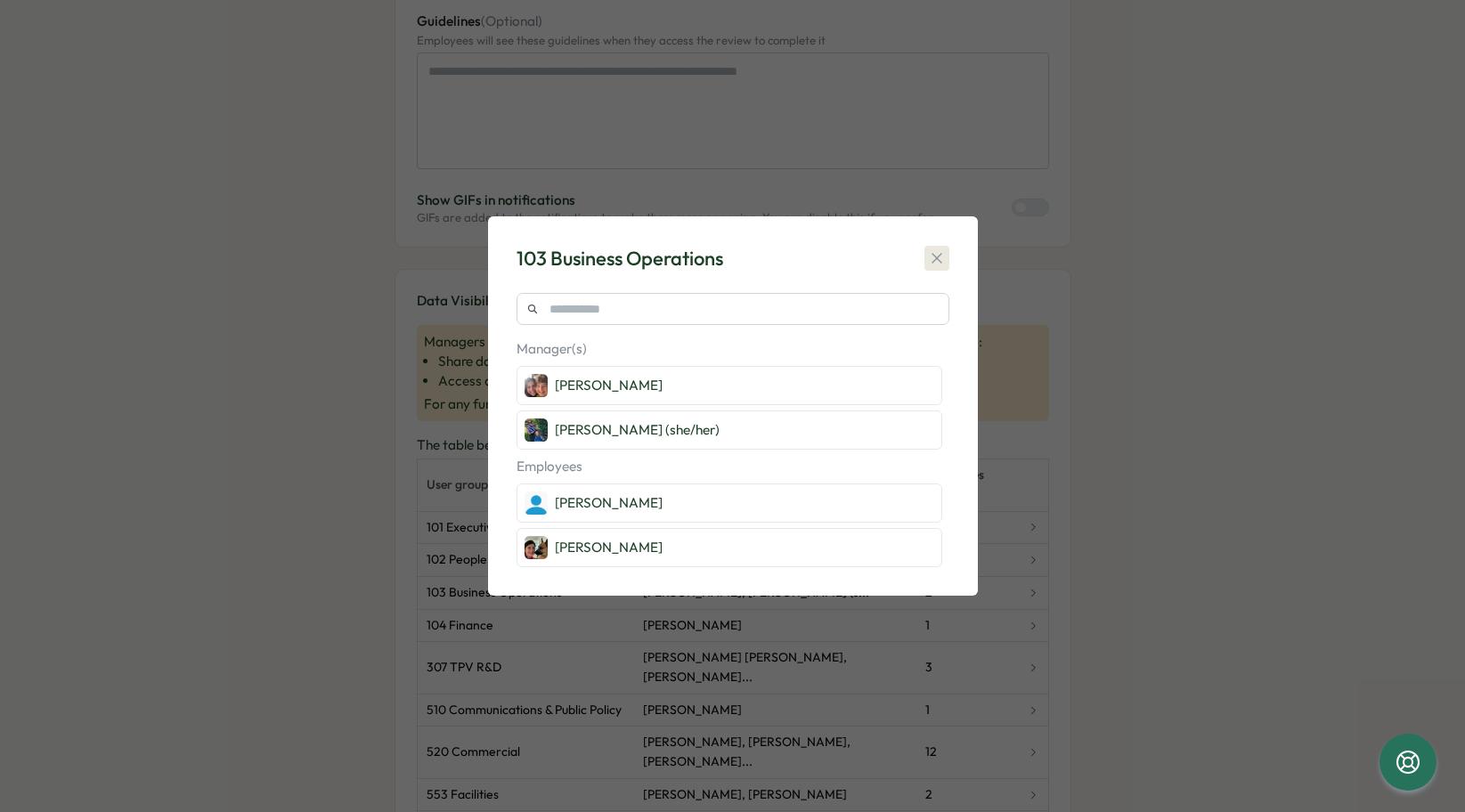
click at [937, 261] on icon "button" at bounding box center [937, 258] width 18 height 18
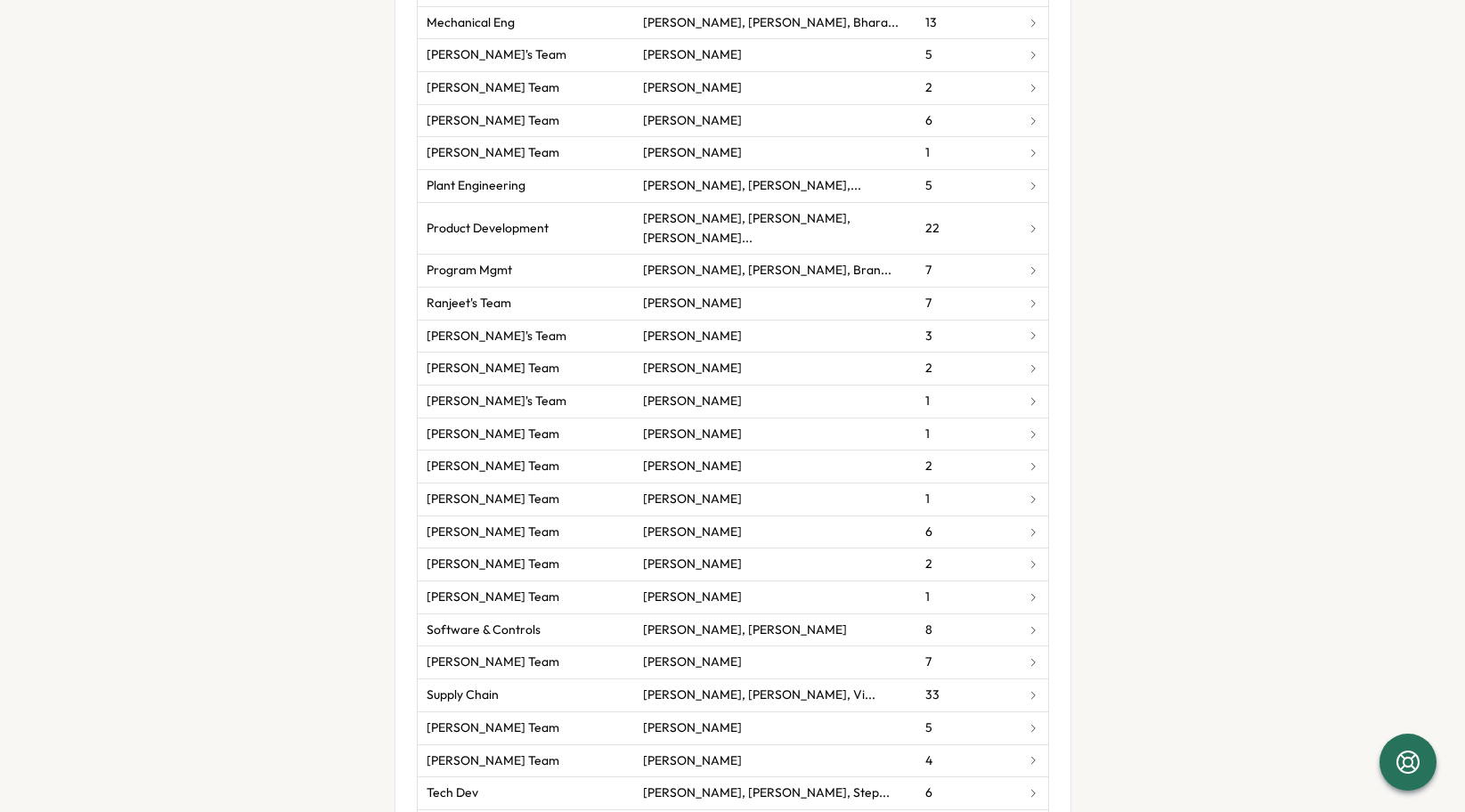
scroll to position [2706, 0]
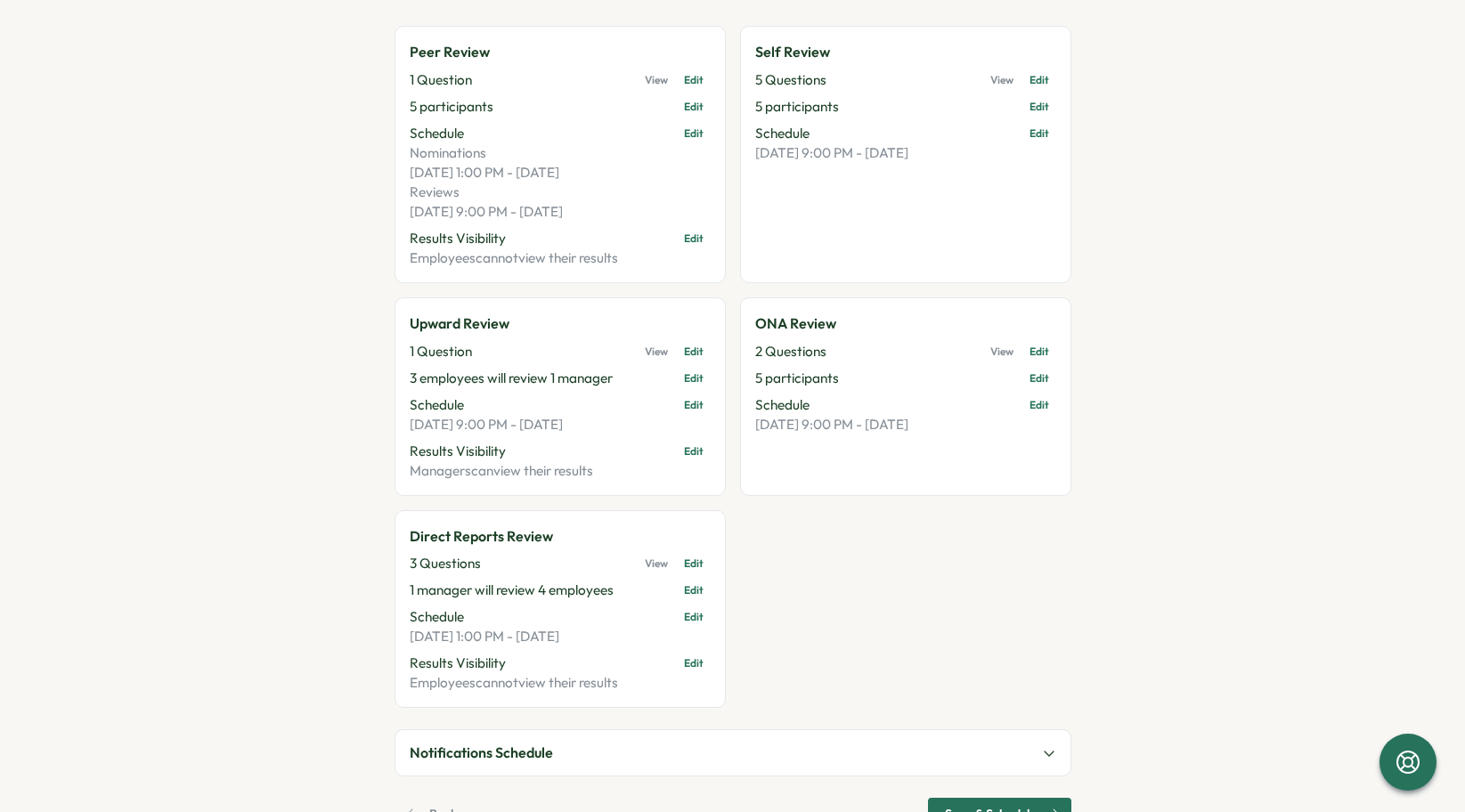
scroll to position [0, 0]
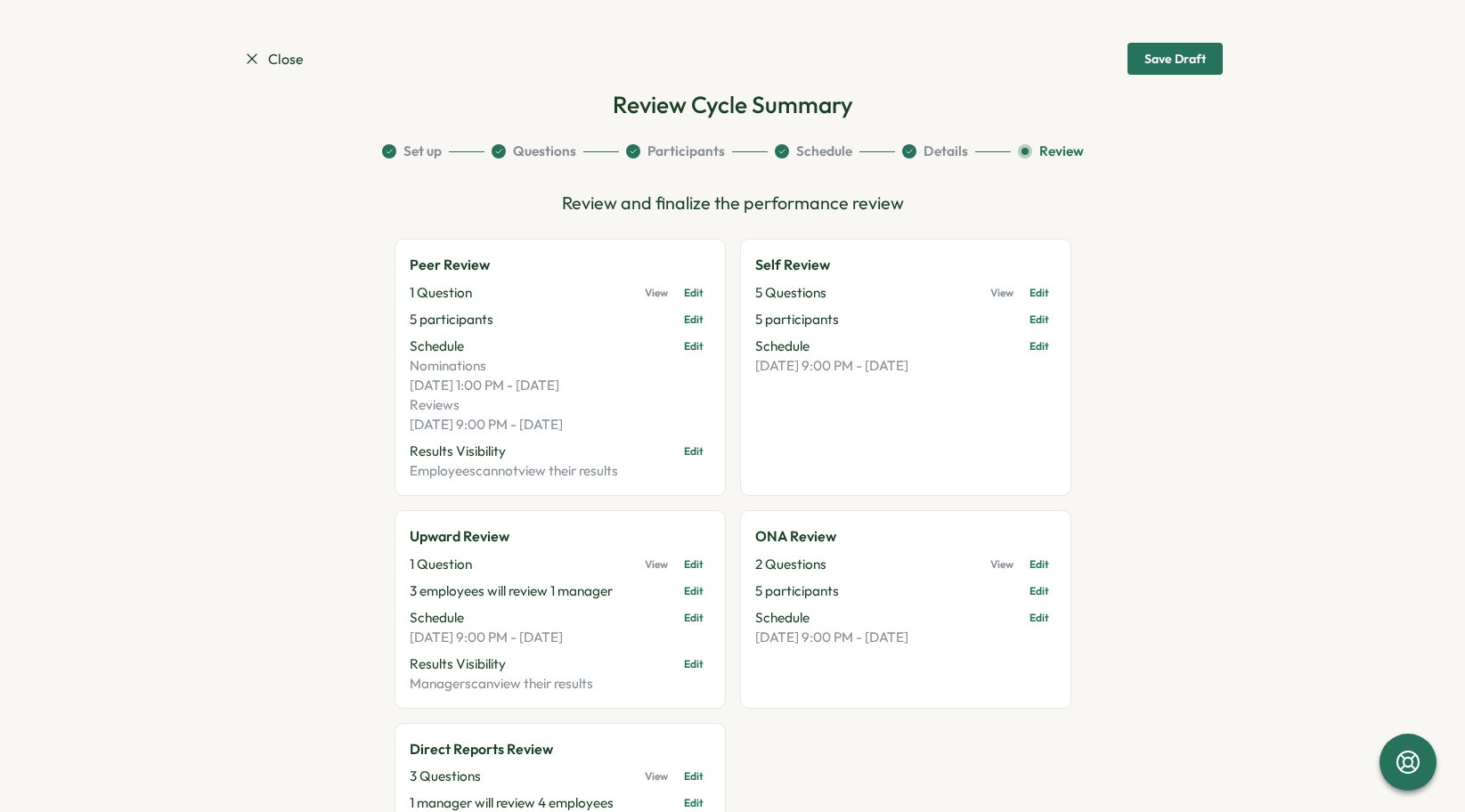
click at [260, 56] on span "Close" at bounding box center [274, 59] width 61 height 23
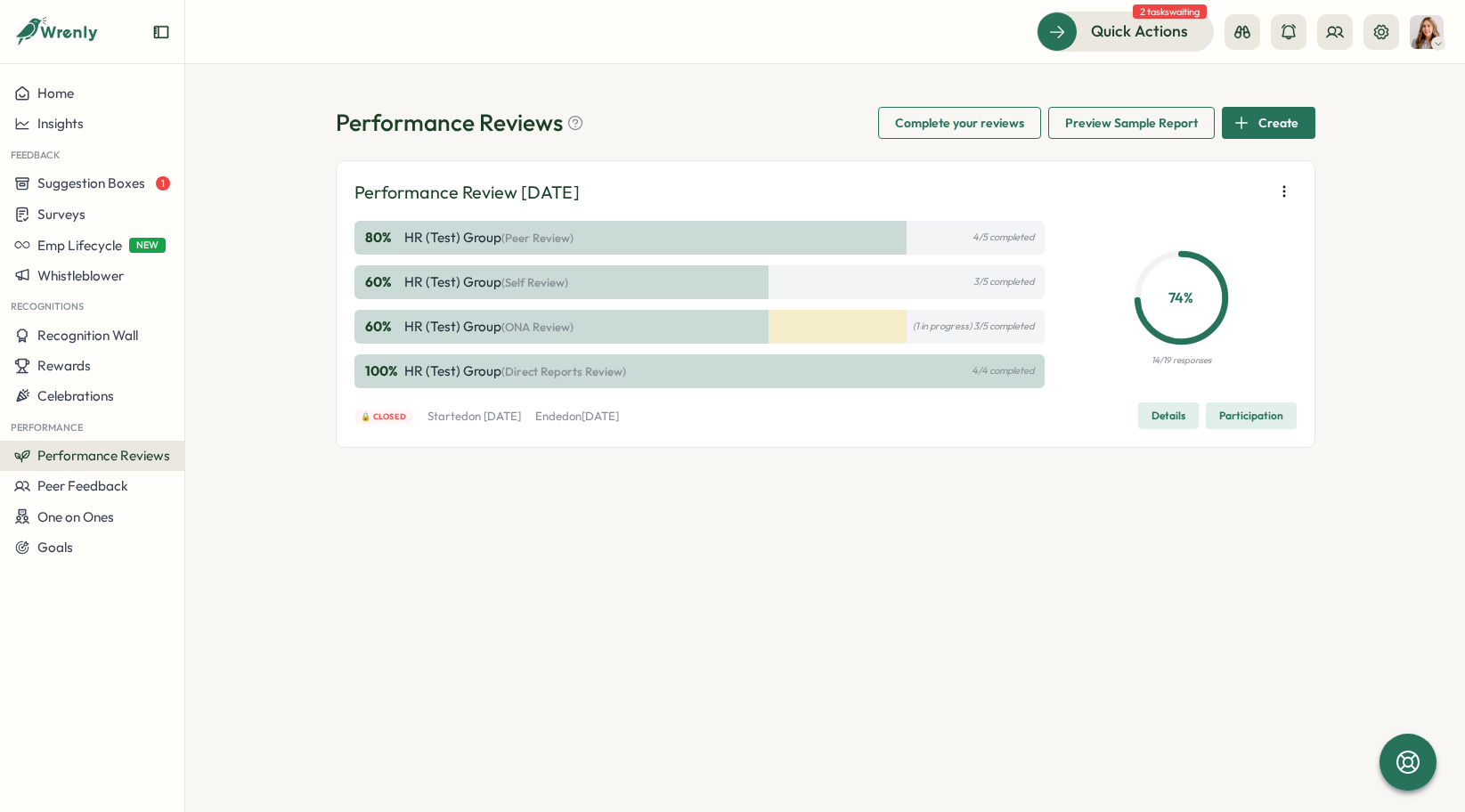
click at [1294, 184] on button "button" at bounding box center [1283, 190] width 25 height 25
click at [1194, 288] on span "Reuse template" at bounding box center [1163, 284] width 94 height 16
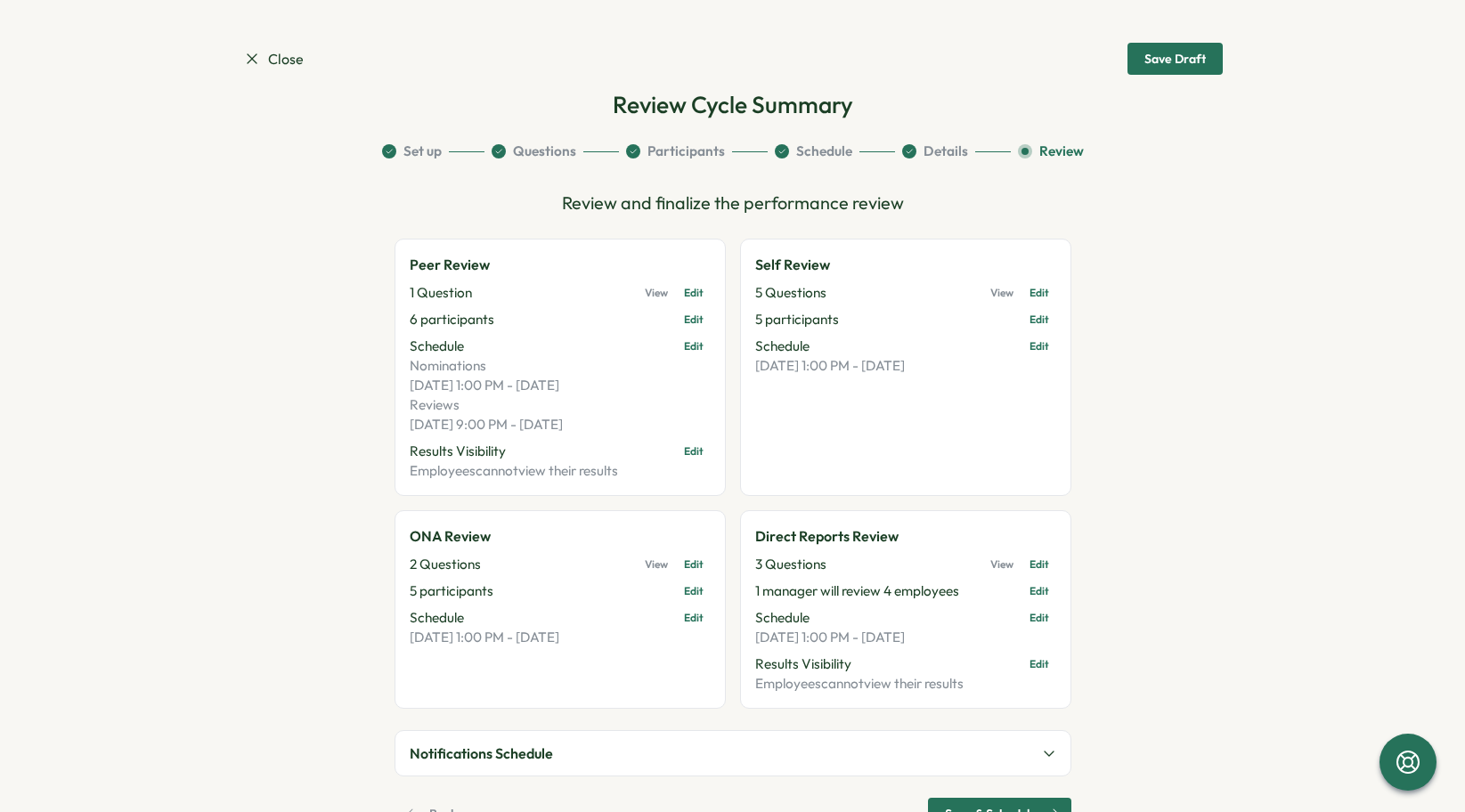
click at [1144, 68] on span "Save Draft" at bounding box center [1175, 58] width 62 height 30
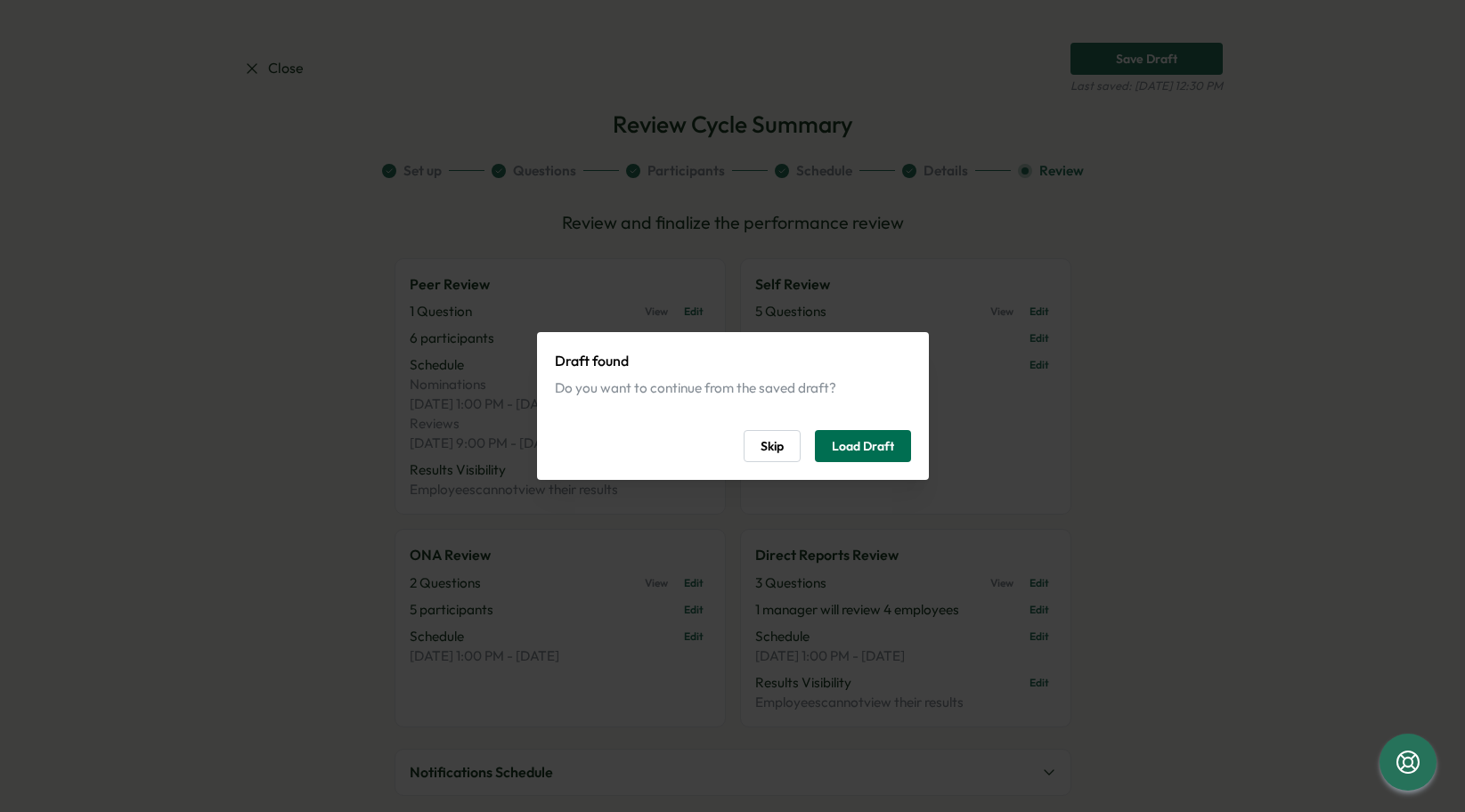
click at [858, 452] on span "Load Draft" at bounding box center [863, 445] width 63 height 30
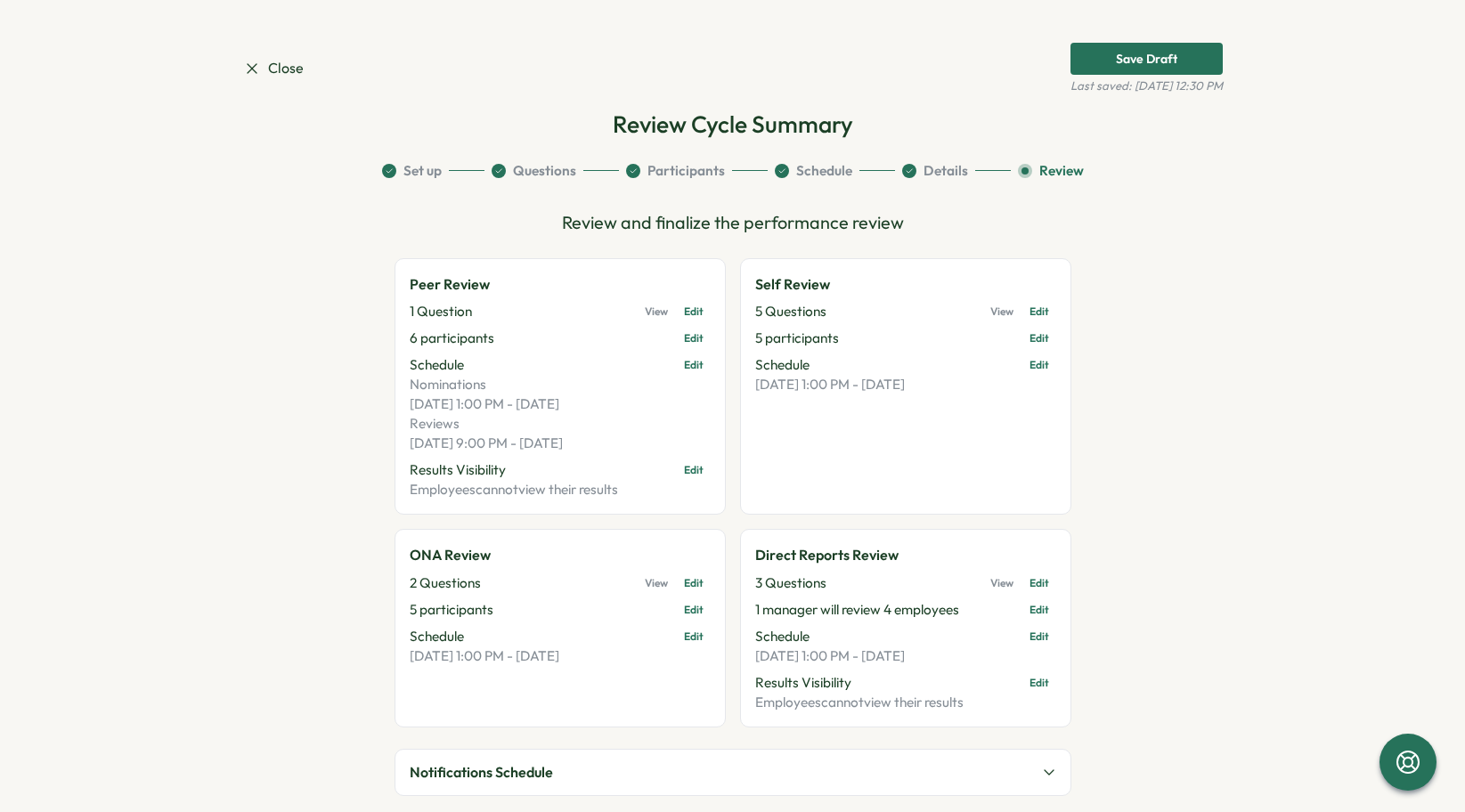
drag, startPoint x: 1144, startPoint y: 55, endPoint x: 983, endPoint y: 88, distance: 164.3
click at [983, 88] on div "Close Save Draft Last saved: [DATE] 12:30 PM" at bounding box center [733, 69] width 980 height 52
click at [266, 75] on span "Close" at bounding box center [274, 68] width 61 height 23
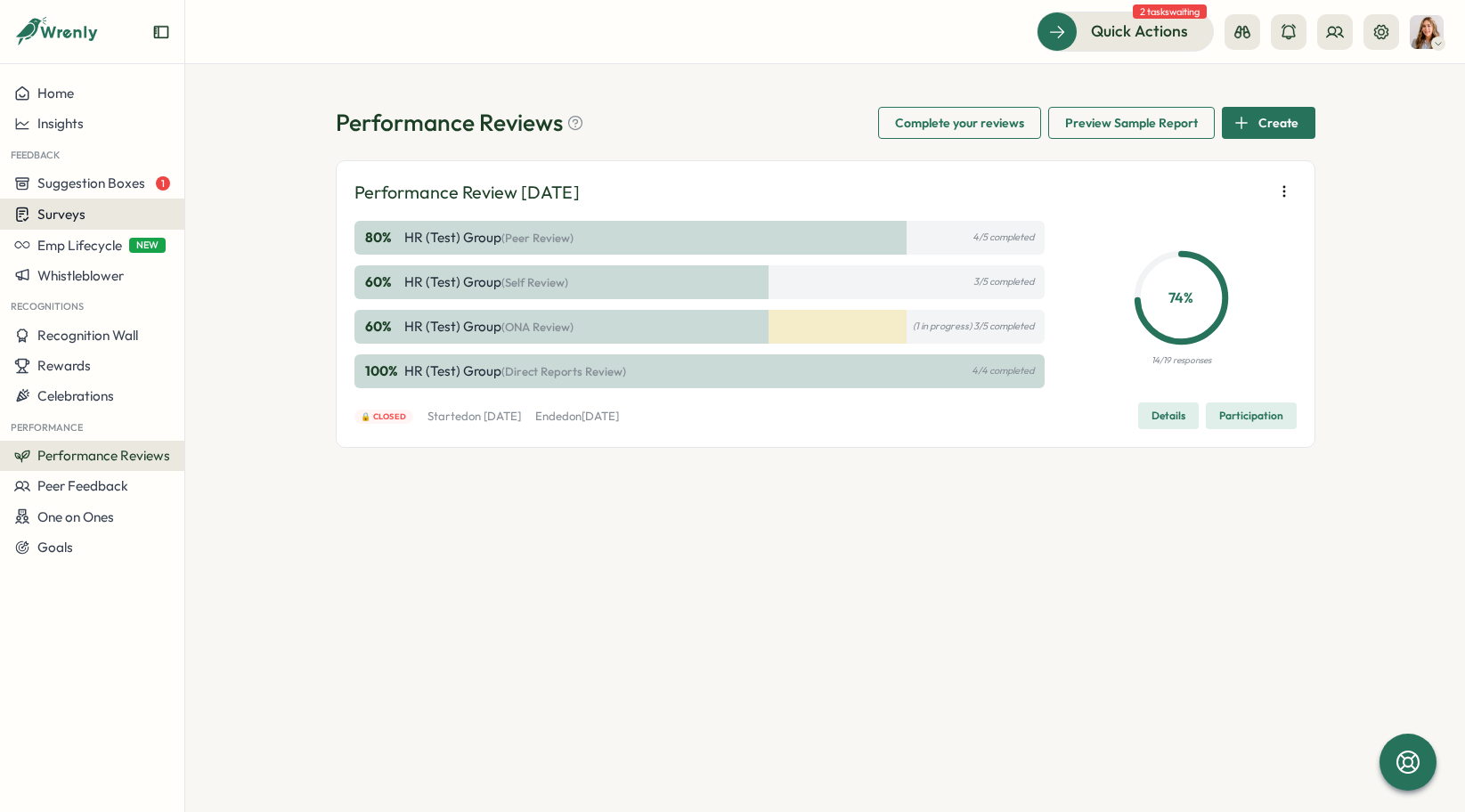
click at [117, 215] on div "Surveys" at bounding box center [92, 214] width 156 height 17
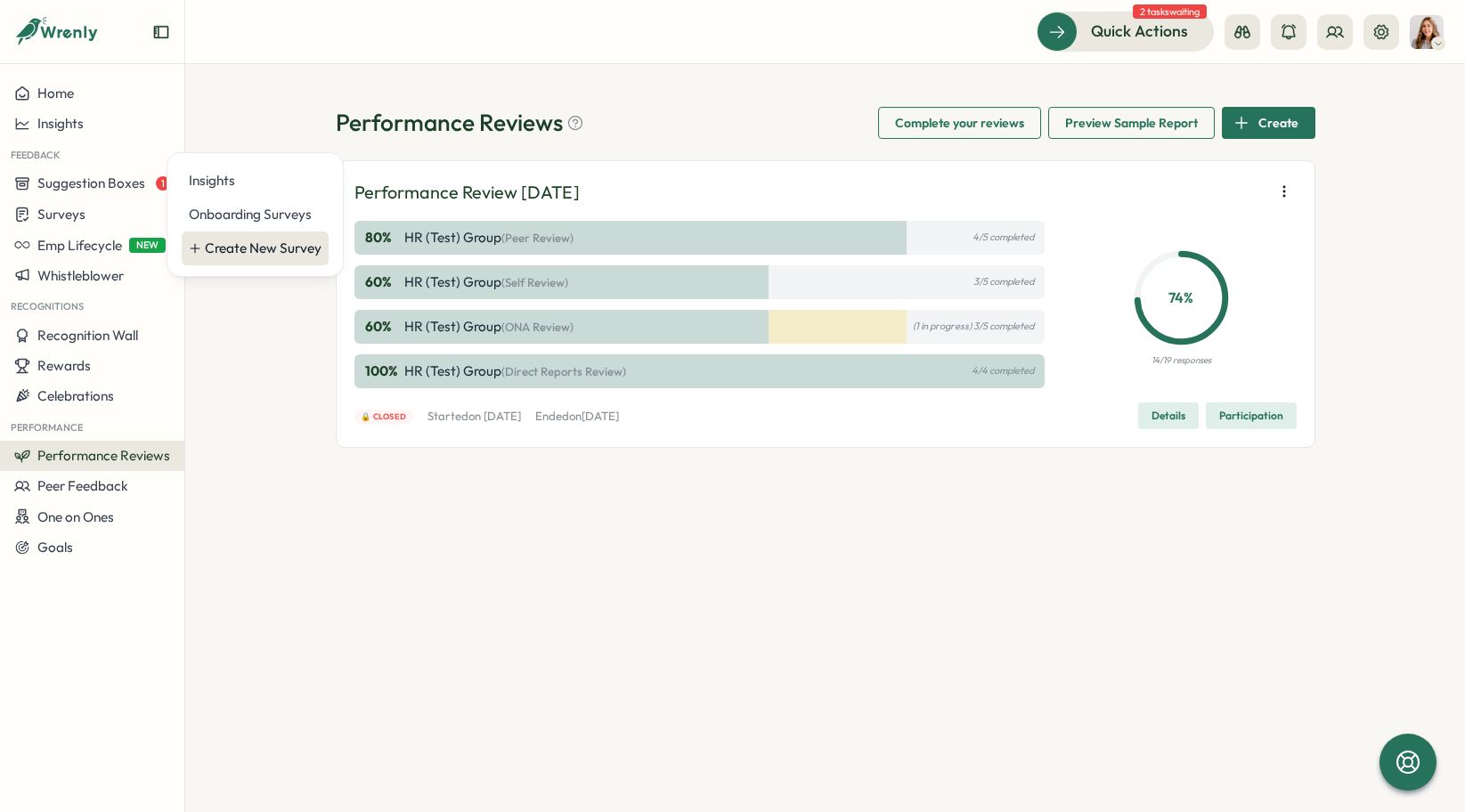
click at [247, 262] on div "Create New Survey" at bounding box center [255, 248] width 147 height 33
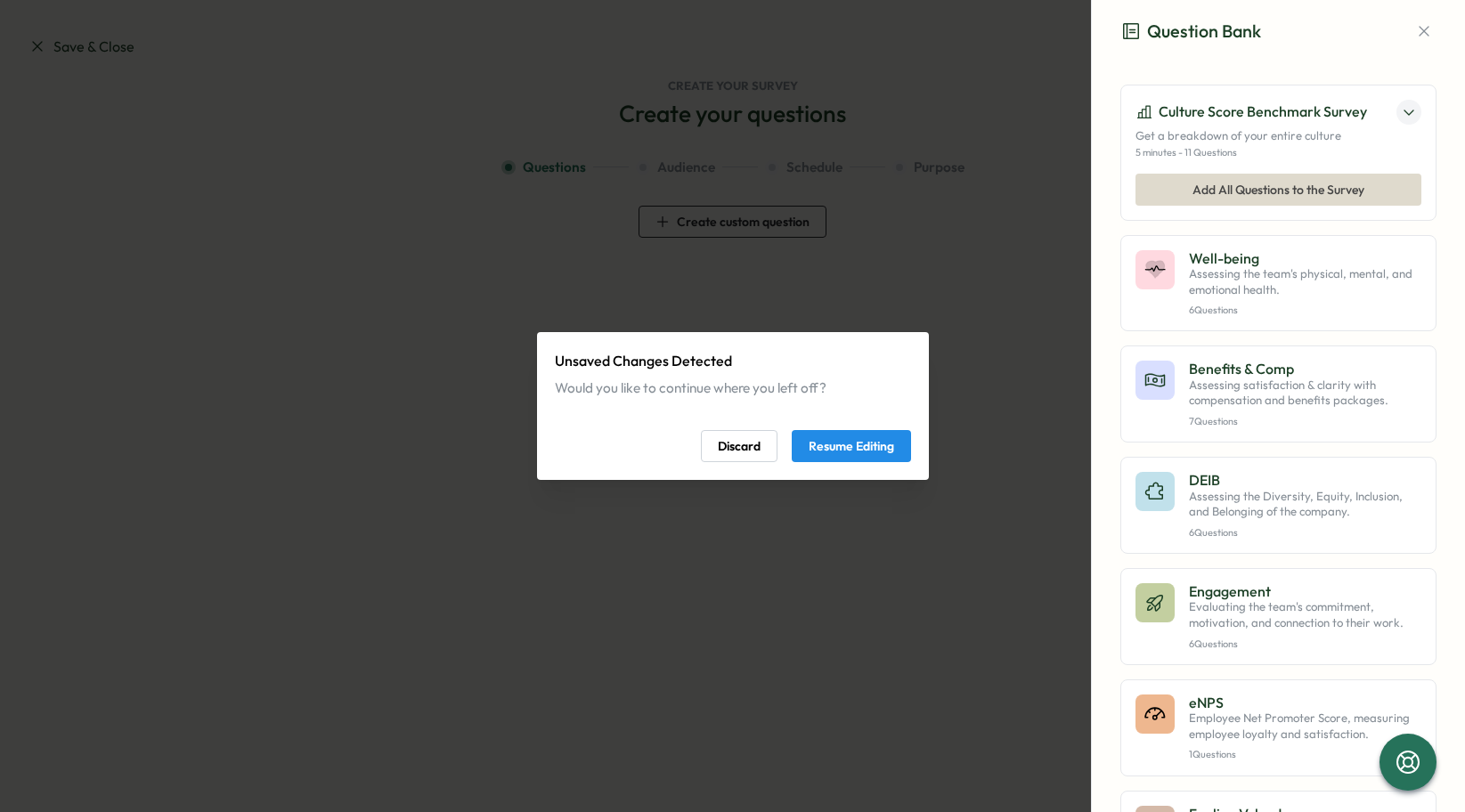
click at [857, 455] on span "Resume Editing" at bounding box center [851, 445] width 85 height 30
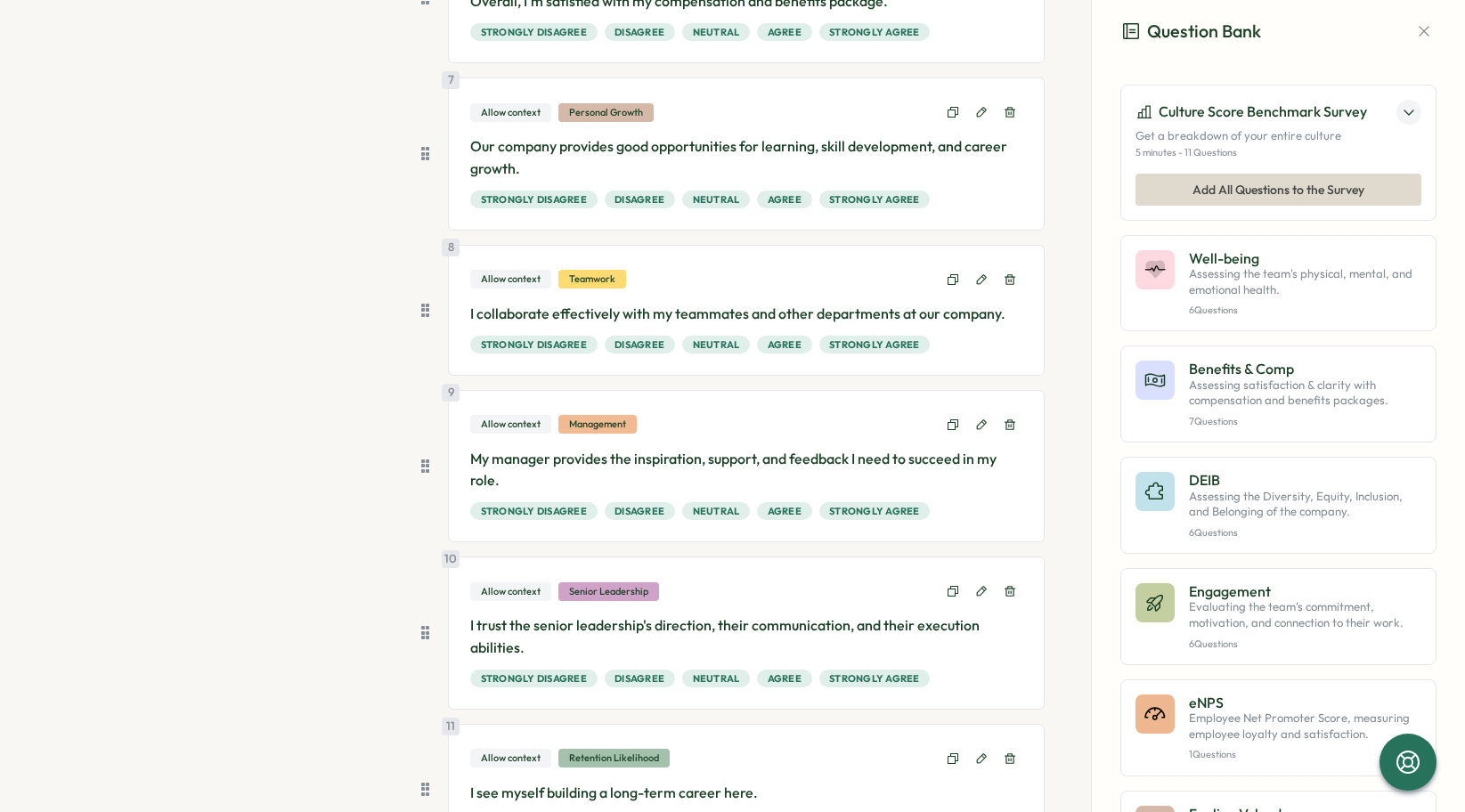
scroll to position [1211, 0]
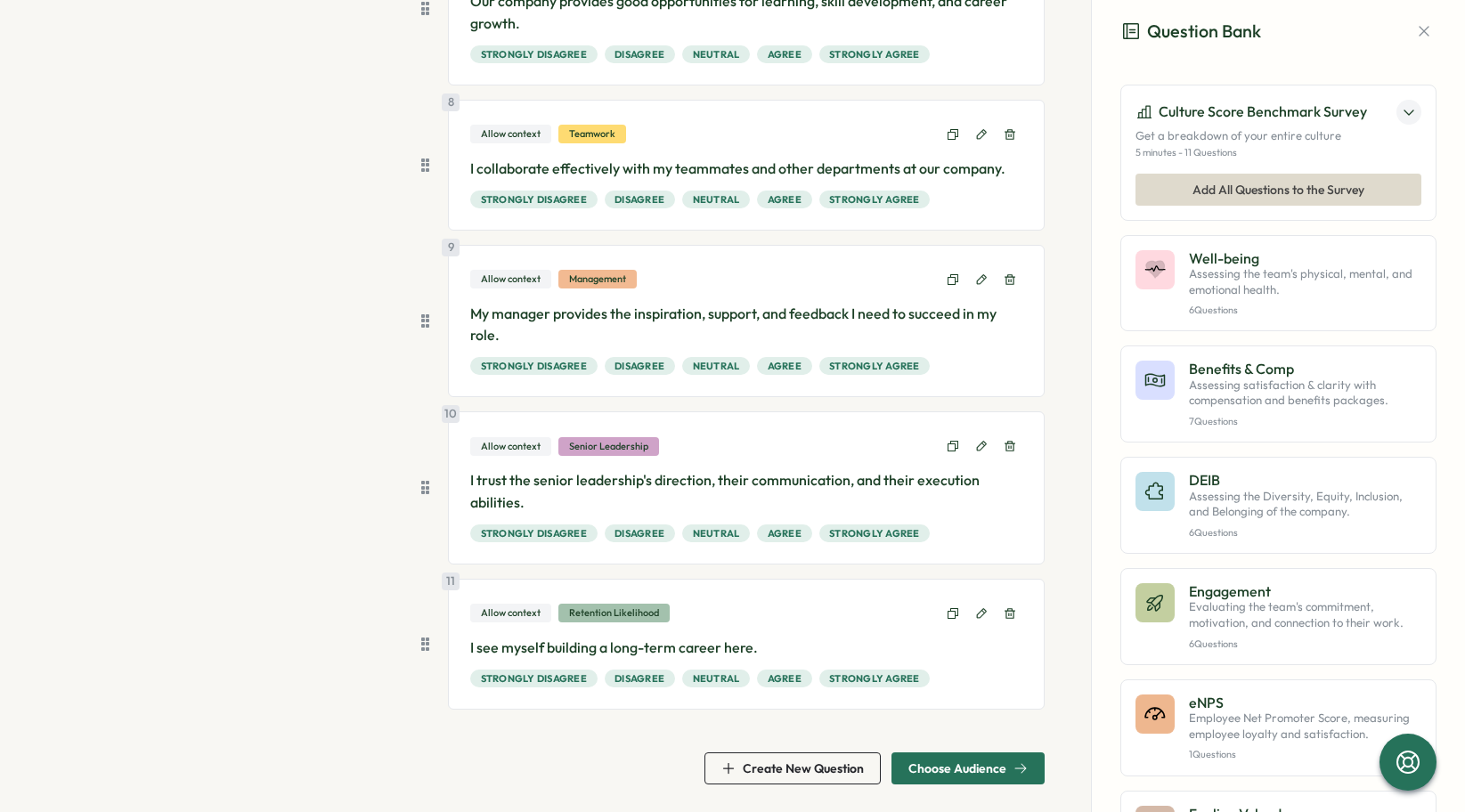
click at [956, 757] on span "Choose Audience" at bounding box center [968, 768] width 120 height 30
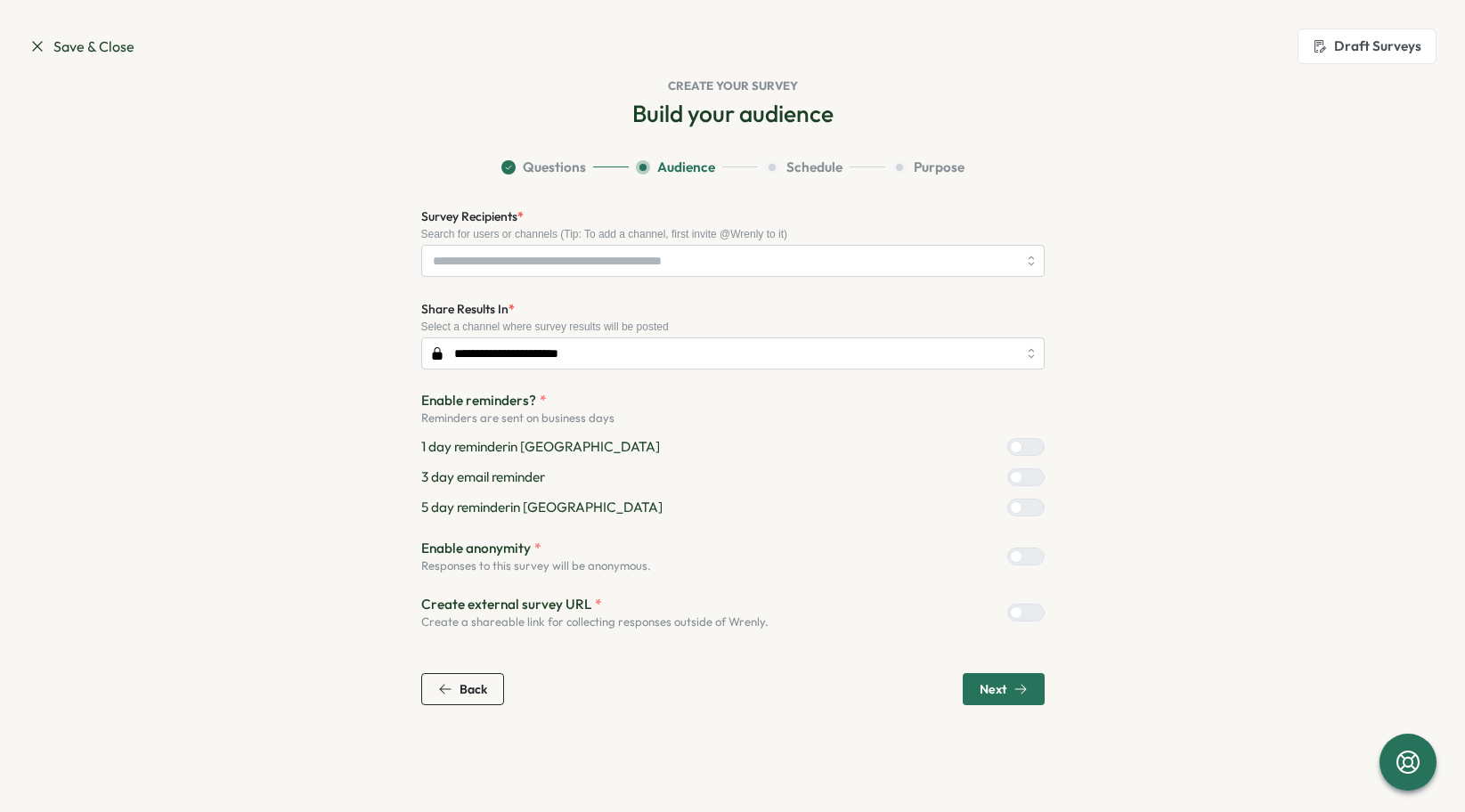
scroll to position [0, 0]
click at [552, 169] on span "Questions" at bounding box center [554, 168] width 63 height 20
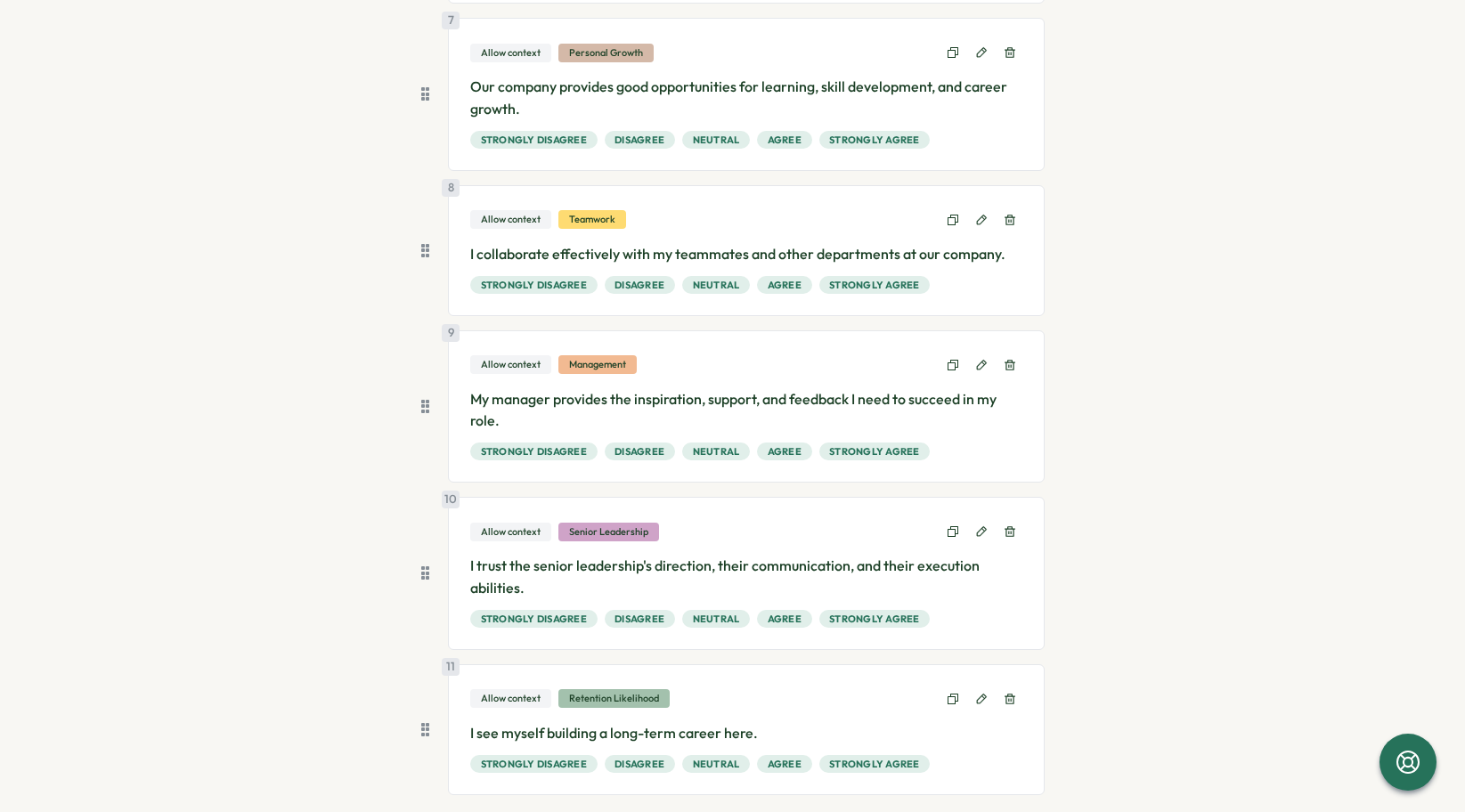
scroll to position [1211, 0]
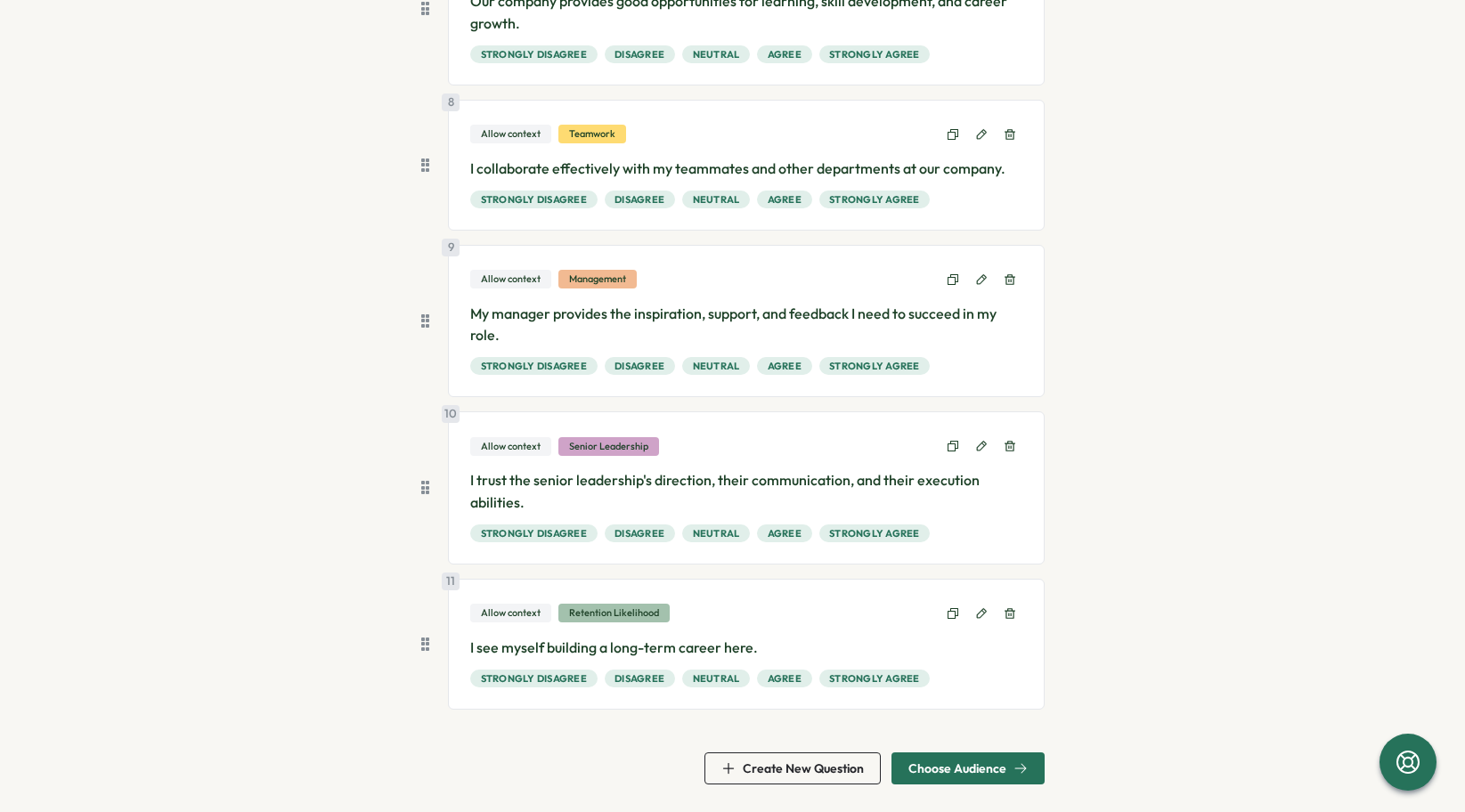
click at [932, 764] on span "Choose Audience" at bounding box center [958, 768] width 98 height 13
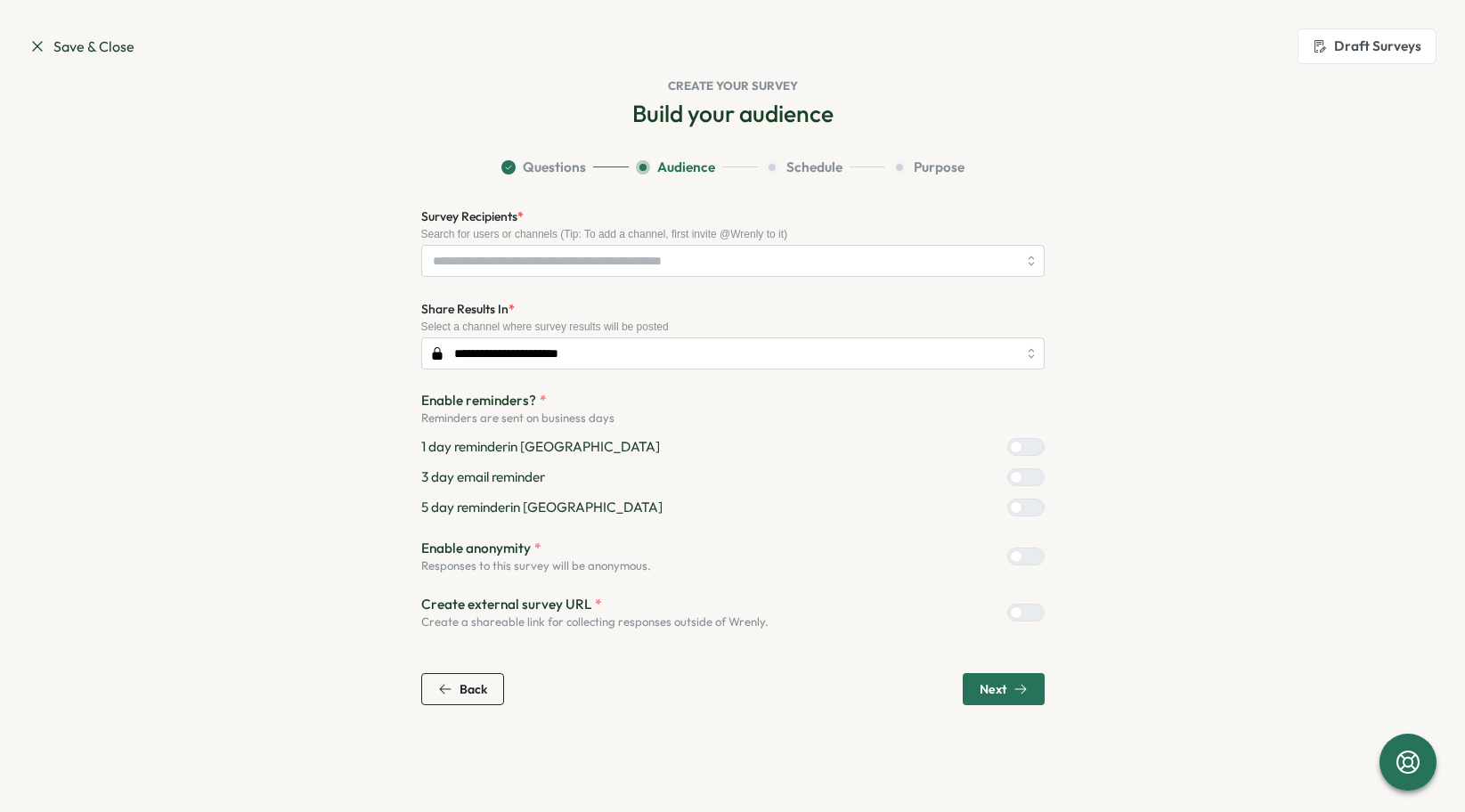
scroll to position [0, 0]
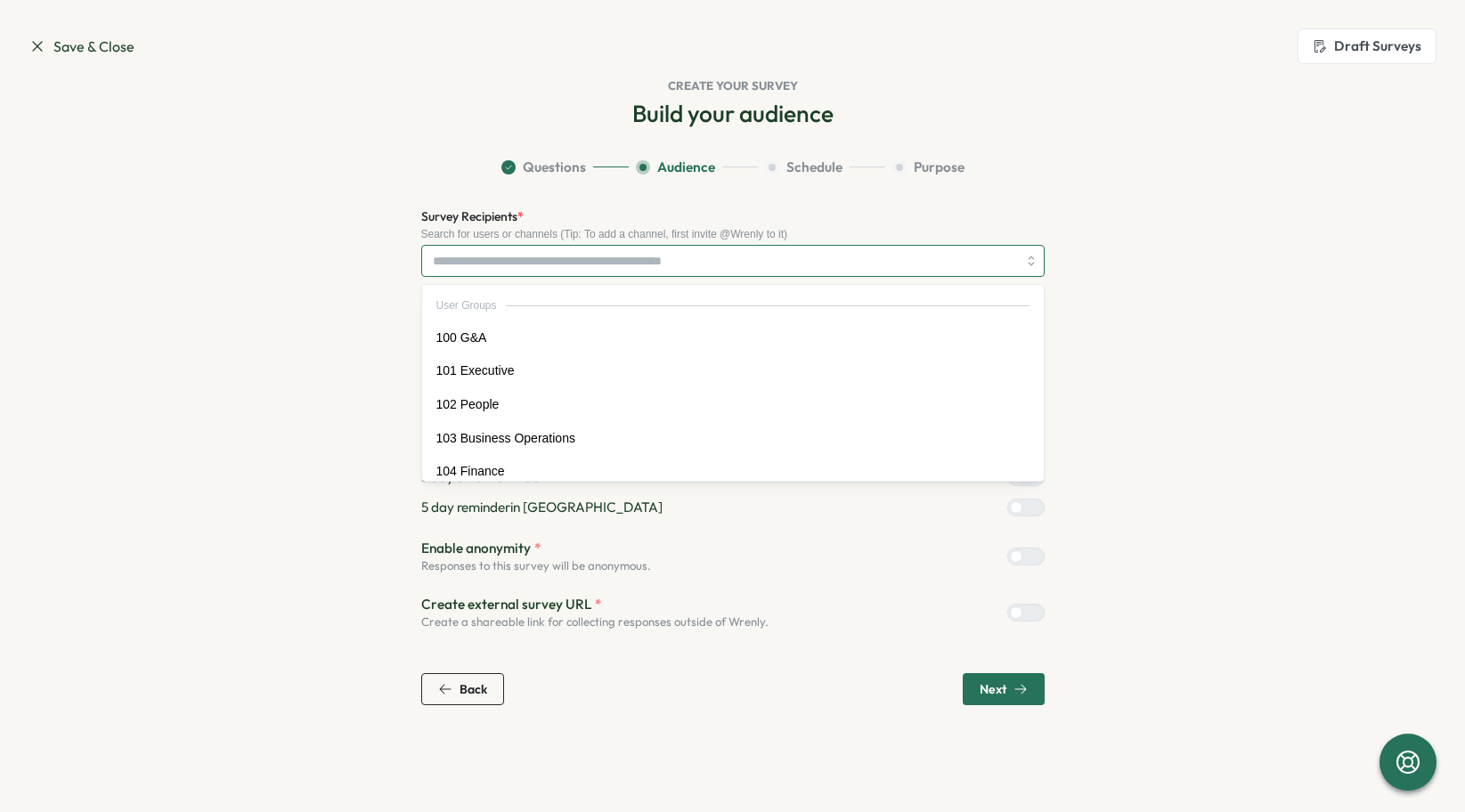
click at [614, 271] on input "Survey Recipients *" at bounding box center [724, 261] width 584 height 30
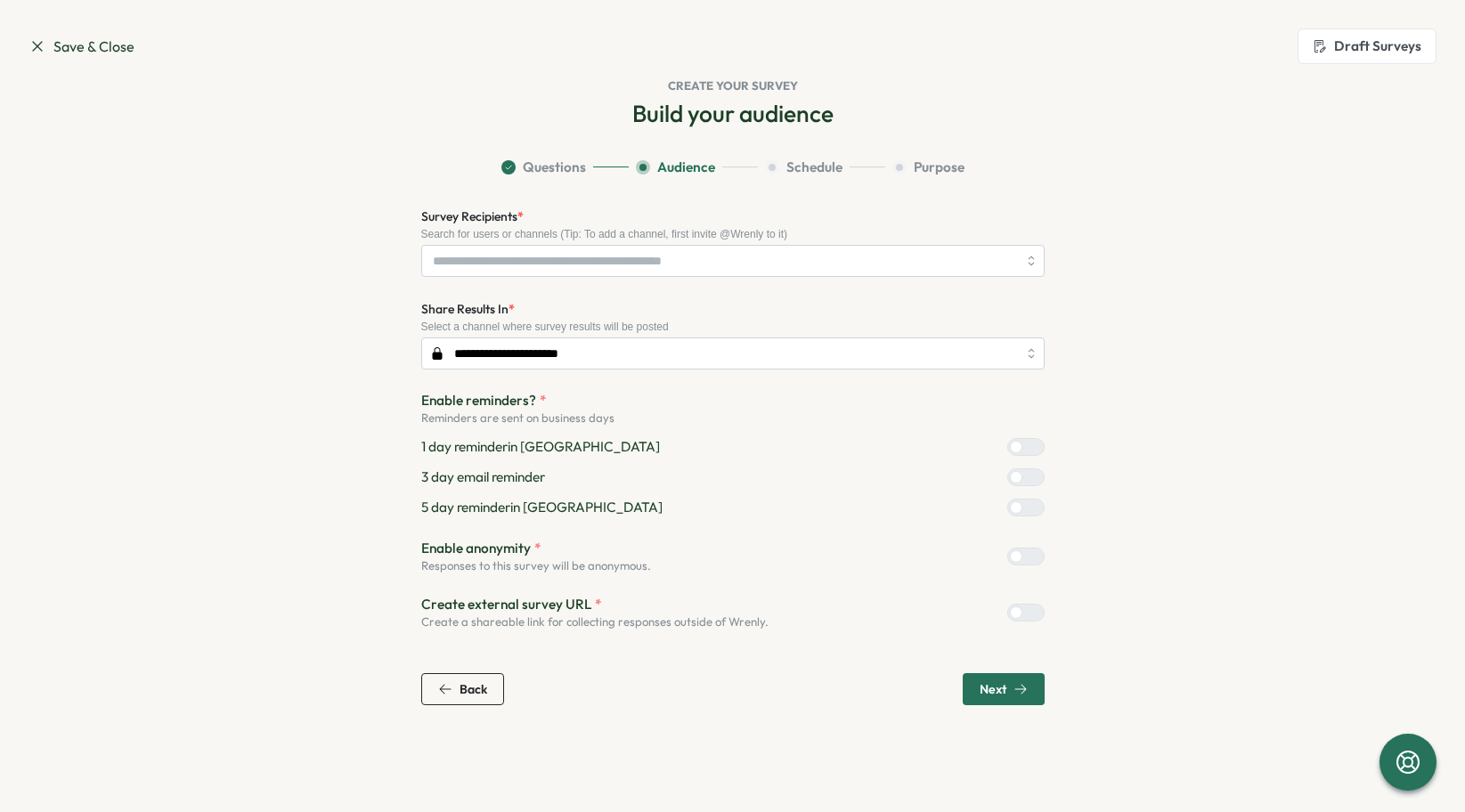
click at [296, 485] on section "**********" at bounding box center [733, 431] width 1140 height 547
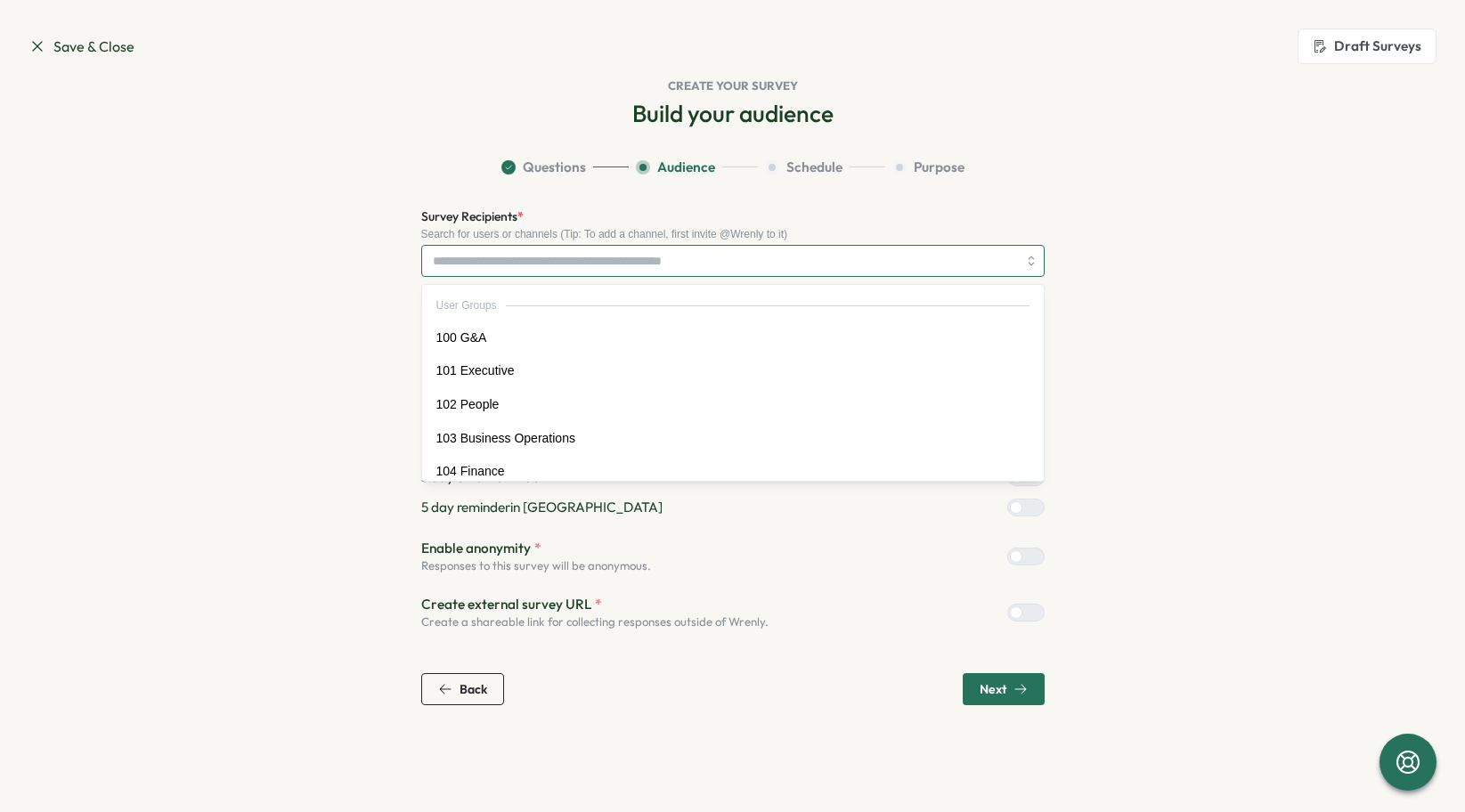
click at [536, 264] on input "Survey Recipients *" at bounding box center [724, 261] width 584 height 30
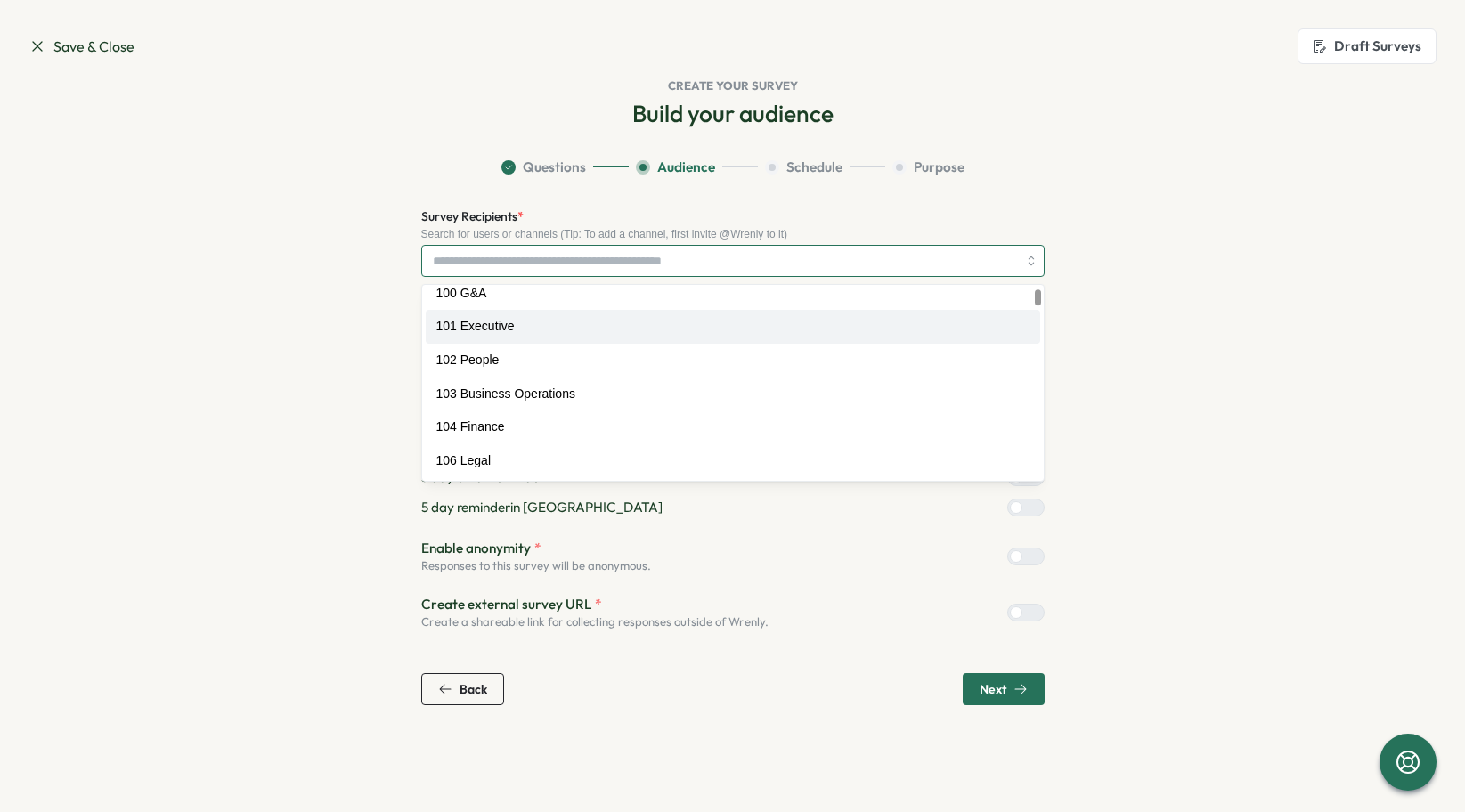
scroll to position [51, 0]
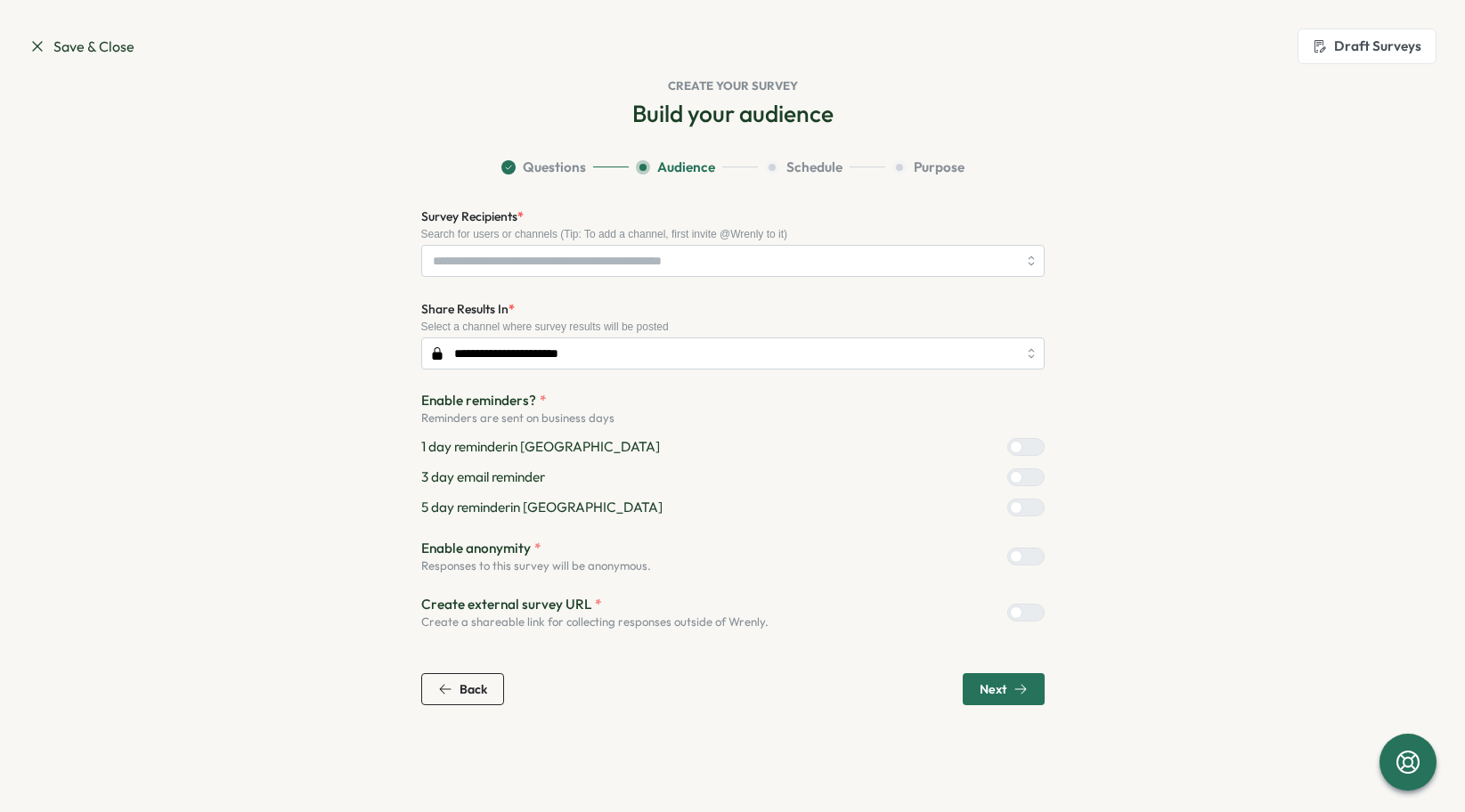
click at [616, 196] on section "**********" at bounding box center [733, 431] width 1140 height 547
click at [1009, 693] on div "Next" at bounding box center [1004, 688] width 48 height 15
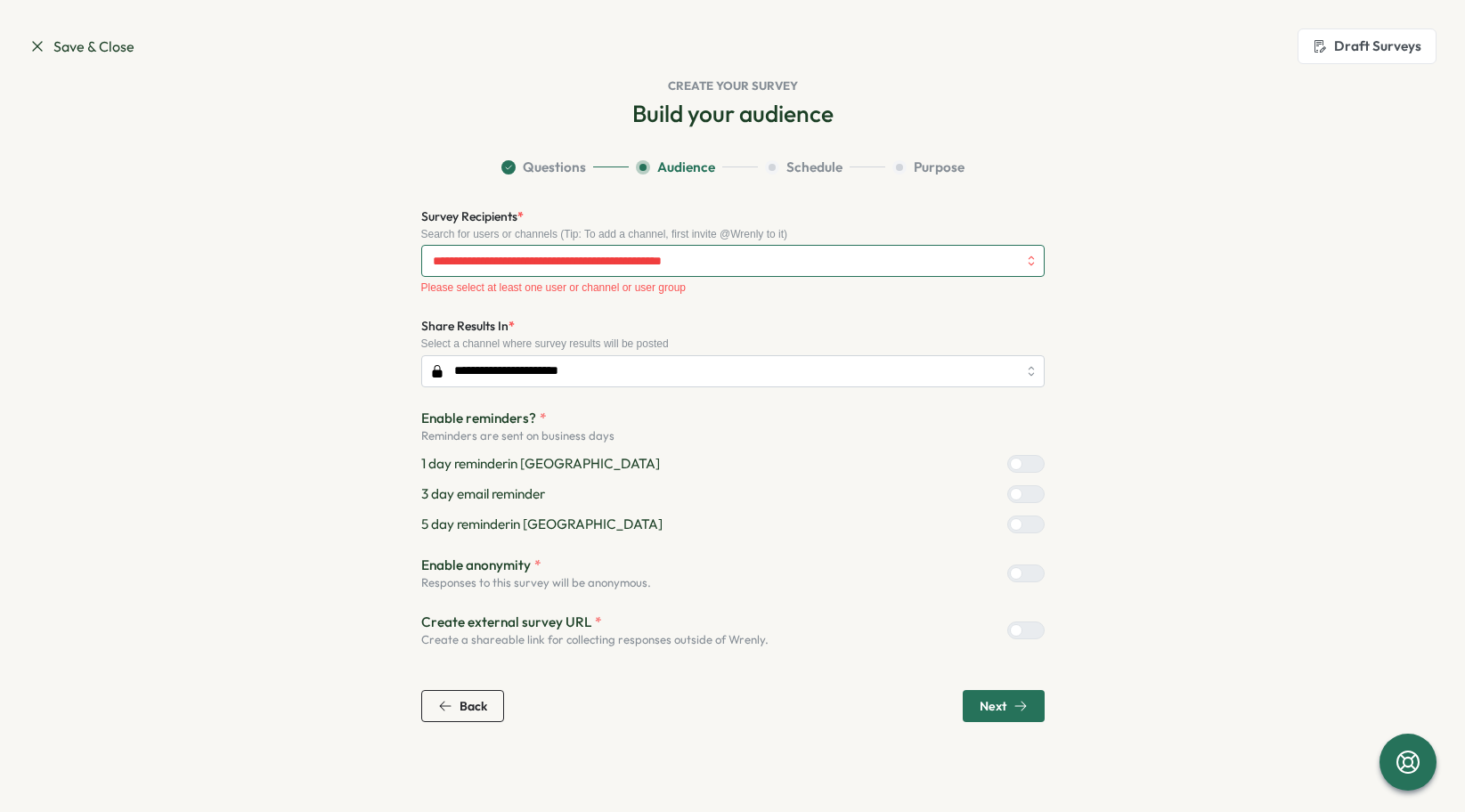
click at [968, 263] on input "Survey Recipients *" at bounding box center [724, 261] width 584 height 30
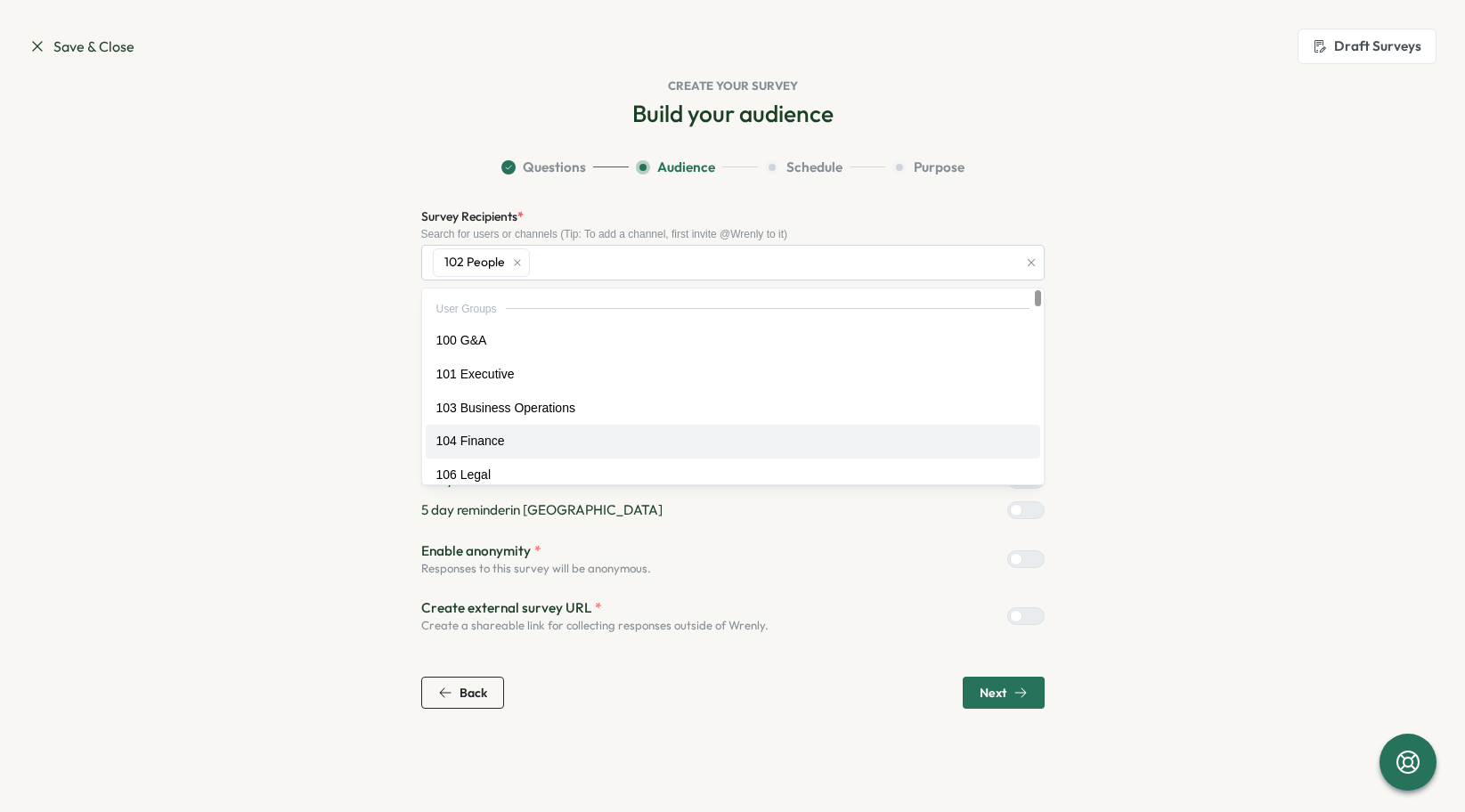
click at [1245, 653] on section "Questions Audience Schedule Purpose Survey Recipients * Search for users or cha…" at bounding box center [733, 433] width 1140 height 551
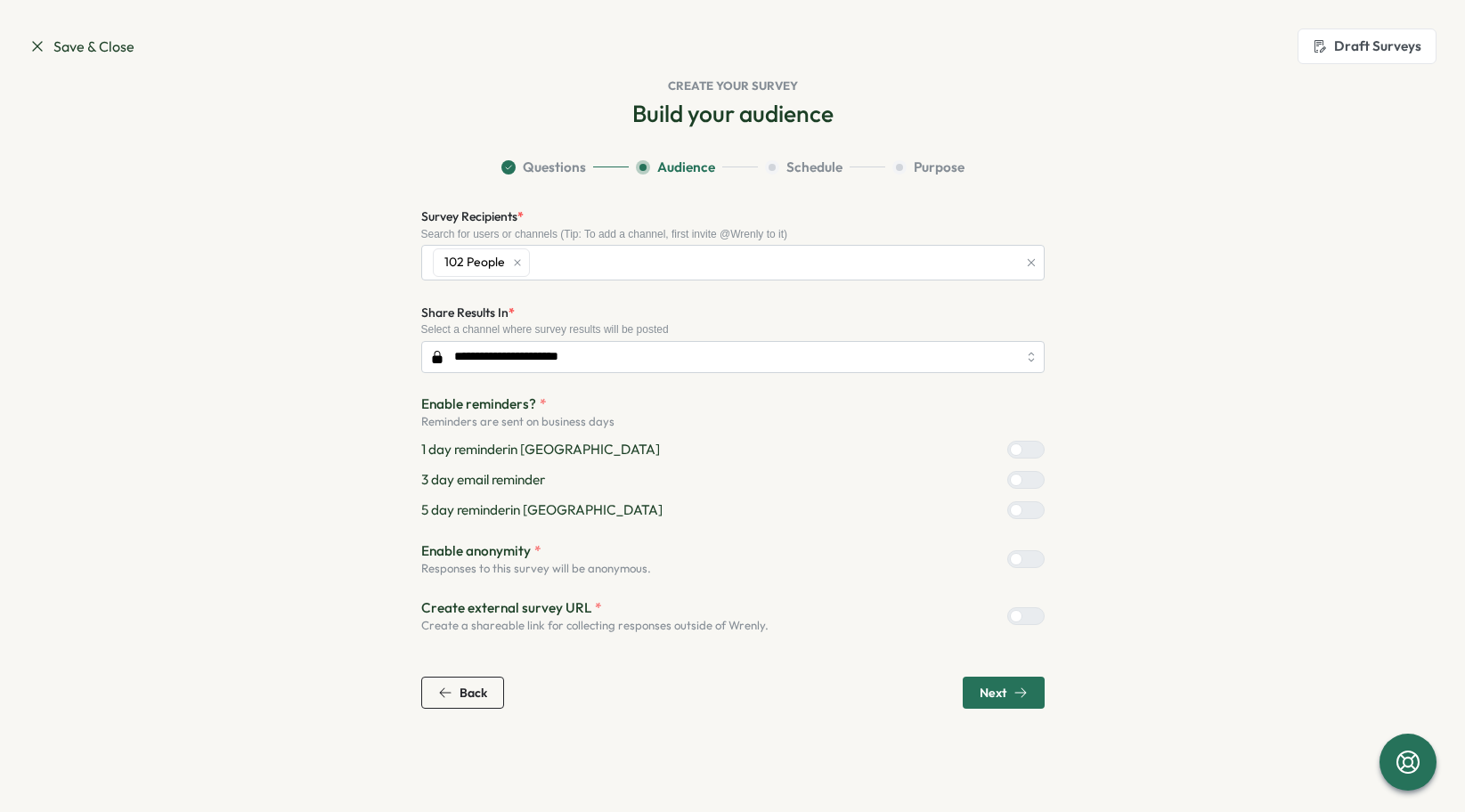
click at [987, 704] on span "Next" at bounding box center [1004, 692] width 48 height 30
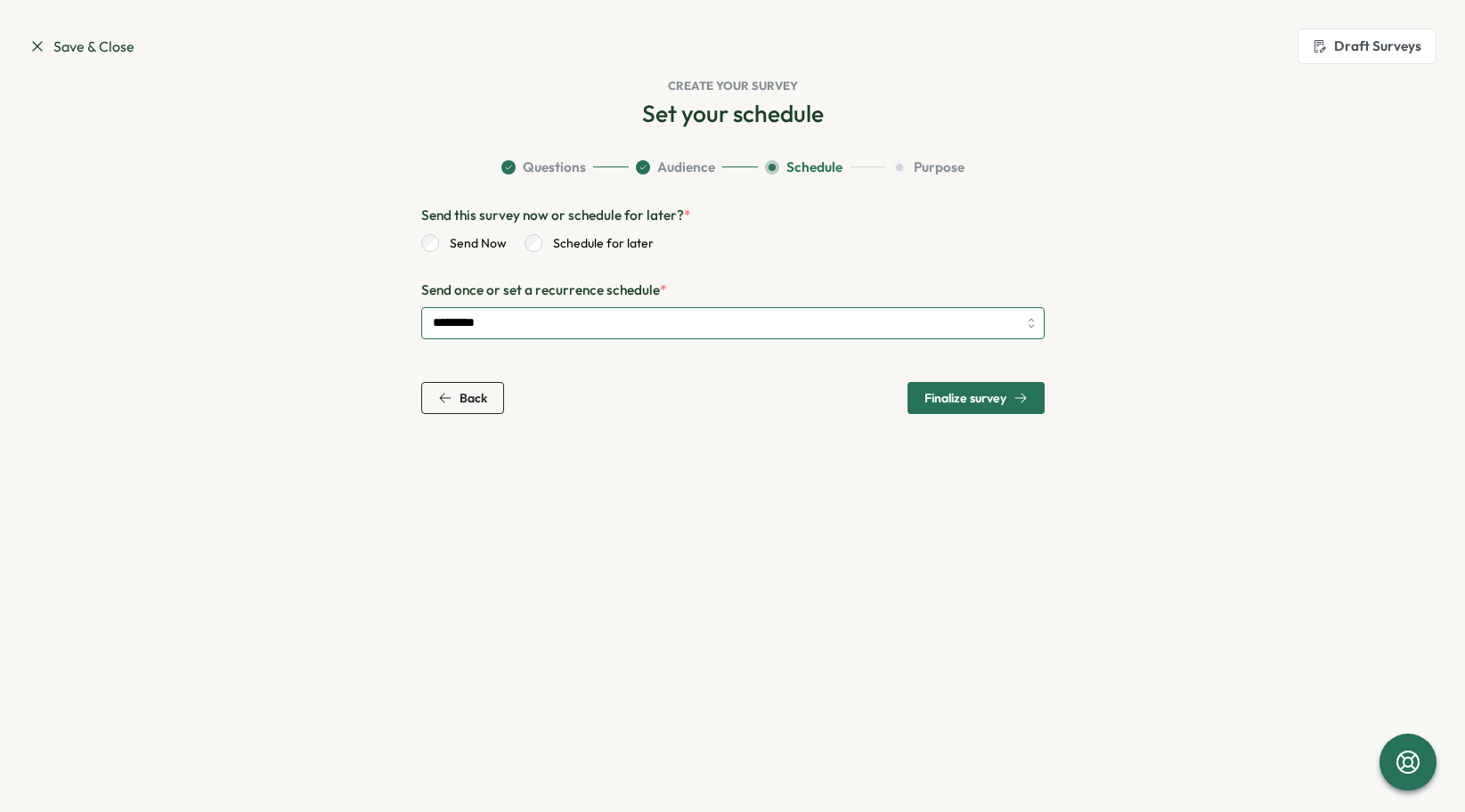
click at [719, 332] on input "*********" at bounding box center [732, 323] width 623 height 32
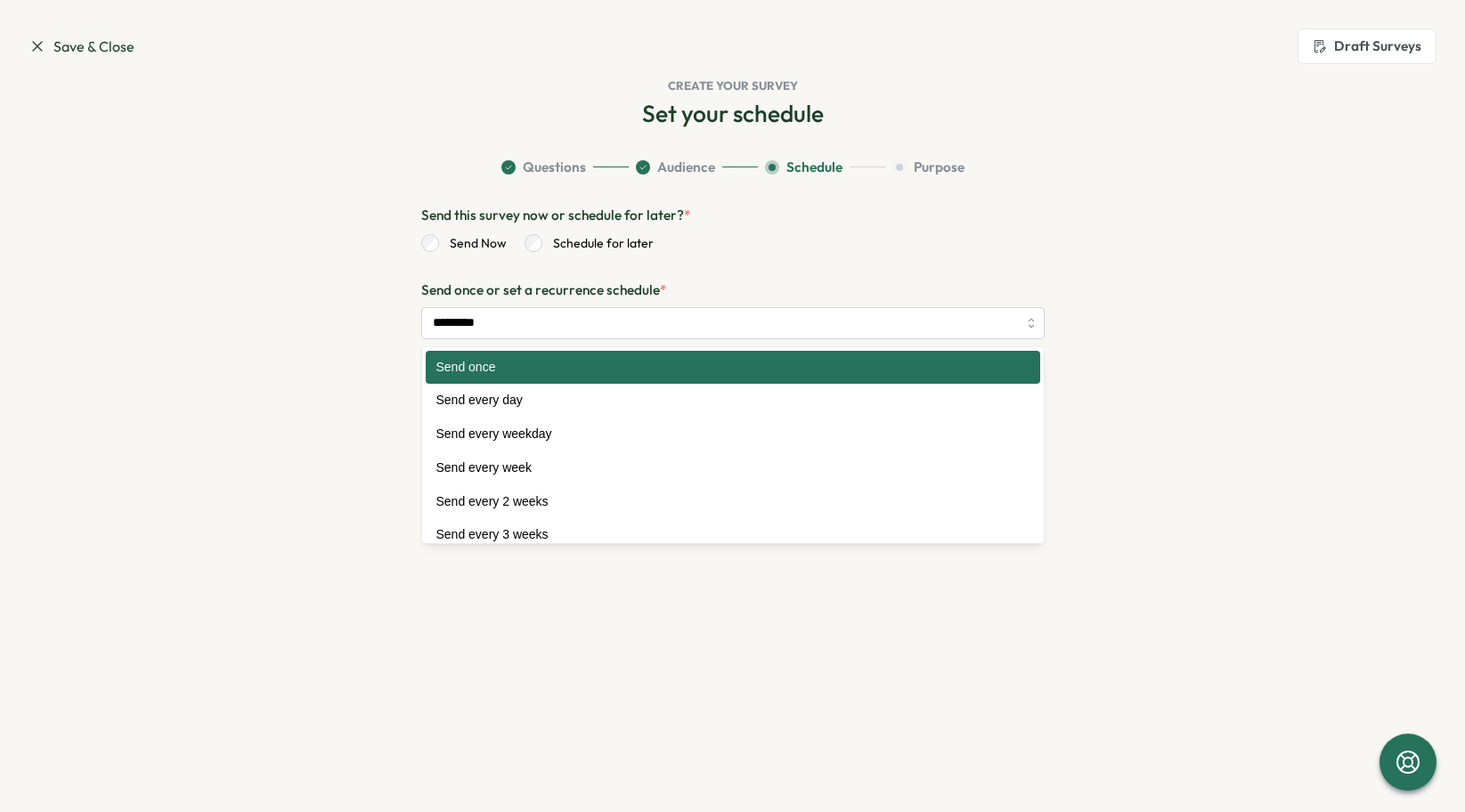
click at [745, 287] on p "Send once or set a recurrence schedule *" at bounding box center [732, 290] width 623 height 20
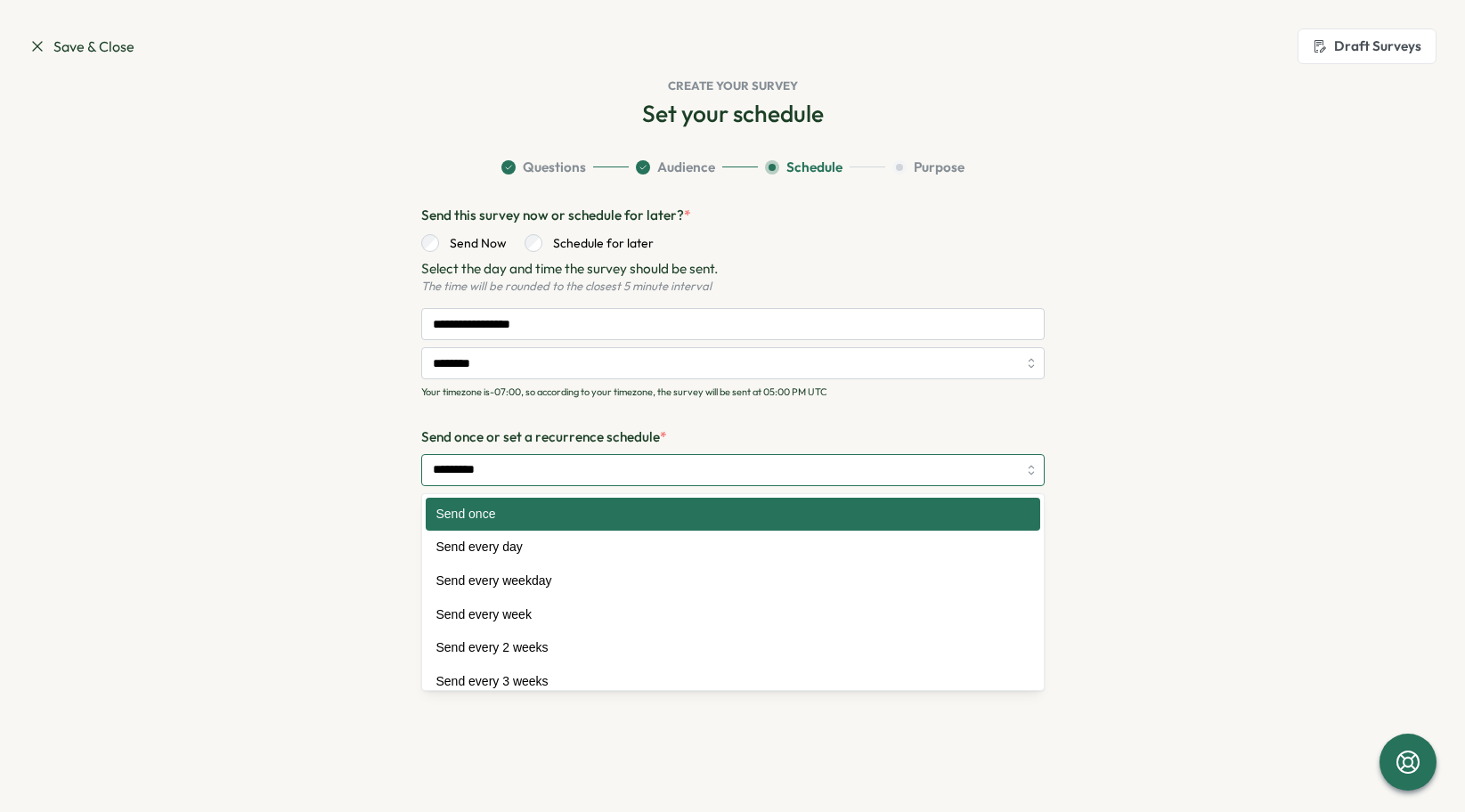
click at [555, 474] on input "*********" at bounding box center [732, 470] width 623 height 32
click at [613, 420] on form "**********" at bounding box center [732, 346] width 623 height 280
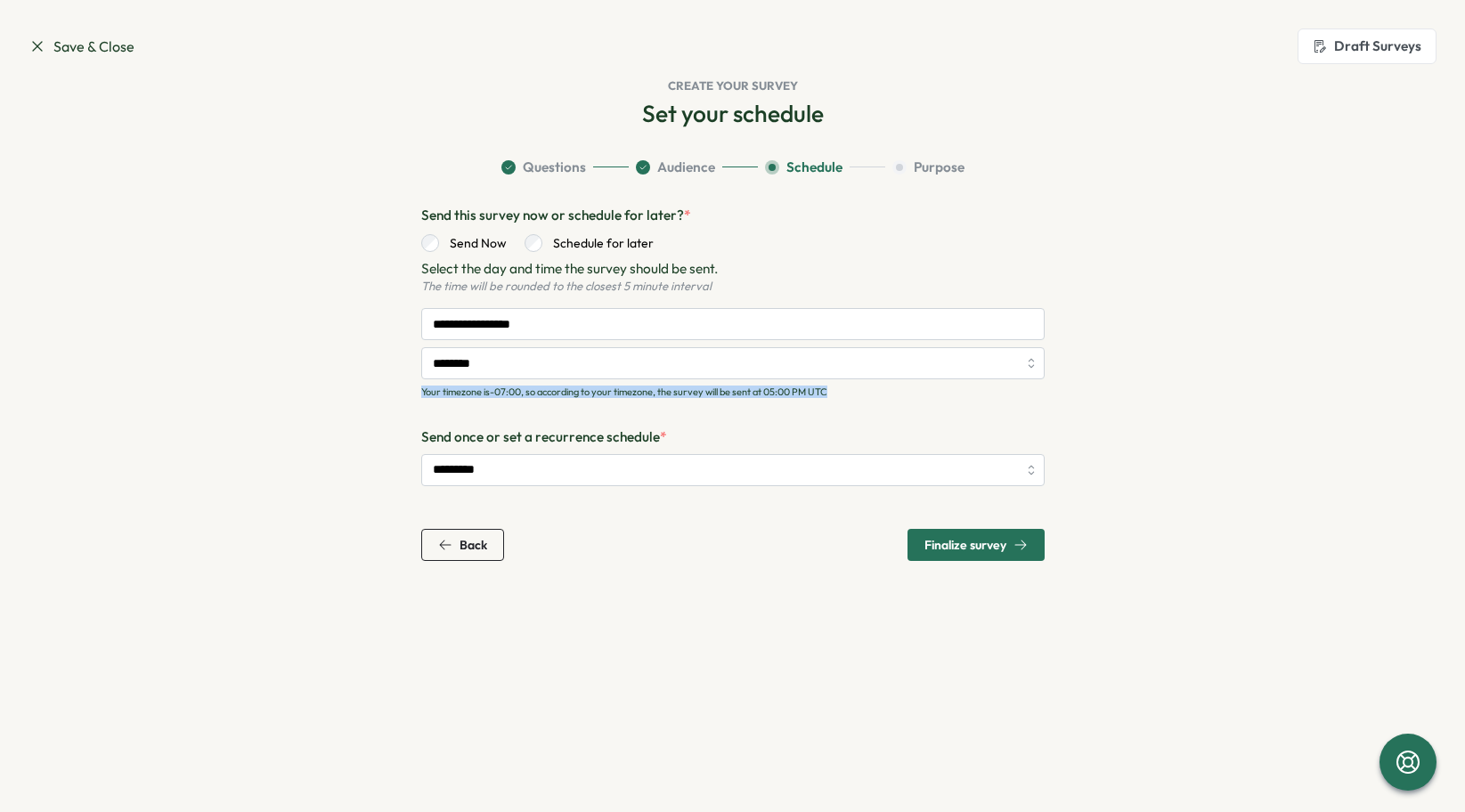
drag, startPoint x: 845, startPoint y: 396, endPoint x: 414, endPoint y: 398, distance: 431.0
click at [410, 395] on section "**********" at bounding box center [733, 359] width 1140 height 403
click at [823, 394] on p "Your timezone is -07:00 , so according to your timezone, the survey will be sen…" at bounding box center [732, 392] width 623 height 12
click at [721, 465] on input "*********" at bounding box center [732, 470] width 623 height 32
drag, startPoint x: 926, startPoint y: 541, endPoint x: 732, endPoint y: 316, distance: 297.1
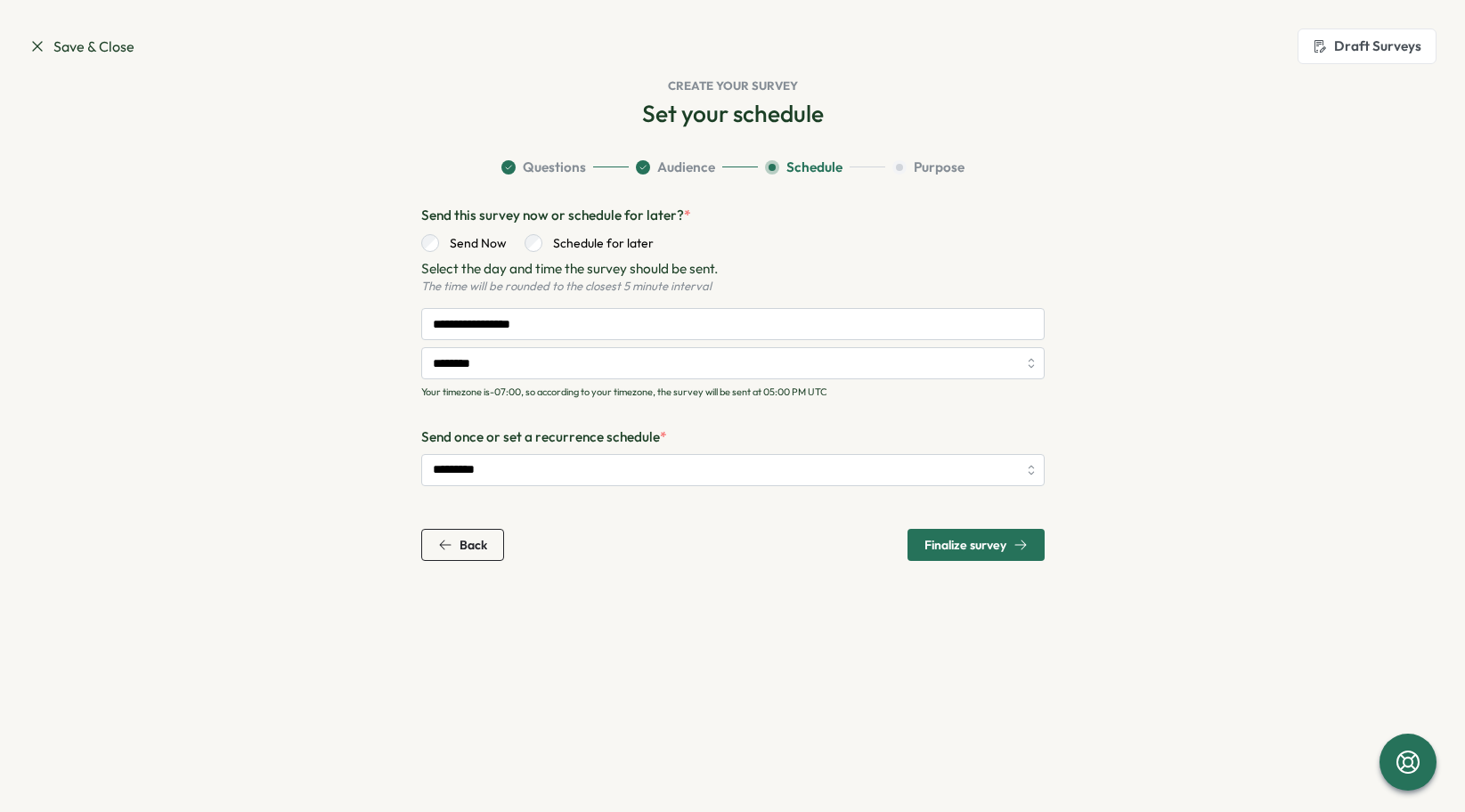
click at [732, 316] on div "**********" at bounding box center [732, 383] width 623 height 355
click at [732, 316] on input "**********" at bounding box center [732, 324] width 623 height 32
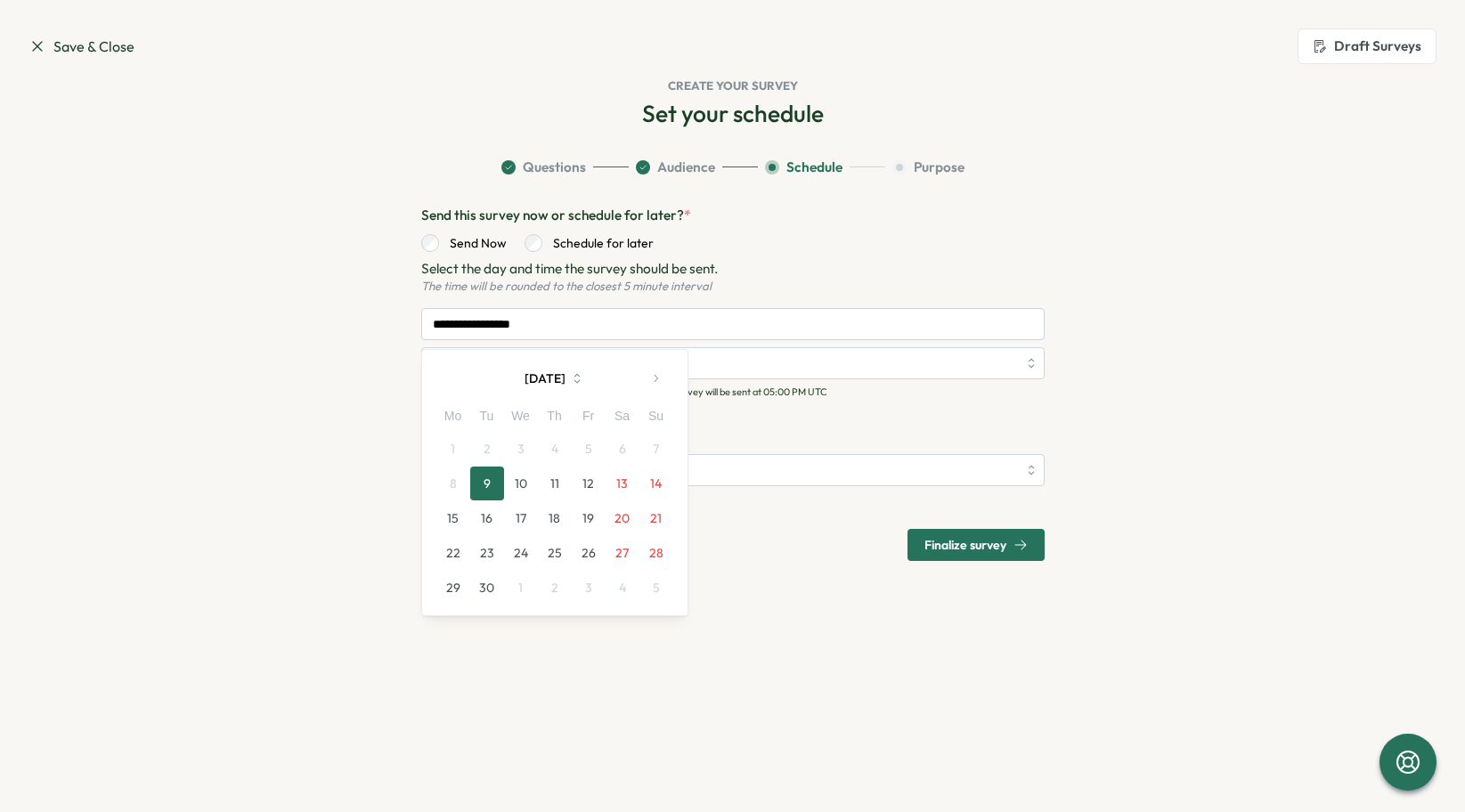
click at [614, 487] on button "13" at bounding box center [622, 483] width 33 height 33
type input "**********"
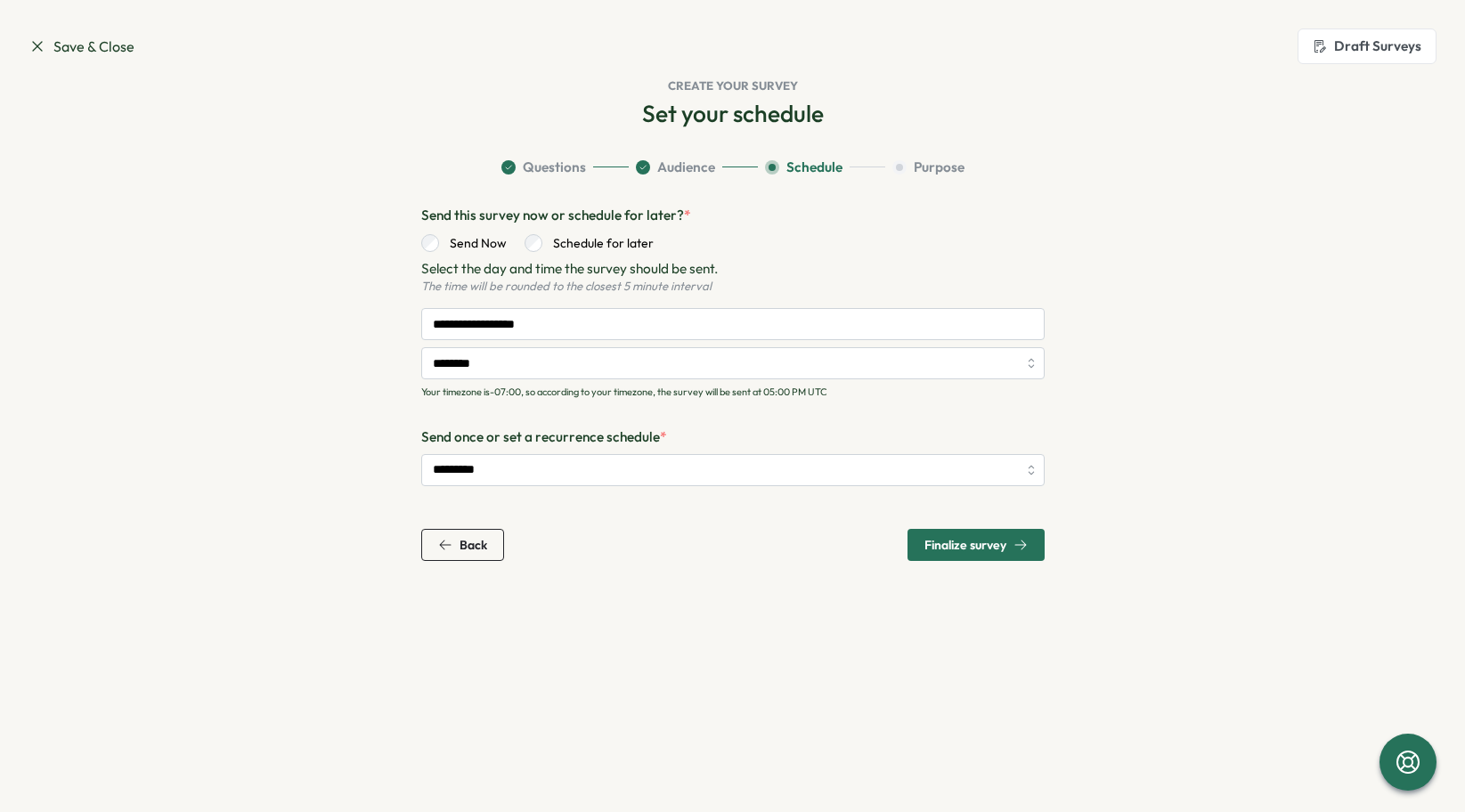
click at [950, 540] on span "Finalize survey" at bounding box center [966, 544] width 82 height 13
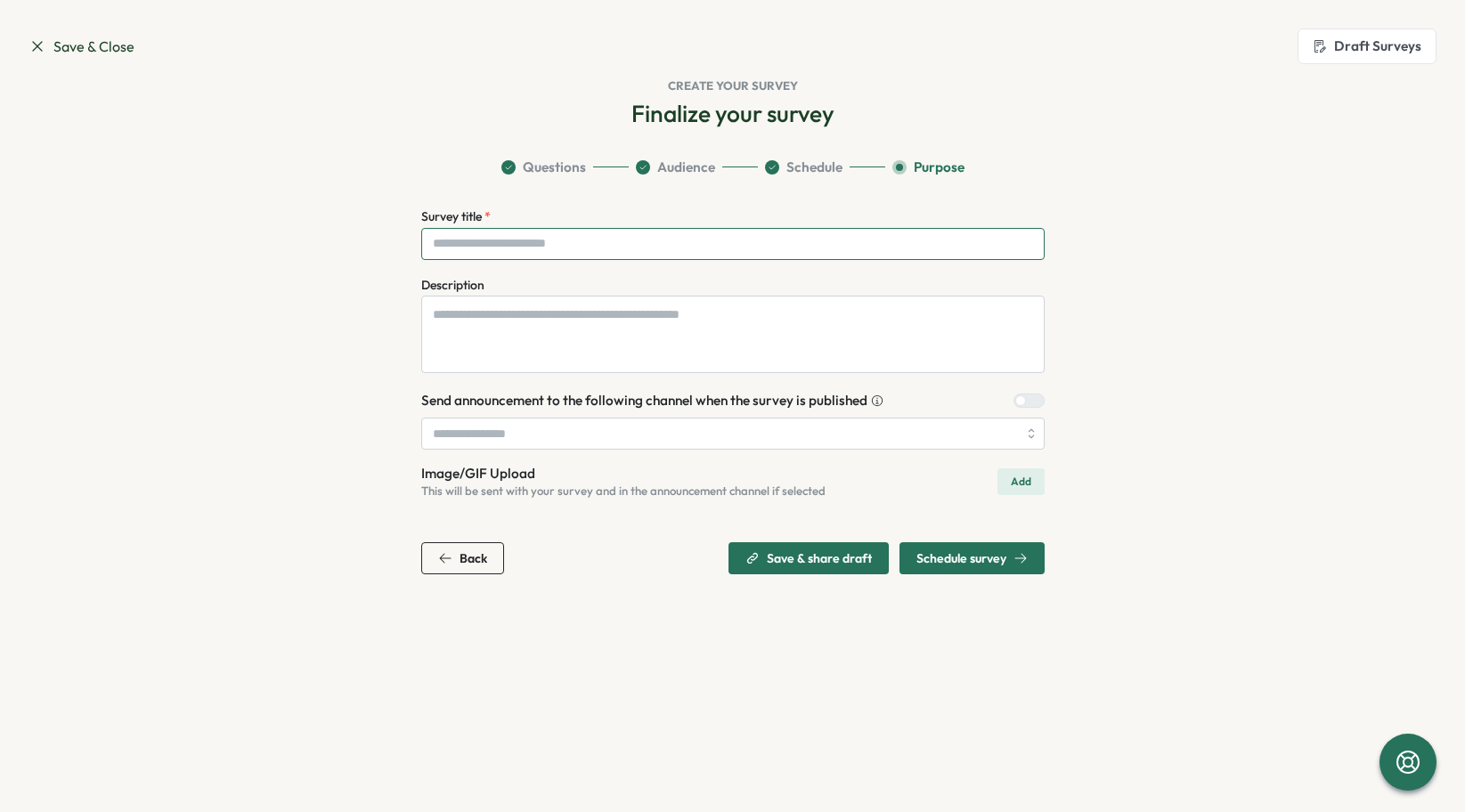
click at [756, 246] on input "Survey title *" at bounding box center [732, 243] width 623 height 32
click at [749, 306] on textarea "Description" at bounding box center [732, 333] width 623 height 77
click at [752, 432] on input "search" at bounding box center [732, 433] width 623 height 32
click at [264, 446] on section "Questions Audience Schedule Purpose Survey title * Description Send announcemen…" at bounding box center [733, 366] width 1140 height 417
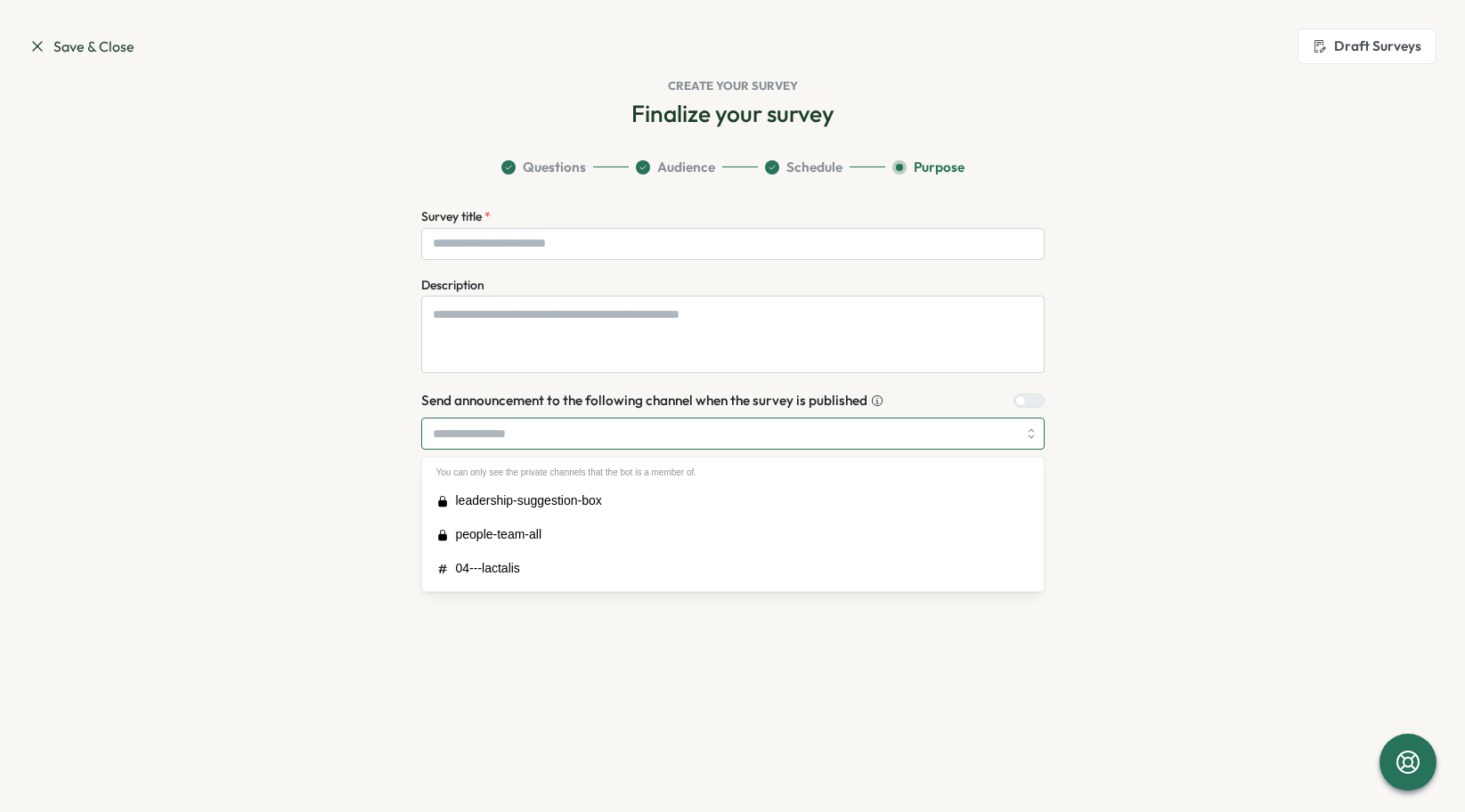
click at [561, 445] on input "search" at bounding box center [732, 433] width 623 height 32
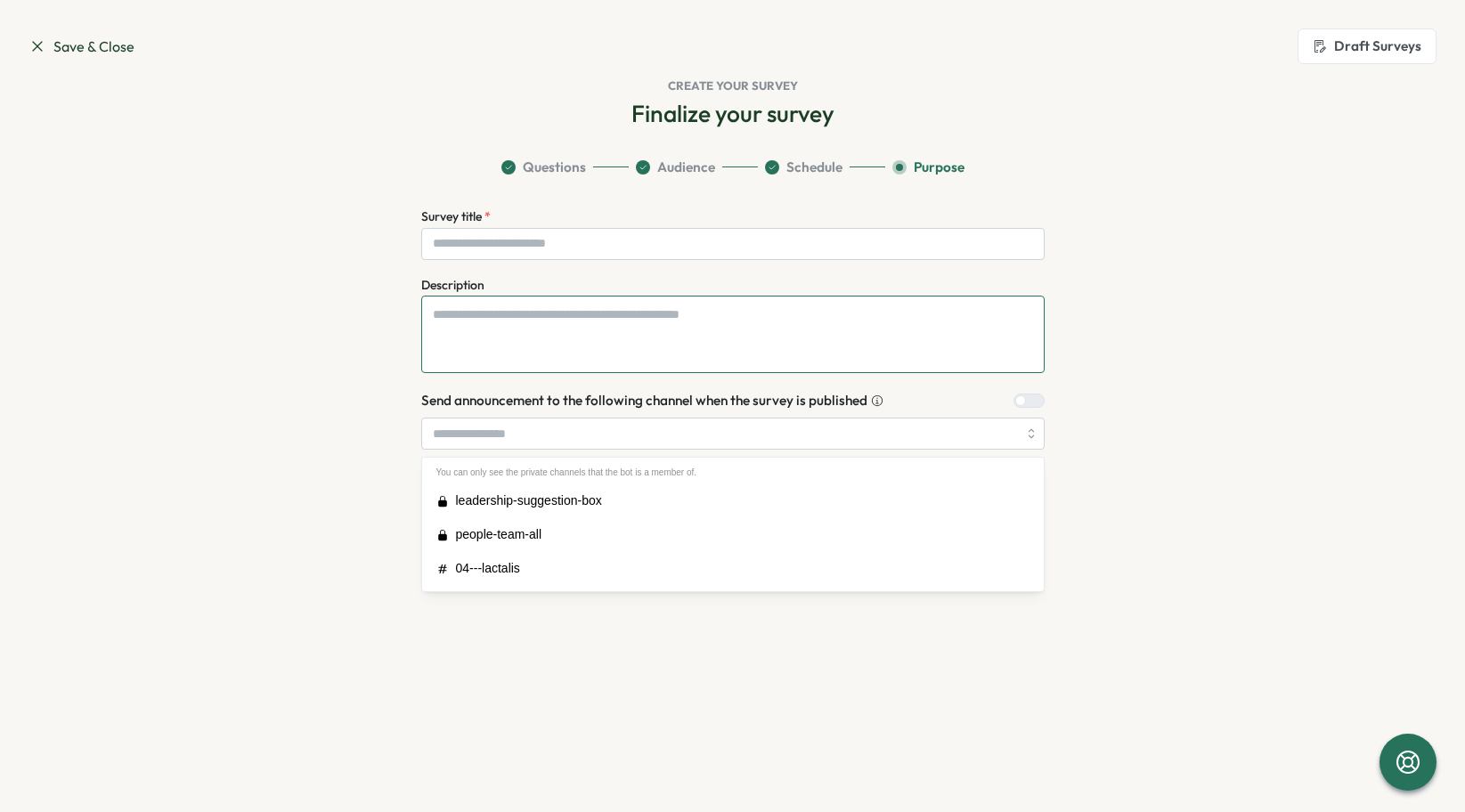
click at [608, 356] on textarea "Description" at bounding box center [732, 333] width 623 height 77
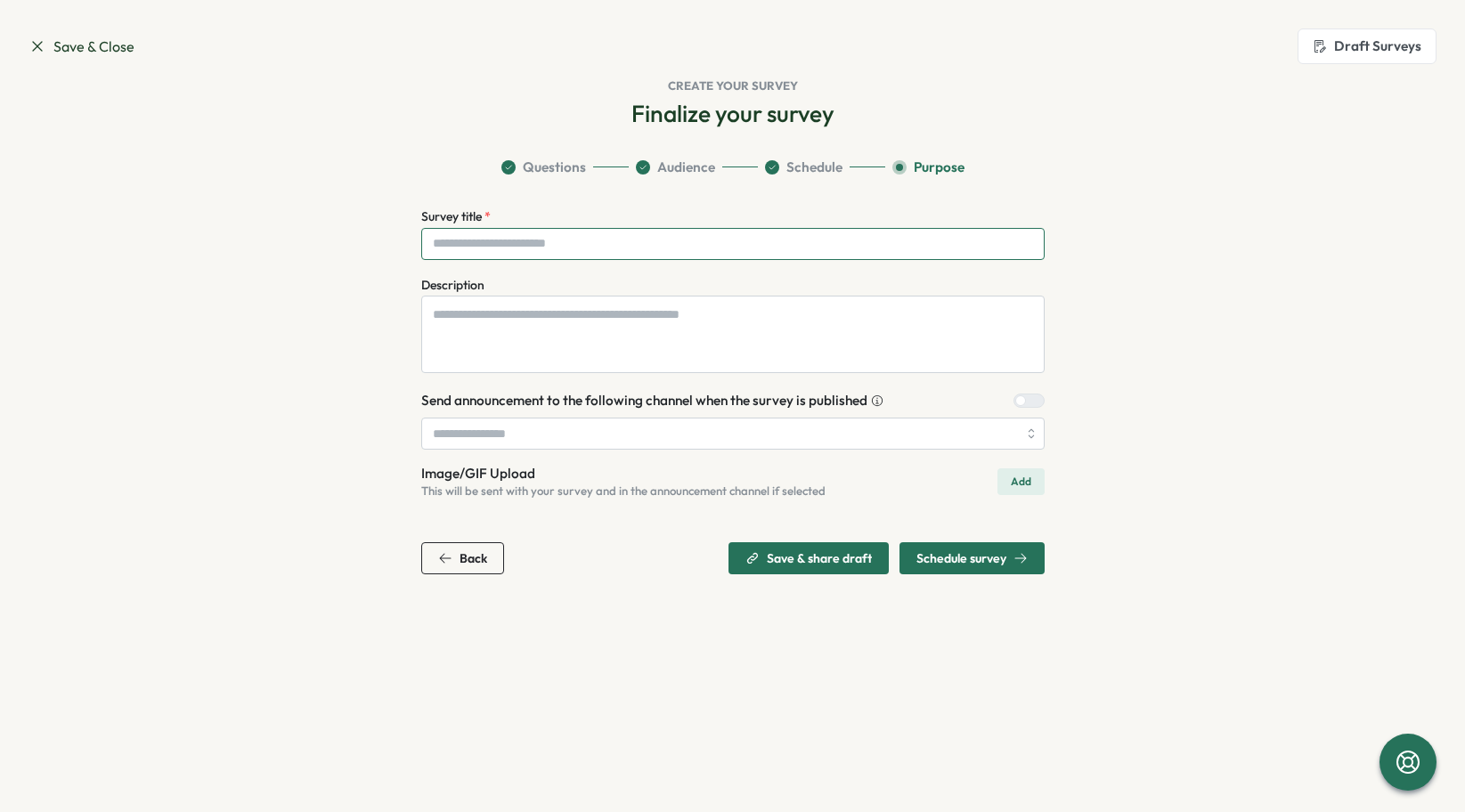
click at [566, 256] on input "Survey title *" at bounding box center [732, 243] width 623 height 32
click at [571, 164] on span "Questions" at bounding box center [554, 168] width 63 height 20
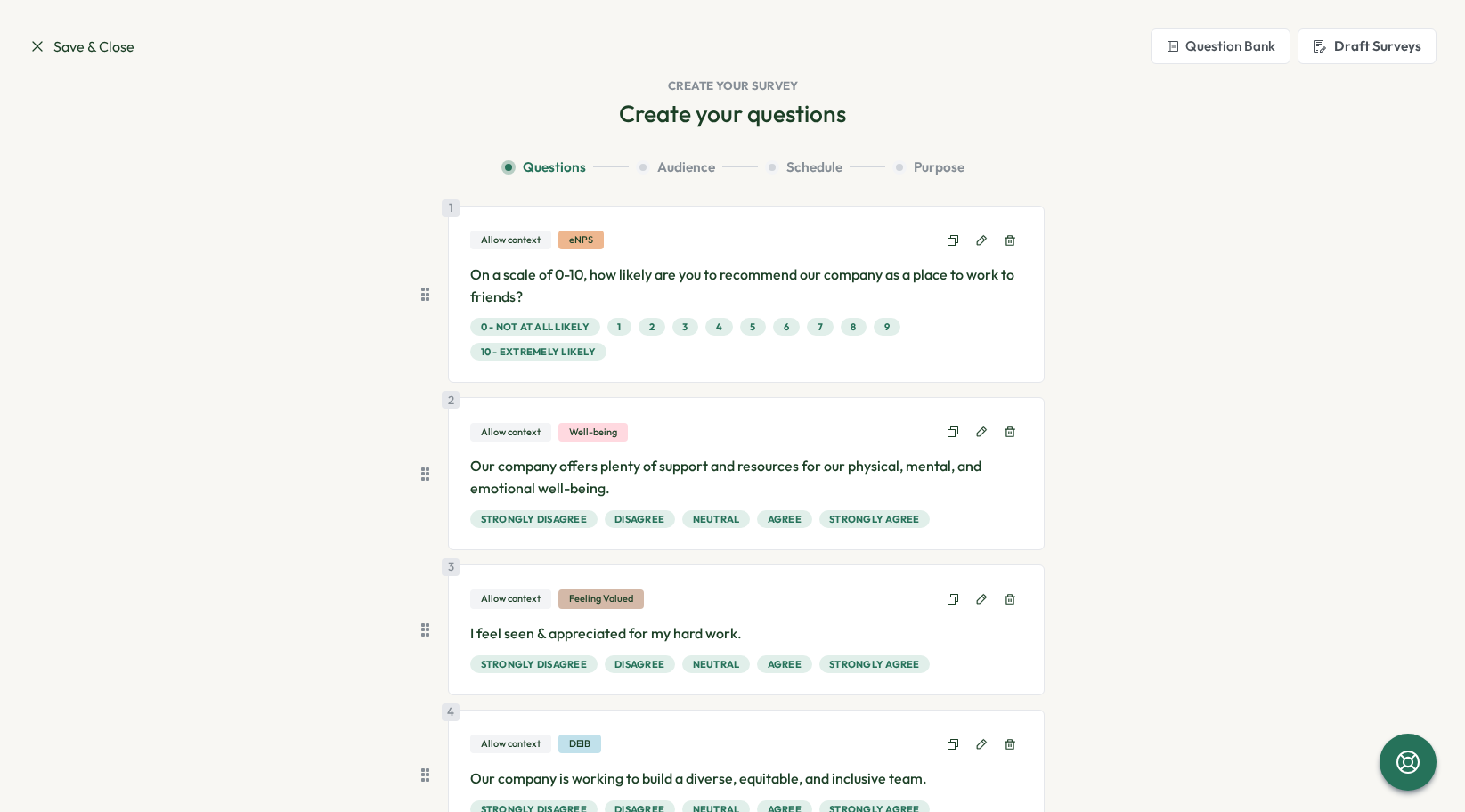
click at [665, 164] on span "Audience" at bounding box center [686, 168] width 58 height 20
click at [692, 171] on span "Audience" at bounding box center [686, 168] width 58 height 20
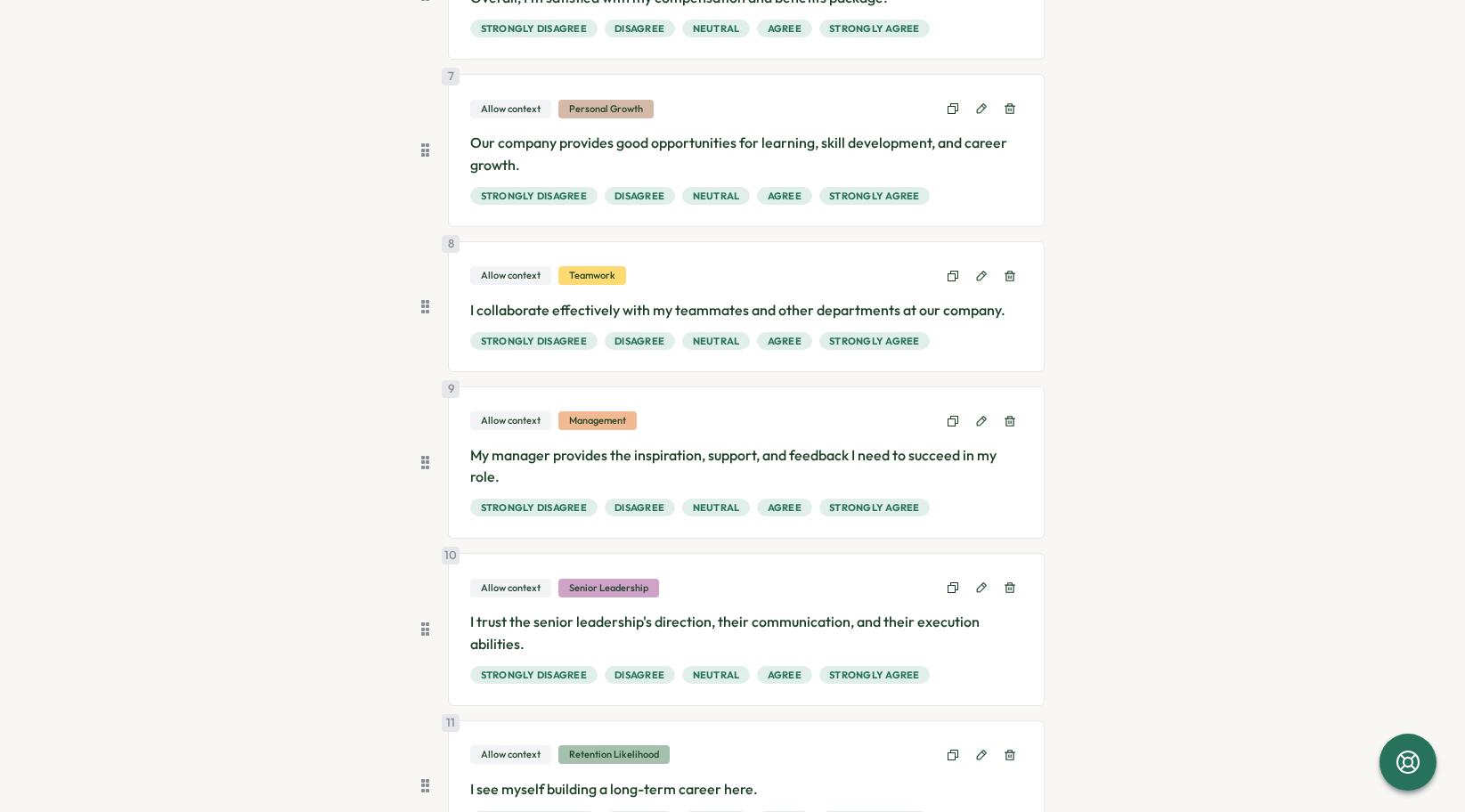
scroll to position [1211, 0]
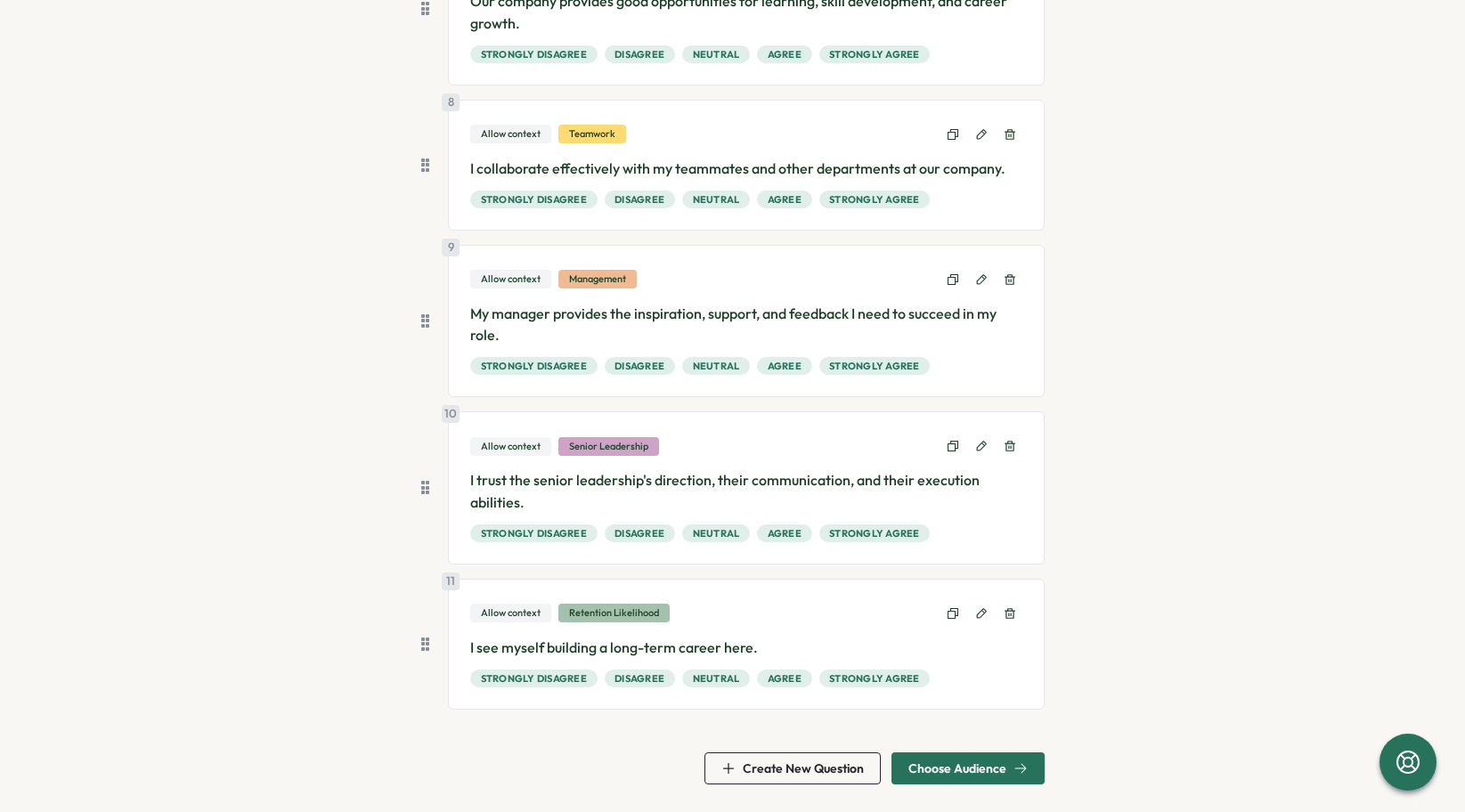
click at [942, 773] on span "Choose Audience" at bounding box center [958, 768] width 98 height 13
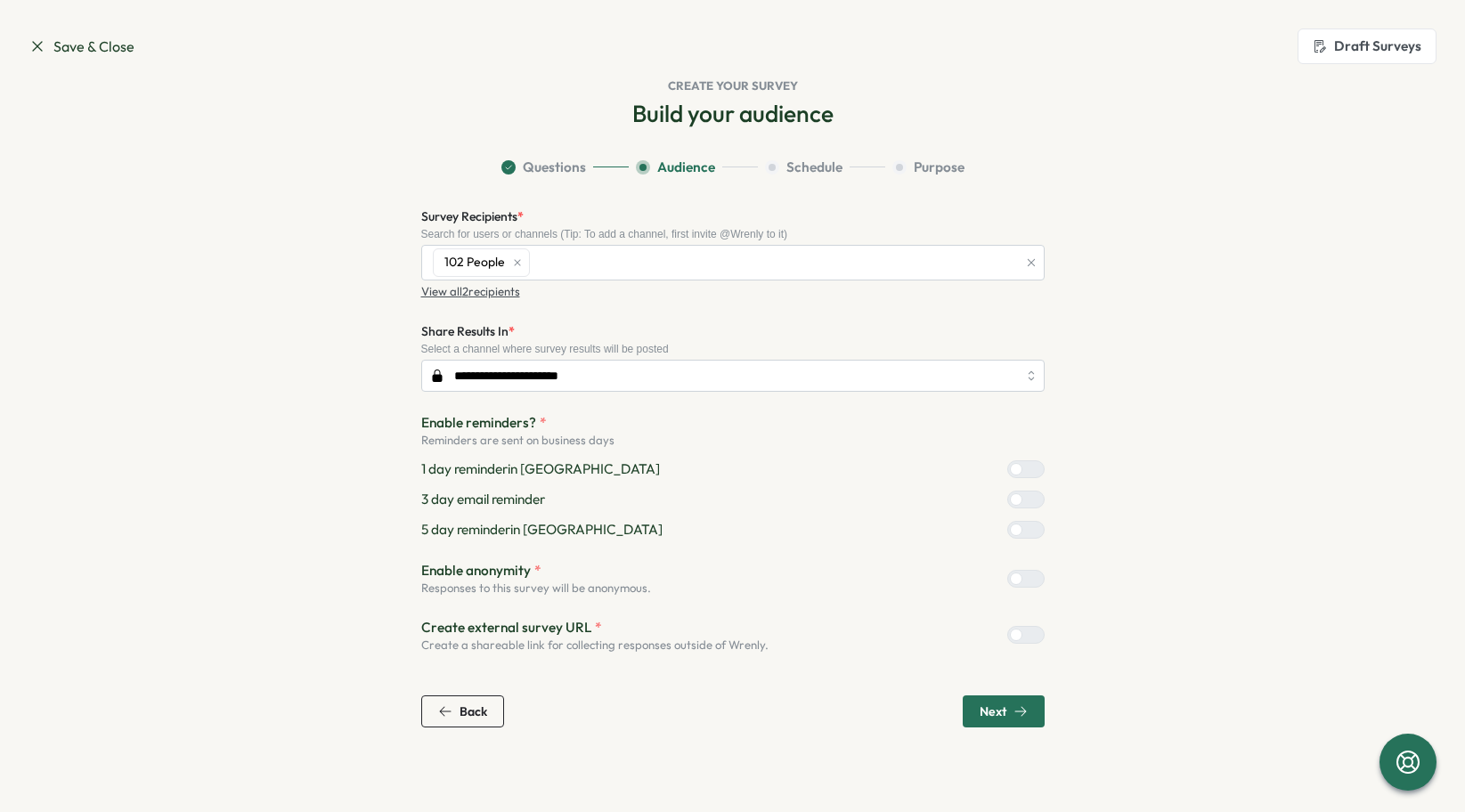
click at [65, 43] on span "Save & Close" at bounding box center [81, 46] width 106 height 23
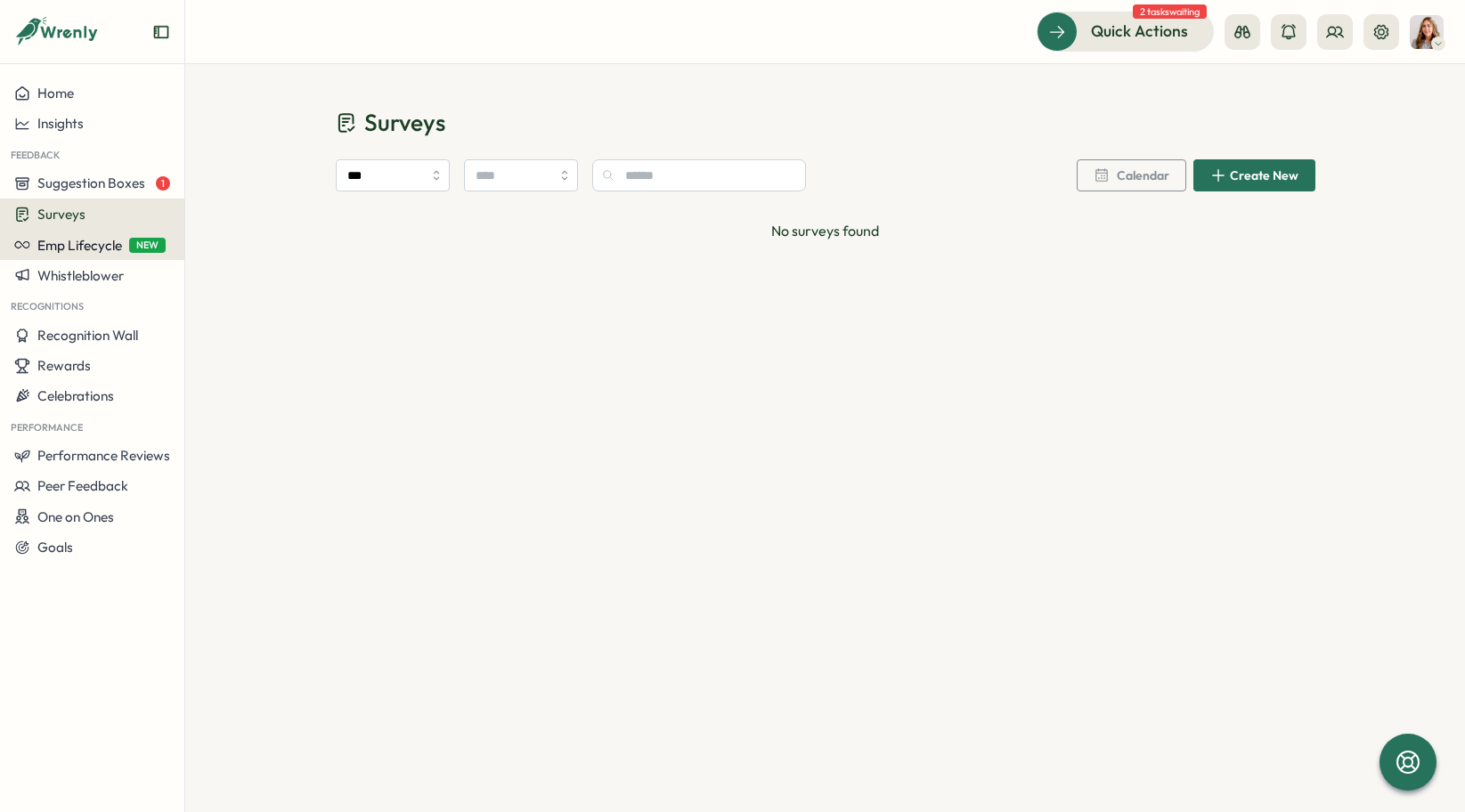
click at [85, 243] on span "Emp Lifecycle" at bounding box center [79, 244] width 84 height 17
click at [65, 246] on span "Emp Lifecycle" at bounding box center [79, 244] width 84 height 17
click at [90, 207] on div "Surveys" at bounding box center [92, 214] width 156 height 17
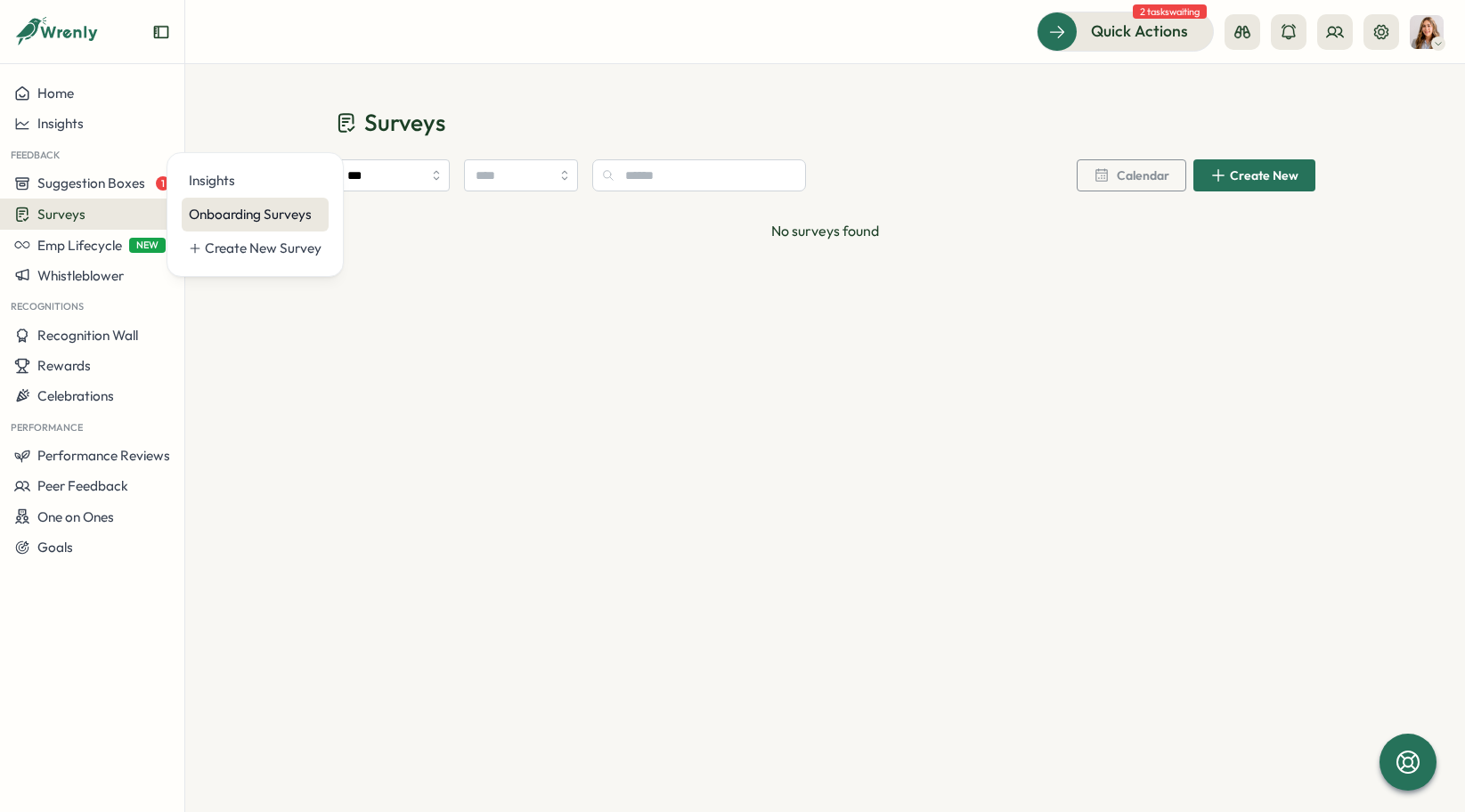
click at [259, 216] on div "Onboarding Surveys" at bounding box center [254, 215] width 132 height 20
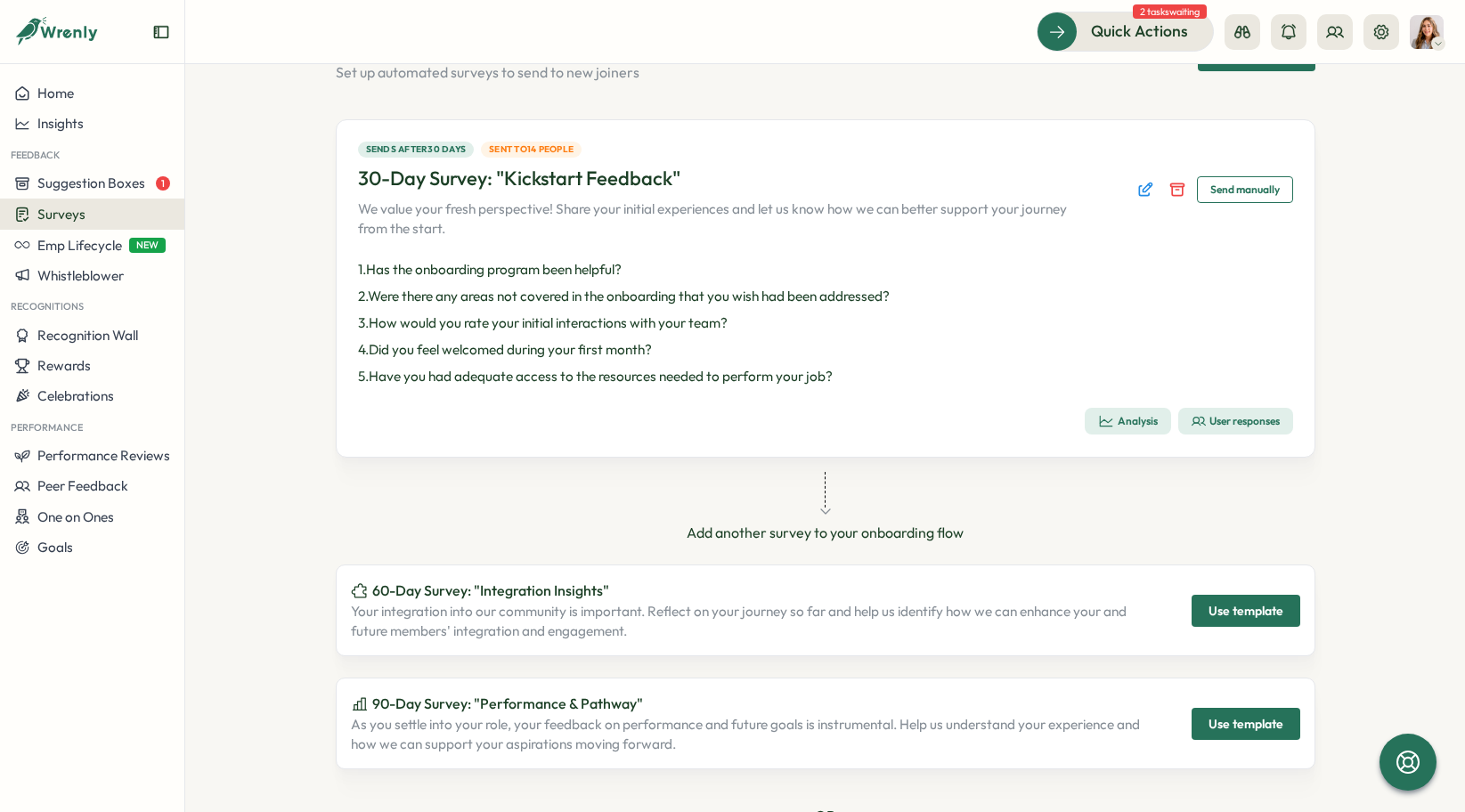
scroll to position [74, 0]
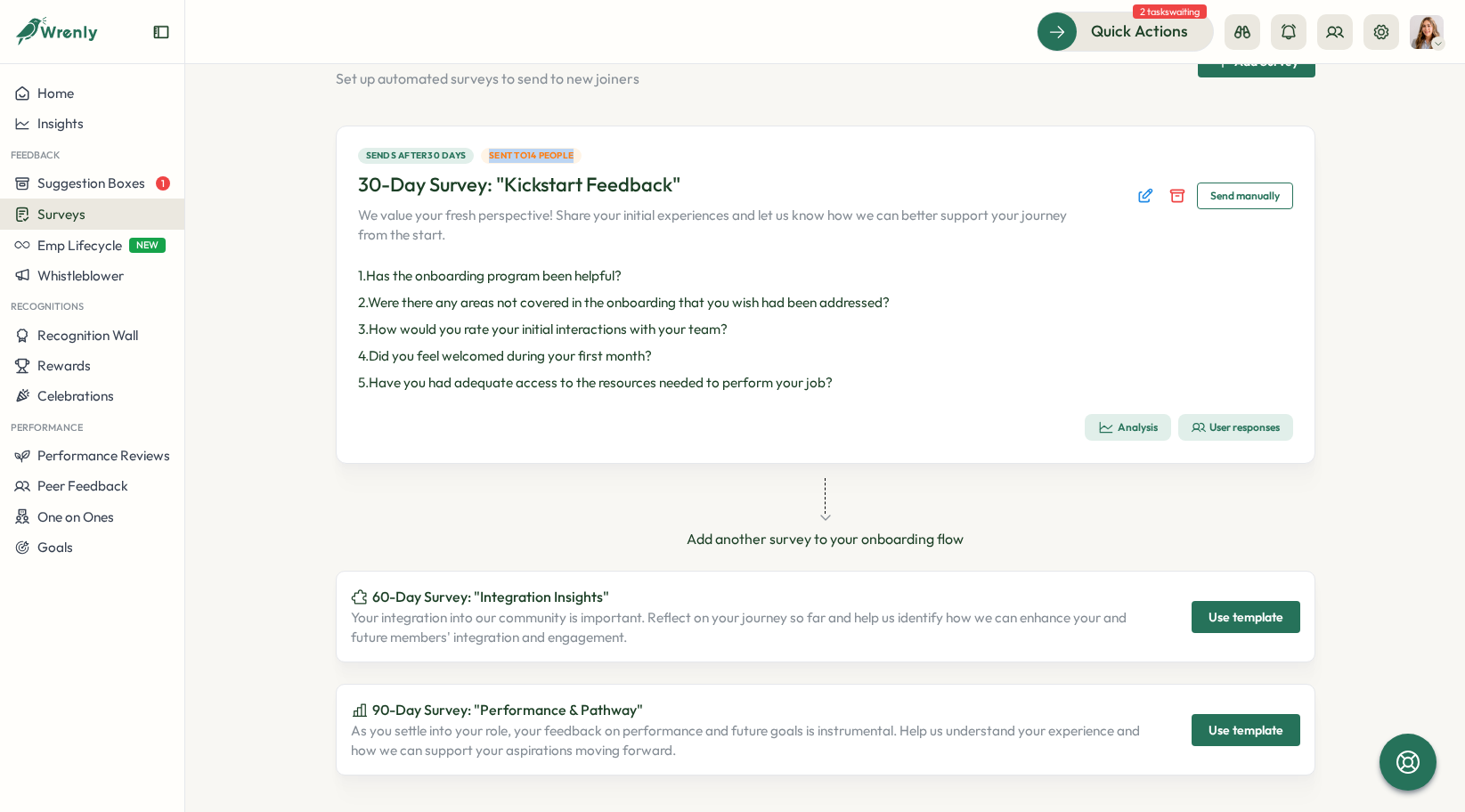
drag, startPoint x: 588, startPoint y: 156, endPoint x: 474, endPoint y: 159, distance: 114.0
click at [472, 159] on div "Sends after 30 days Sent to 14 people" at bounding box center [727, 156] width 739 height 16
click at [1138, 197] on icon "Edit survey" at bounding box center [1145, 196] width 18 height 18
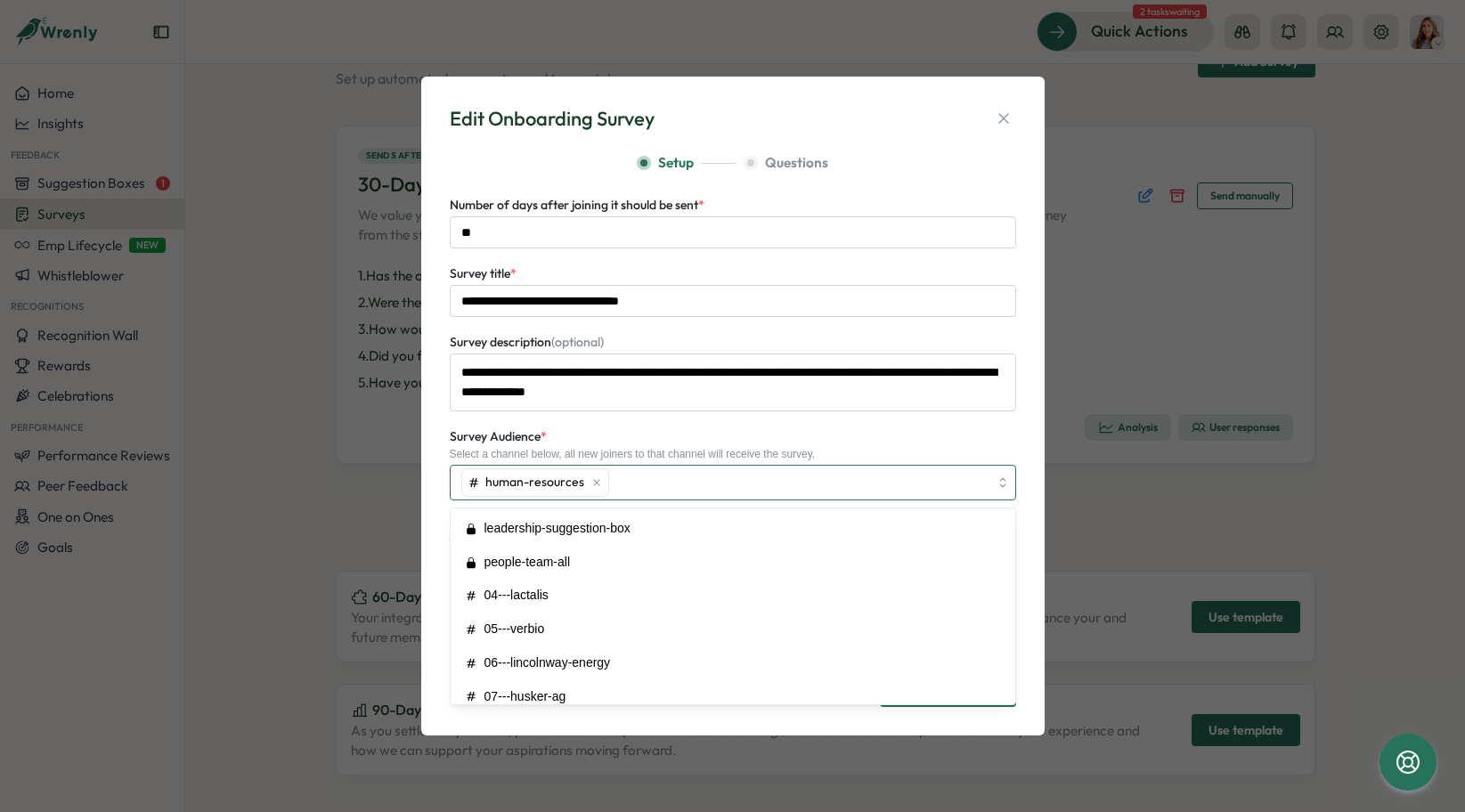
click at [682, 492] on div "human-resources" at bounding box center [723, 482] width 532 height 33
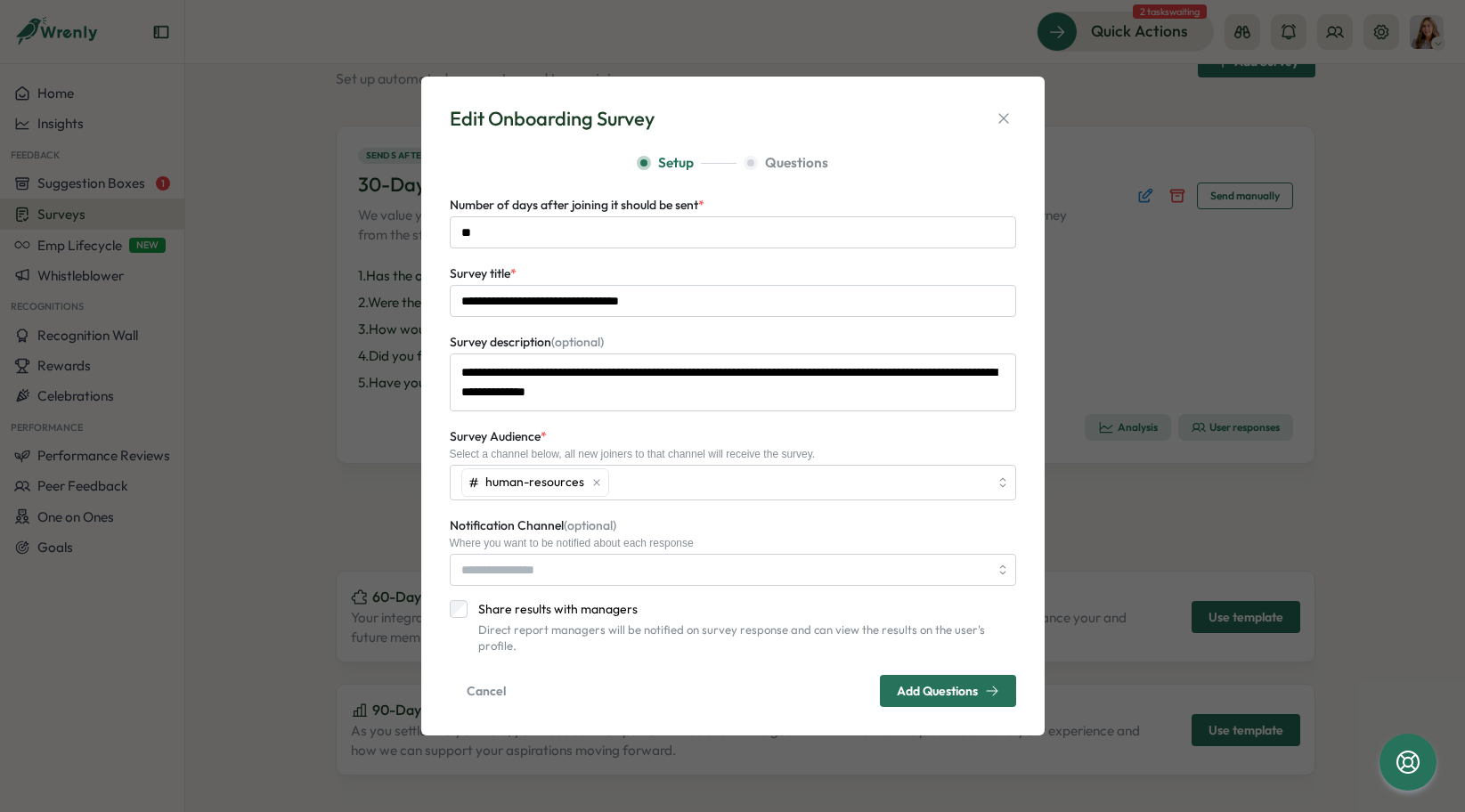
click at [708, 449] on div "Survey Audience * Select a channel below, all new joiners to that channel will …" at bounding box center [732, 463] width 566 height 75
click at [1011, 127] on icon "button" at bounding box center [1004, 119] width 18 height 18
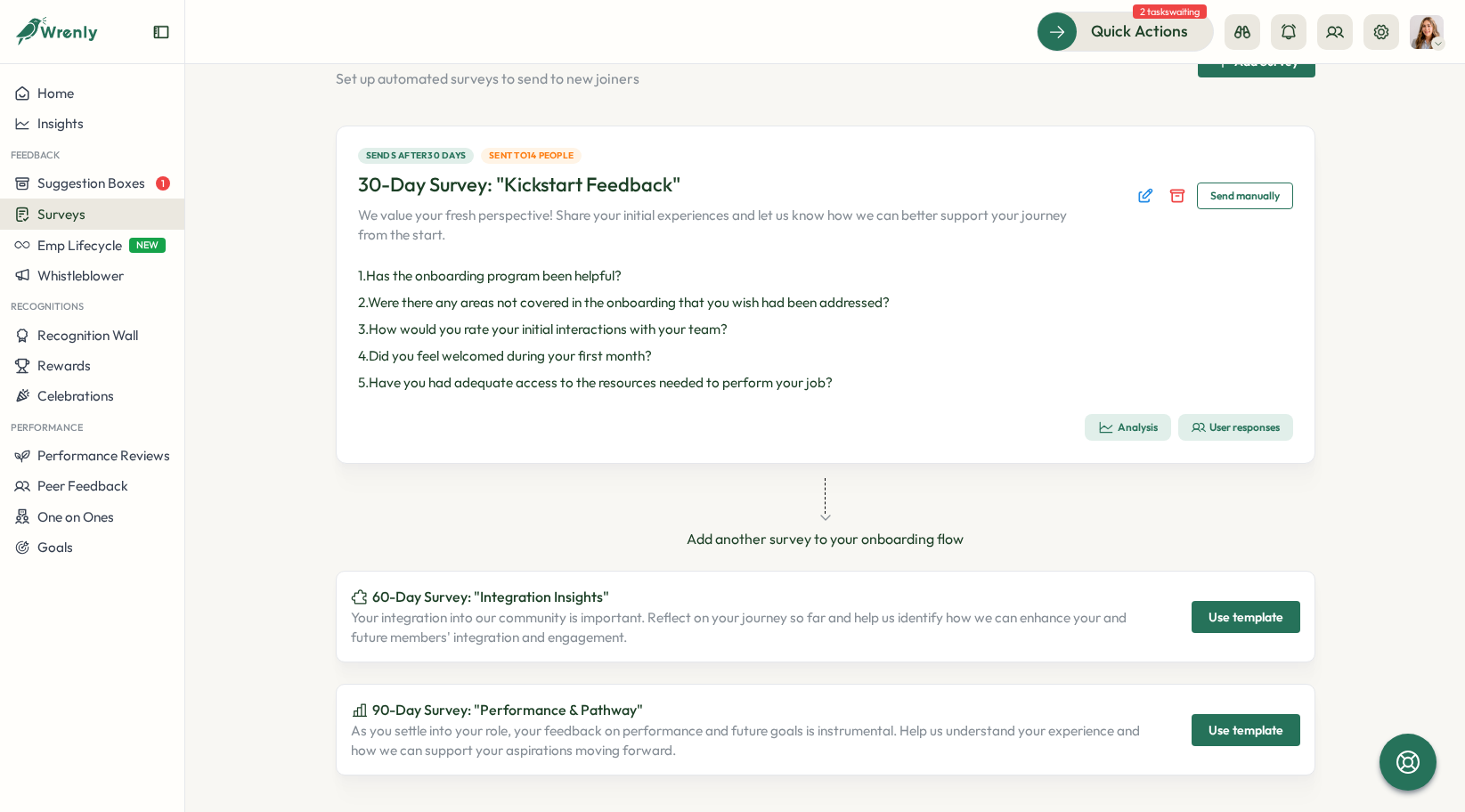
click at [1196, 429] on icon "button" at bounding box center [1199, 427] width 15 height 15
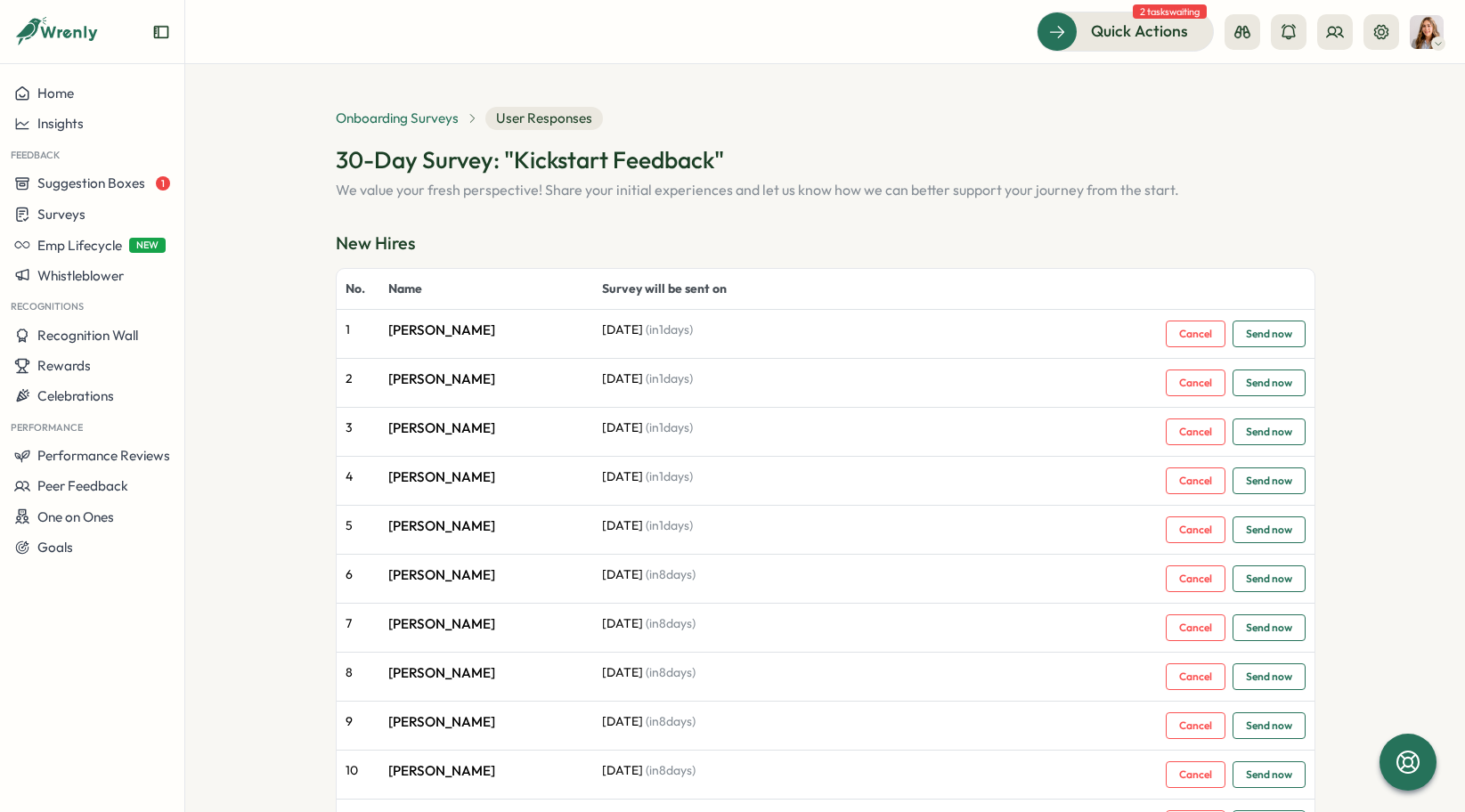
click at [395, 121] on span "Onboarding Surveys" at bounding box center [396, 119] width 123 height 20
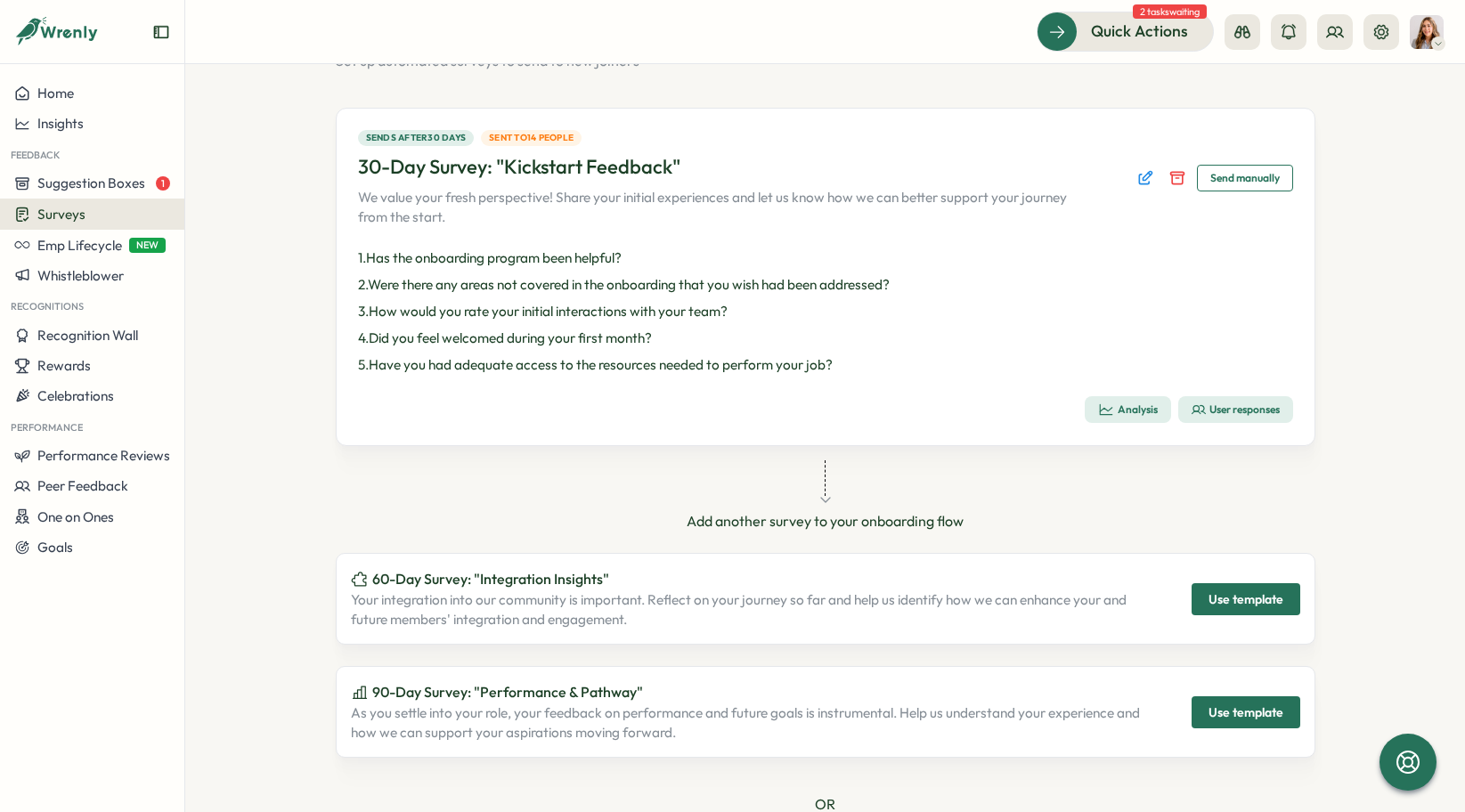
scroll to position [95, 0]
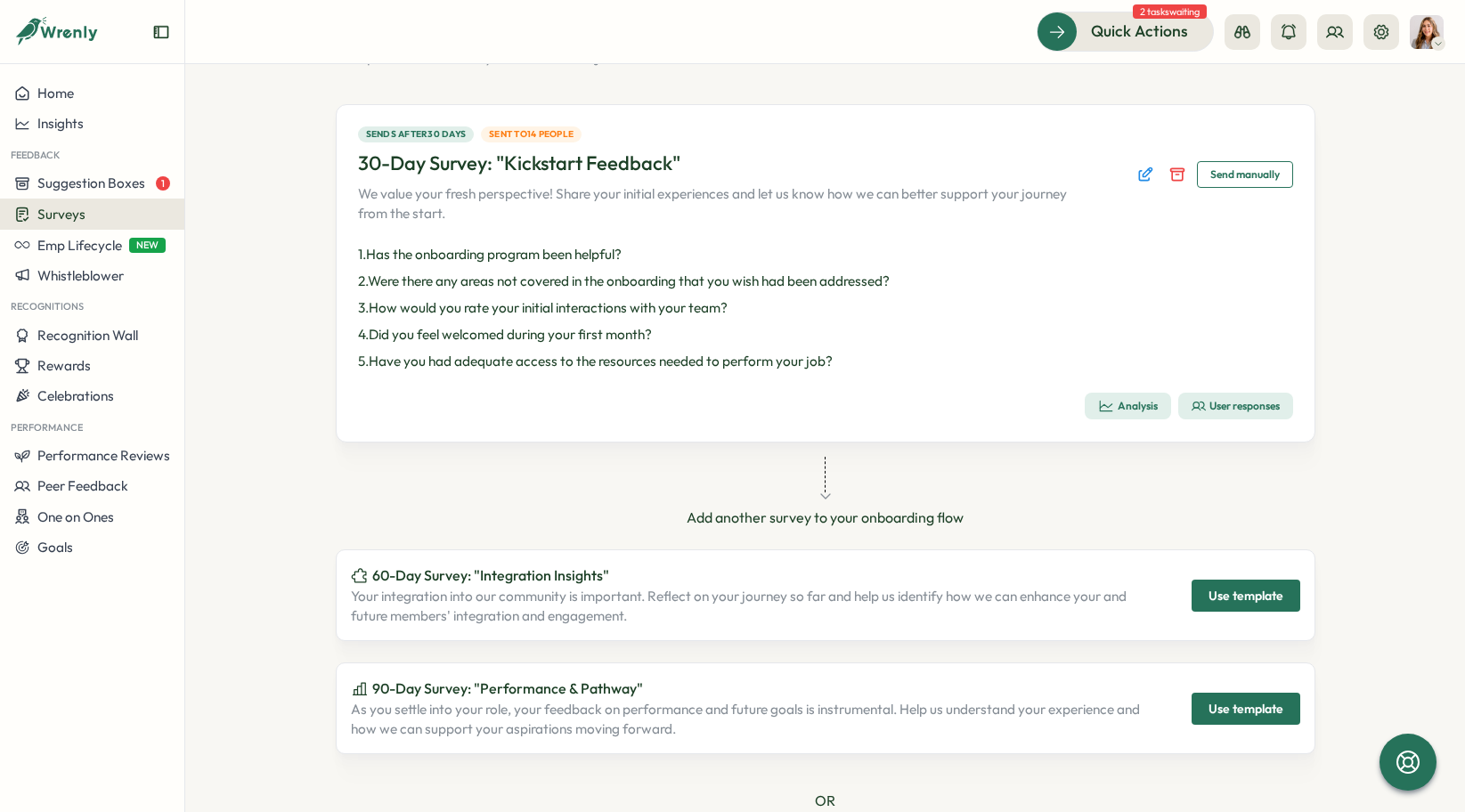
click at [1120, 404] on div "Analysis" at bounding box center [1127, 406] width 60 height 16
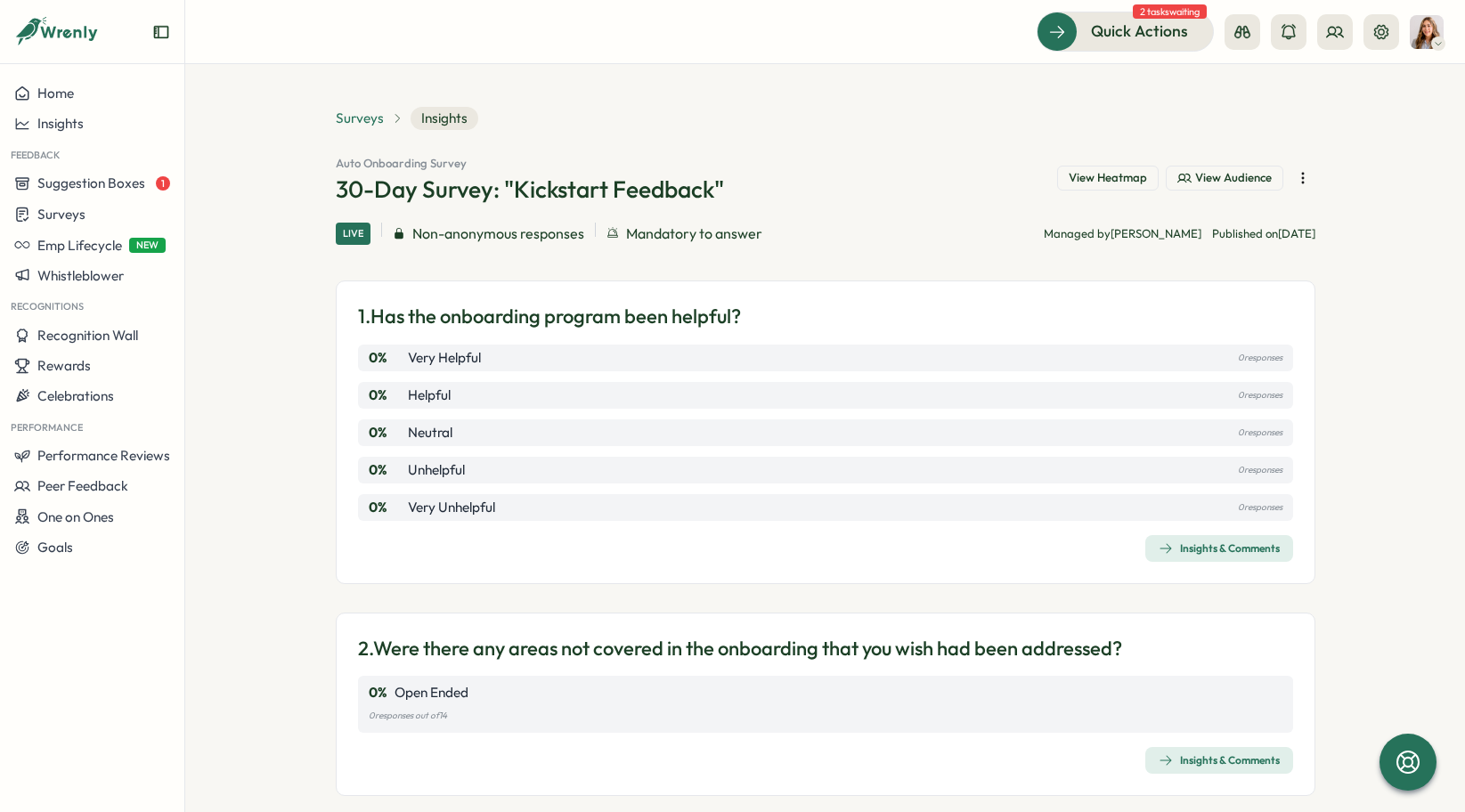
click at [368, 121] on span "Surveys" at bounding box center [359, 119] width 48 height 20
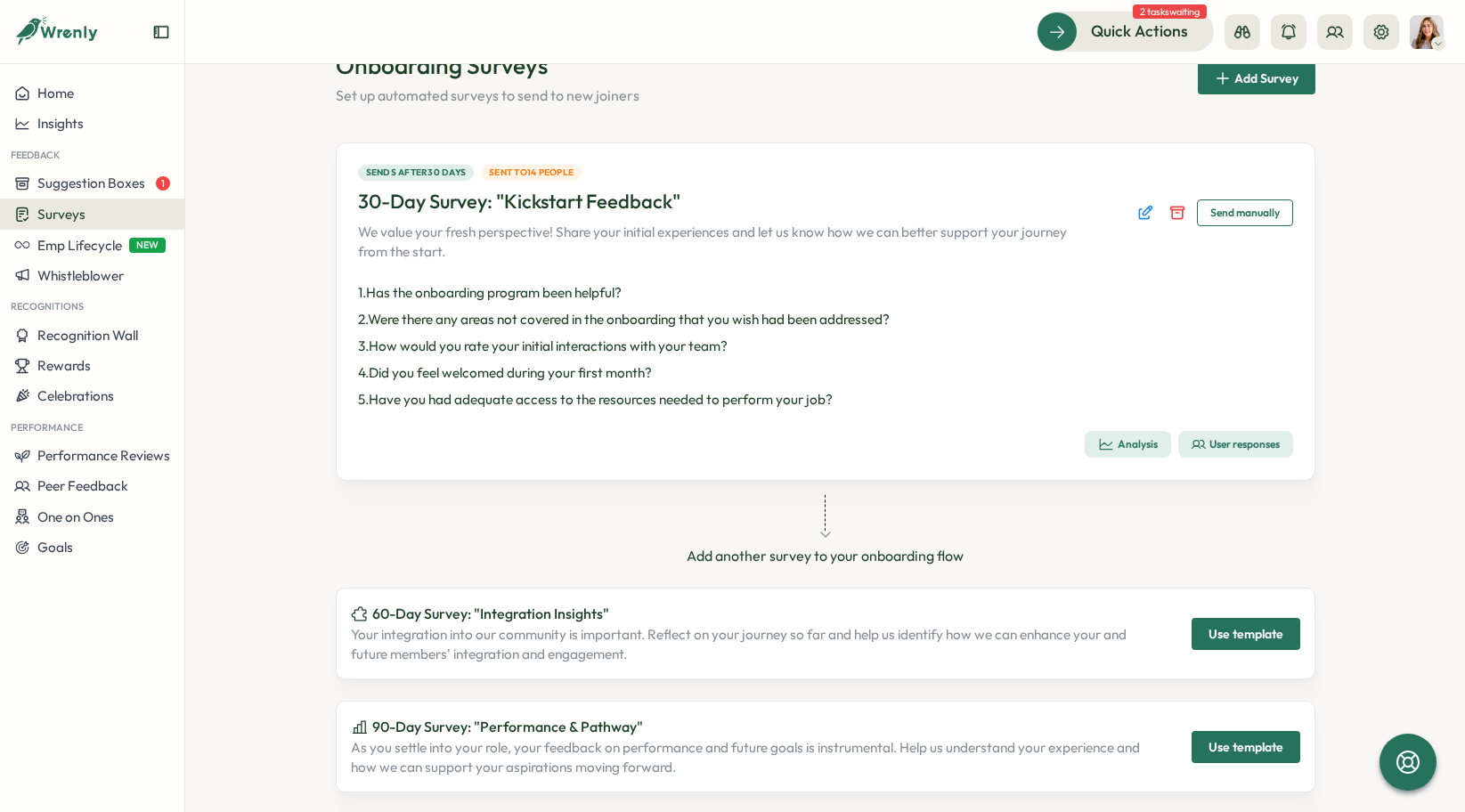
scroll to position [35, 0]
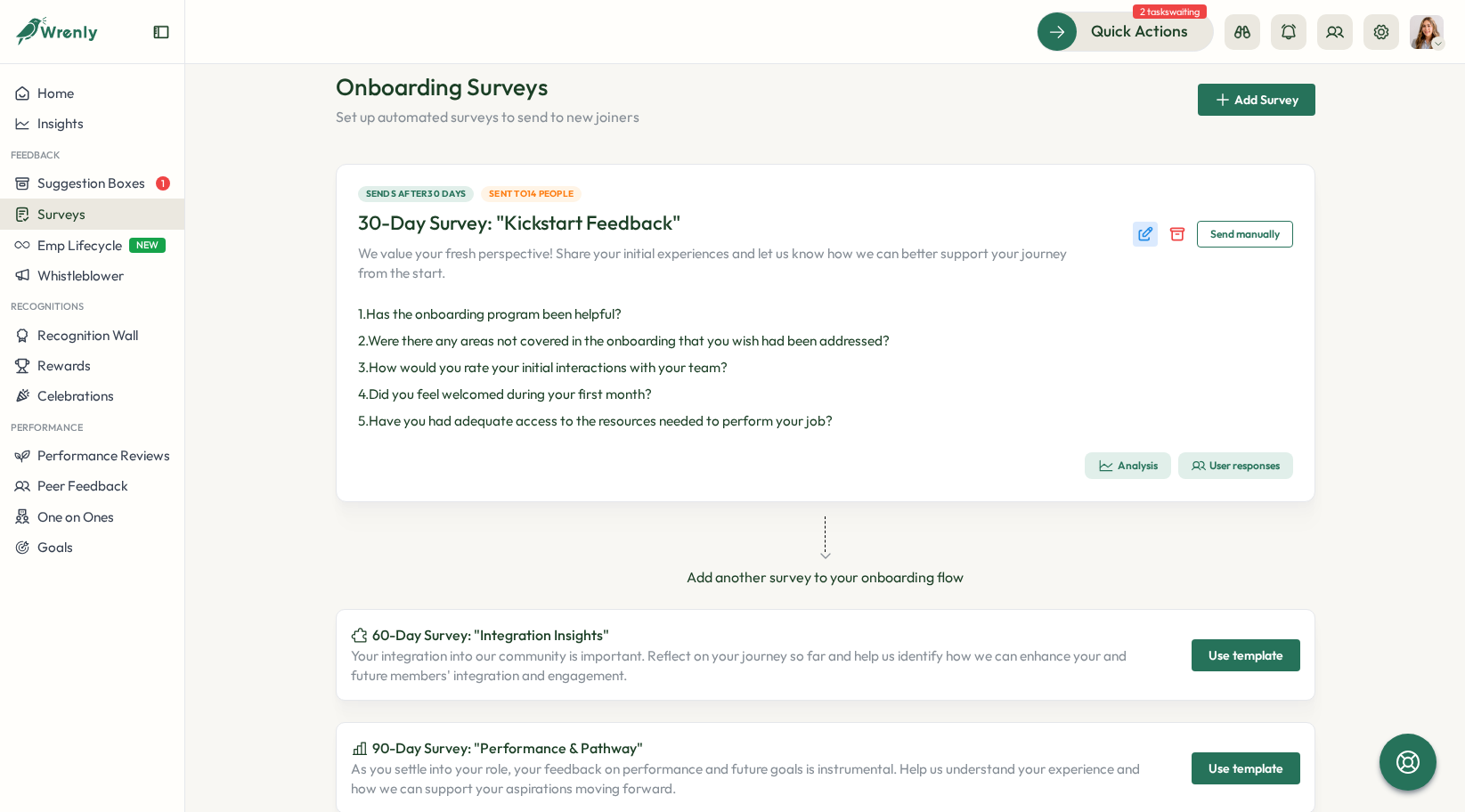
click at [1142, 245] on button "Edit survey" at bounding box center [1145, 233] width 25 height 25
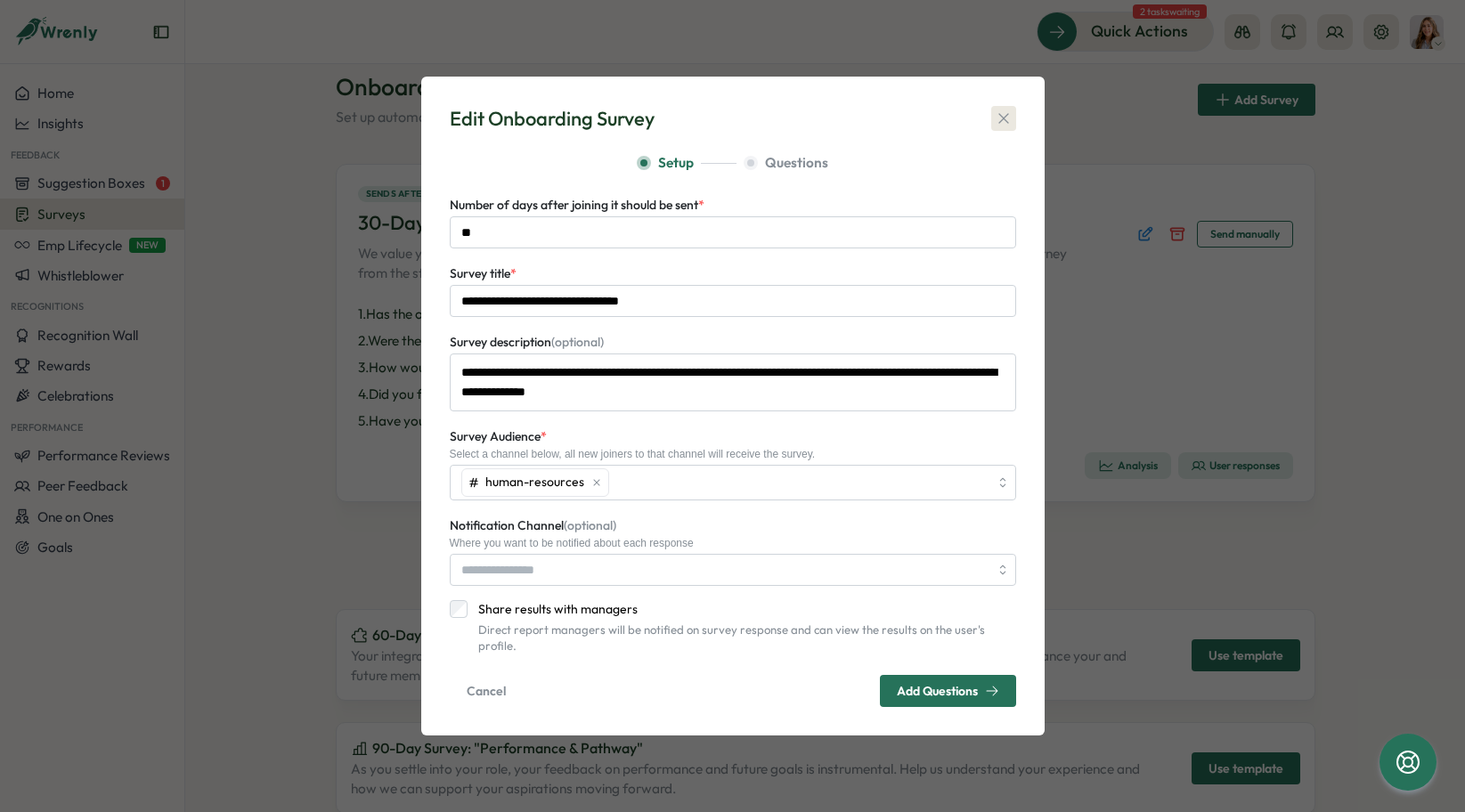
click at [1001, 123] on icon "button" at bounding box center [1004, 118] width 10 height 10
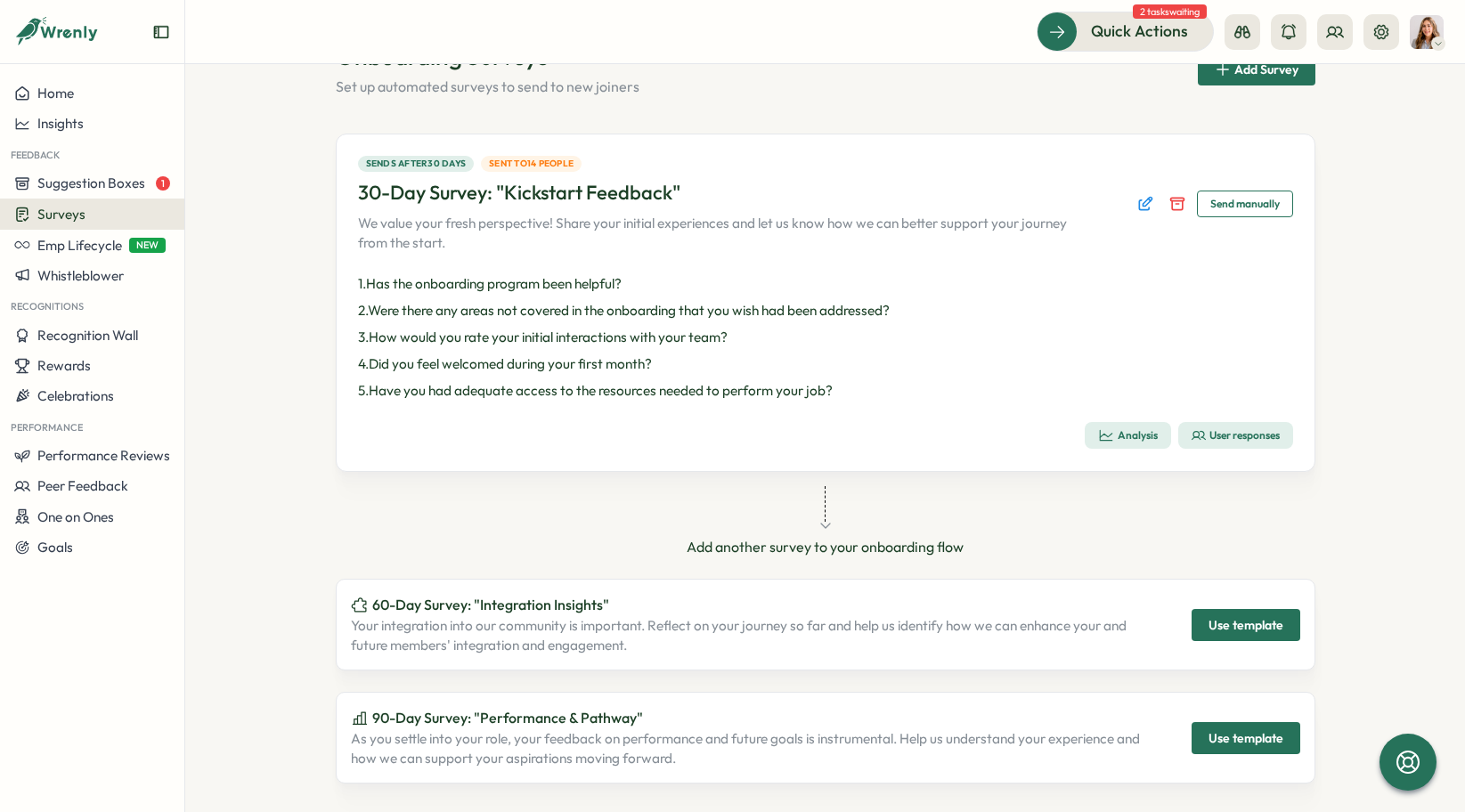
scroll to position [64, 0]
click at [1138, 216] on button "Edit survey" at bounding box center [1145, 205] width 25 height 25
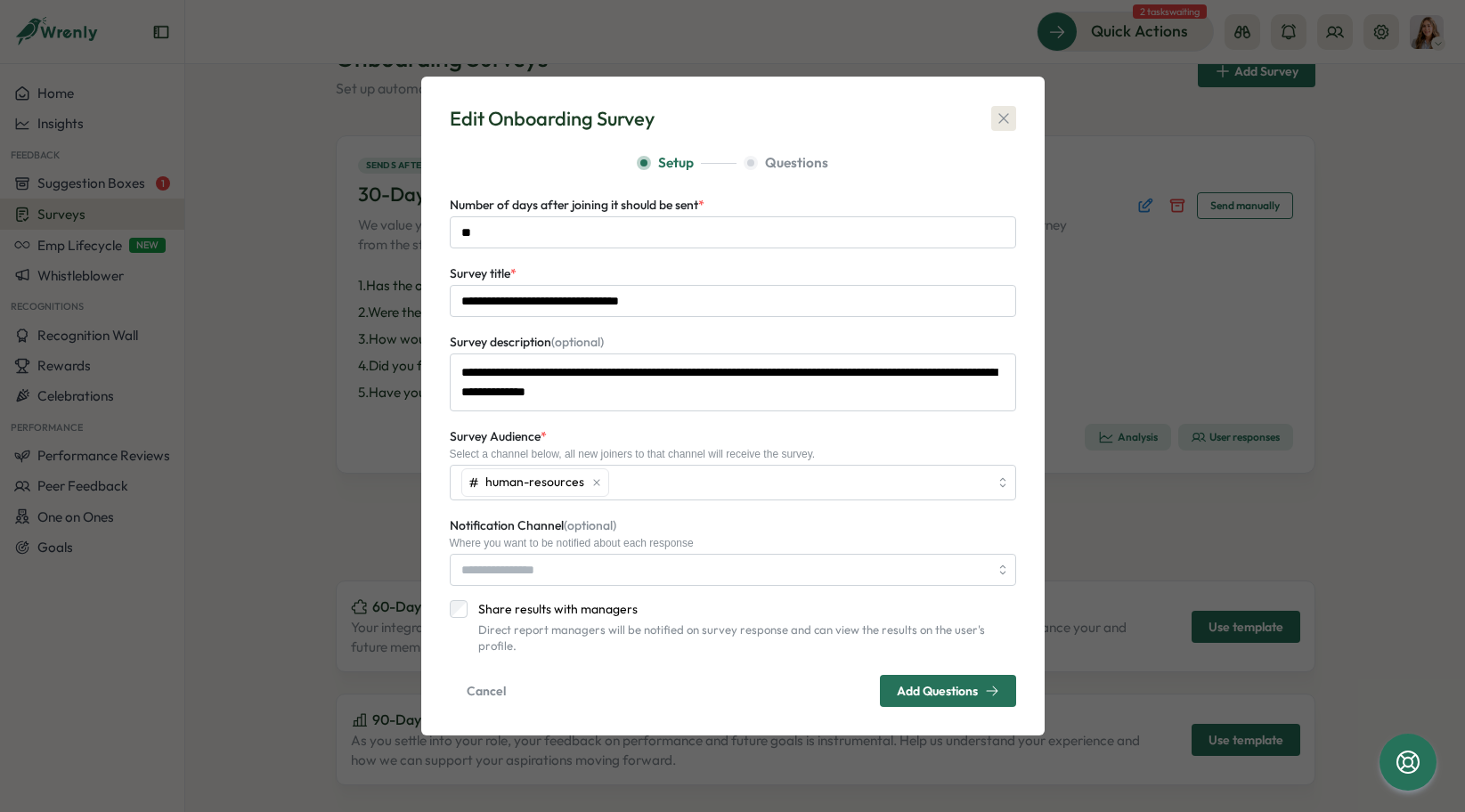
click at [1008, 127] on icon "button" at bounding box center [1004, 119] width 18 height 18
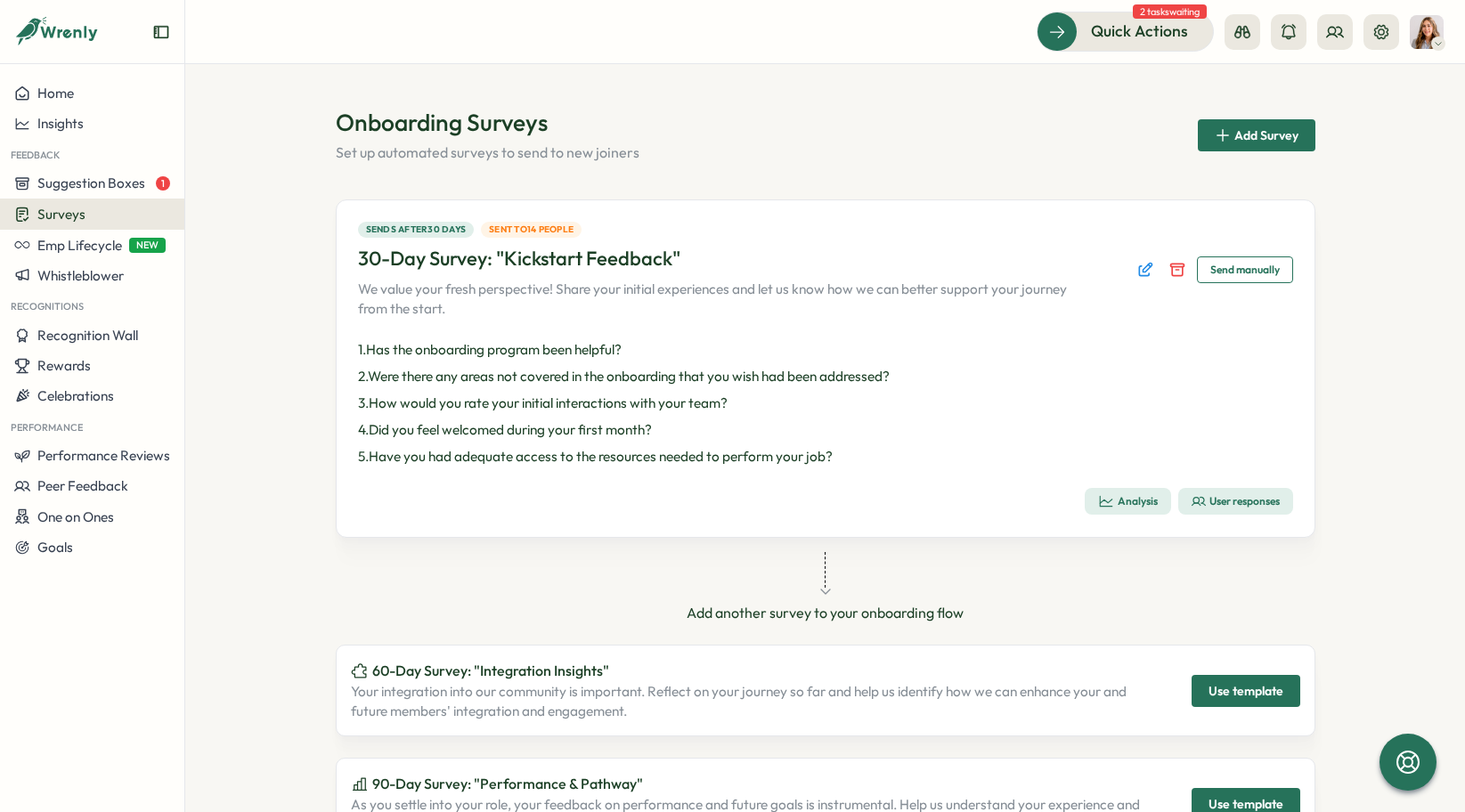
scroll to position [3, 0]
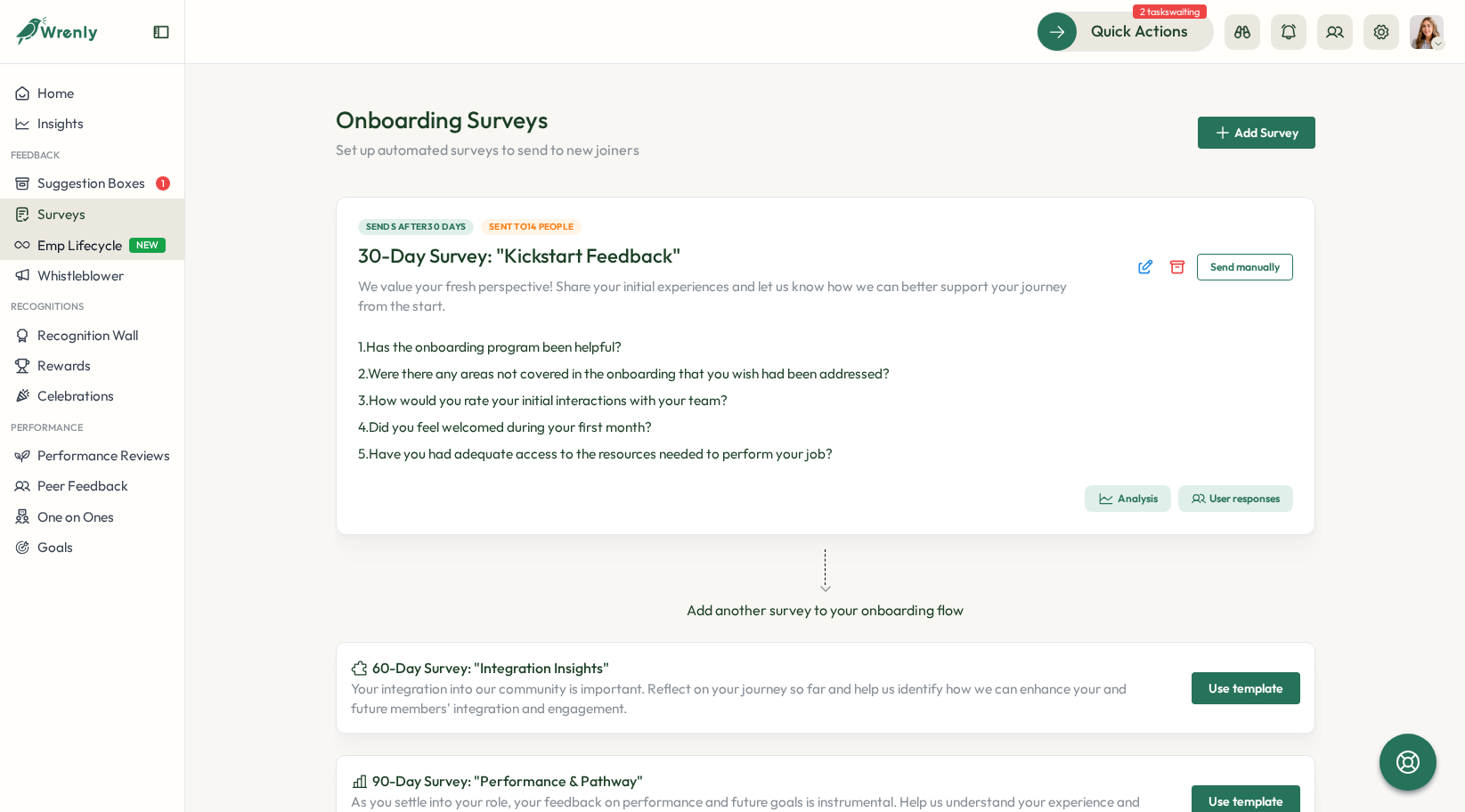
click at [66, 257] on button "Emp Lifecycle NEW" at bounding box center [92, 244] width 184 height 30
click at [250, 238] on div "Create New" at bounding box center [241, 245] width 73 height 20
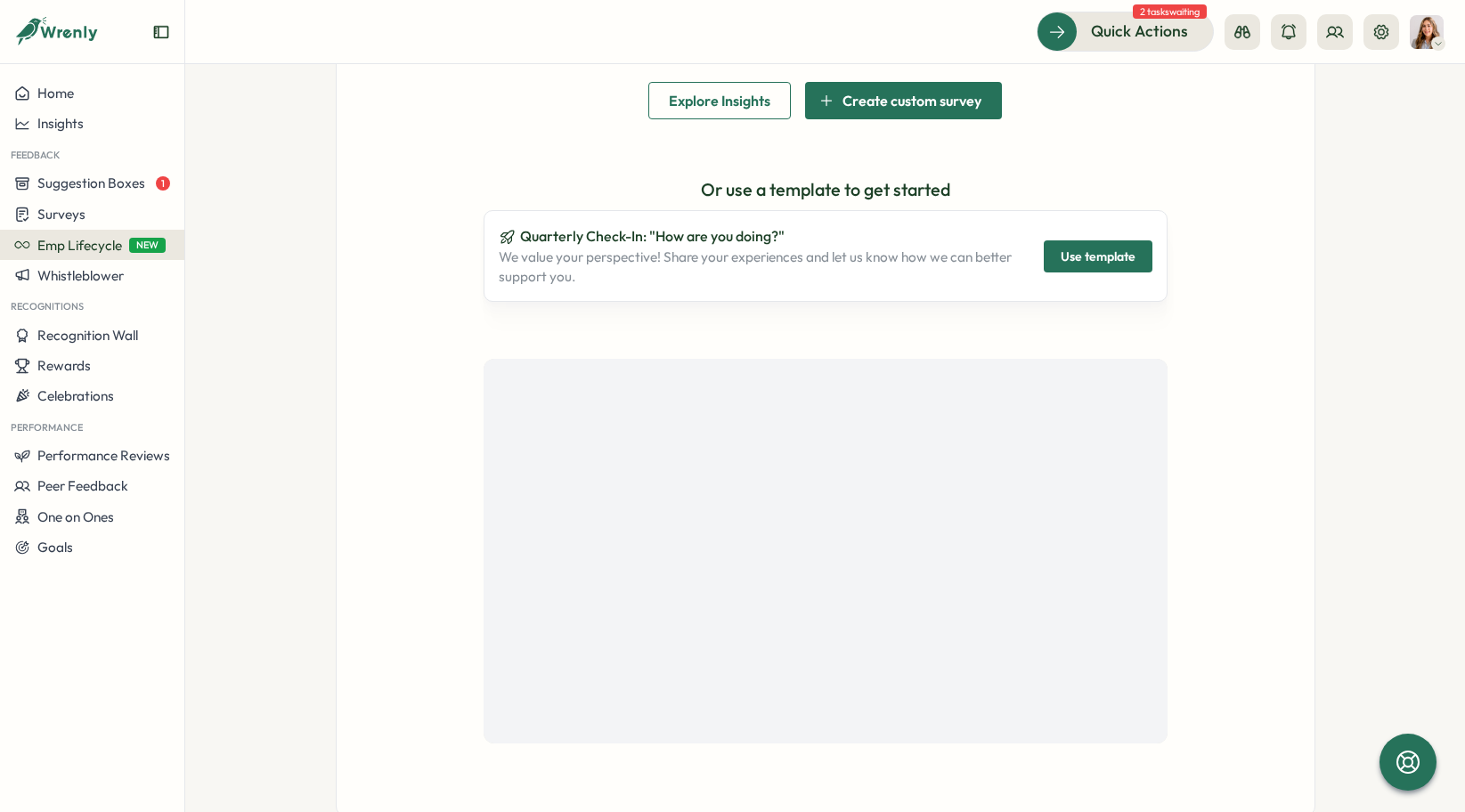
scroll to position [275, 0]
click at [1097, 260] on span "Use template" at bounding box center [1098, 257] width 75 height 30
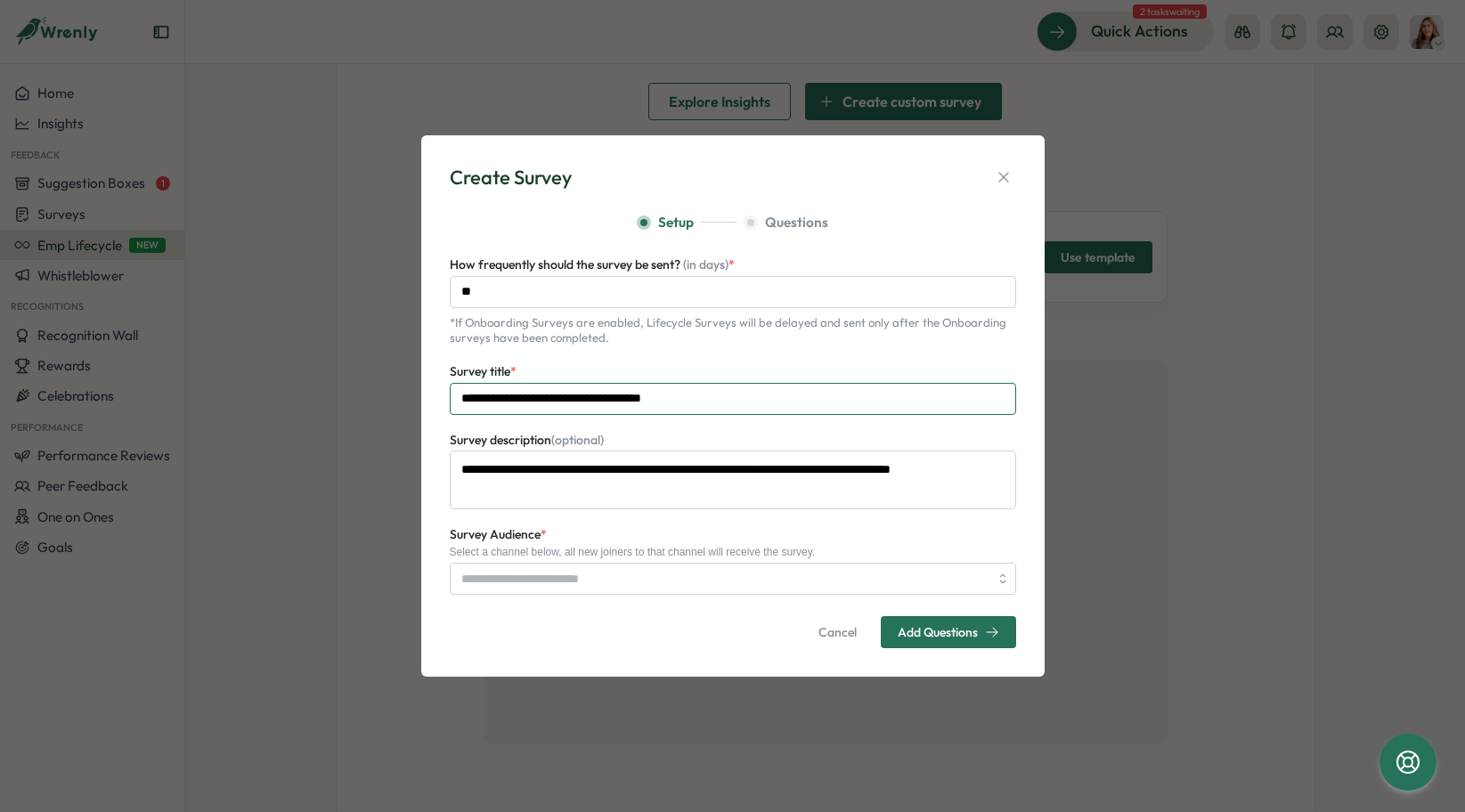
click at [670, 406] on input "**********" at bounding box center [732, 398] width 566 height 32
click at [670, 481] on textarea "**********" at bounding box center [732, 479] width 566 height 58
